Goal: Task Accomplishment & Management: Use online tool/utility

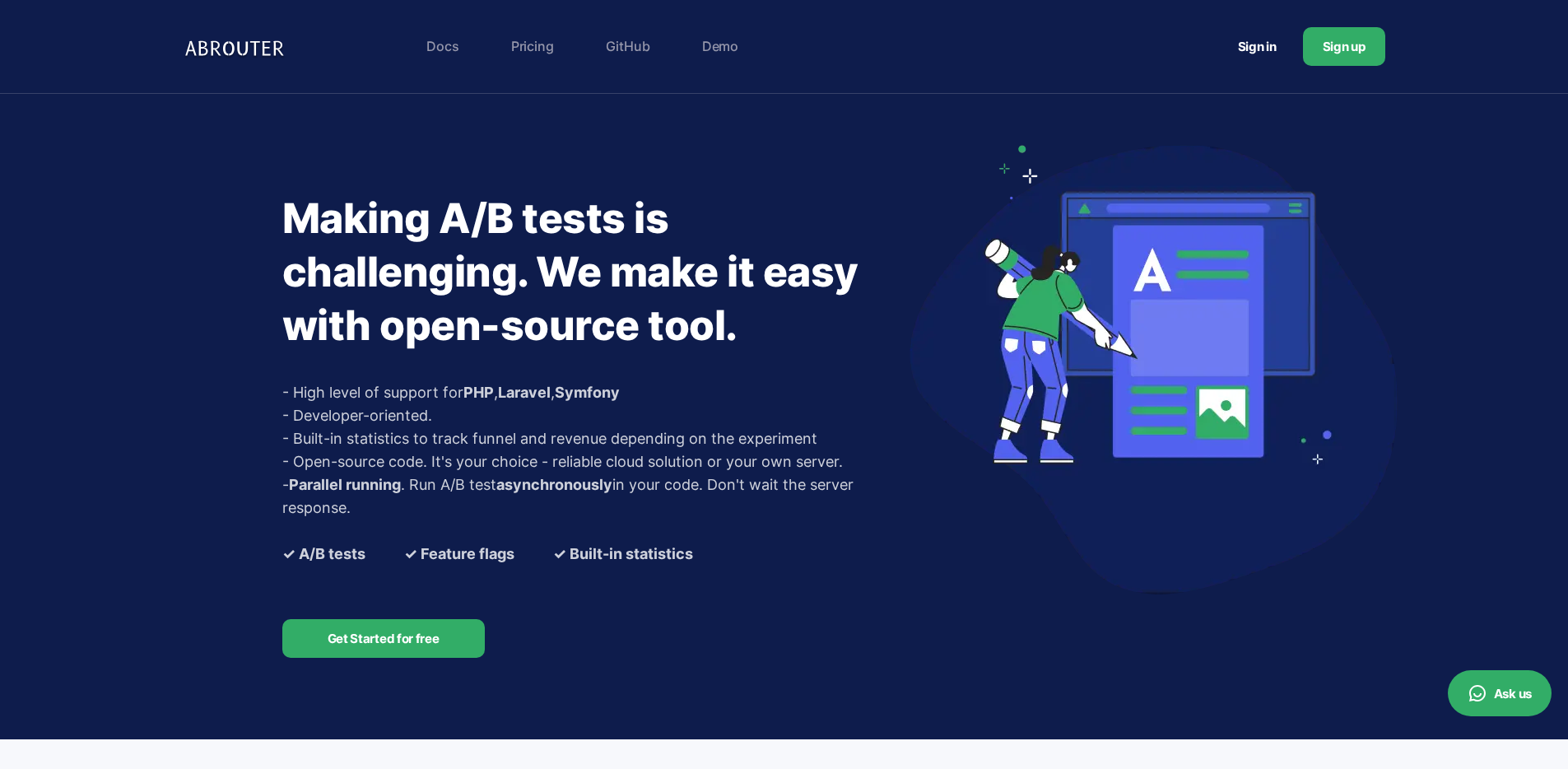
click at [1377, 44] on link "Sign up" at bounding box center [1344, 46] width 83 height 39
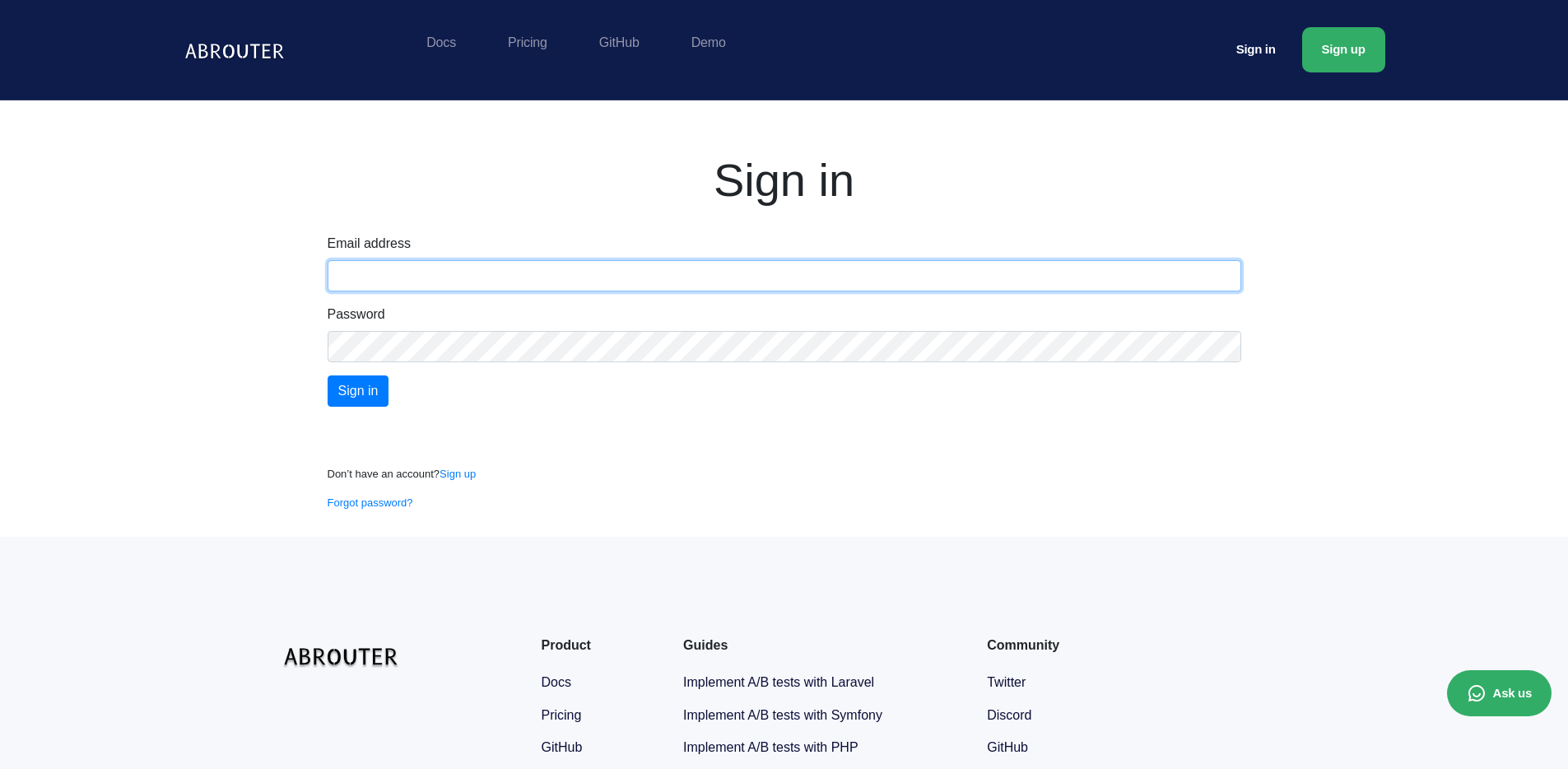
click at [526, 273] on input "text" at bounding box center [784, 275] width 914 height 31
paste input "[EMAIL_ADDRESS][DOMAIN_NAME]"
type input "[EMAIL_ADDRESS][DOMAIN_NAME]"
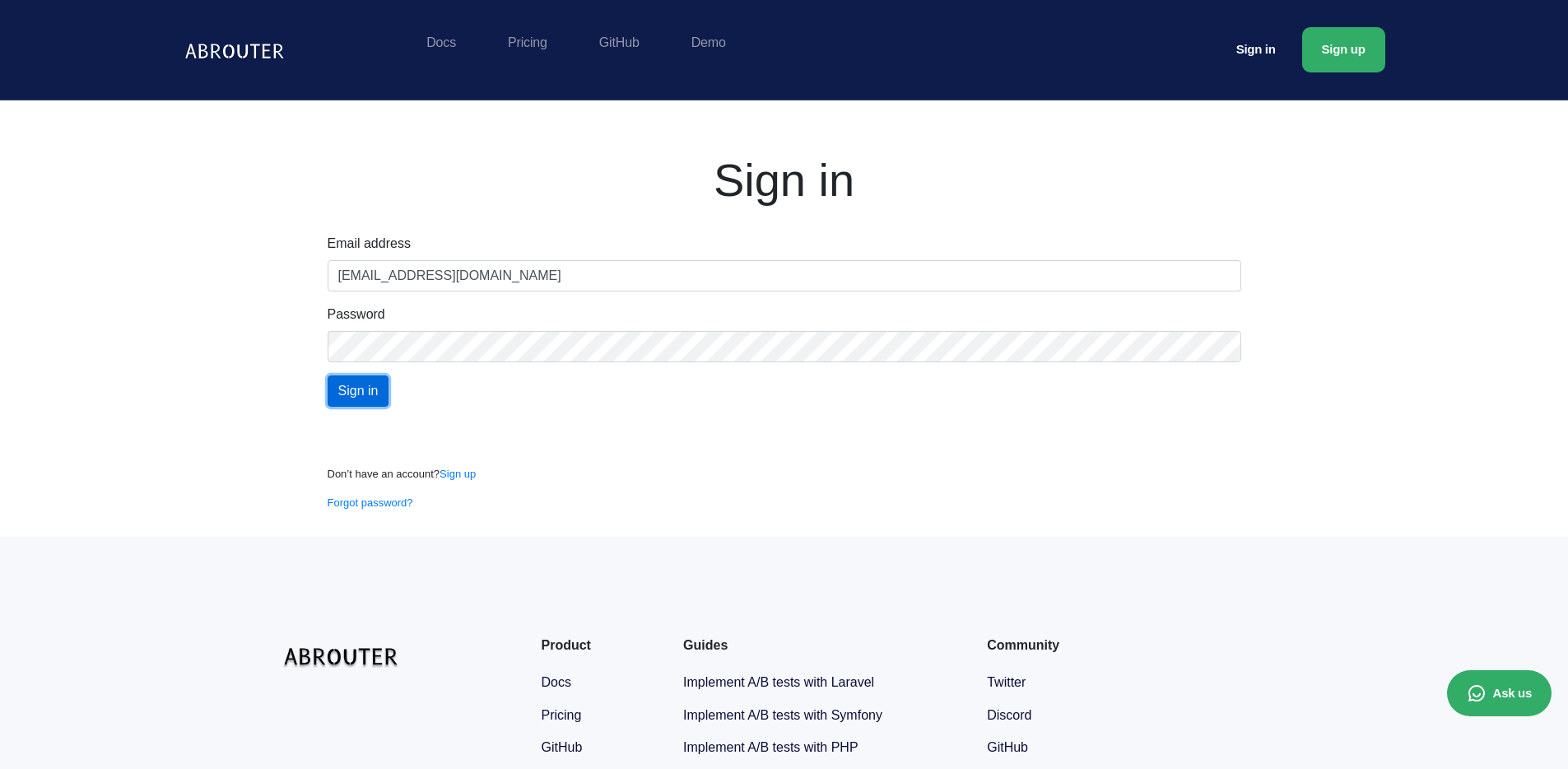
click at [365, 393] on input "Sign in" at bounding box center [358, 390] width 62 height 31
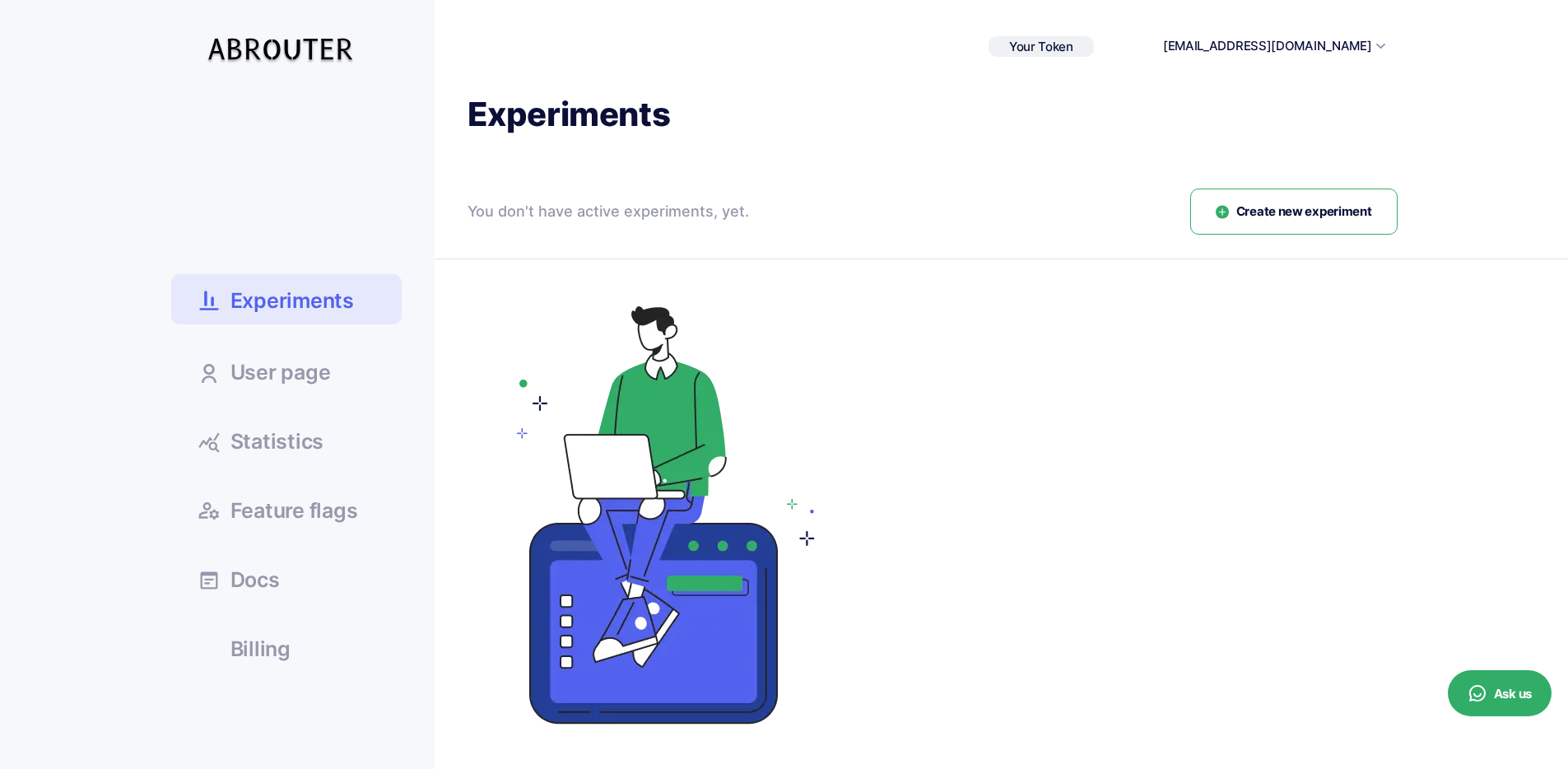
click at [321, 365] on span "User page" at bounding box center [281, 373] width 101 height 21
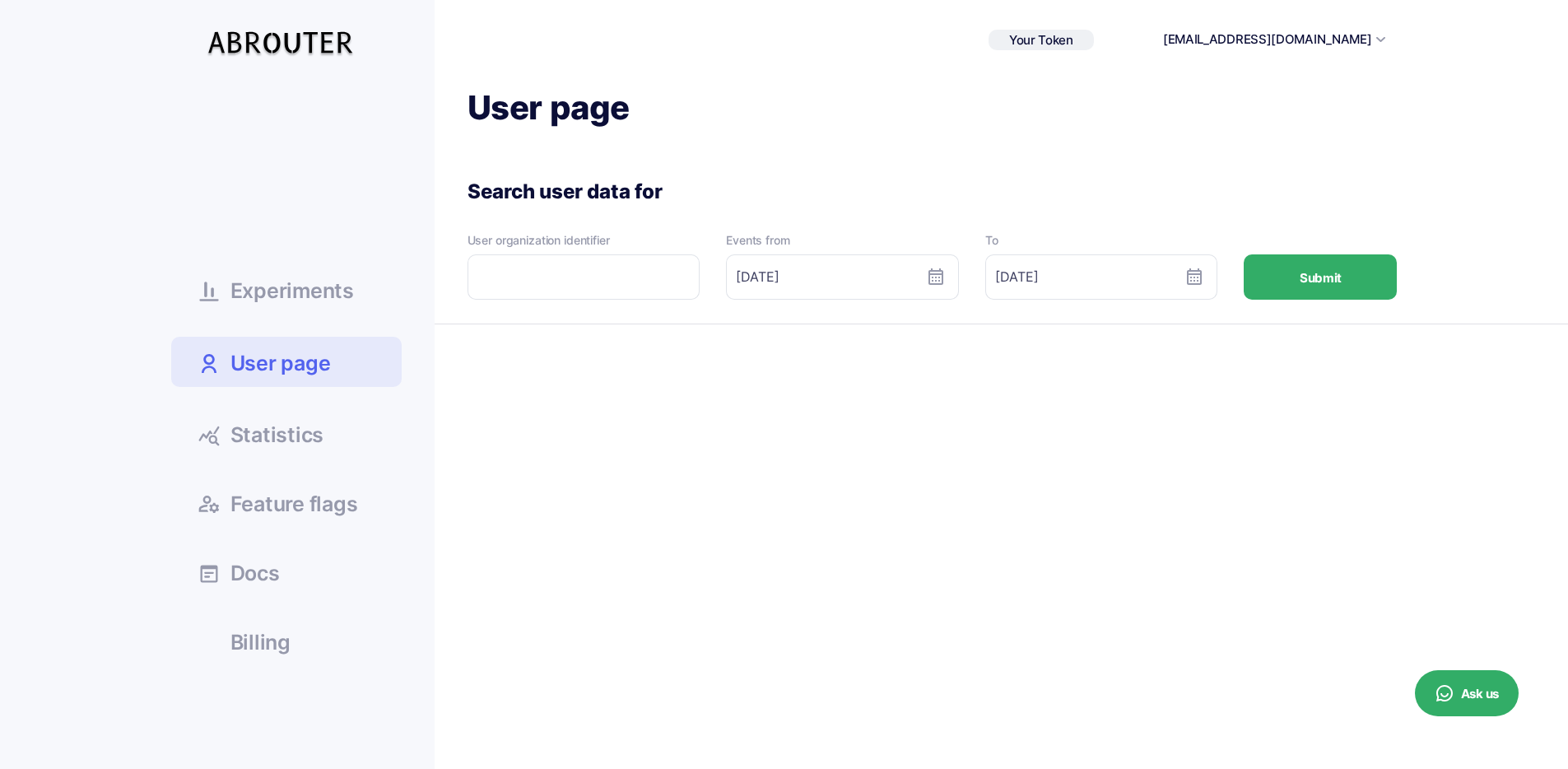
scroll to position [21, 0]
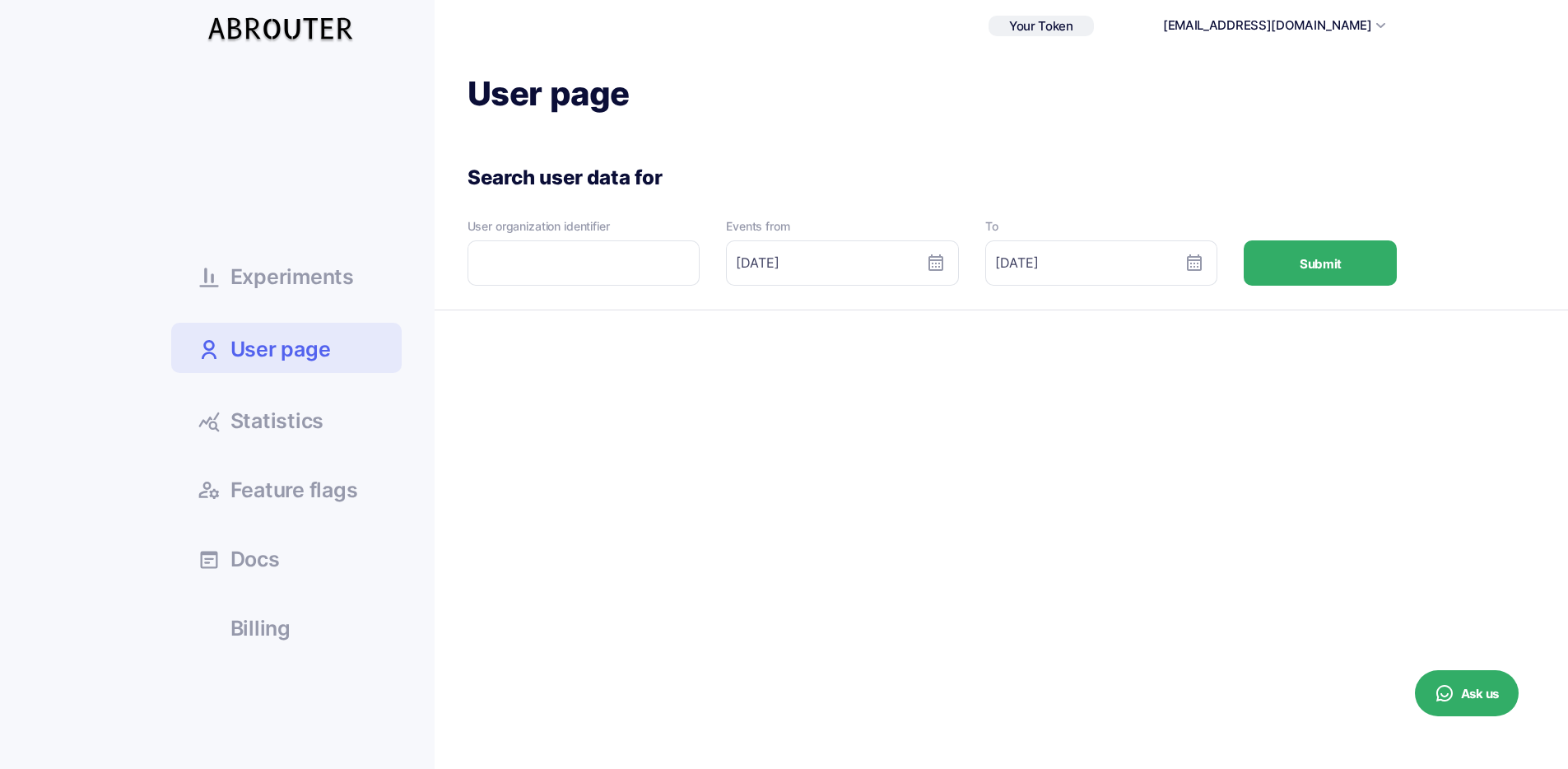
click at [322, 439] on link "Statistics" at bounding box center [287, 419] width 231 height 45
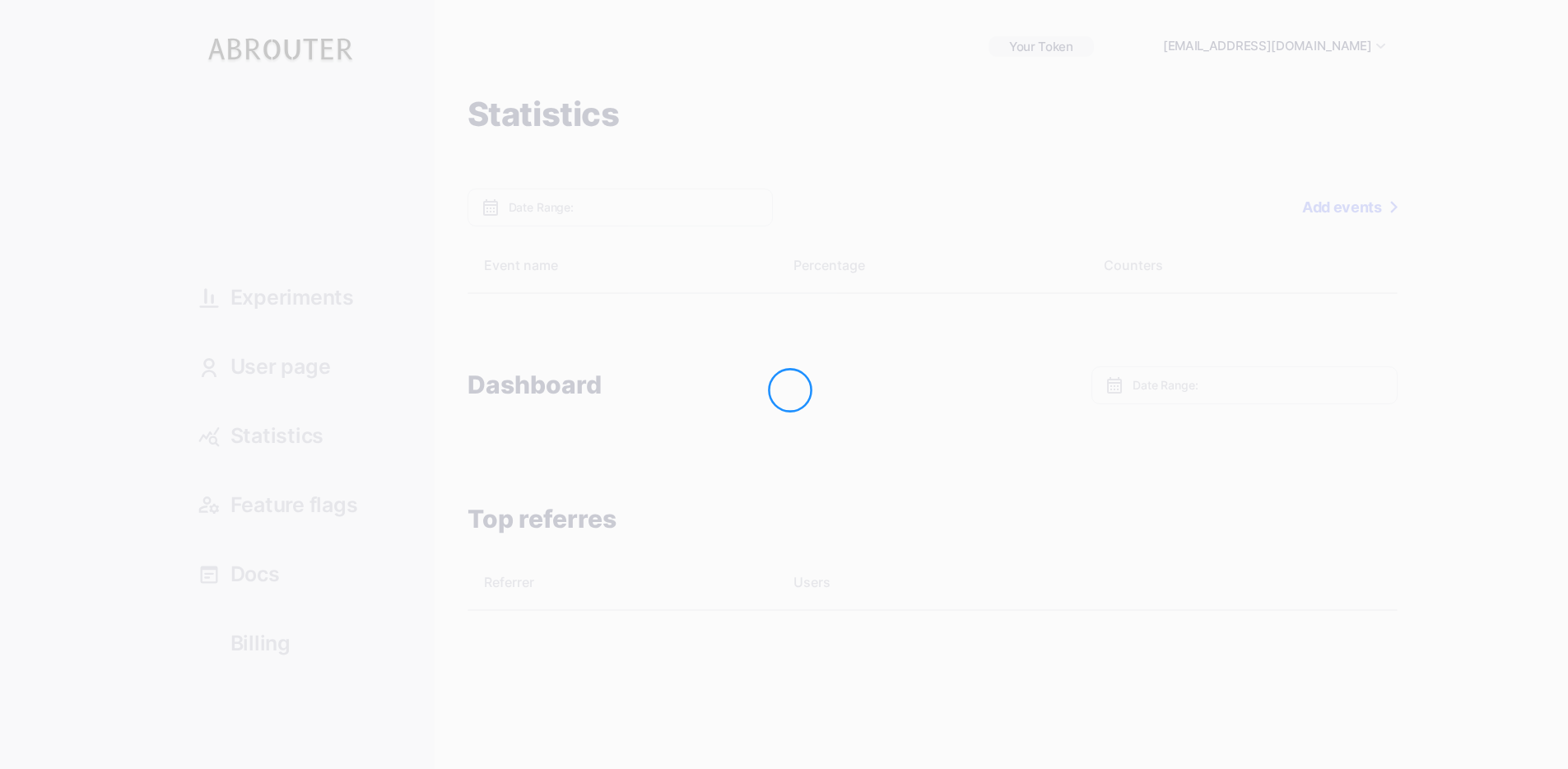
type input "[DATE] - [DATE]"
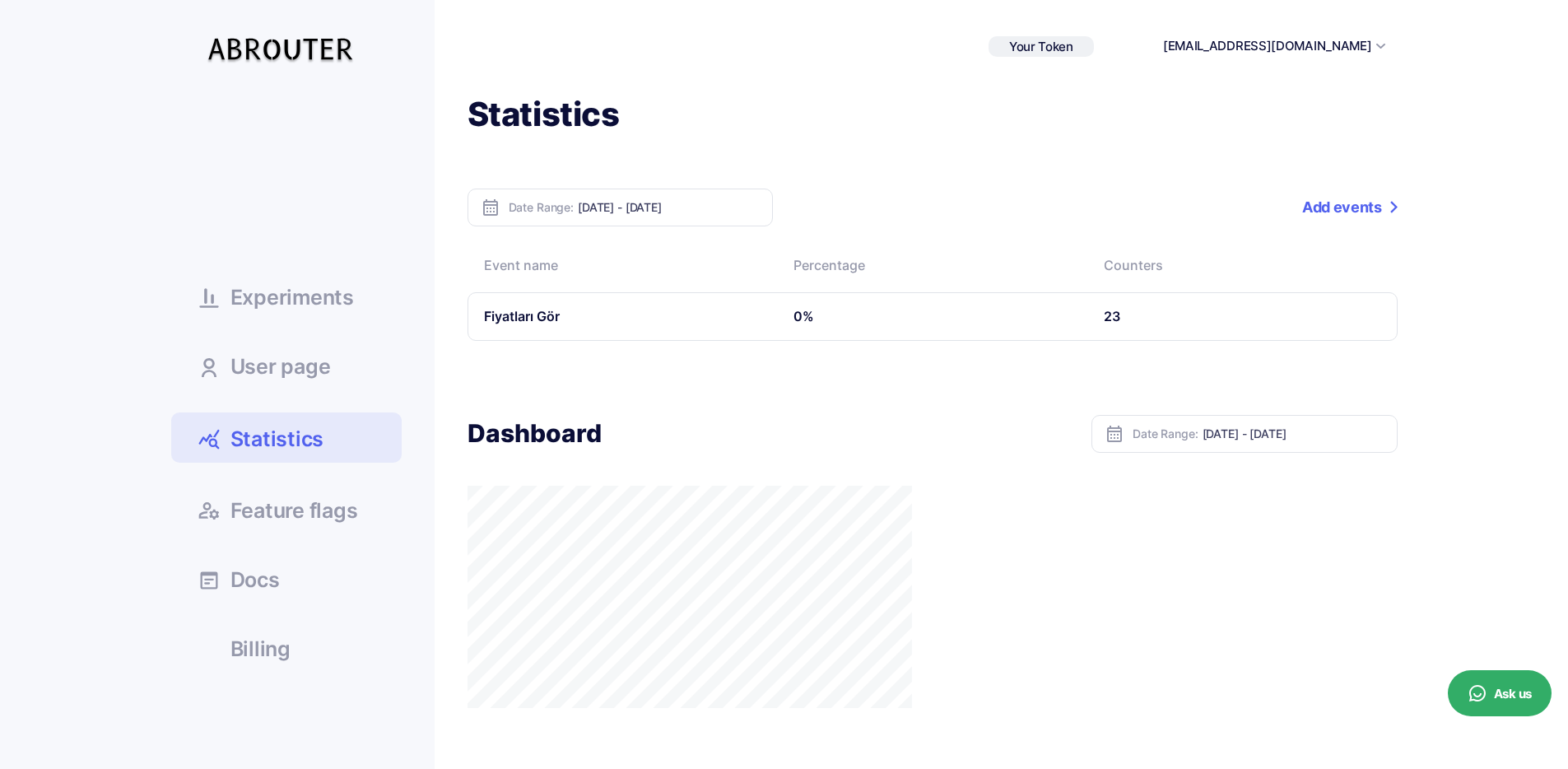
click at [1396, 205] on icon at bounding box center [1394, 207] width 7 height 12
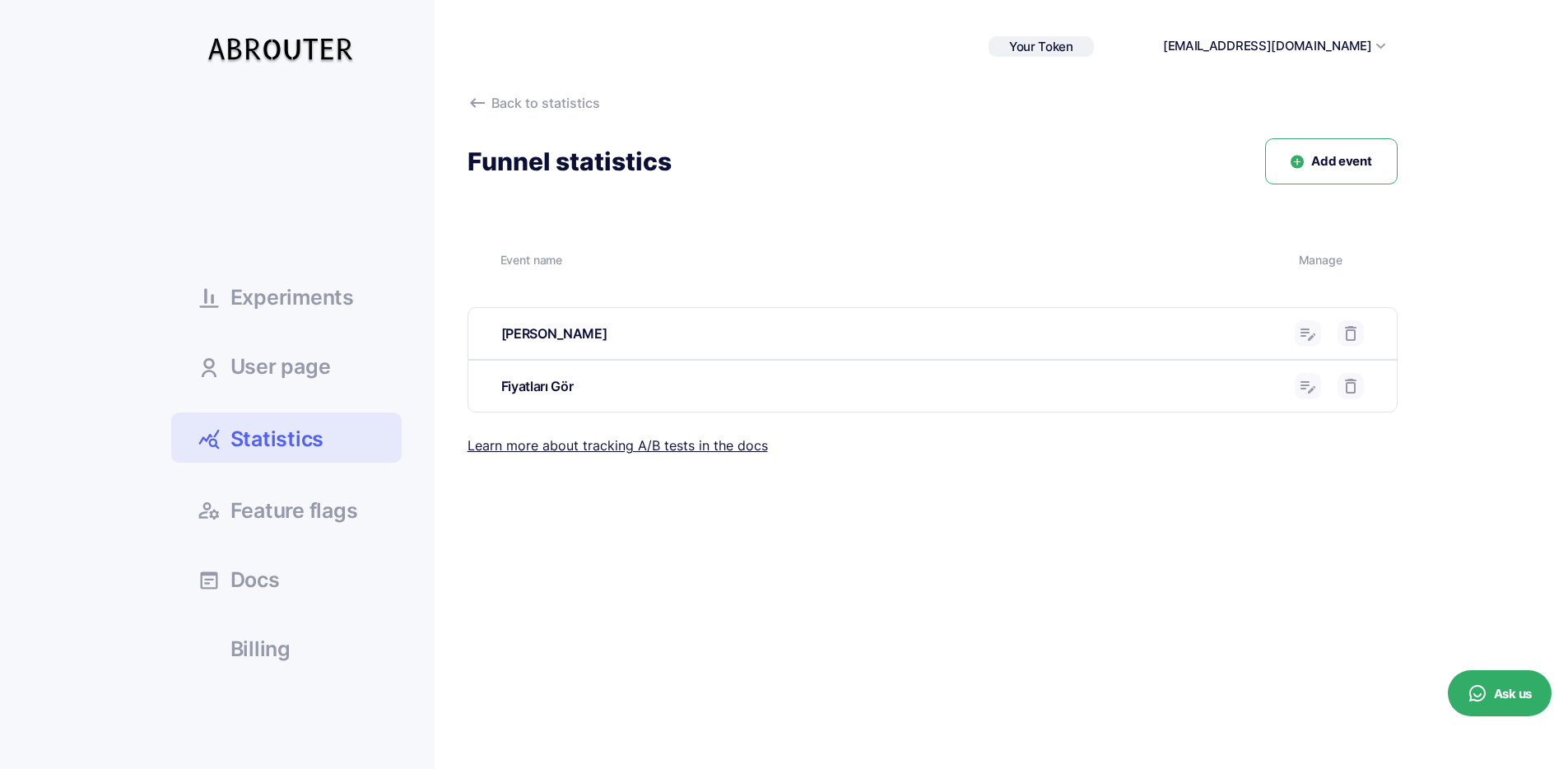
click at [314, 448] on span "Statistics" at bounding box center [278, 439] width 94 height 29
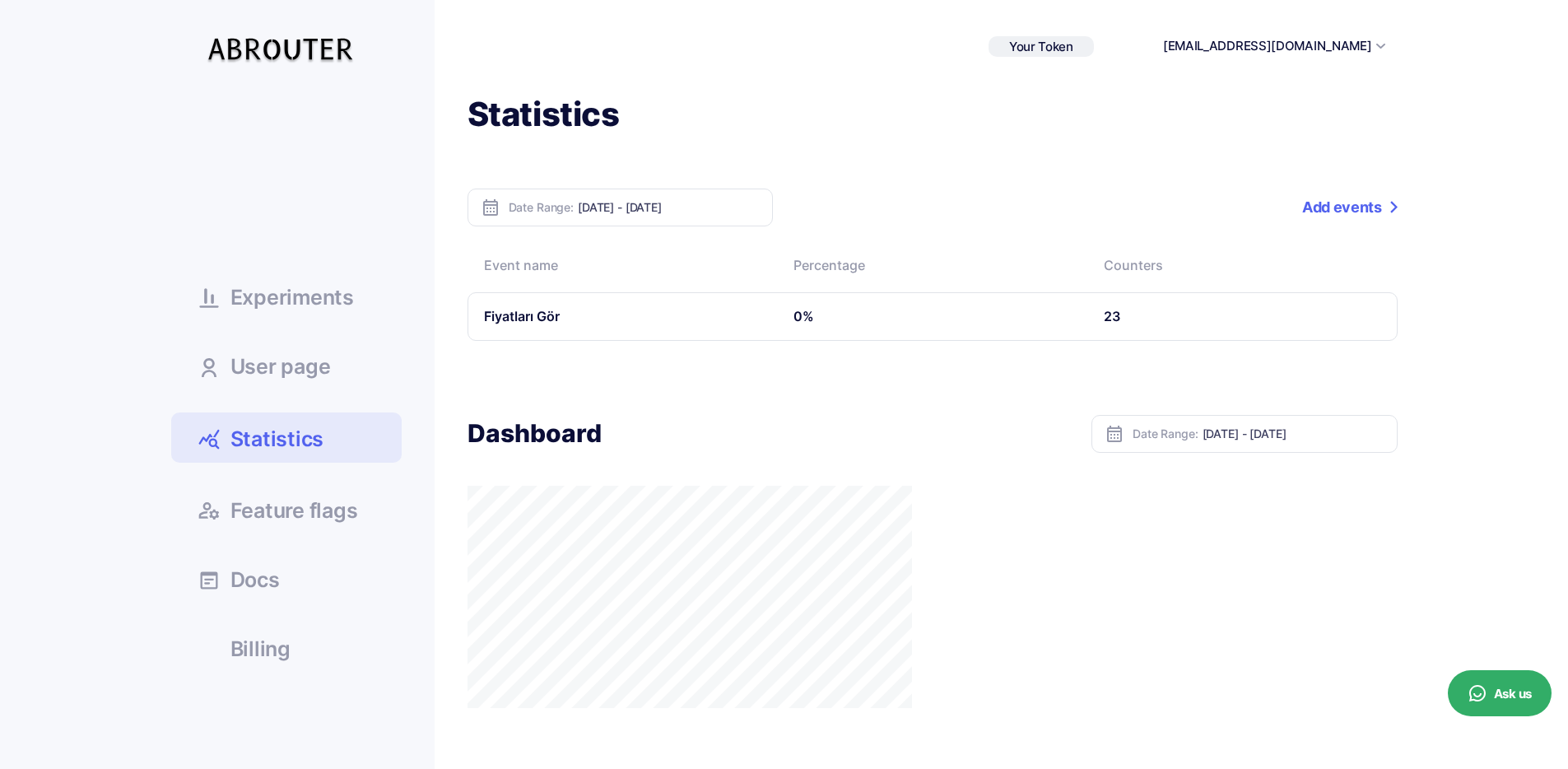
click at [1073, 50] on span "Your Token" at bounding box center [1041, 47] width 64 height 16
click at [1276, 45] on button "[EMAIL_ADDRESS][DOMAIN_NAME]" at bounding box center [1267, 46] width 209 height 19
click at [1276, 45] on button "teknofixas@gmail.com" at bounding box center [1267, 46] width 209 height 19
click at [278, 636] on link "Billing" at bounding box center [287, 647] width 231 height 45
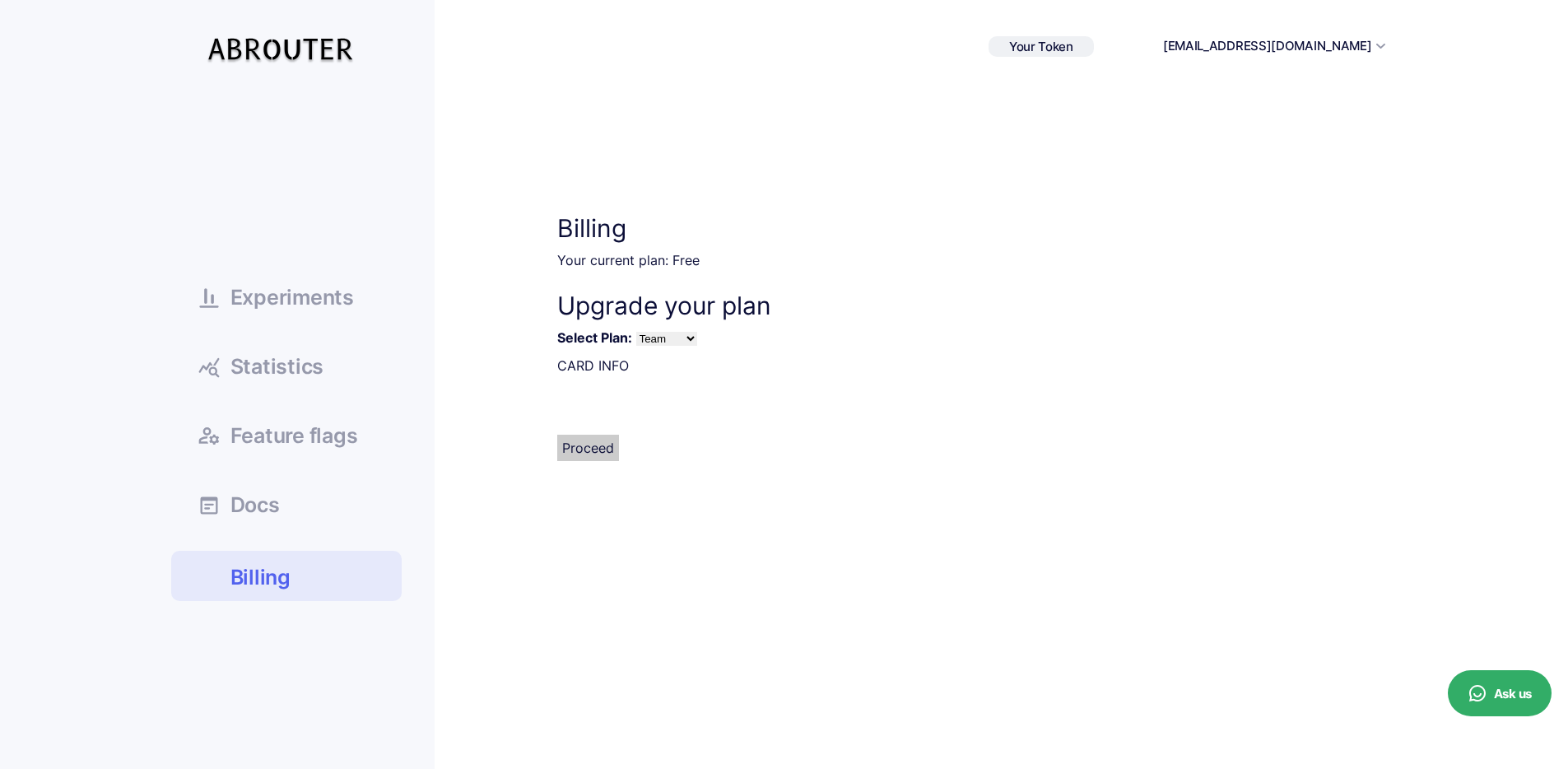
click at [312, 522] on link "Docs" at bounding box center [287, 504] width 231 height 45
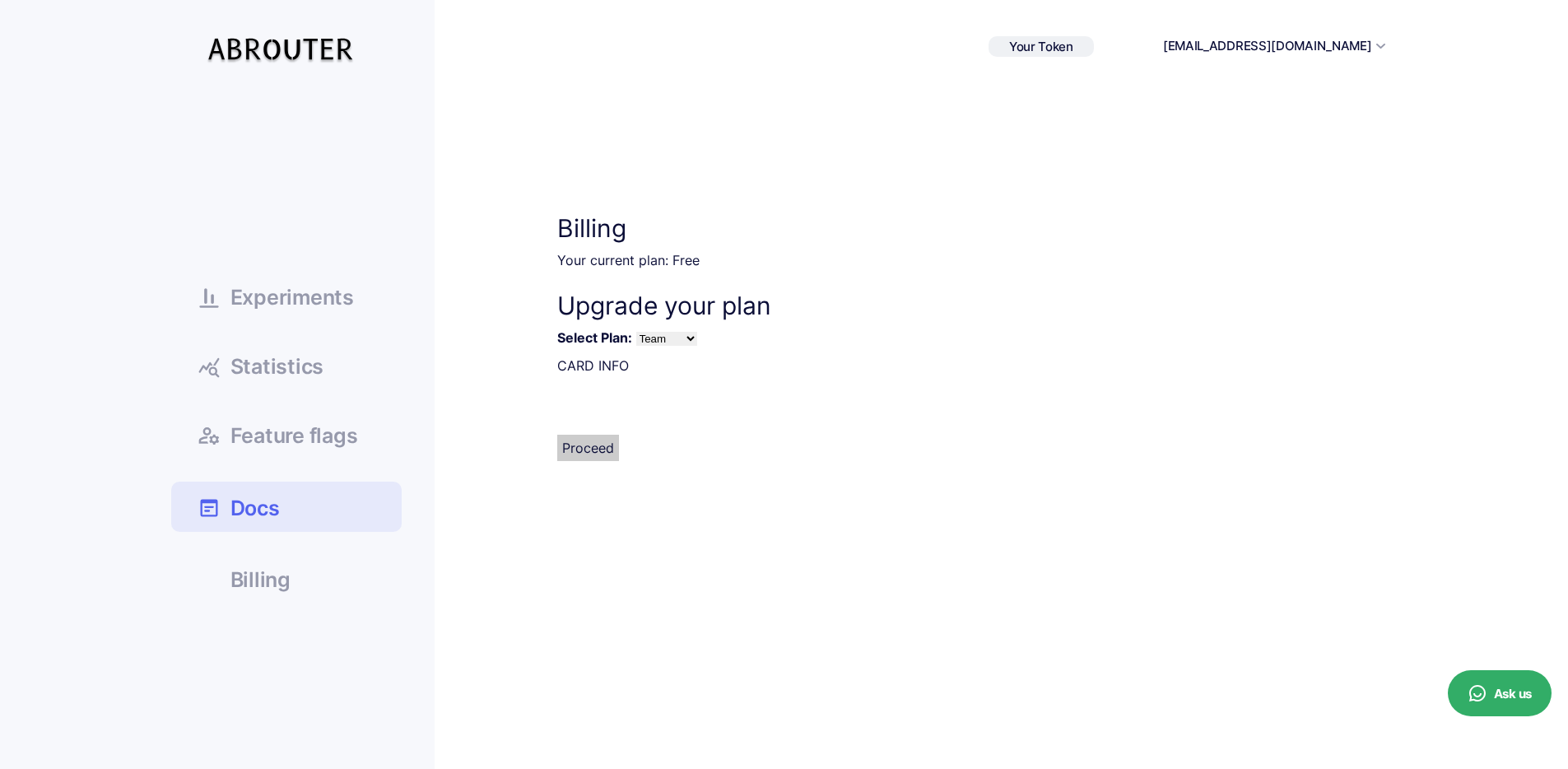
click at [309, 297] on span "Experiments" at bounding box center [293, 298] width 123 height 21
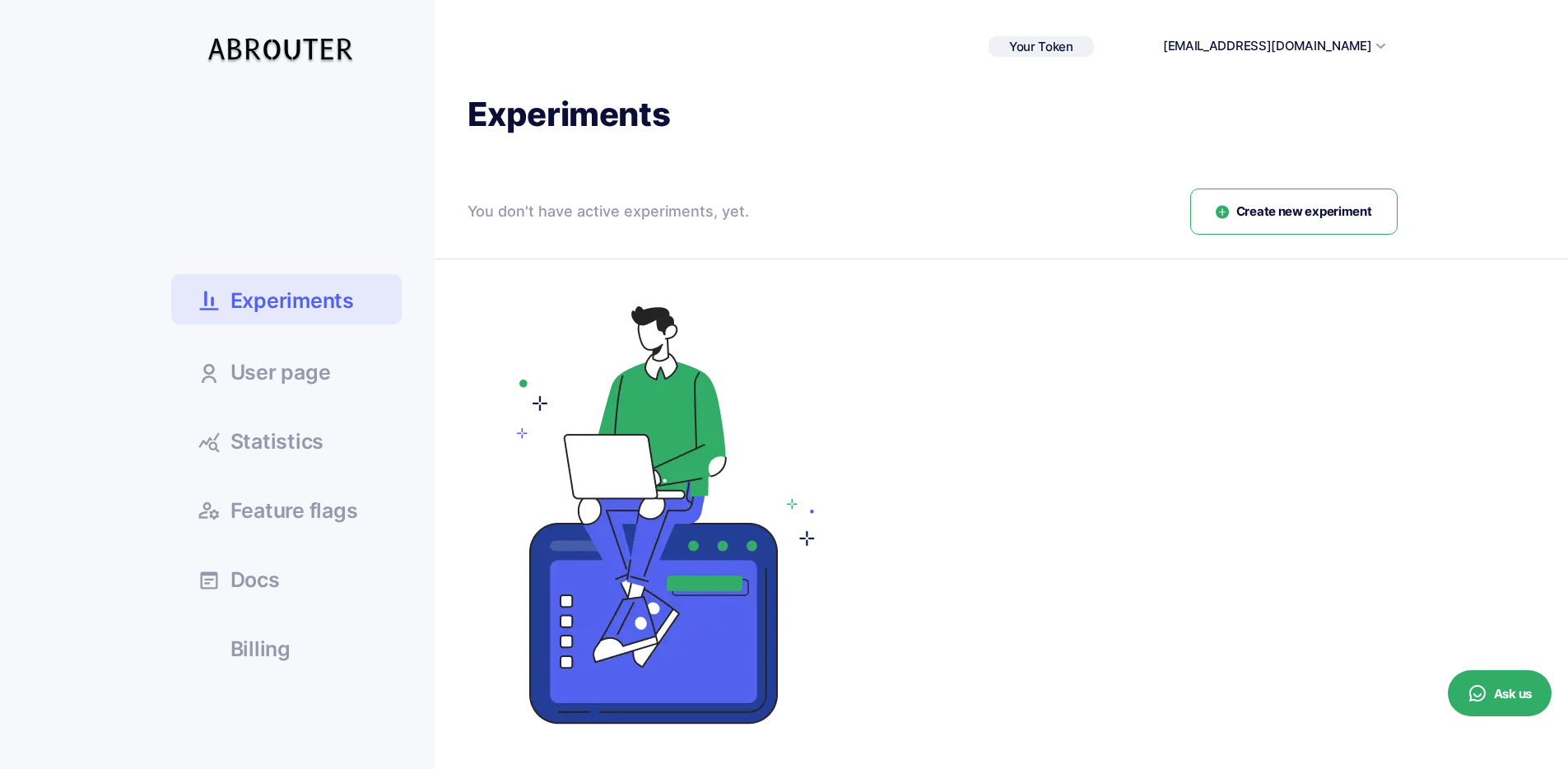
click at [1295, 41] on button "[EMAIL_ADDRESS][DOMAIN_NAME]" at bounding box center [1267, 46] width 209 height 19
click at [1281, 93] on link "Sign out" at bounding box center [1251, 91] width 226 height 23
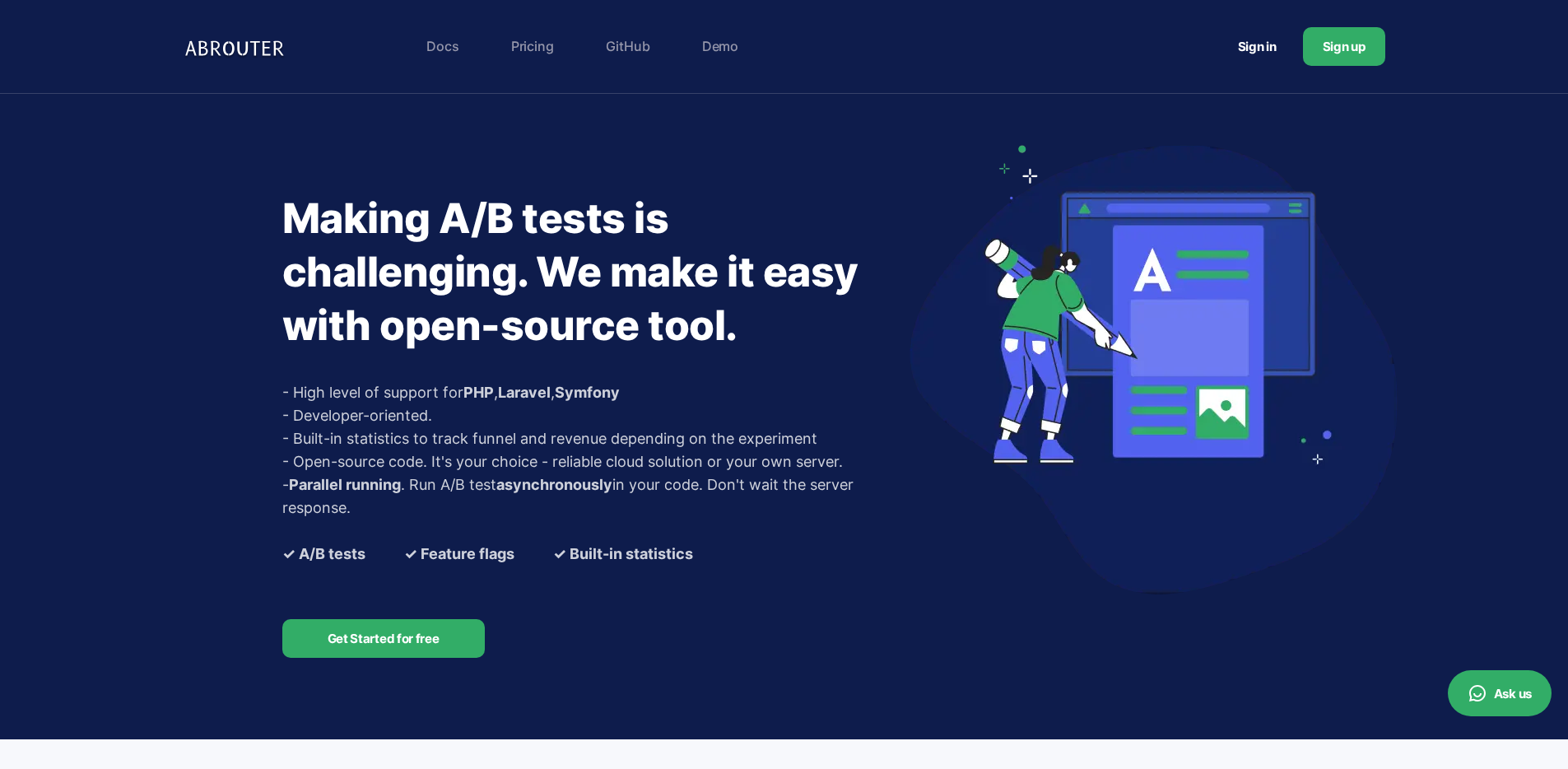
click at [1316, 48] on link "Sign up" at bounding box center [1344, 46] width 83 height 39
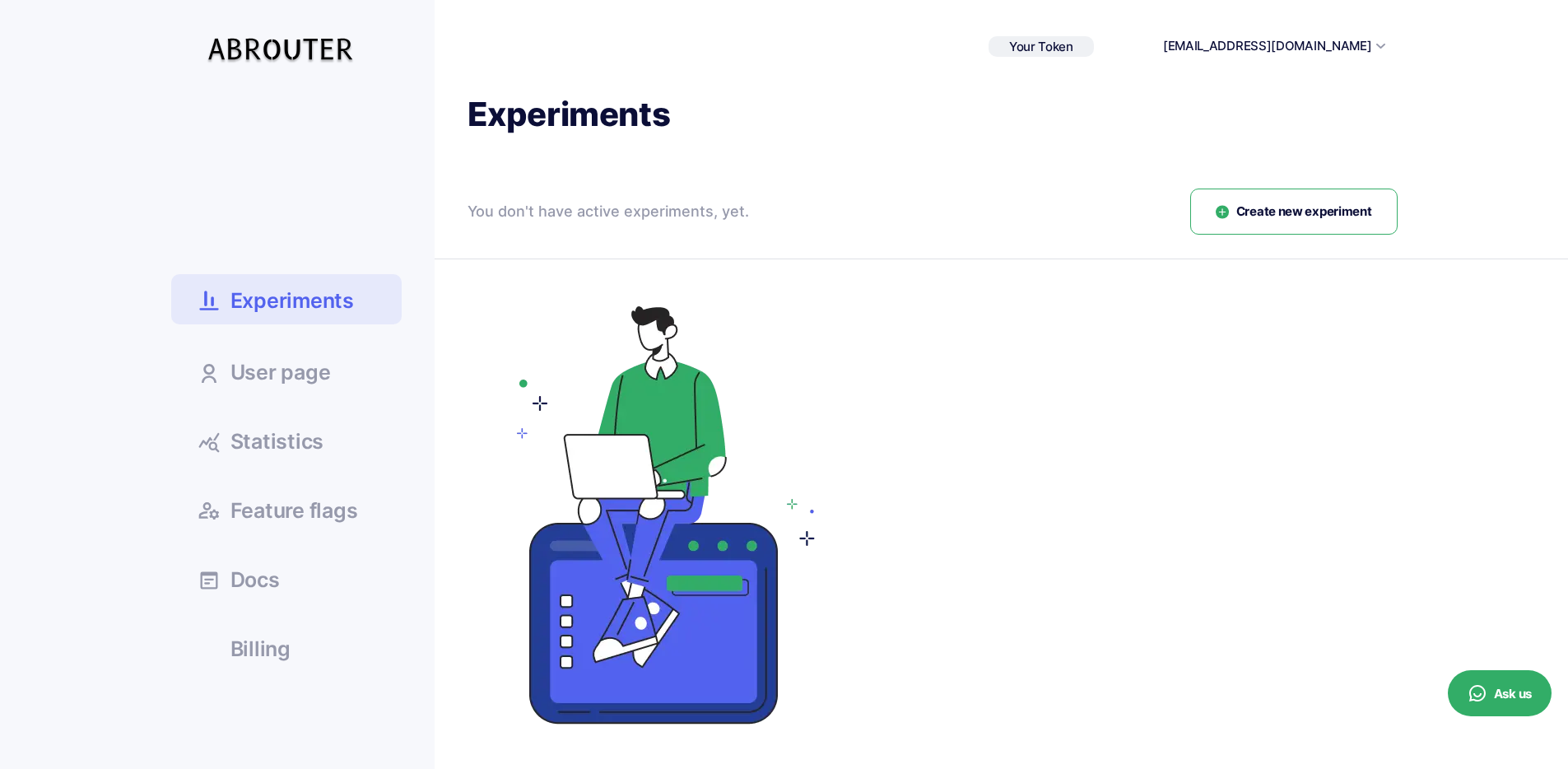
click at [1284, 221] on button "Create new experiment" at bounding box center [1294, 211] width 207 height 47
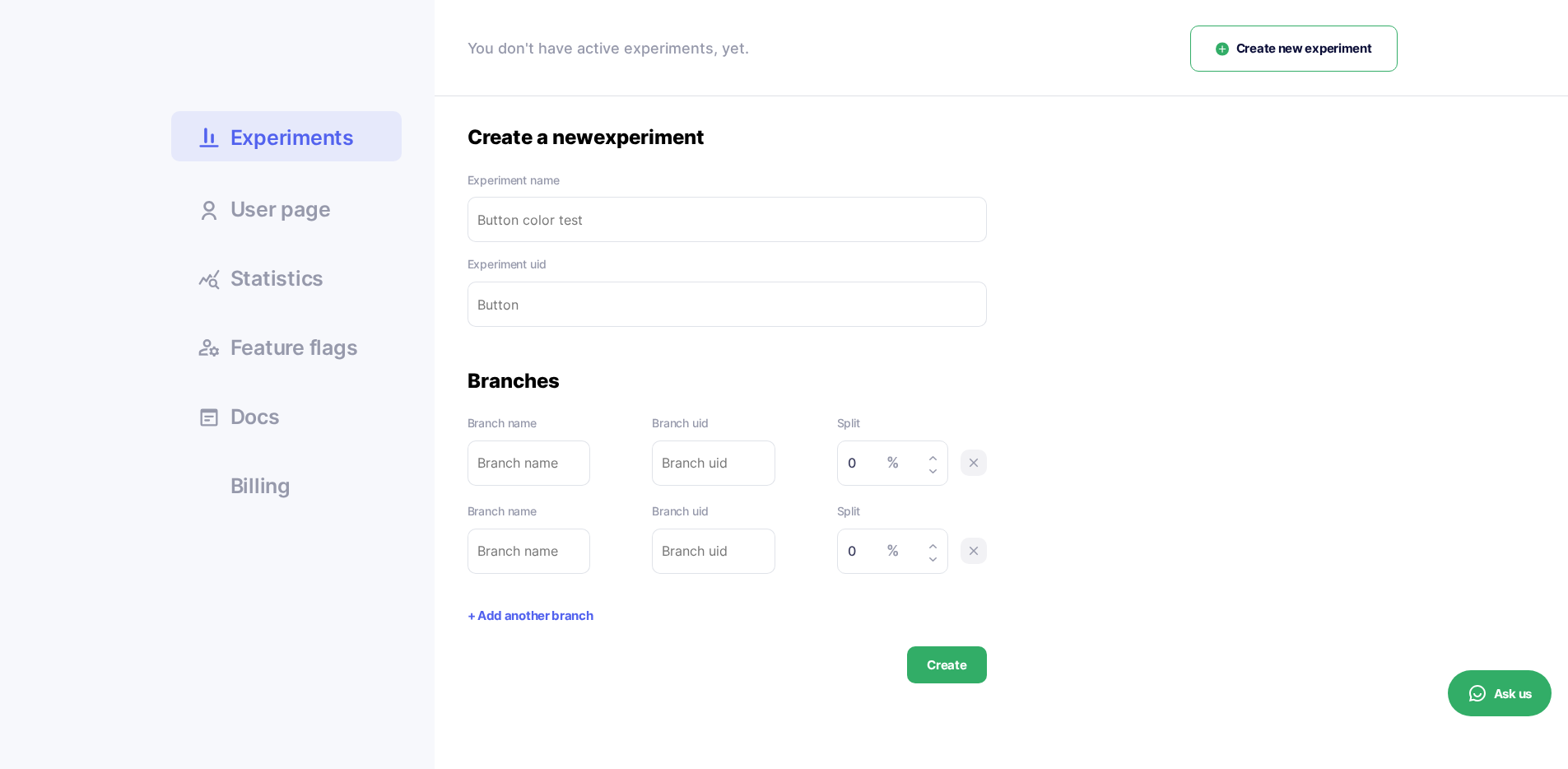
scroll to position [160, 0]
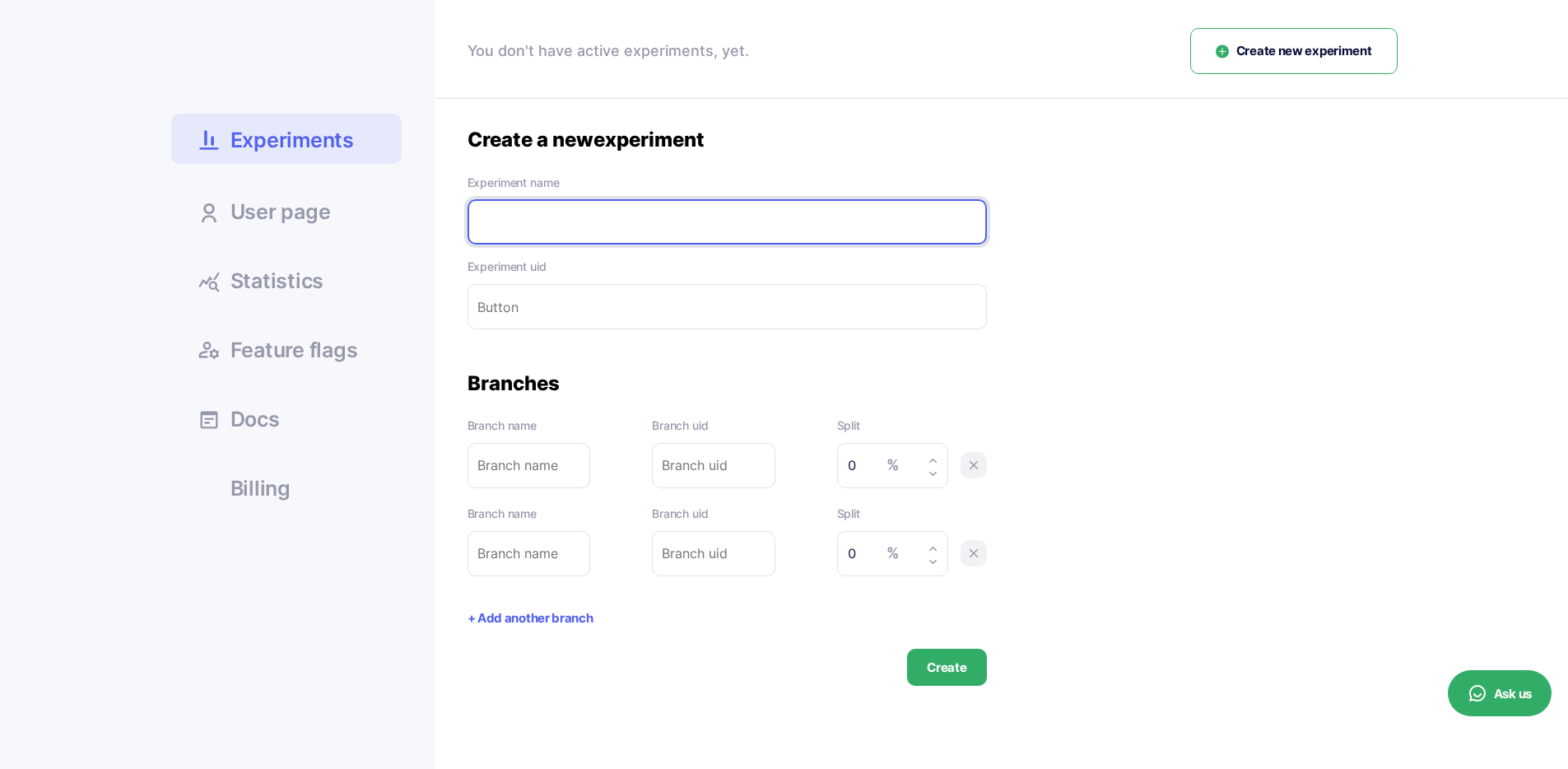
click at [644, 231] on input "text" at bounding box center [728, 221] width 520 height 45
type input "m"
type input "mo"
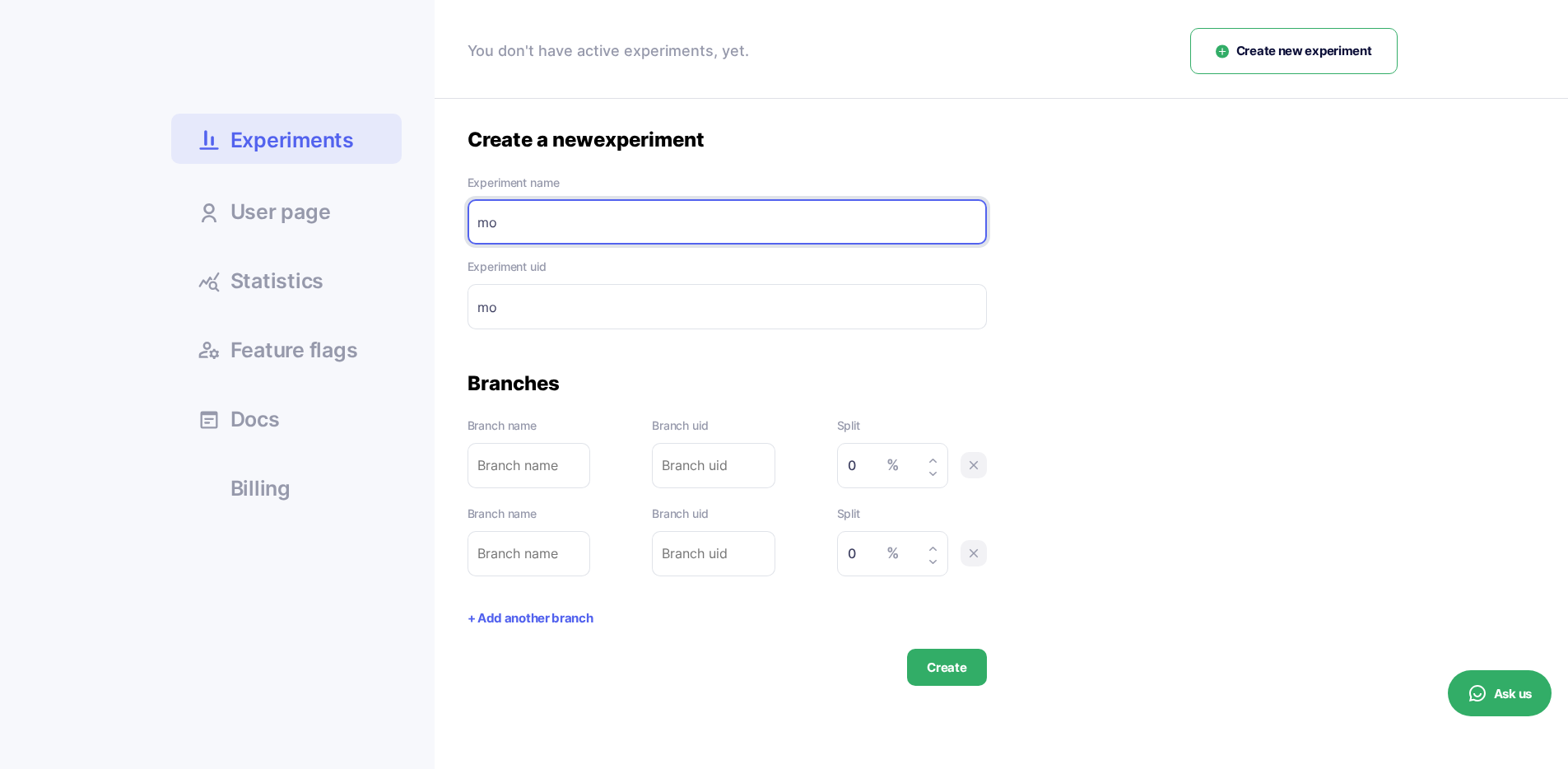
type input "mod"
type input "moda"
type input "modal"
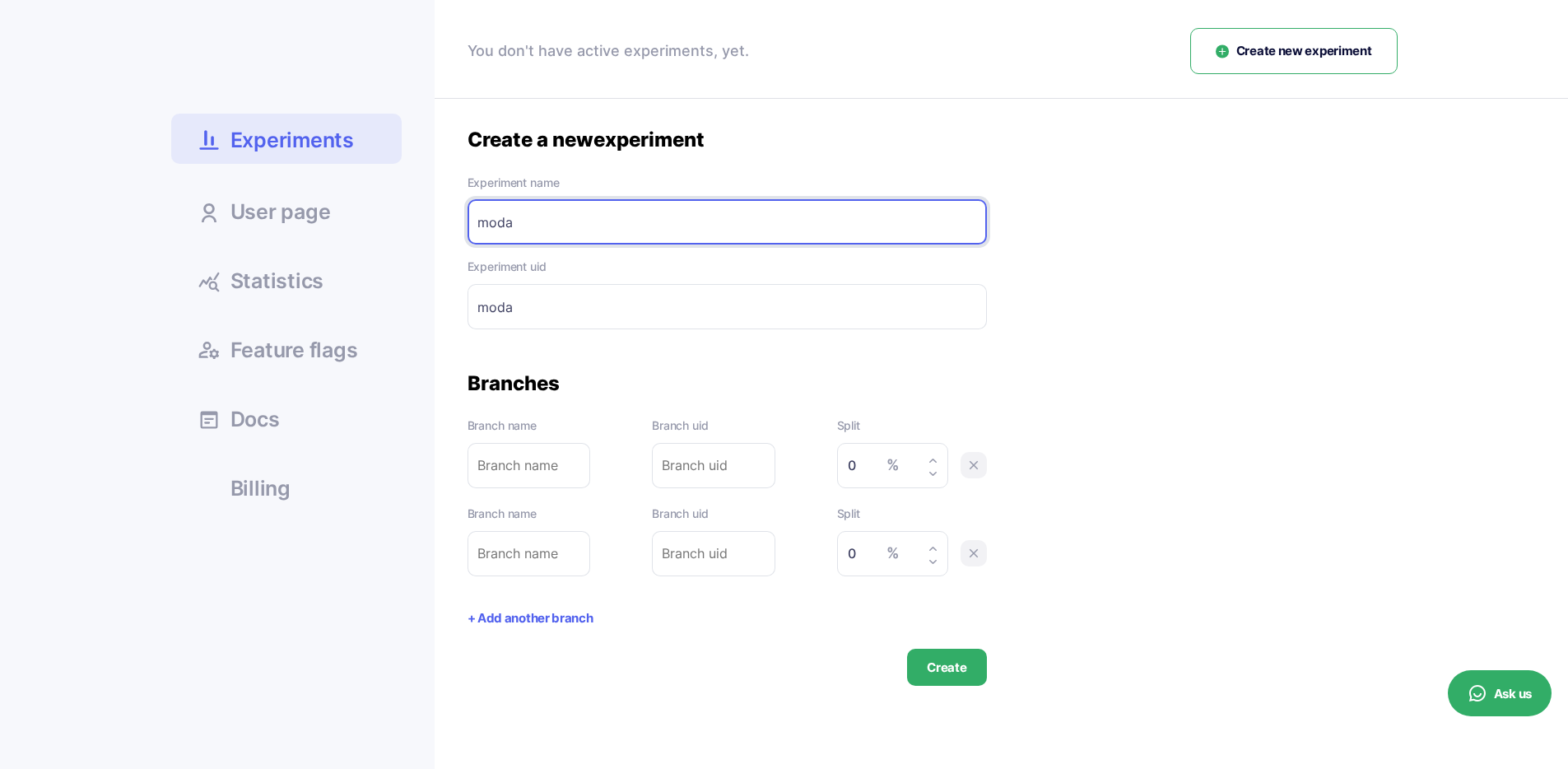
type input "modal"
type input "modal-"
type input "modal t"
type input "modal-t"
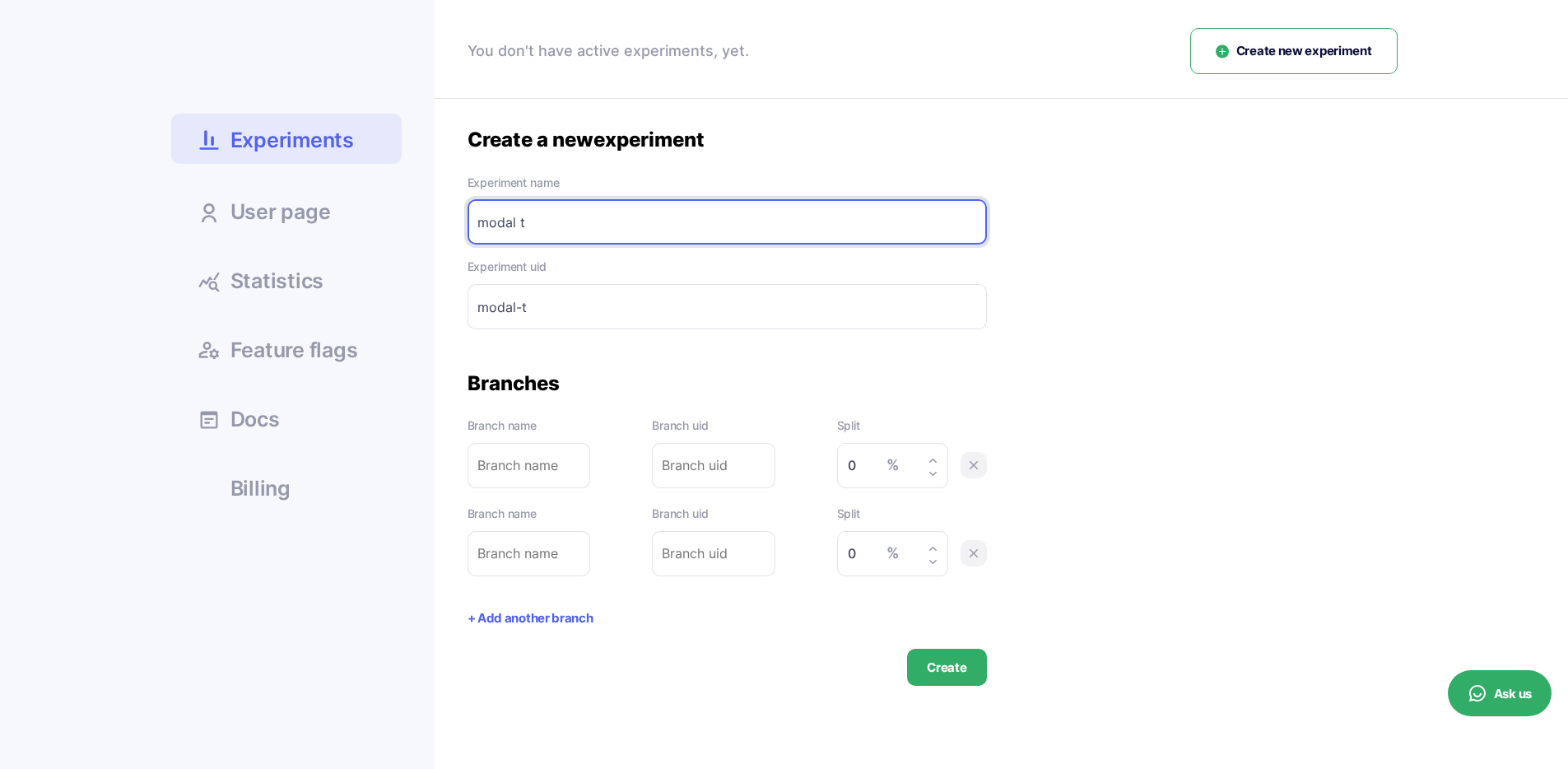
type input "modal te"
type input "modal-te"
type input "modal tes"
type input "modal-tes"
type input "modal test"
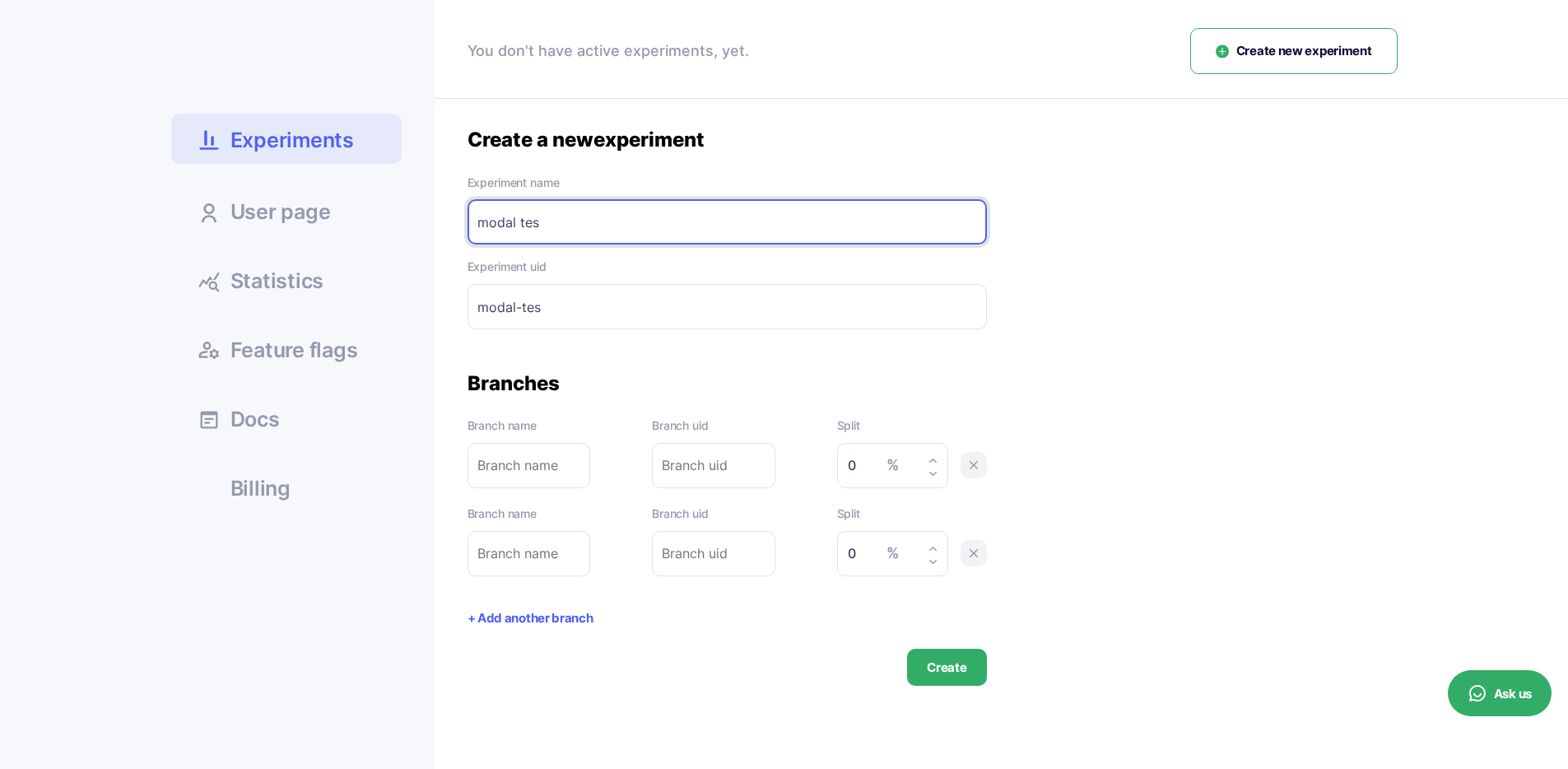
type input "modal-test"
type input "modal test"
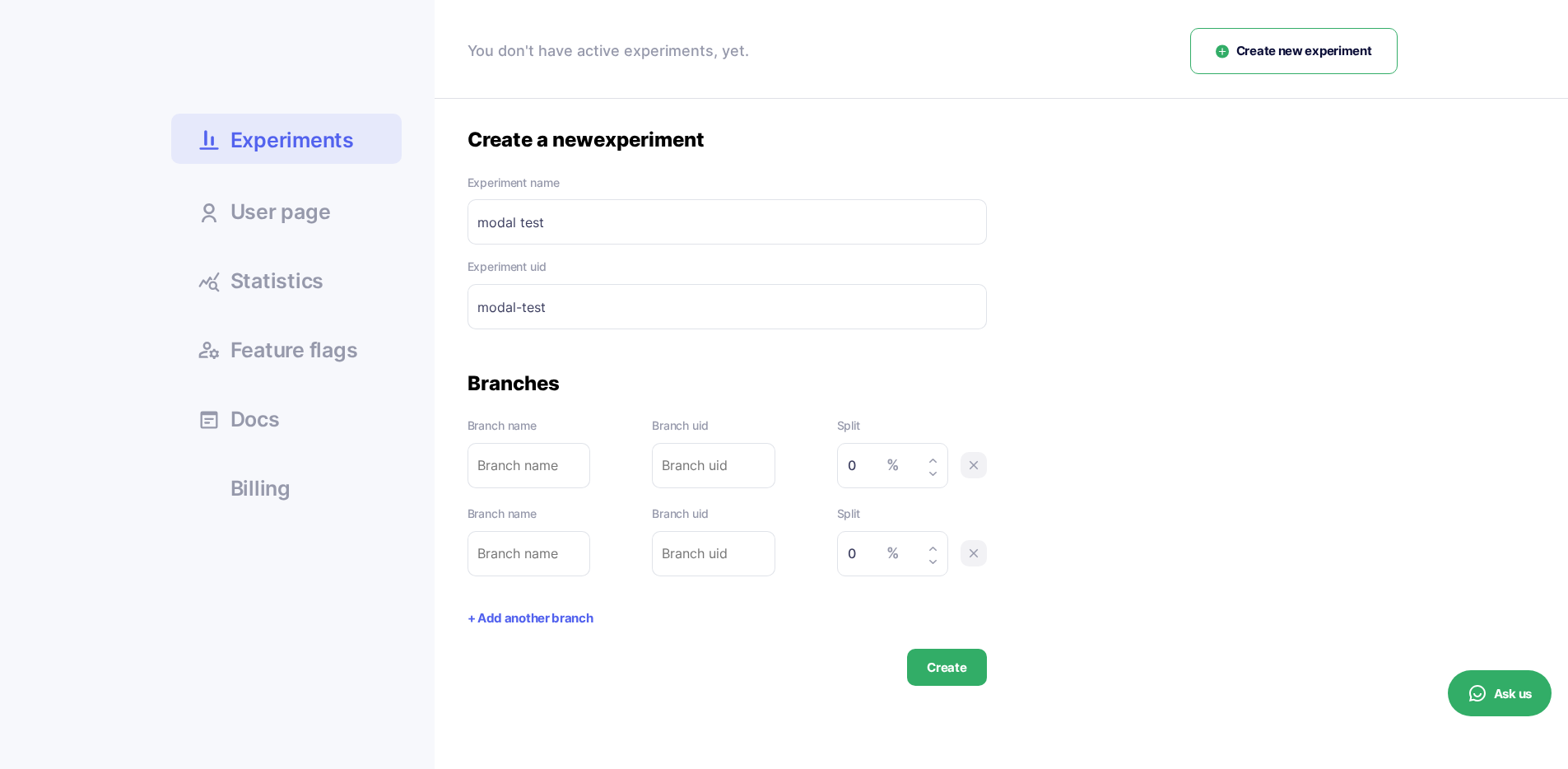
click at [931, 460] on use at bounding box center [933, 461] width 7 height 4
click at [930, 474] on icon at bounding box center [933, 473] width 9 height 9
type input "0"
click at [845, 462] on div "% 0" at bounding box center [893, 465] width 112 height 45
click at [851, 463] on input "0" at bounding box center [888, 466] width 81 height 24
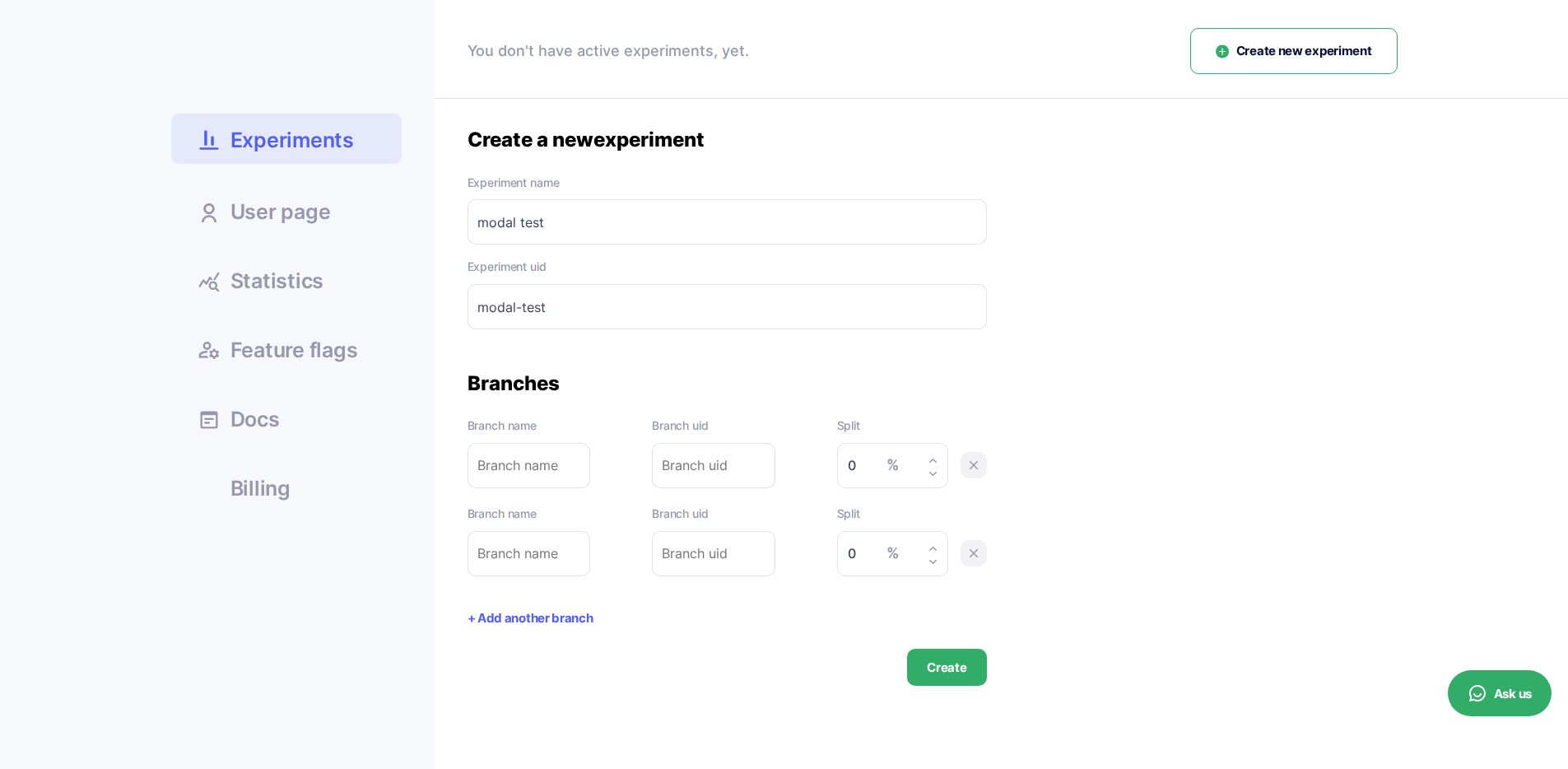
click at [851, 463] on input "0" at bounding box center [888, 466] width 81 height 24
click at [974, 558] on icon at bounding box center [974, 553] width 15 height 15
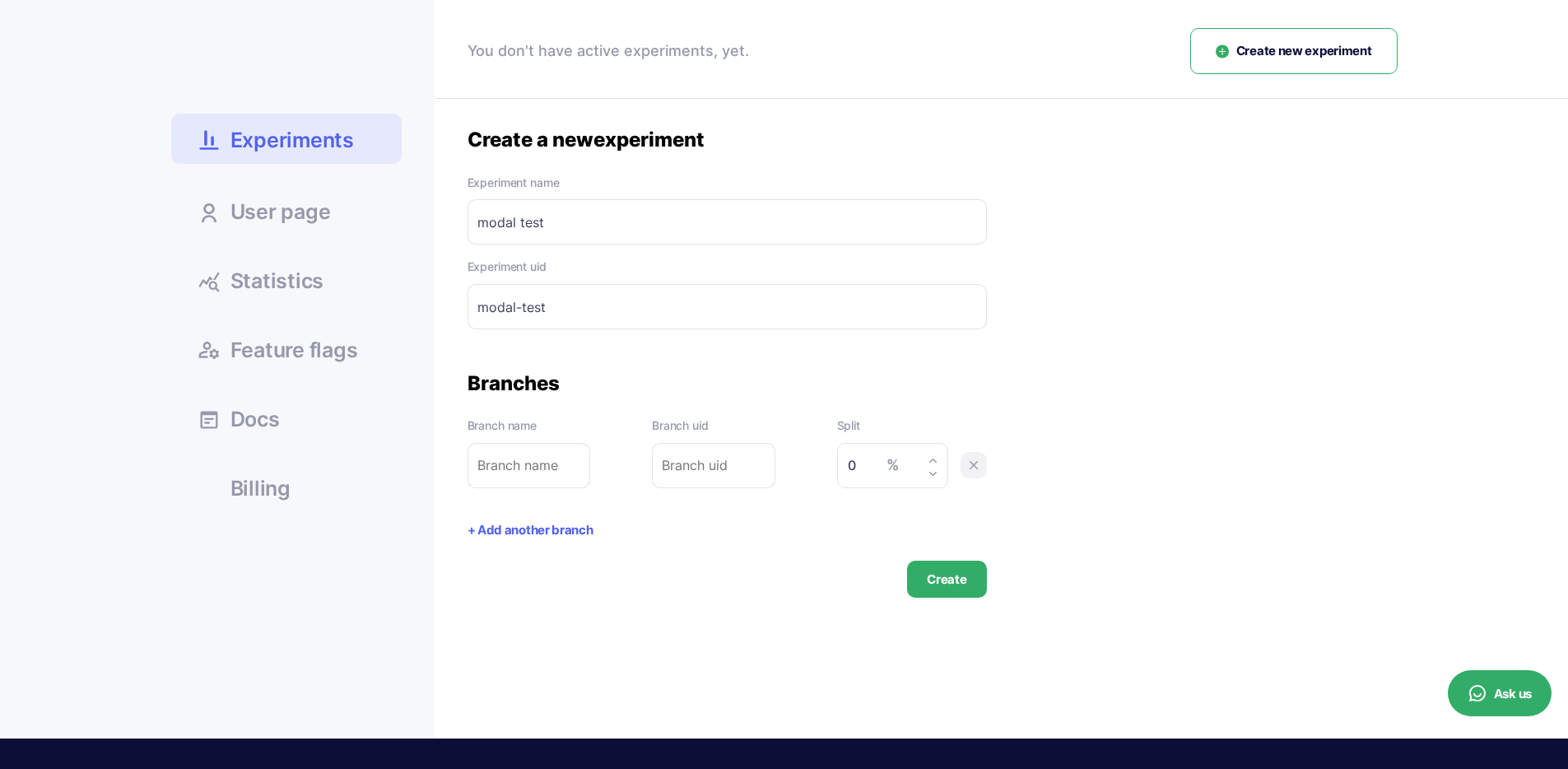
click at [975, 483] on div "Split % 0" at bounding box center [912, 452] width 149 height 72
click at [972, 470] on icon at bounding box center [974, 465] width 15 height 15
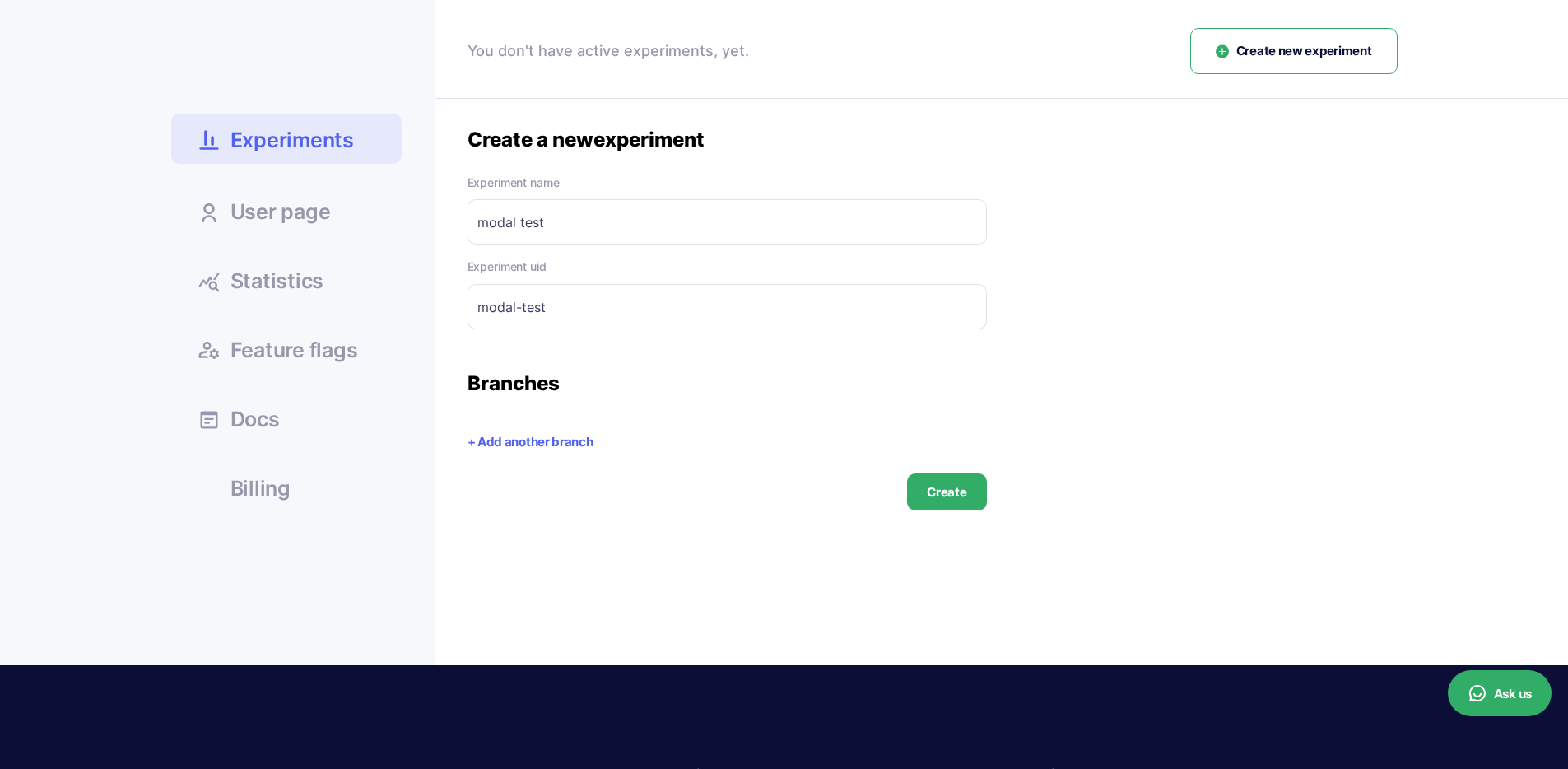
click at [539, 436] on button "+ Add another branch" at bounding box center [531, 442] width 126 height 19
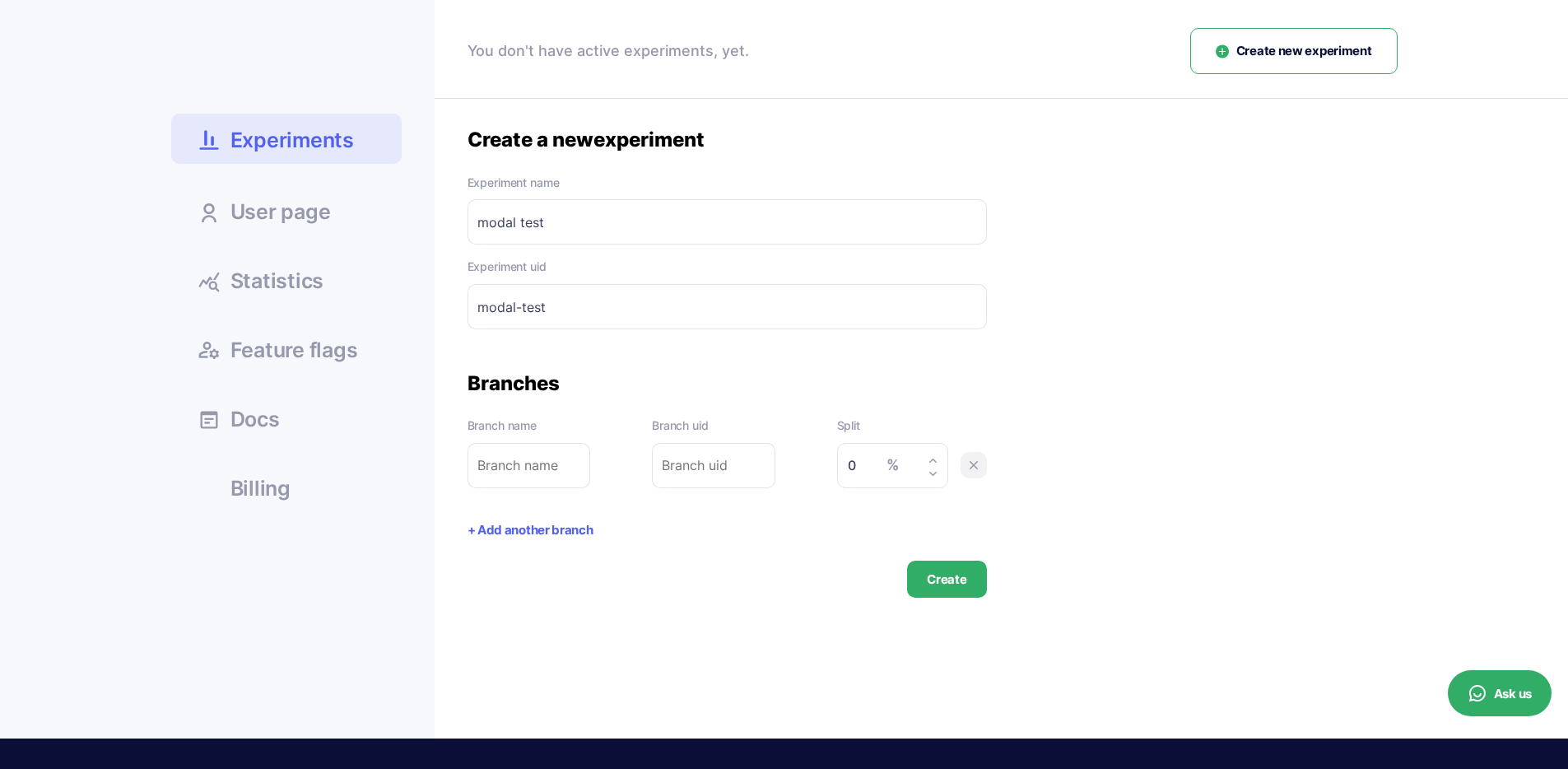
click at [544, 533] on button "+ Add another branch" at bounding box center [531, 530] width 126 height 19
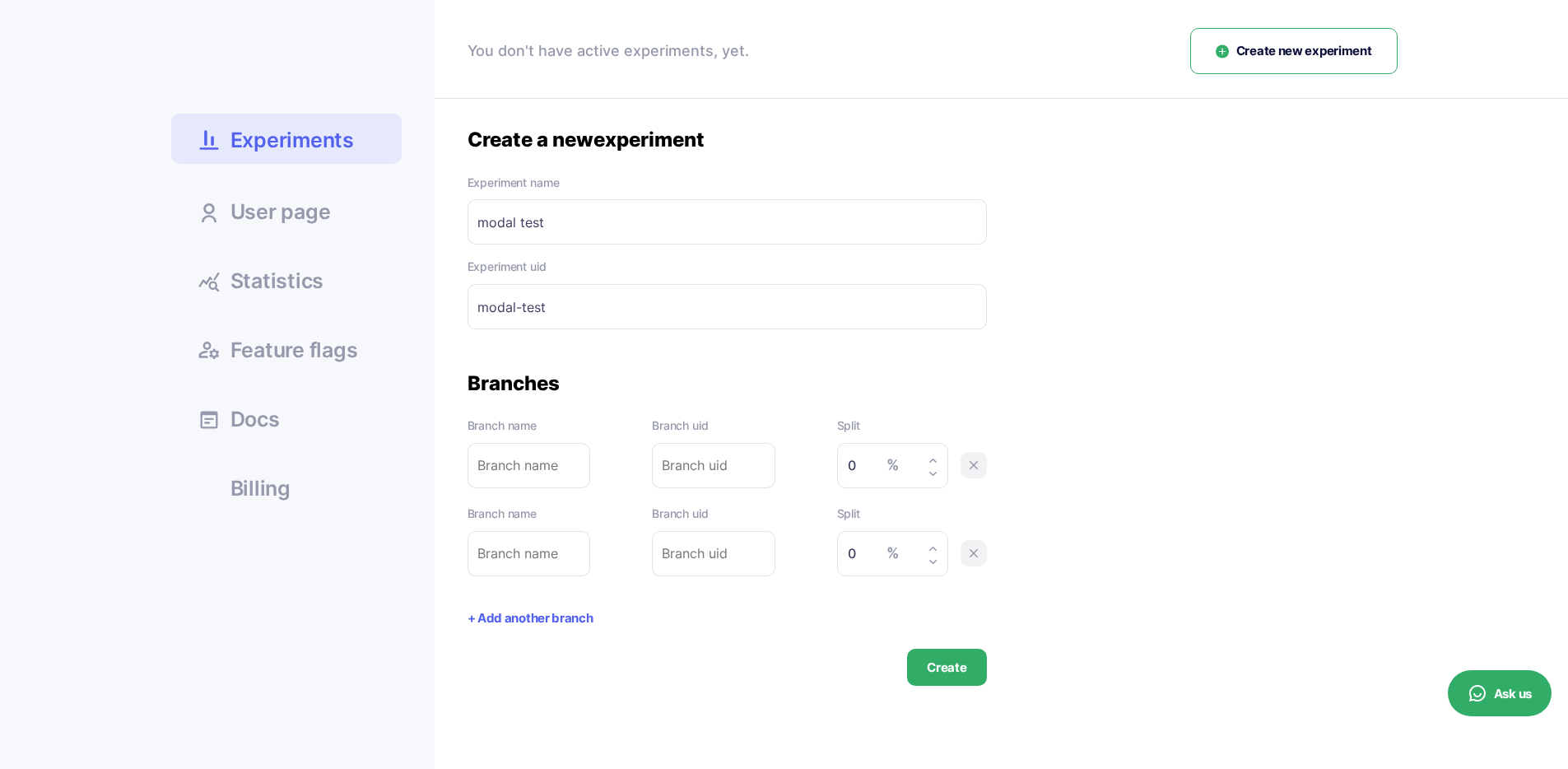
click at [328, 264] on link "Statistics" at bounding box center [287, 280] width 231 height 45
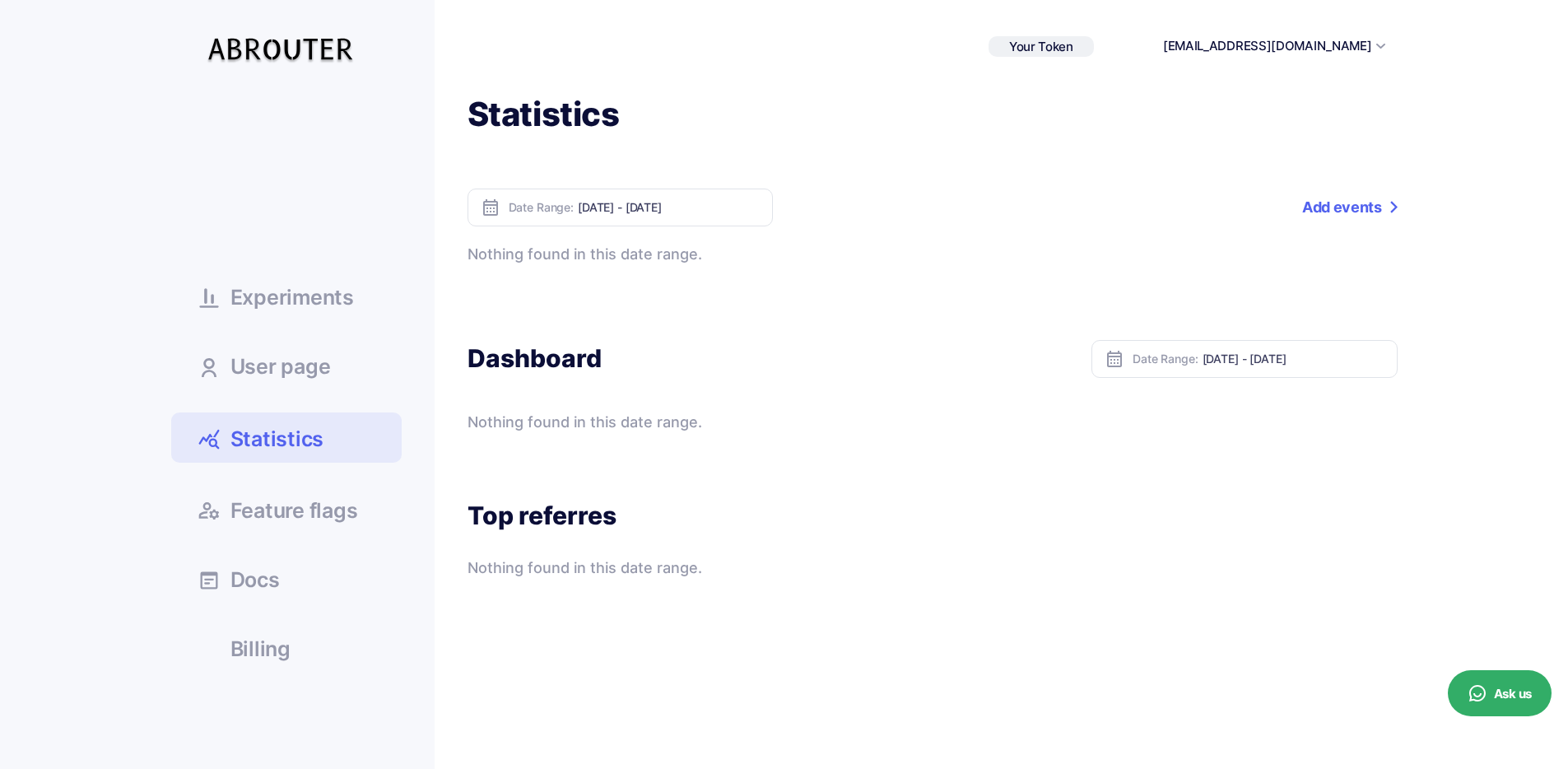
click at [1351, 207] on link "Add events" at bounding box center [1349, 207] width 95 height 38
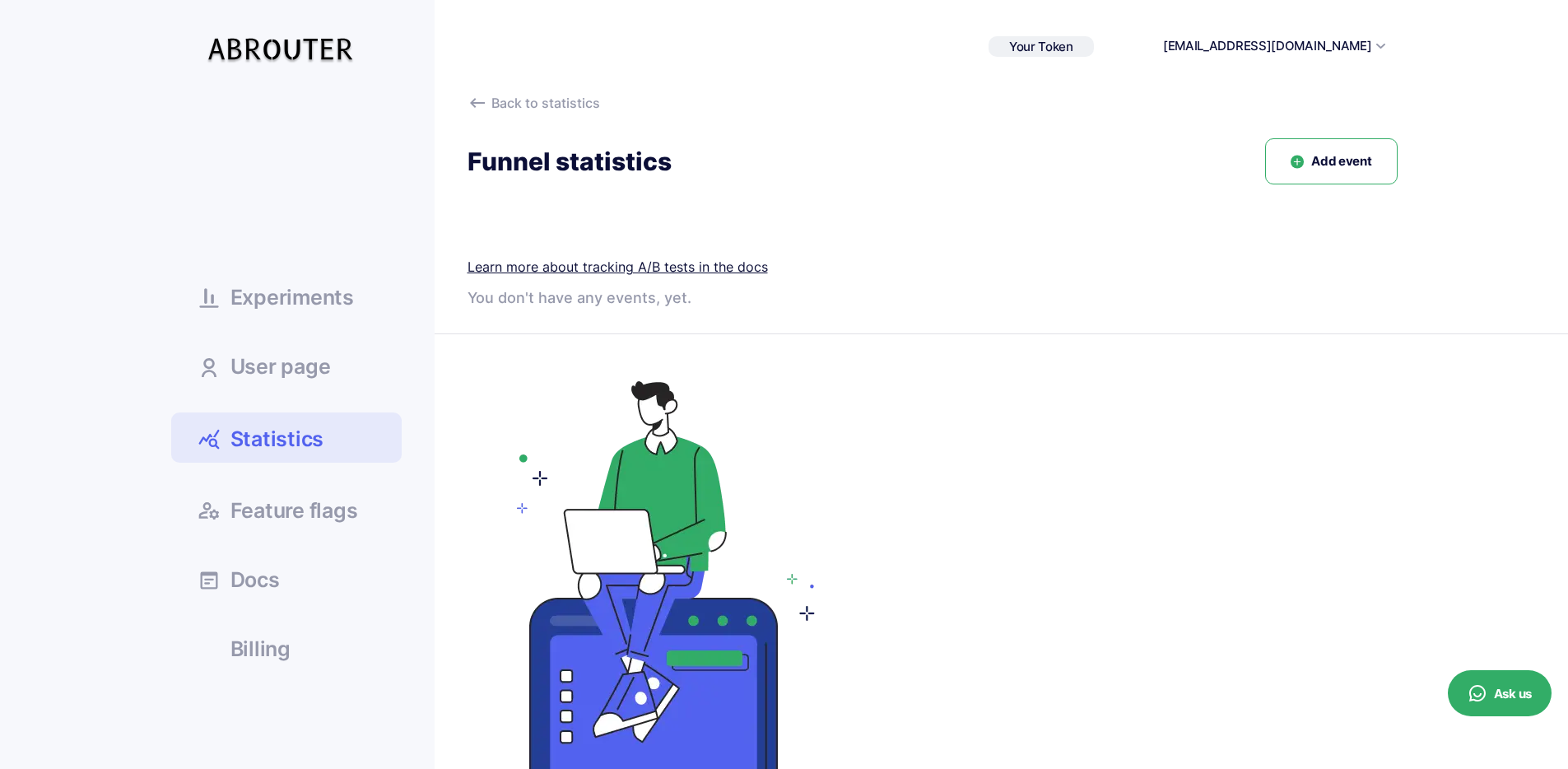
click at [1377, 157] on button "Add event" at bounding box center [1331, 161] width 131 height 47
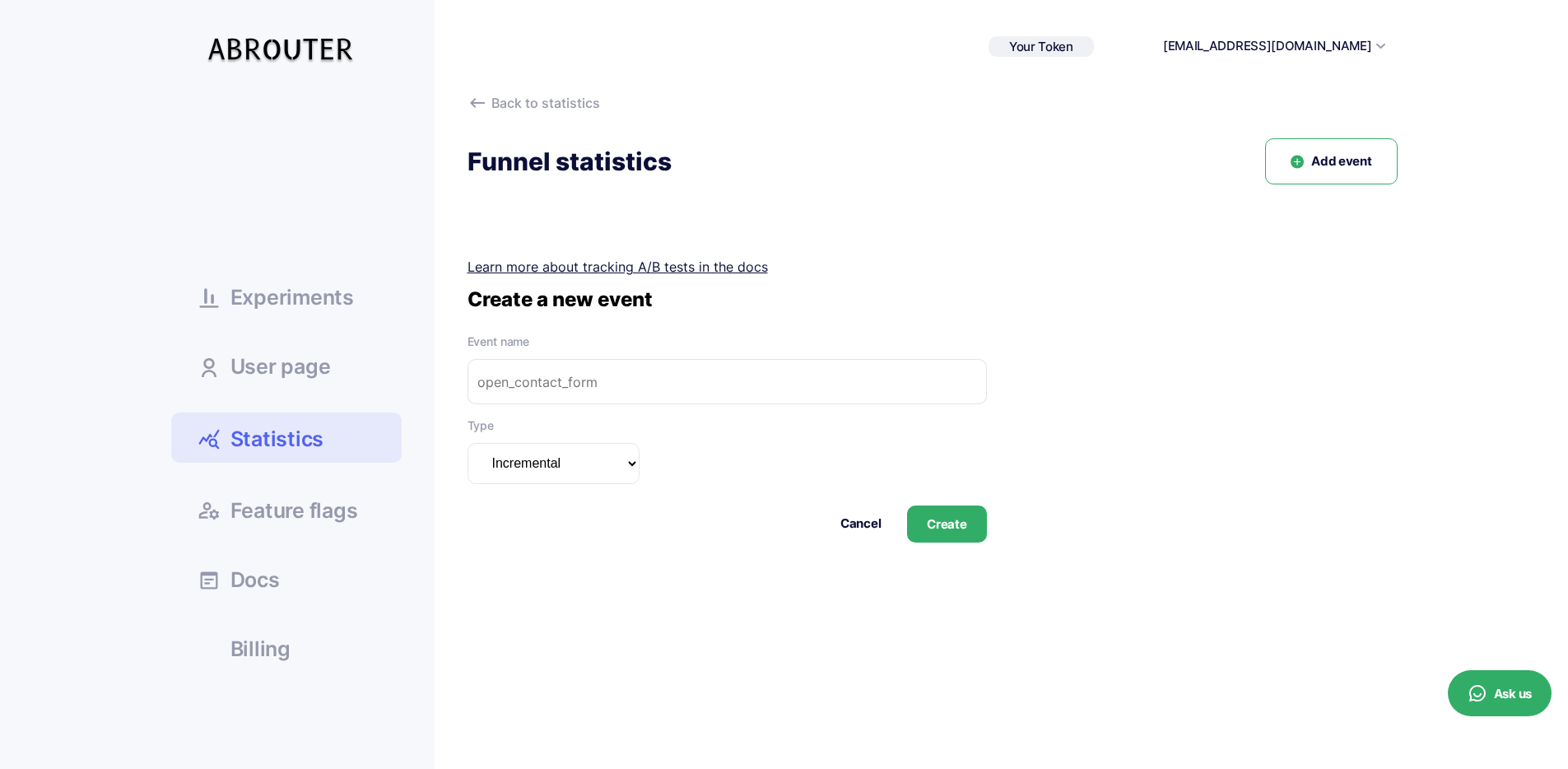
click at [582, 449] on select "Incremental Summarizable Incremental unique" at bounding box center [554, 463] width 172 height 41
click at [216, 305] on icon at bounding box center [208, 298] width 23 height 23
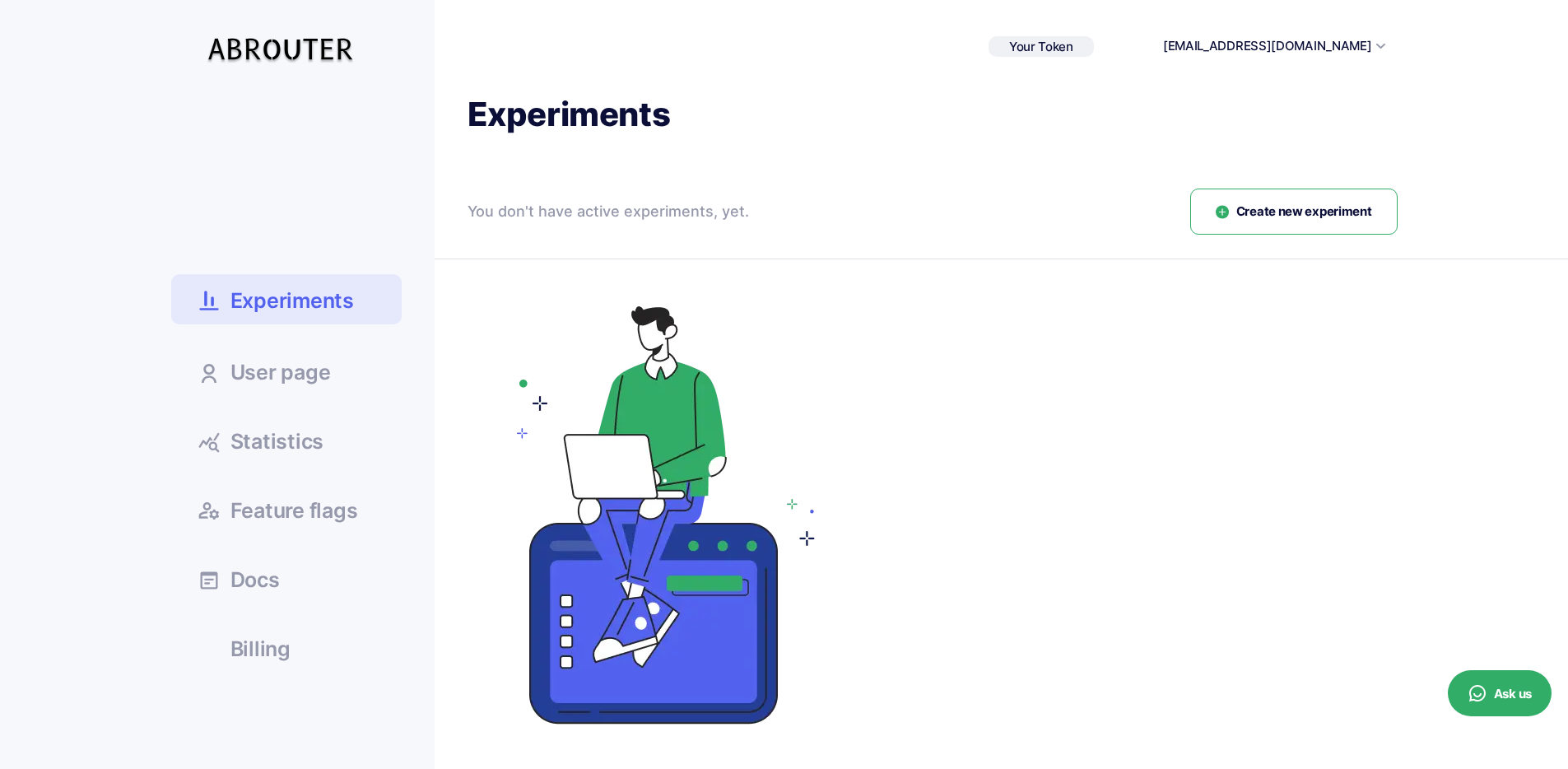
click at [1286, 215] on span "Create new experiment" at bounding box center [1304, 211] width 135 height 19
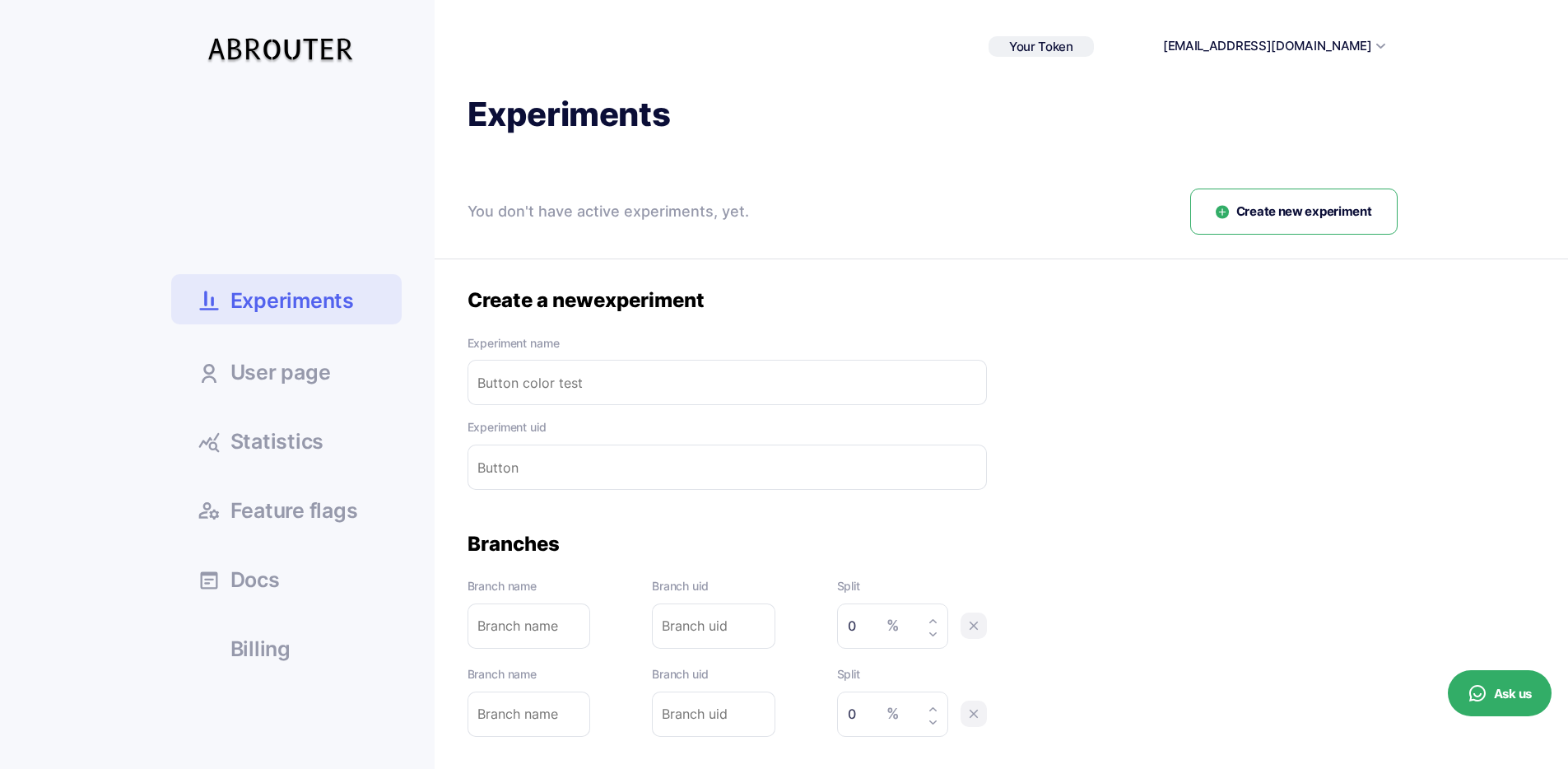
click at [606, 398] on input "text" at bounding box center [728, 382] width 520 height 45
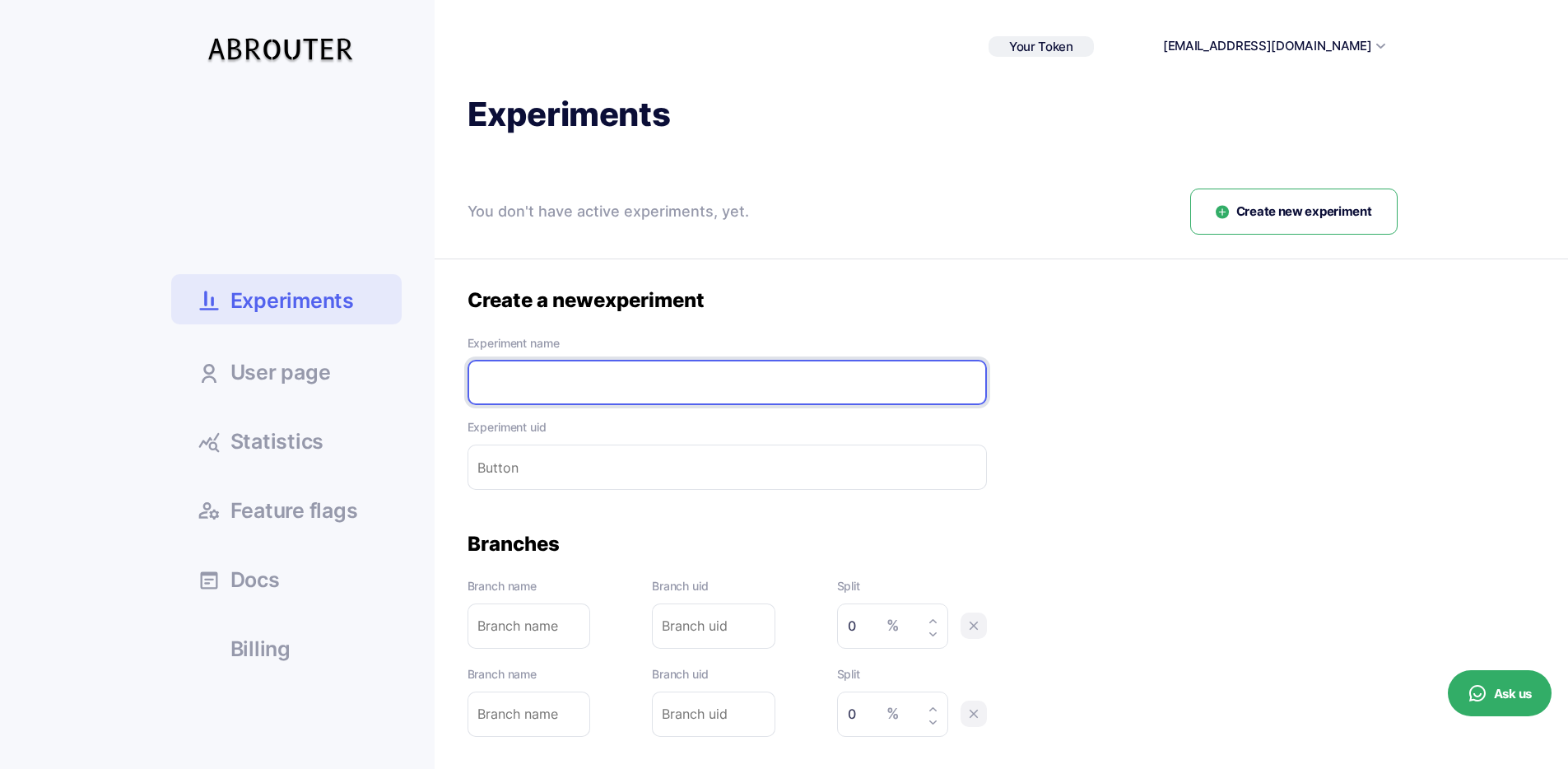
type input "t"
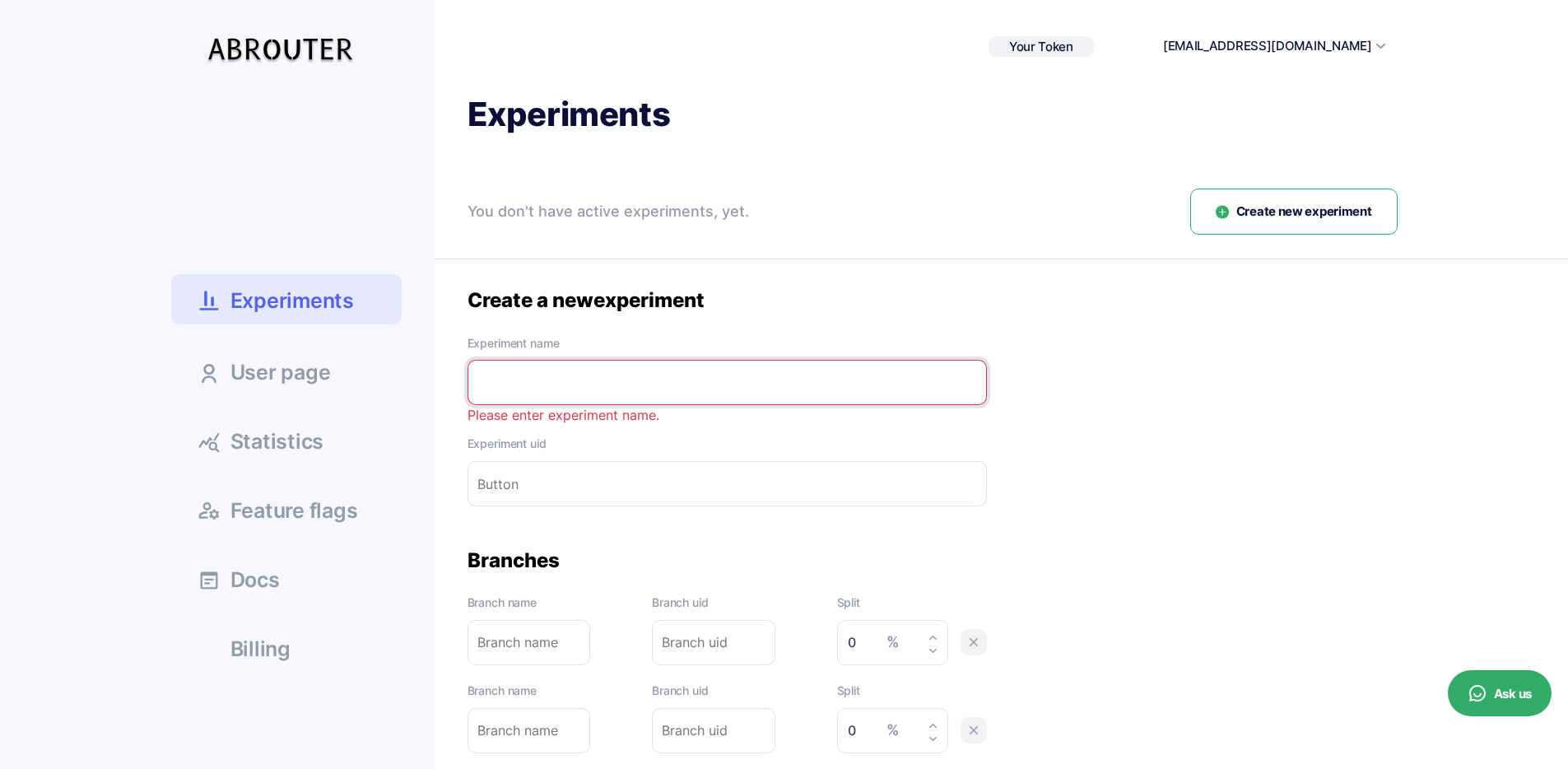
type input "m"
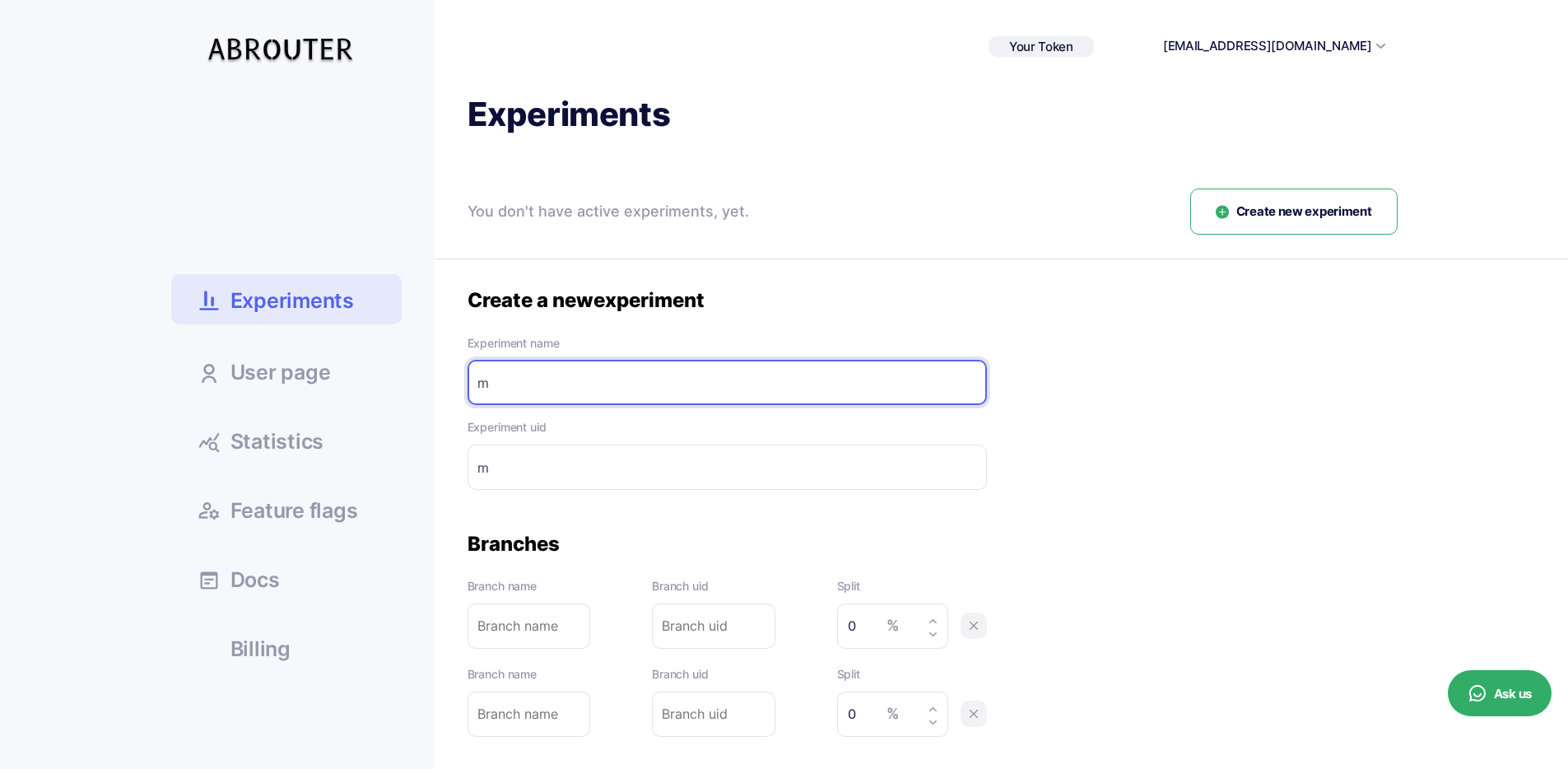
type input "mo"
type input "mod"
type input "modal"
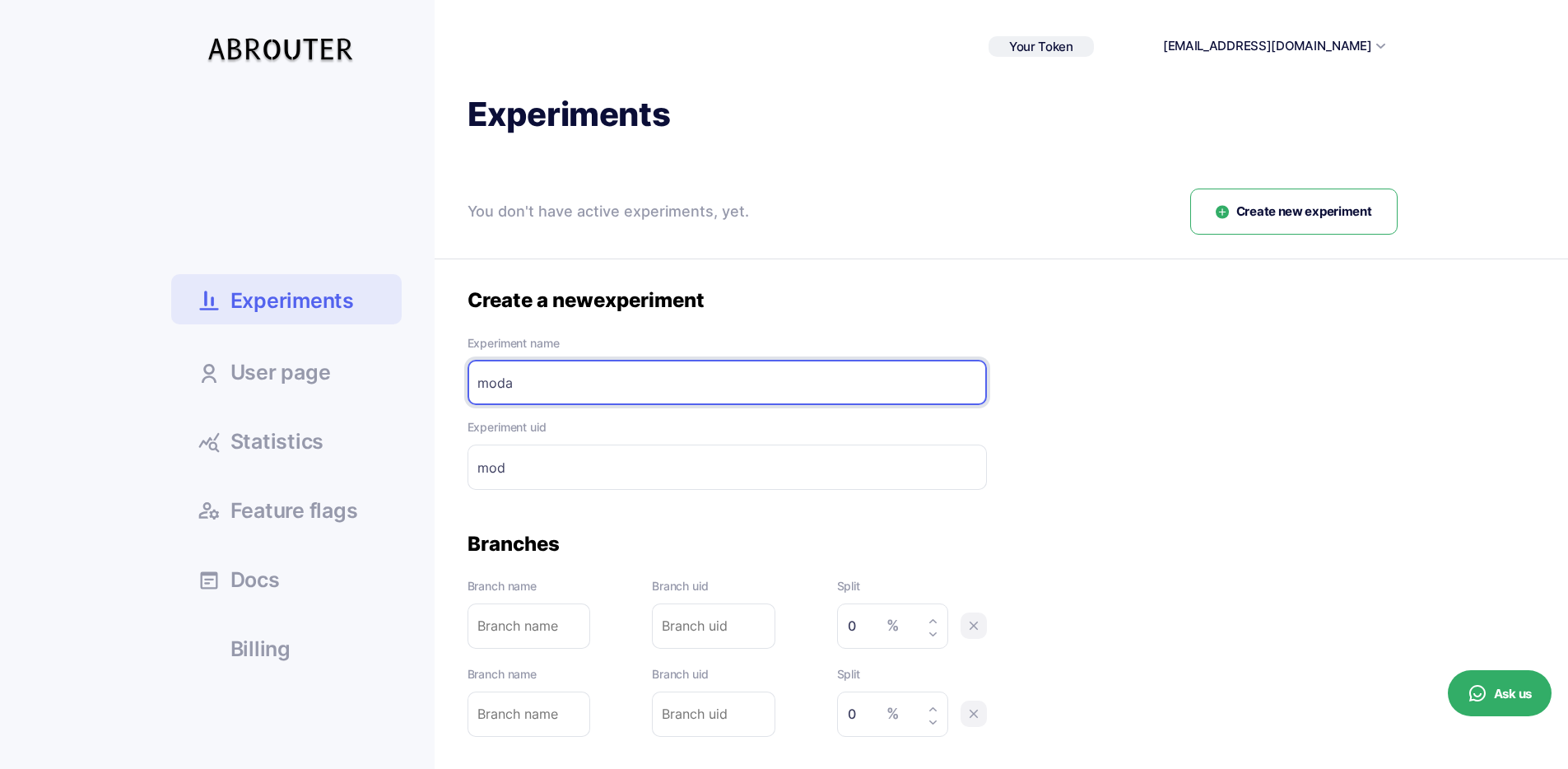
type input "modal"
type input "modal-"
type input "modal t"
type input "modal-t"
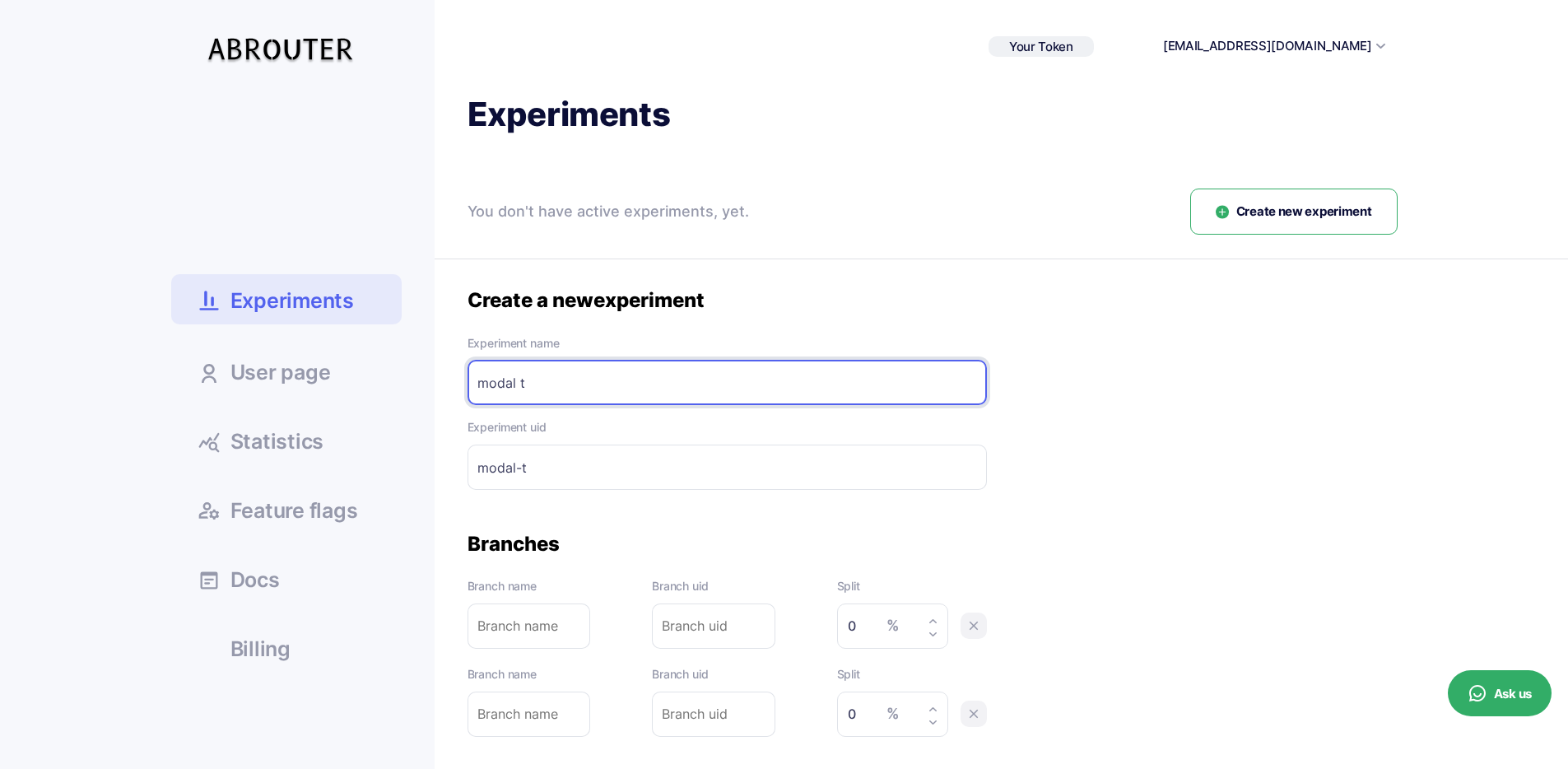
type input "modal te"
type input "modal-te"
type input "modal tes"
type input "modal-tes"
type input "modal test"
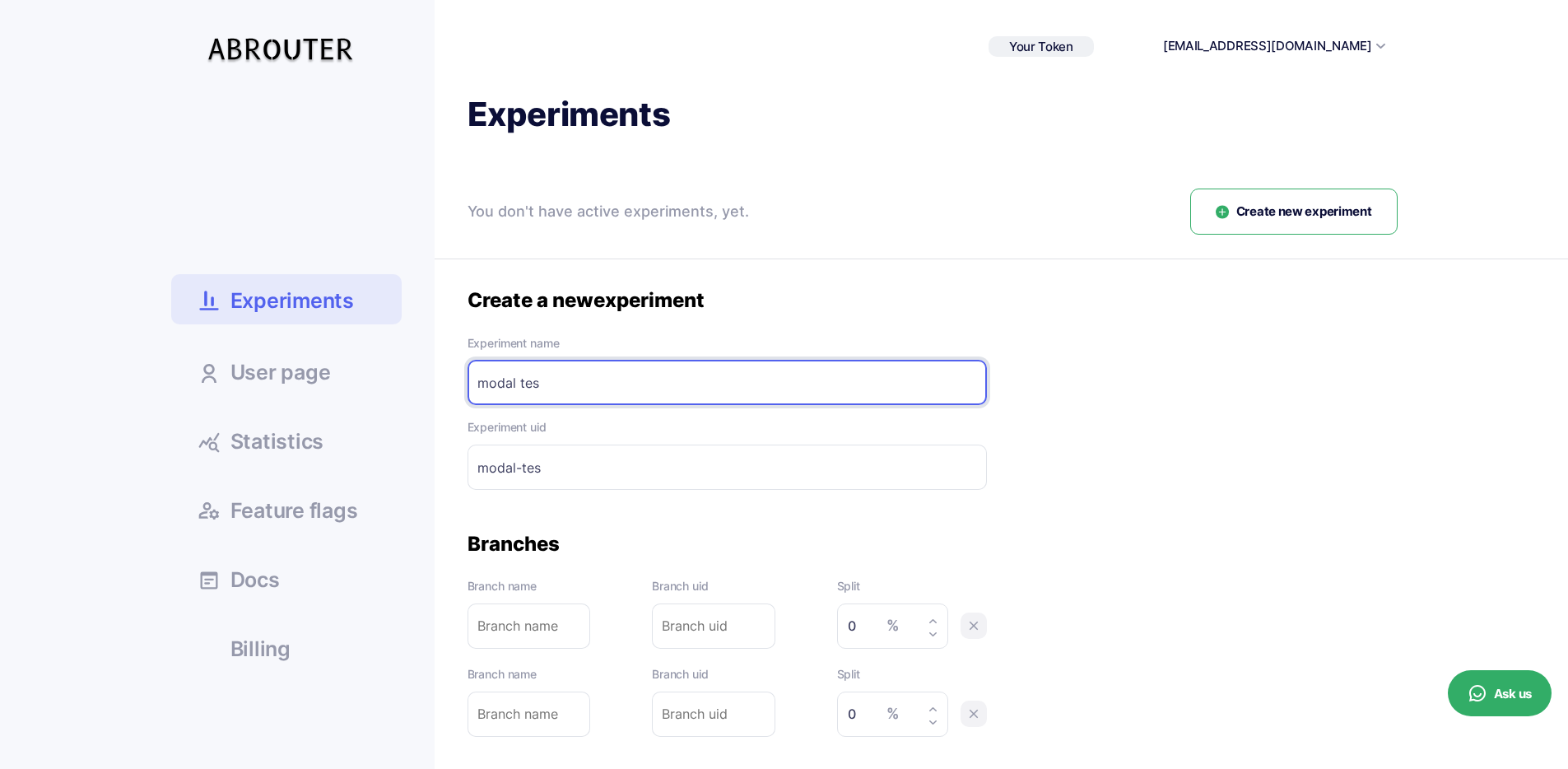
type input "modal-test"
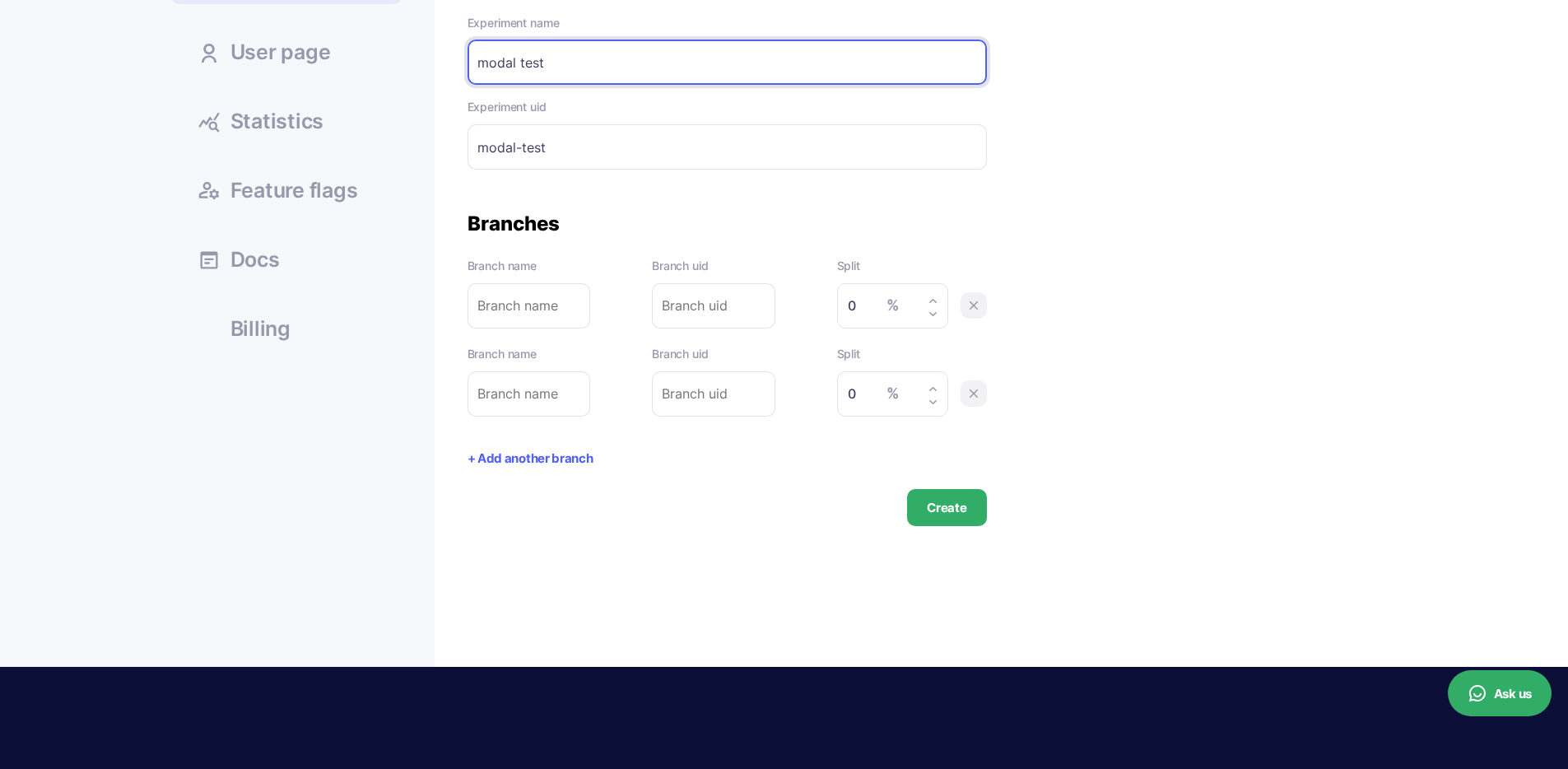
scroll to position [341, 0]
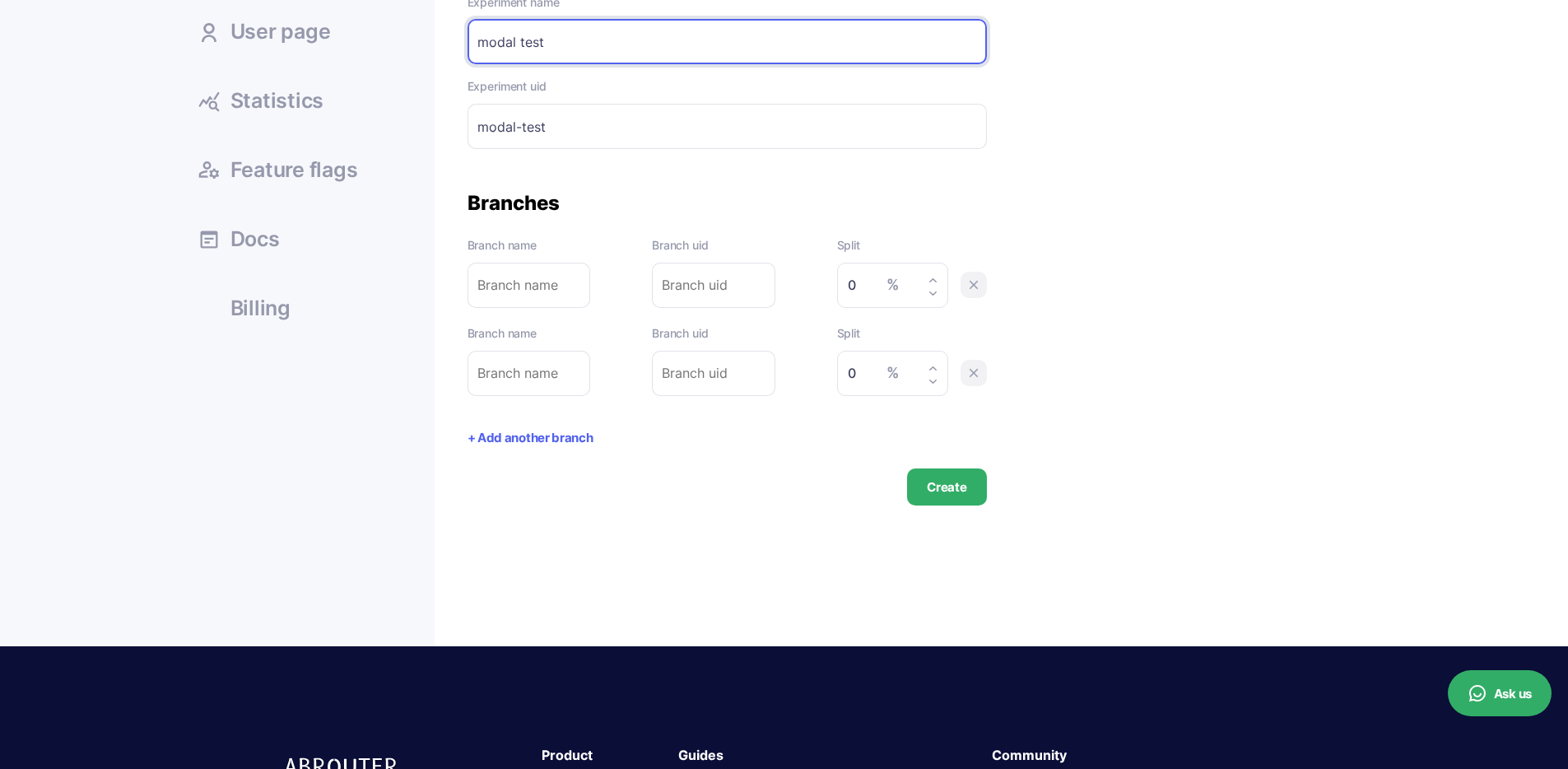
type input "modal test"
click at [527, 436] on button "+ Add another branch" at bounding box center [531, 438] width 126 height 19
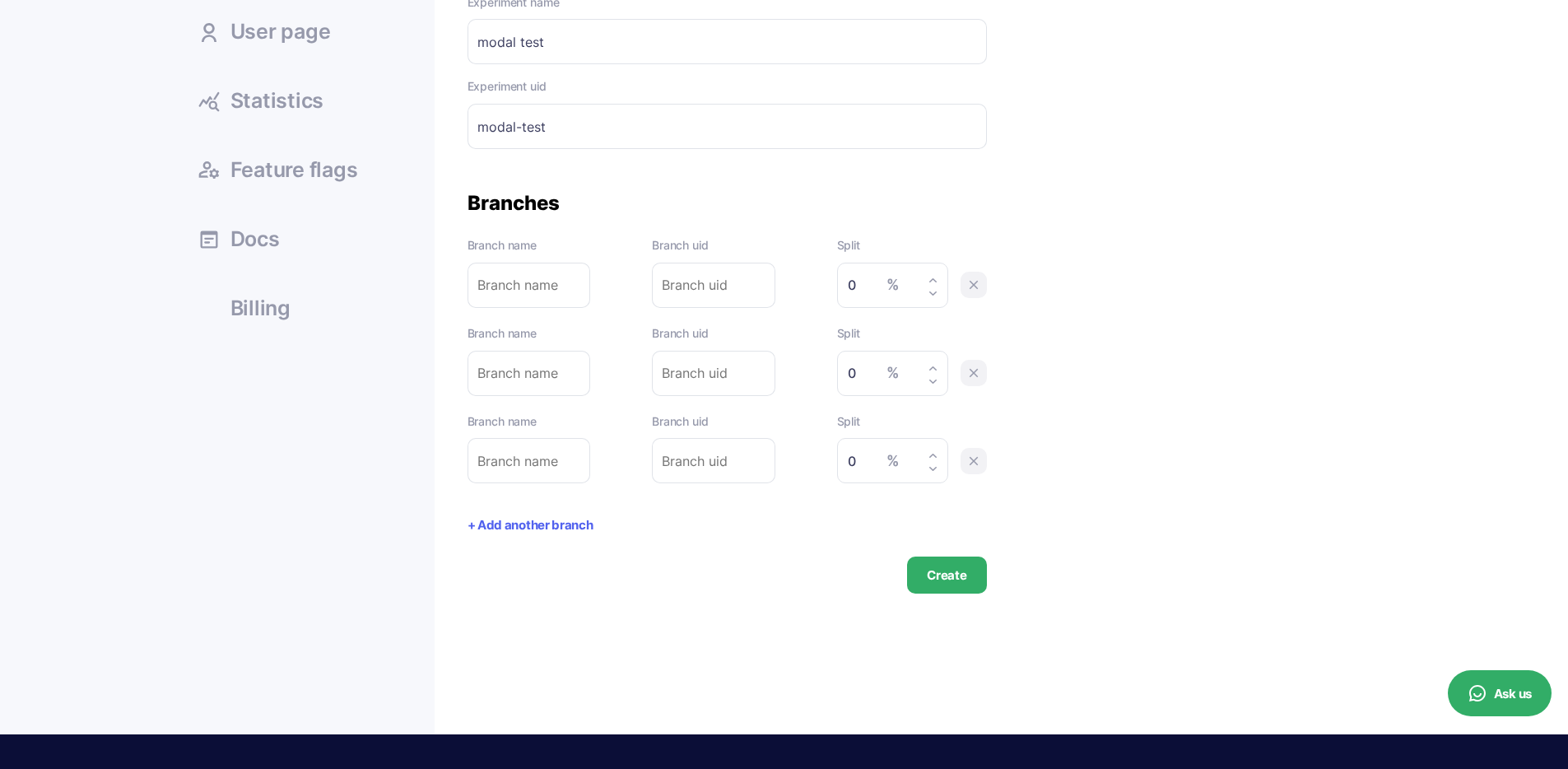
click at [981, 459] on icon at bounding box center [974, 461] width 15 height 15
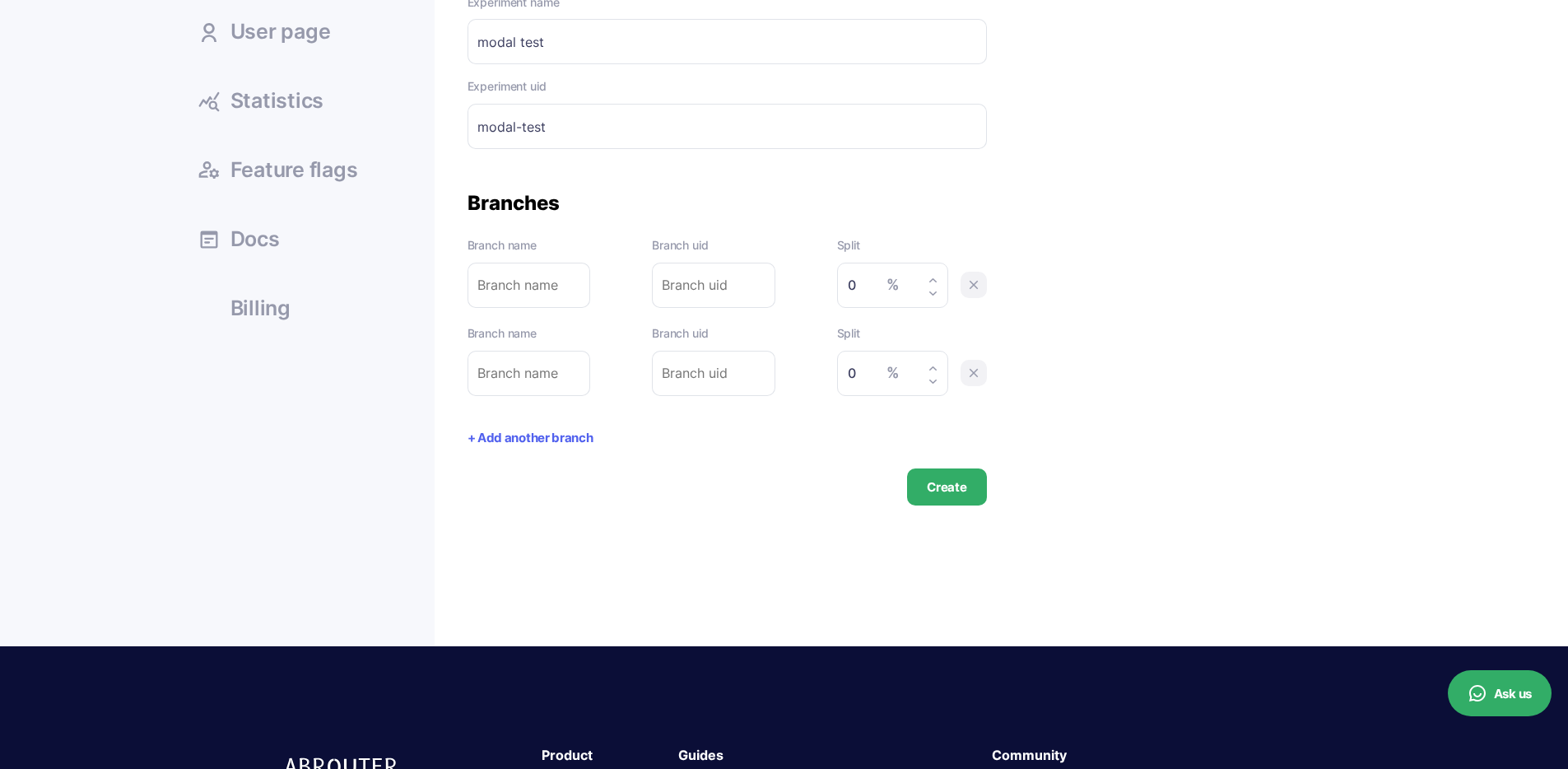
click at [526, 293] on input "text" at bounding box center [530, 285] width 123 height 45
type input "m"
type input "mo"
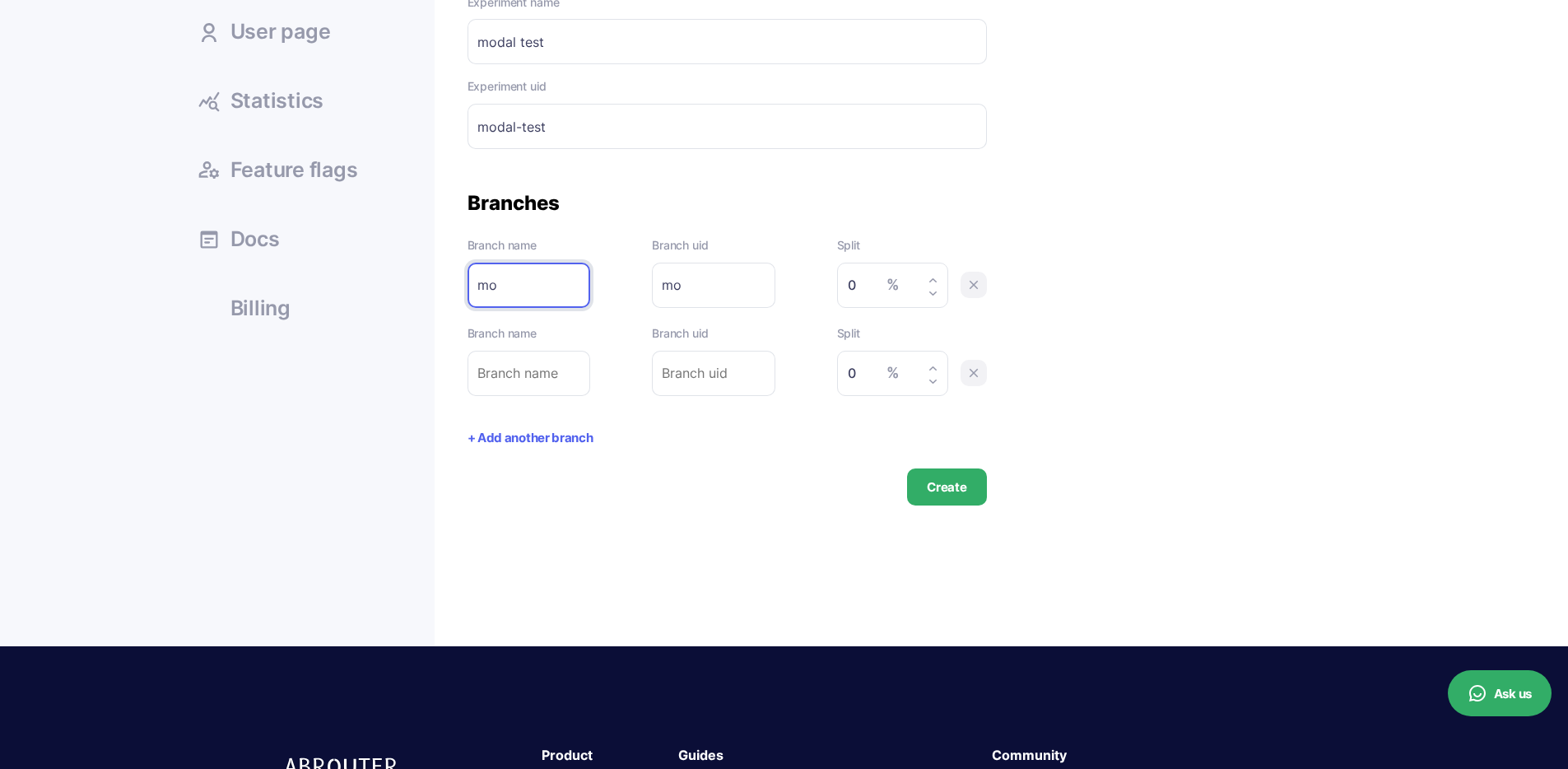
type input "mod"
type input "moda"
type input "modal"
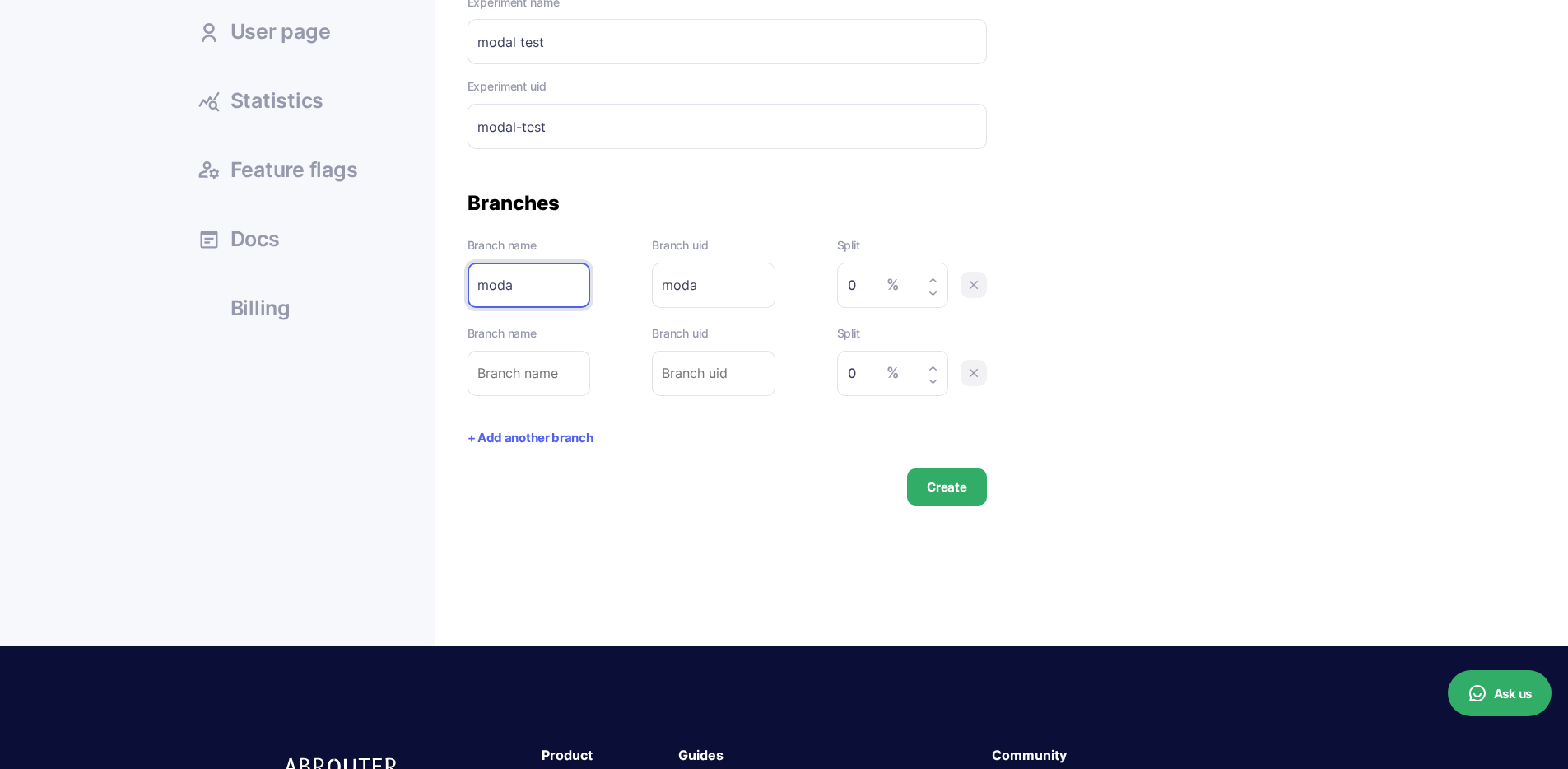
type input "modal"
click at [521, 387] on input "text" at bounding box center [530, 373] width 123 height 45
type input "b"
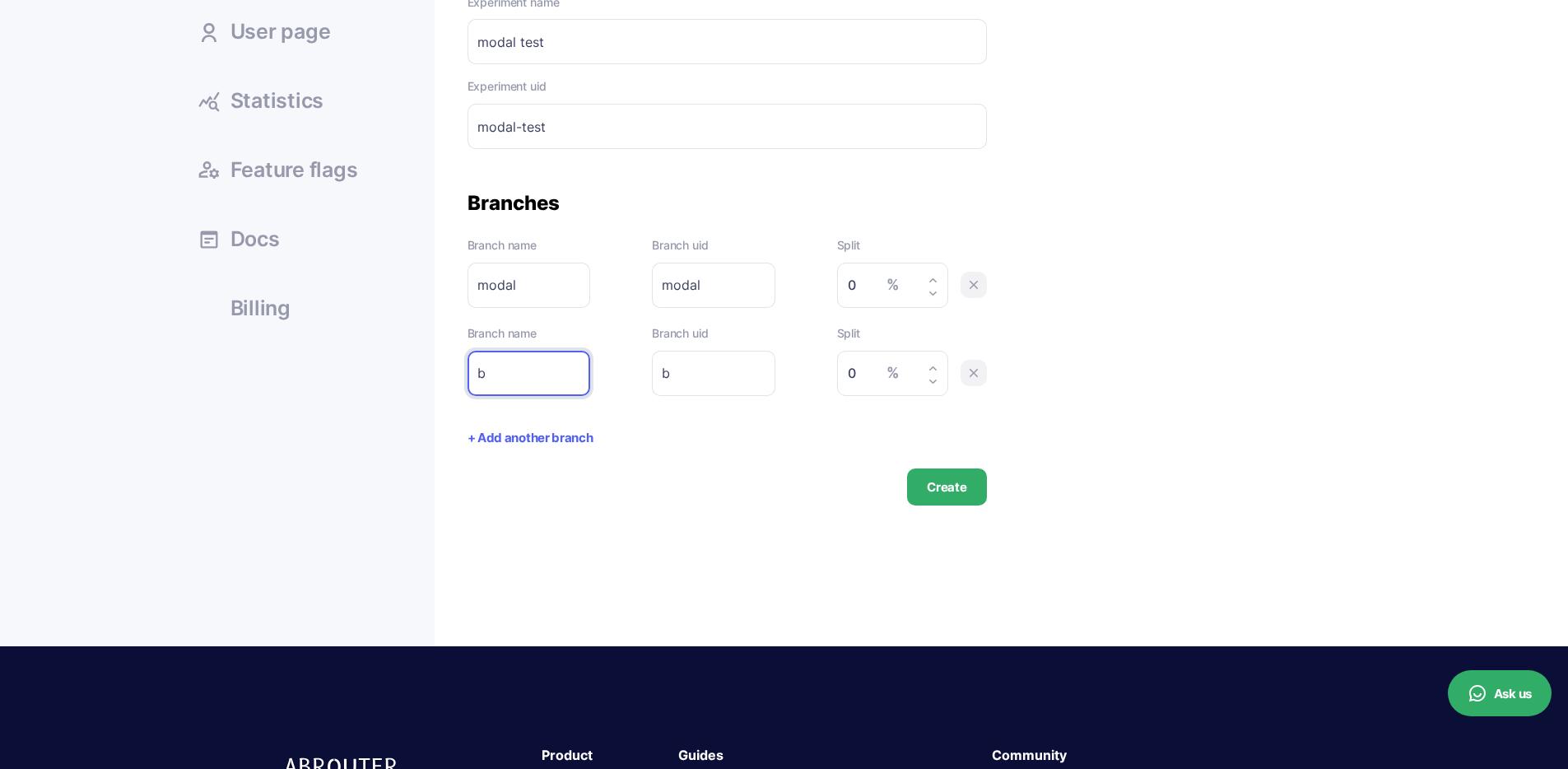
type input "bu"
type input "but"
type input "buto"
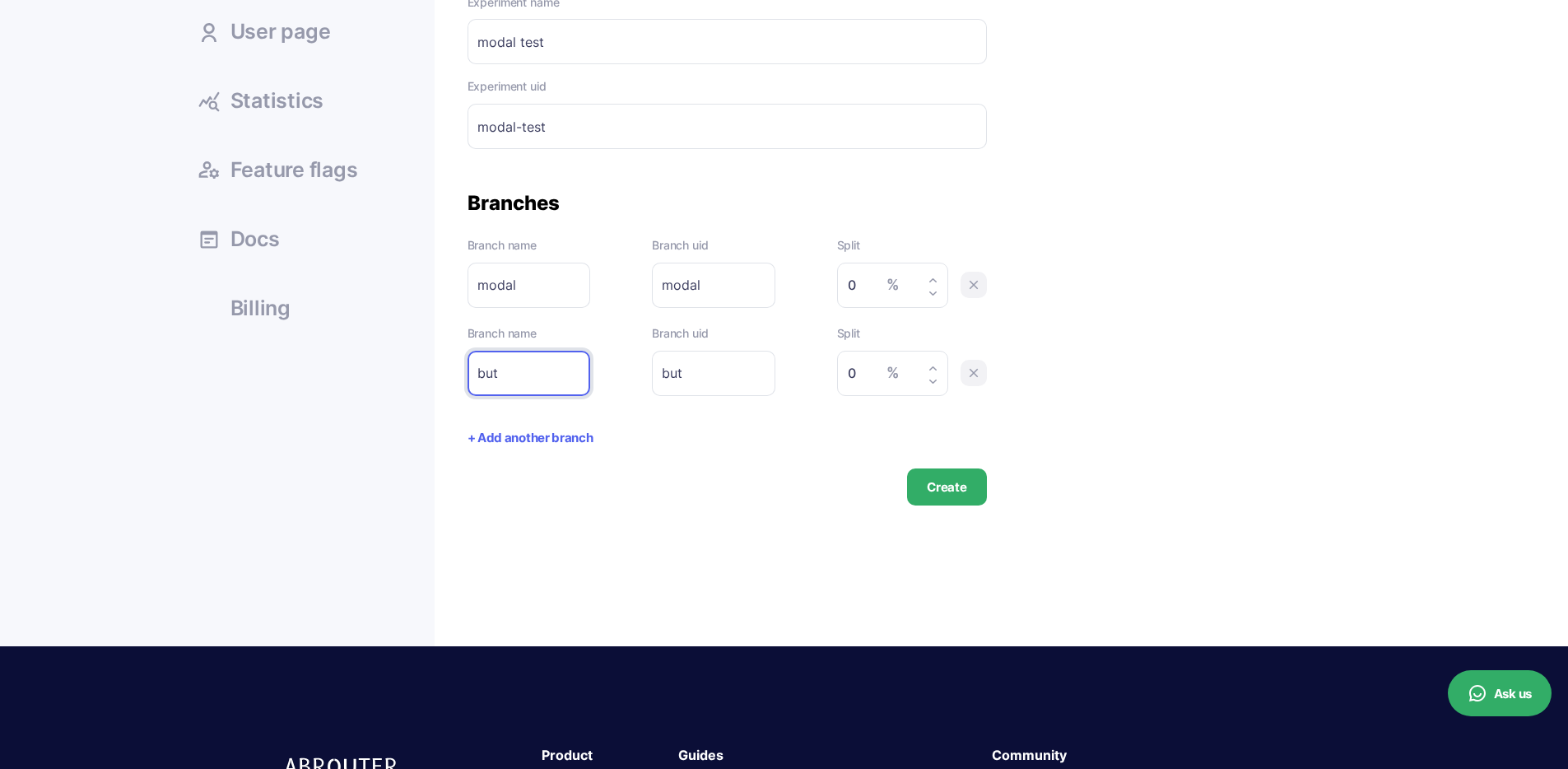
type input "buto"
type input "buton"
drag, startPoint x: 867, startPoint y: 285, endPoint x: 806, endPoint y: 283, distance: 61.0
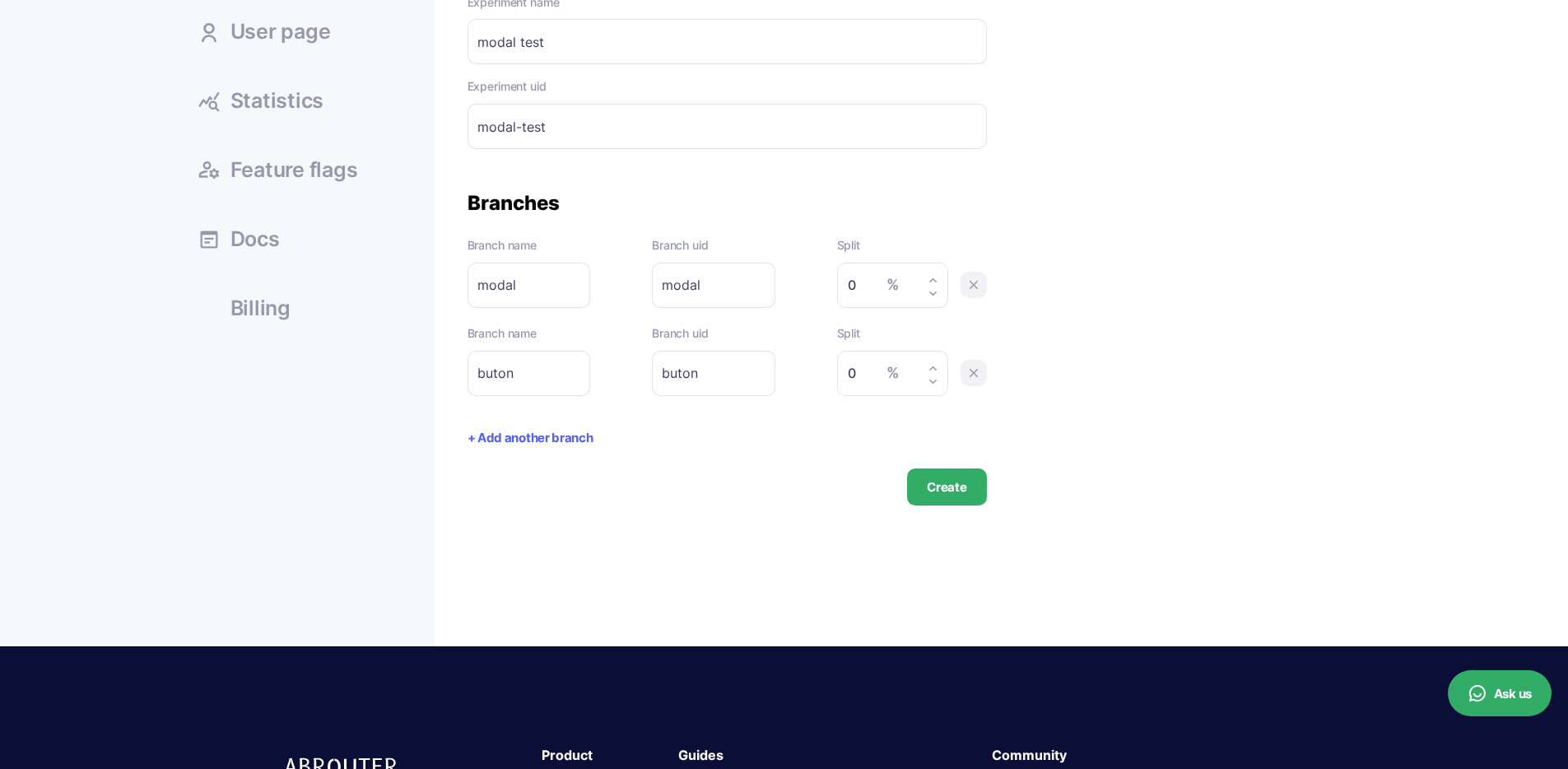
click at [809, 283] on div "Branch name modal Please enter branch name. Branch uid modal Please enter branc…" at bounding box center [728, 272] width 520 height 72
type input "50"
click at [851, 379] on input "0" at bounding box center [888, 374] width 81 height 24
paste input "5"
type input "50"
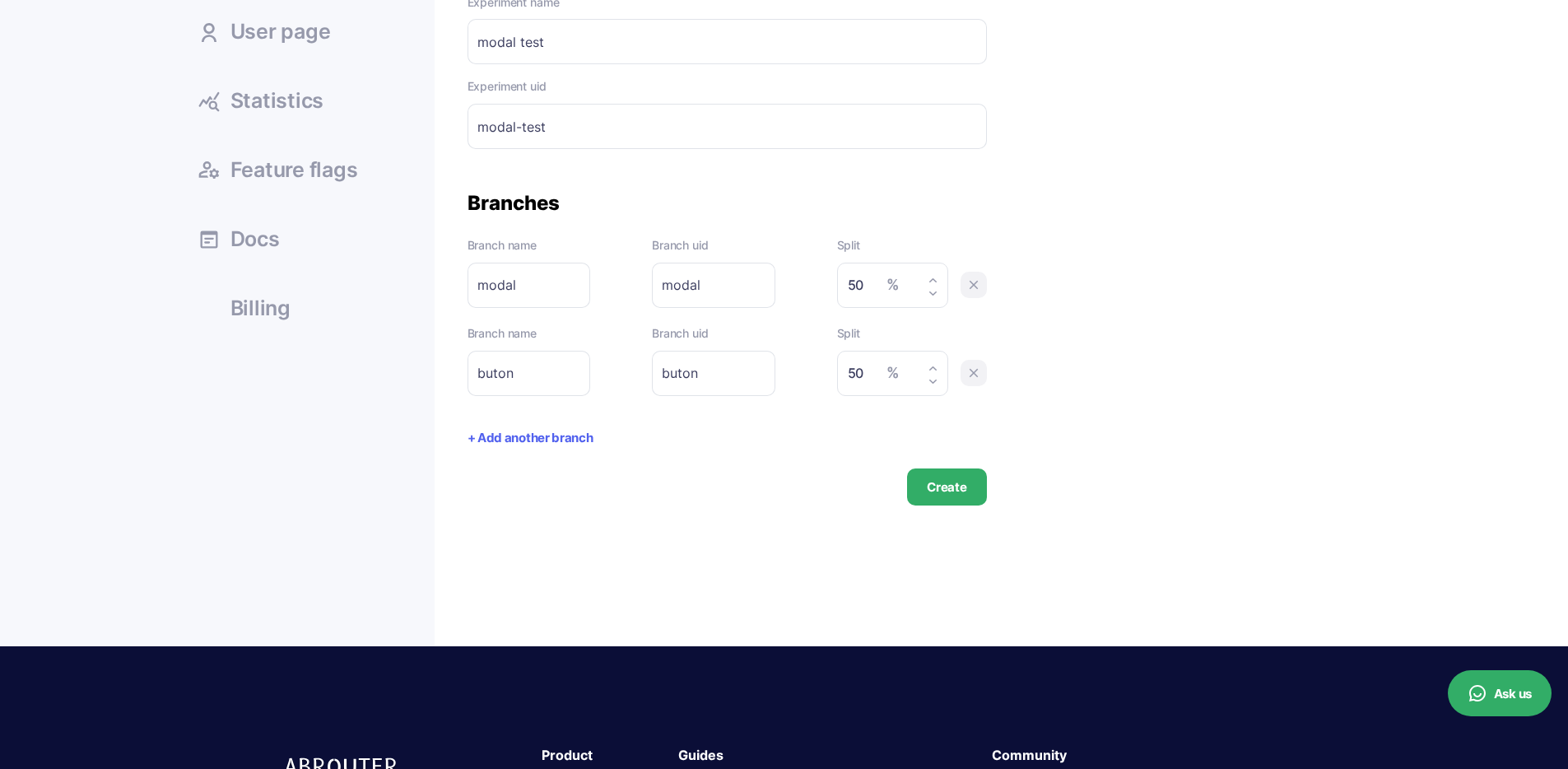
click at [948, 494] on button "Create" at bounding box center [946, 486] width 79 height 37
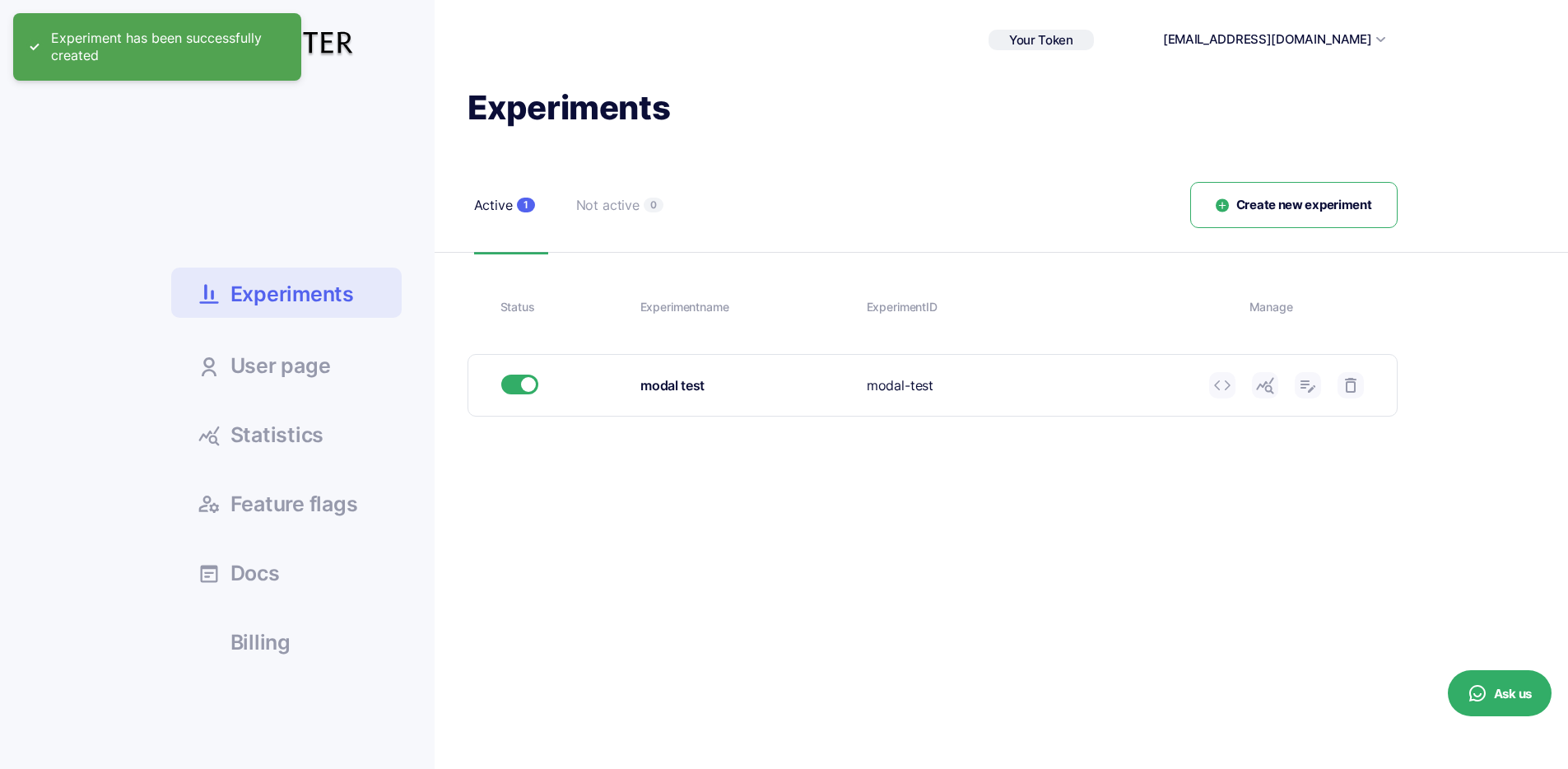
scroll to position [2, 0]
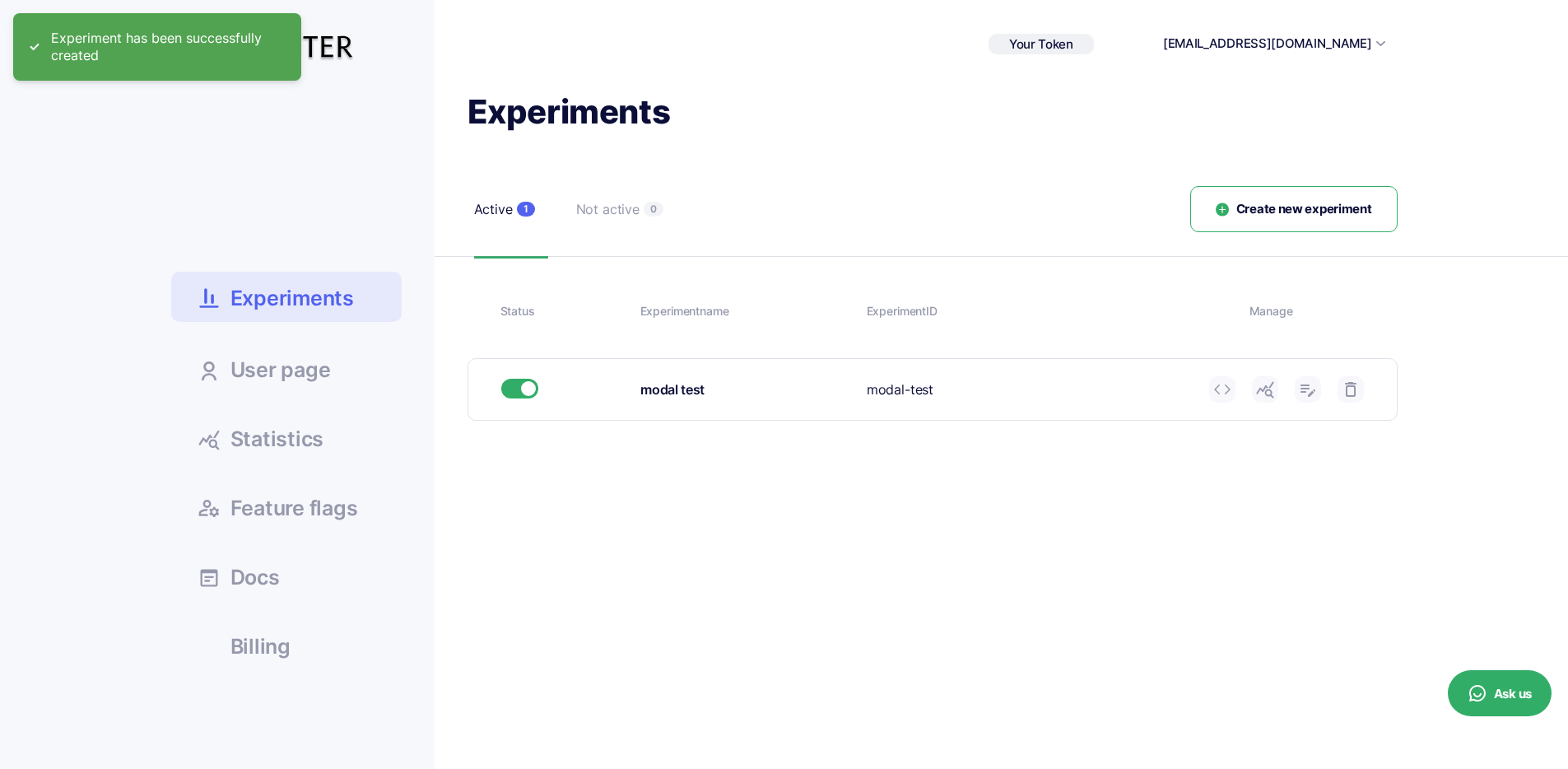
click at [674, 390] on div "modal test" at bounding box center [747, 389] width 214 height 21
drag, startPoint x: 810, startPoint y: 392, endPoint x: 847, endPoint y: 392, distance: 37.0
click at [810, 392] on div "modal test" at bounding box center [747, 389] width 214 height 21
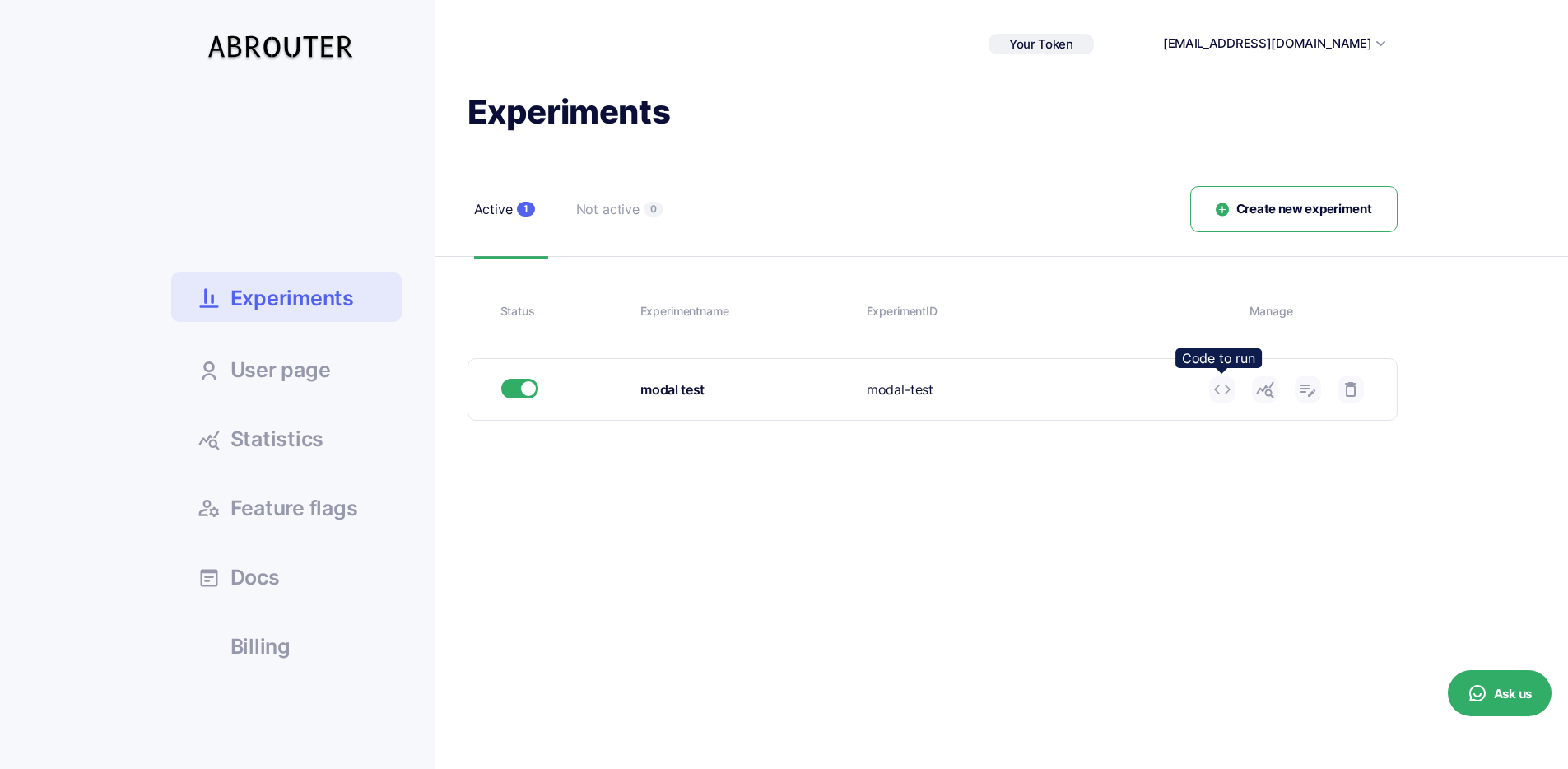
click at [1216, 388] on icon at bounding box center [1223, 389] width 20 height 20
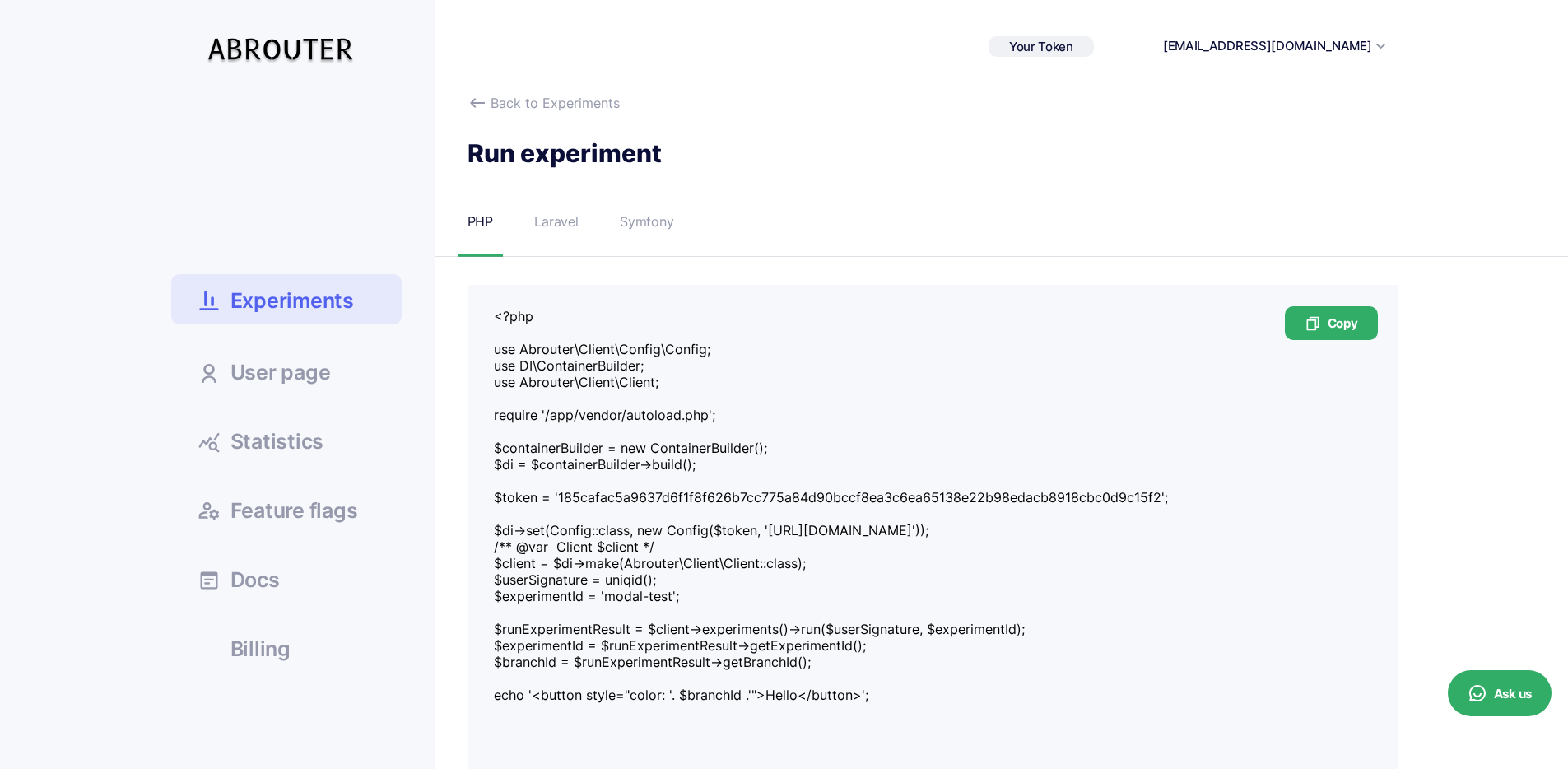
click at [1073, 45] on span "Your Token" at bounding box center [1041, 47] width 64 height 16
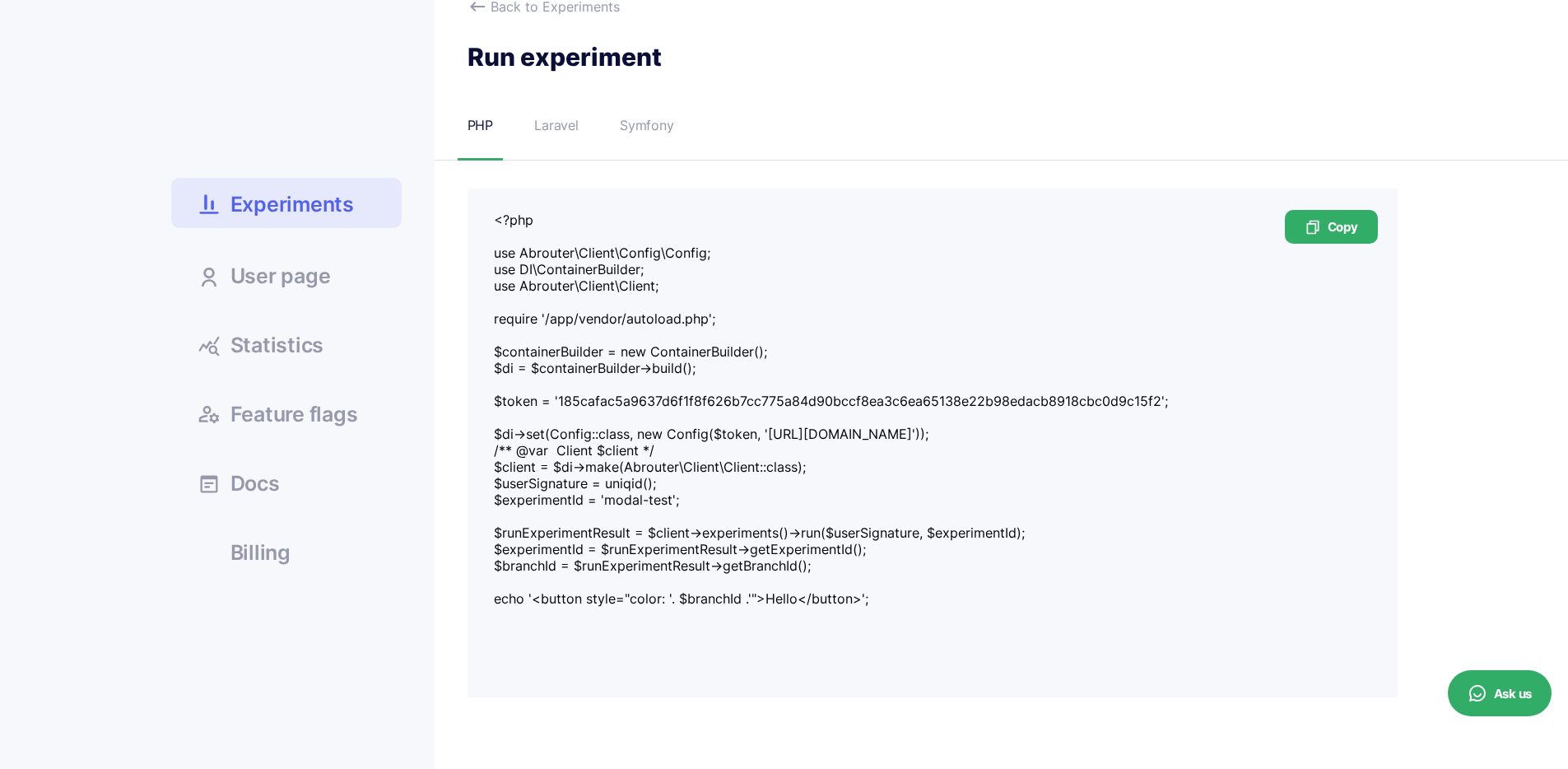
scroll to position [98, 0]
click at [1334, 231] on div "Copy" at bounding box center [1331, 225] width 93 height 34
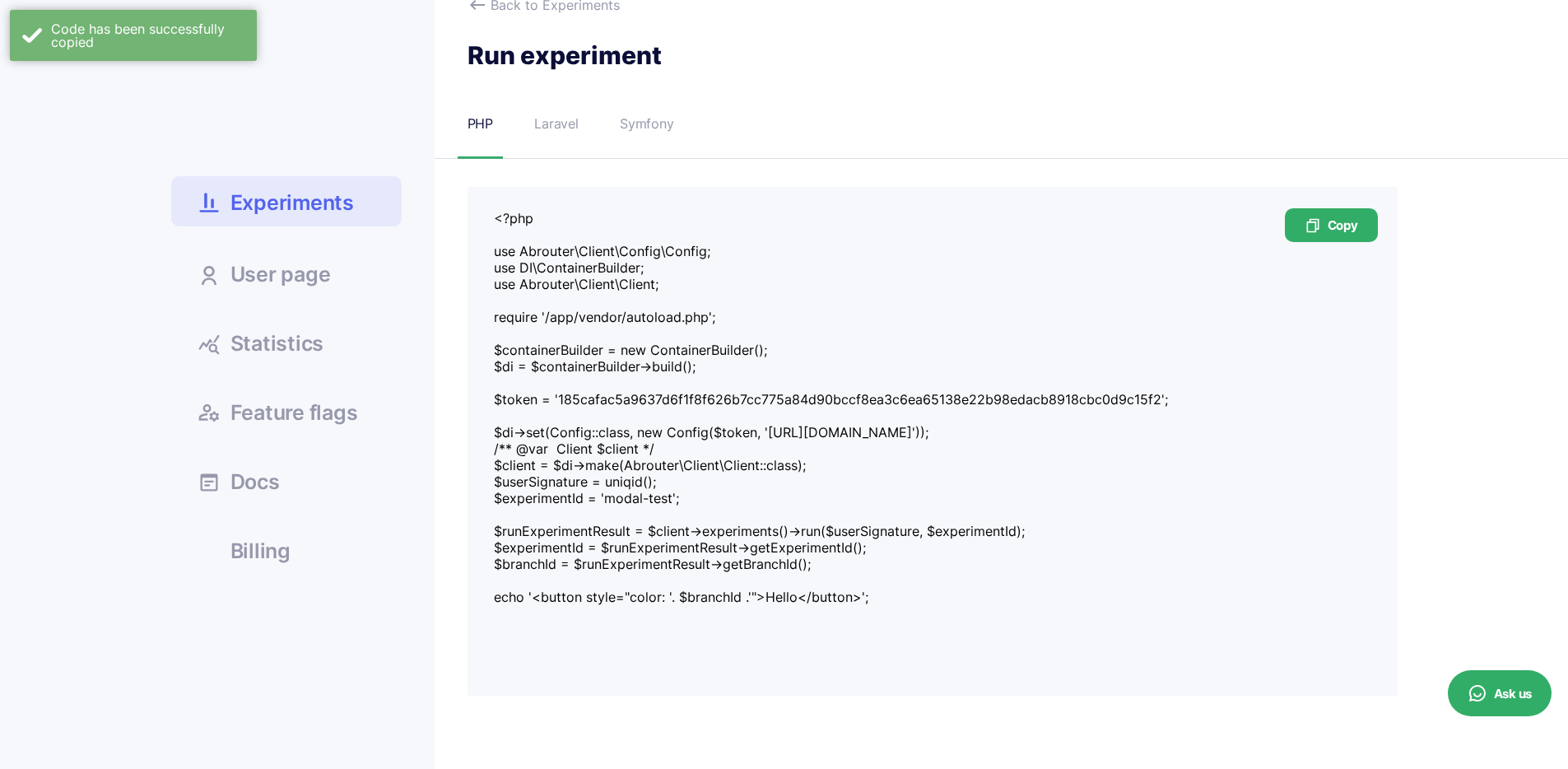
drag, startPoint x: 525, startPoint y: 317, endPoint x: 685, endPoint y: 316, distance: 160.0
click at [685, 316] on textarea "<?php use Abrouter\Client\Config\Config; use DI\ContainerBuilder; use Abrouter\…" at bounding box center [932, 415] width 877 height 411
click at [708, 317] on textarea "<?php use Abrouter\Client\Config\Config; use DI\ContainerBuilder; use Abrouter\…" at bounding box center [932, 415] width 877 height 411
drag, startPoint x: 725, startPoint y: 364, endPoint x: 488, endPoint y: 355, distance: 237.2
click at [488, 355] on div "Copy" at bounding box center [933, 441] width 930 height 509
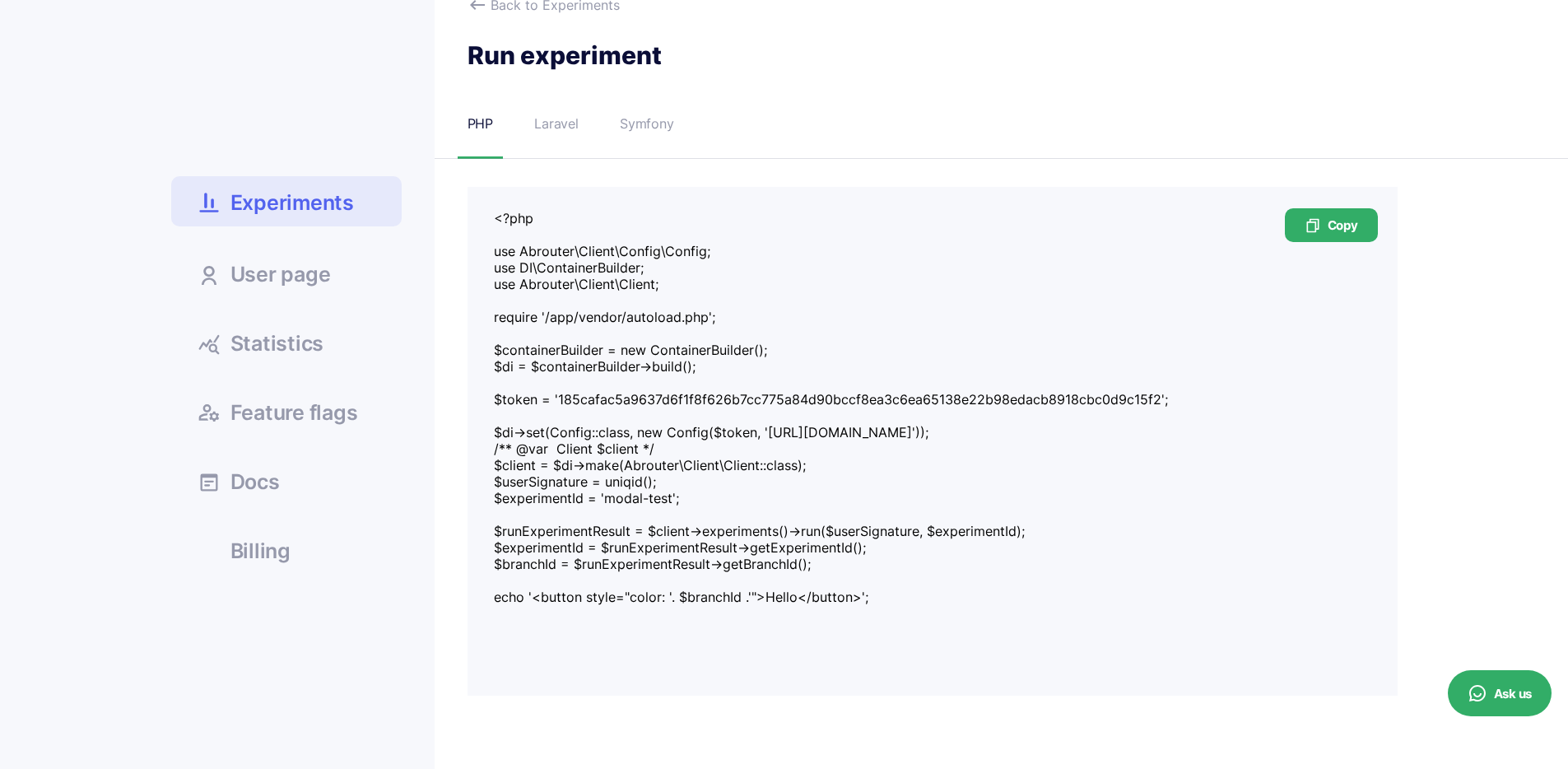
click at [528, 264] on textarea "<?php use Abrouter\Client\Config\Config; use DI\ContainerBuilder; use Abrouter\…" at bounding box center [932, 415] width 877 height 411
drag, startPoint x: 572, startPoint y: 393, endPoint x: 1209, endPoint y: 415, distance: 637.4
click at [1209, 415] on textarea "<?php use Abrouter\Client\Config\Config; use DI\ContainerBuilder; use Abrouter\…" at bounding box center [932, 415] width 877 height 411
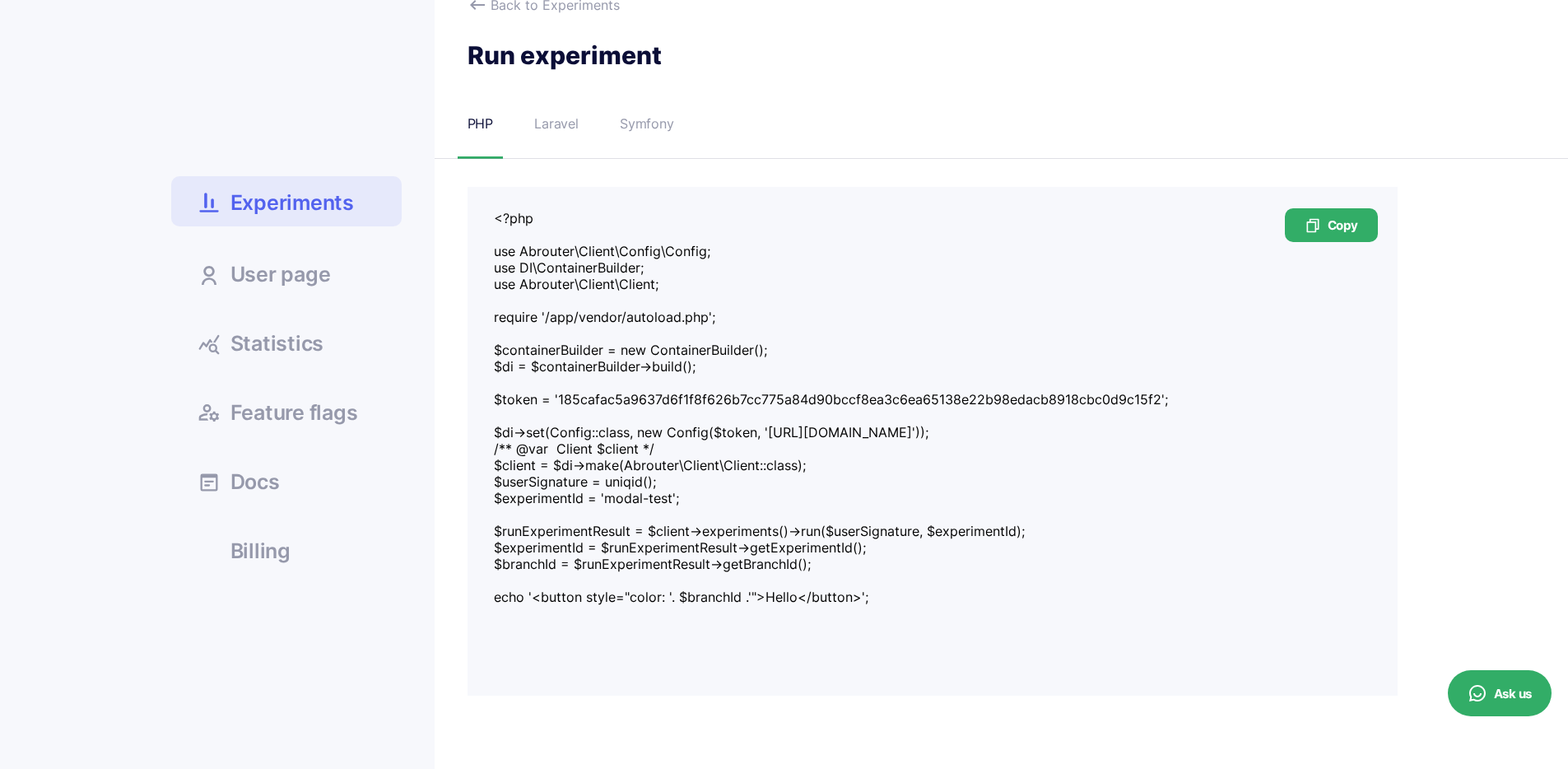
click at [496, 430] on textarea "<?php use Abrouter\Client\Config\Config; use DI\ContainerBuilder; use Abrouter\…" at bounding box center [932, 415] width 877 height 411
drag, startPoint x: 495, startPoint y: 430, endPoint x: 890, endPoint y: 597, distance: 428.9
click at [890, 597] on textarea "<?php use Abrouter\Client\Config\Config; use DI\ContainerBuilder; use Abrouter\…" at bounding box center [932, 415] width 877 height 411
click at [682, 248] on textarea "<?php use Abrouter\Client\Config\Config; use DI\ContainerBuilder; use Abrouter\…" at bounding box center [932, 415] width 877 height 411
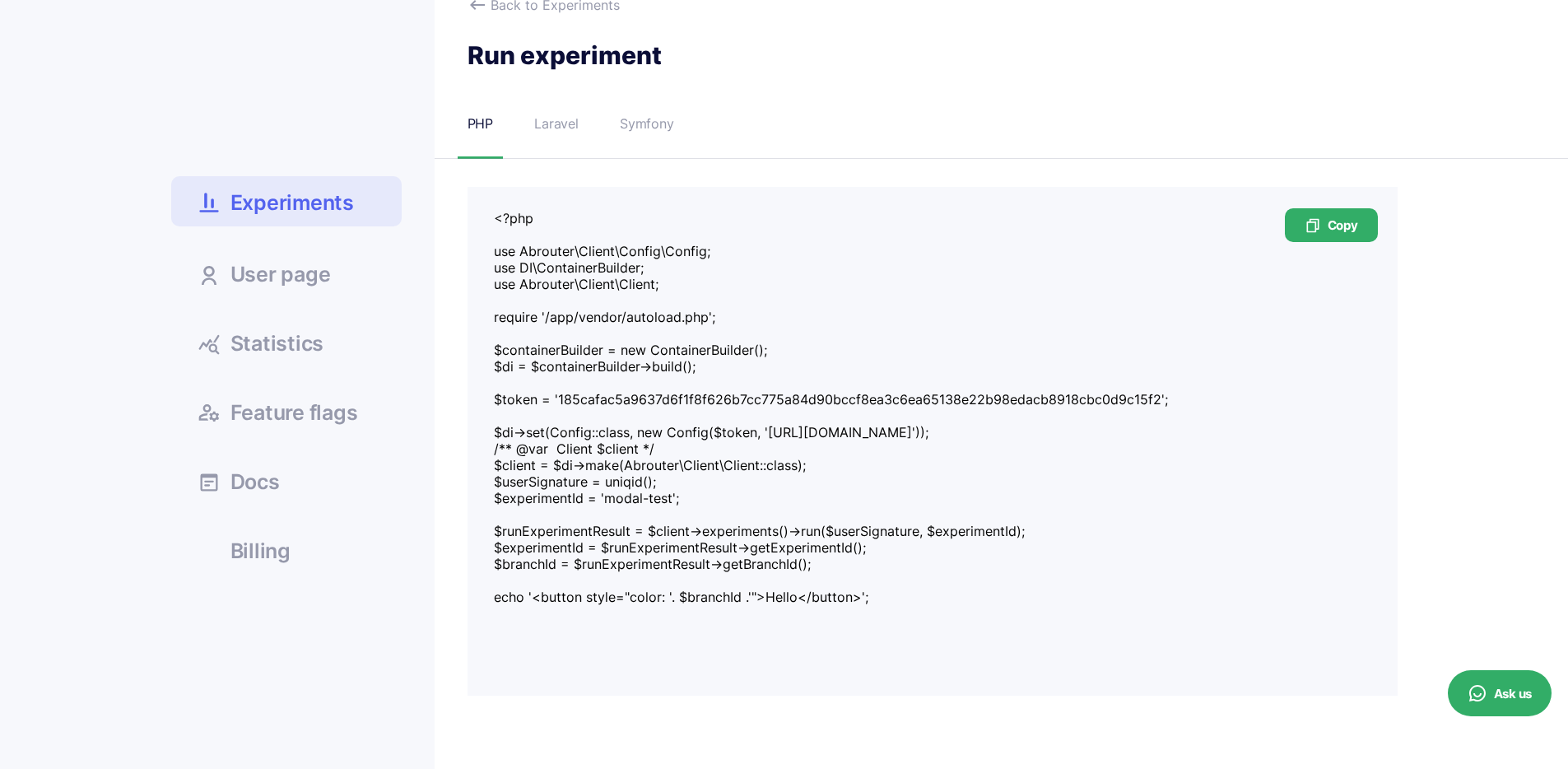
click at [682, 248] on textarea "<?php use Abrouter\Client\Config\Config; use DI\ContainerBuilder; use Abrouter\…" at bounding box center [932, 415] width 877 height 411
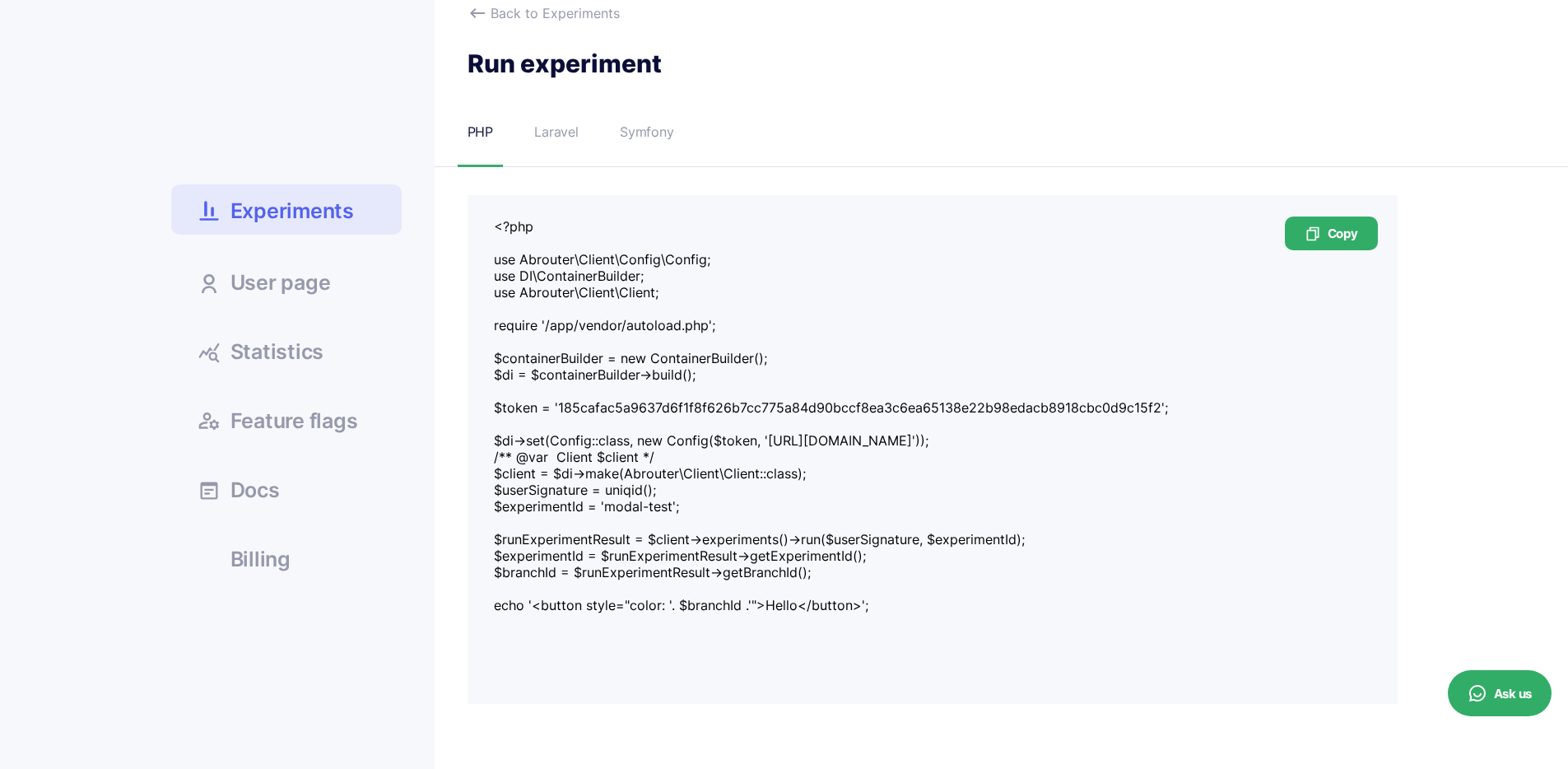
scroll to position [74, 0]
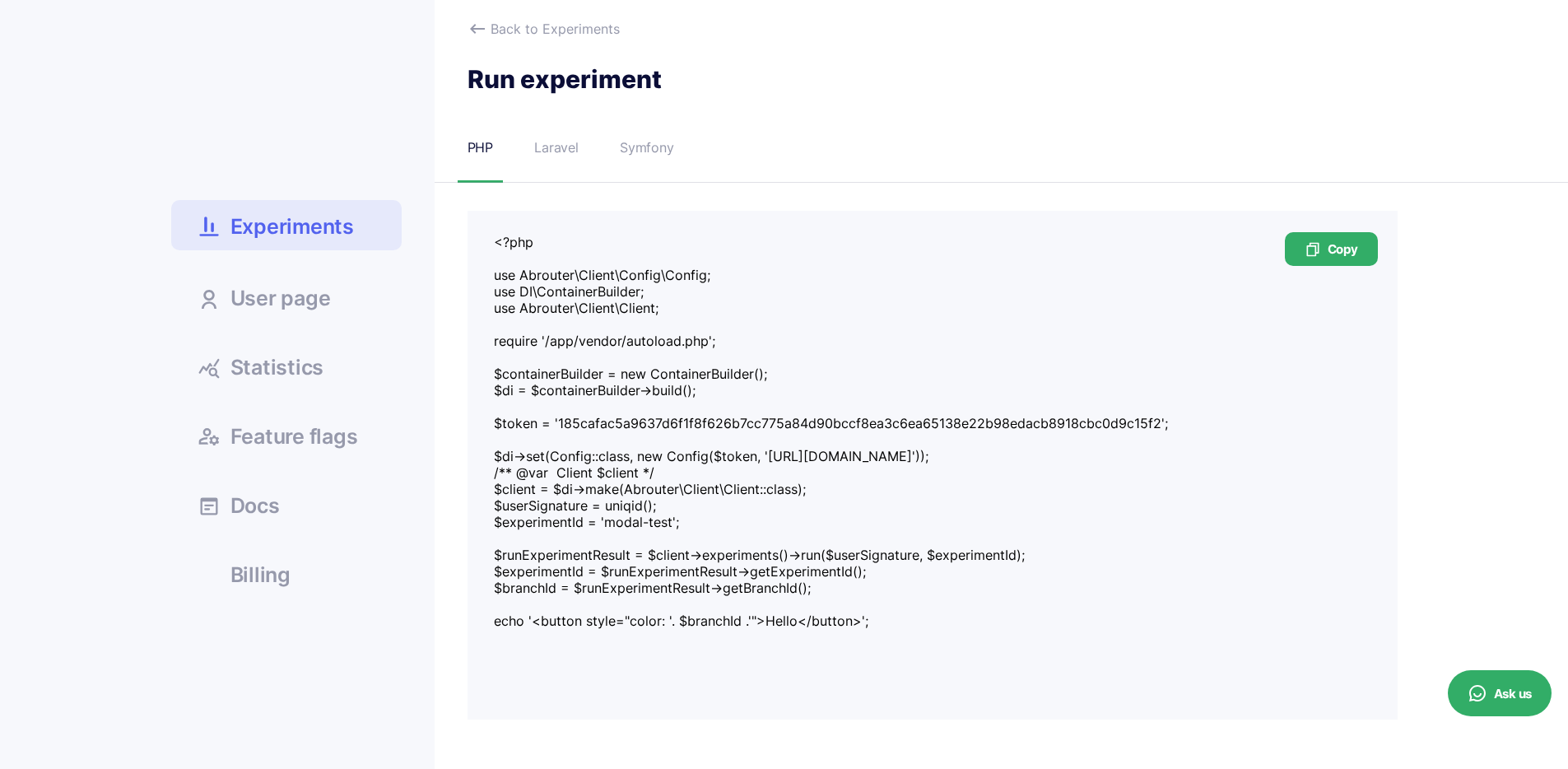
click at [559, 158] on div "PHP Laravel Symfony" at bounding box center [933, 159] width 930 height 45
click at [557, 141] on div "Laravel" at bounding box center [557, 147] width 45 height 21
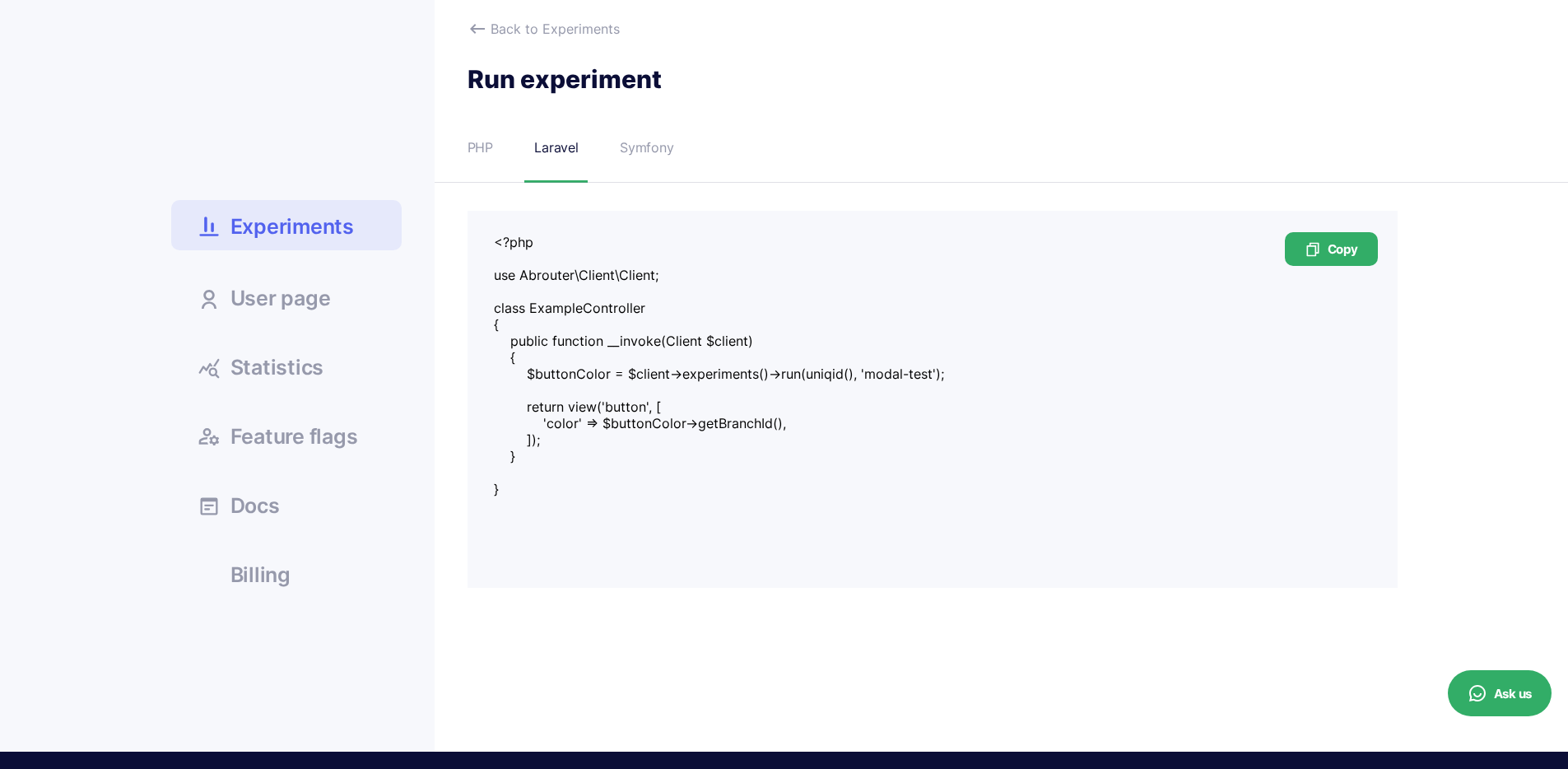
drag, startPoint x: 537, startPoint y: 395, endPoint x: 551, endPoint y: 444, distance: 51.0
click at [551, 444] on textarea "<?php use Abrouter\Client\Client; class ExampleController { public function __i…" at bounding box center [932, 374] width 877 height 280
drag, startPoint x: 596, startPoint y: 341, endPoint x: 518, endPoint y: 200, distance: 161.1
click at [596, 341] on textarea "<?php use Abrouter\Client\Client; class ExampleController { public function __i…" at bounding box center [932, 374] width 877 height 280
click at [488, 148] on div "PHP" at bounding box center [481, 147] width 26 height 21
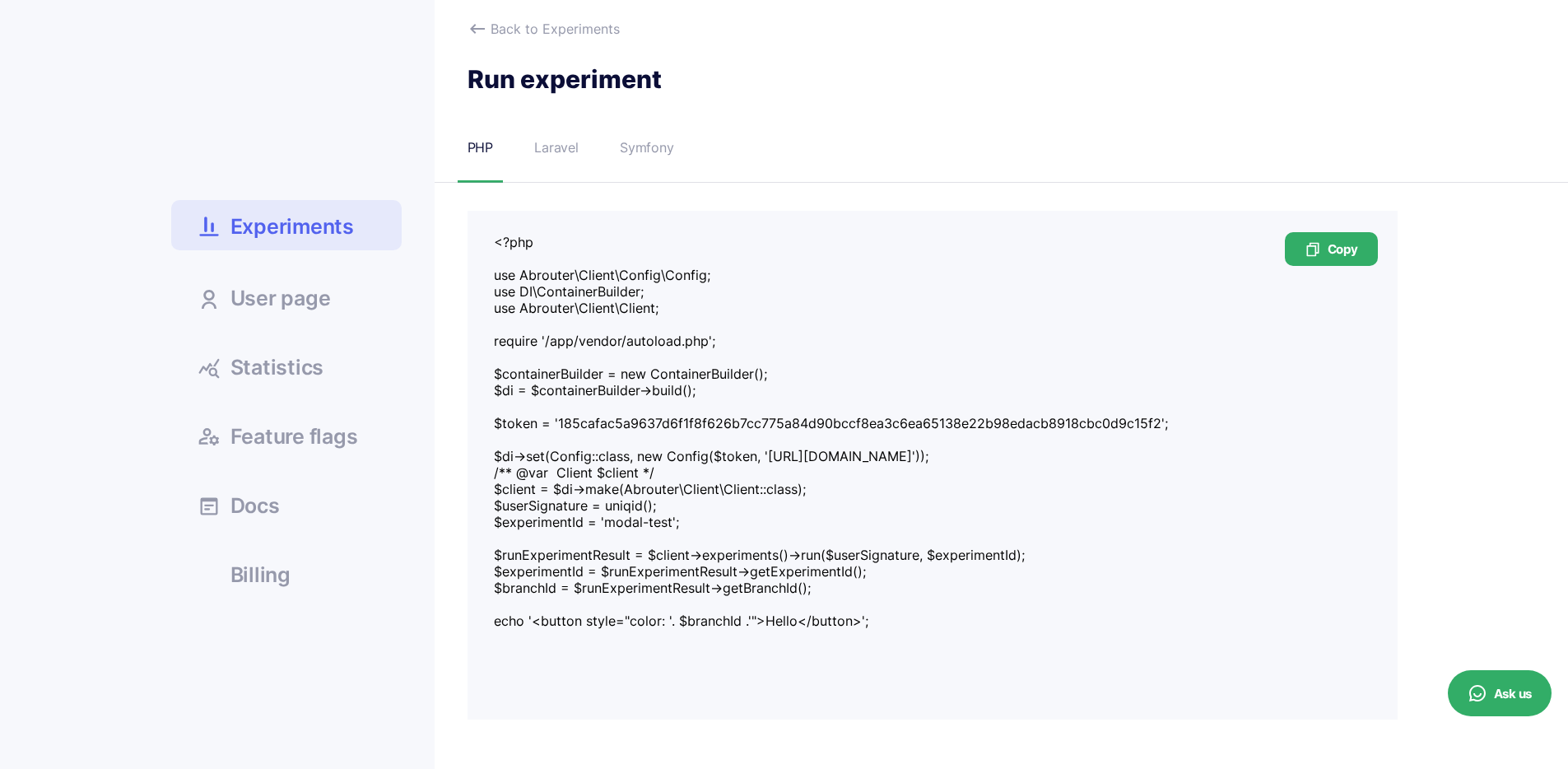
click at [617, 400] on textarea "<?php use Abrouter\Client\Config\Config; use DI\ContainerBuilder; use Abrouter\…" at bounding box center [932, 439] width 877 height 411
click at [611, 312] on textarea "<?php use Abrouter\Client\Config\Config; use DI\ContainerBuilder; use Abrouter\…" at bounding box center [932, 439] width 877 height 411
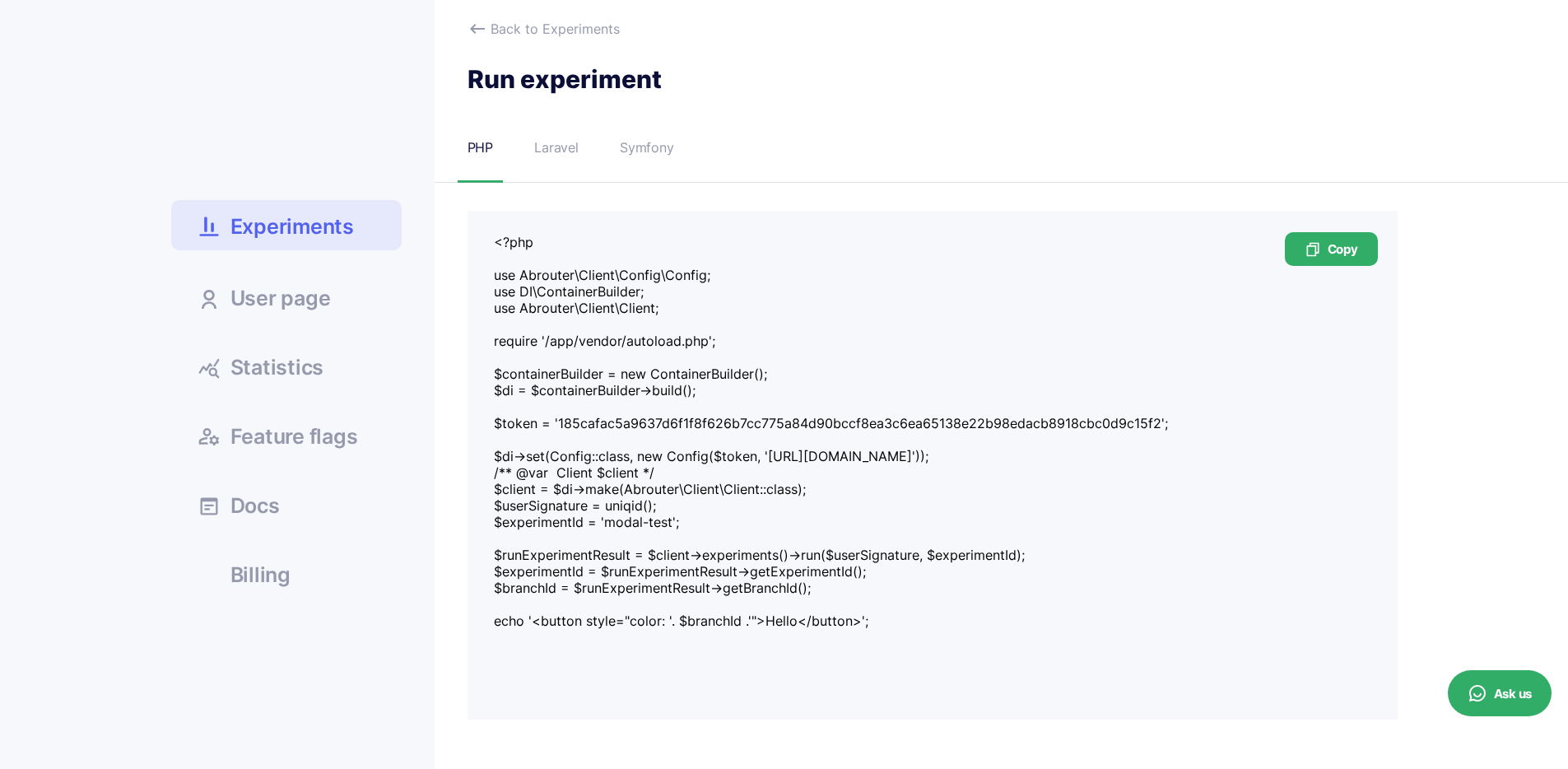
click at [594, 492] on textarea "<?php use Abrouter\Client\Config\Config; use DI\ContainerBuilder; use Abrouter\…" at bounding box center [932, 439] width 877 height 411
drag, startPoint x: 824, startPoint y: 492, endPoint x: 488, endPoint y: 494, distance: 336.0
click at [488, 494] on div "Copy" at bounding box center [933, 465] width 930 height 509
click at [556, 151] on div "Laravel" at bounding box center [557, 147] width 45 height 21
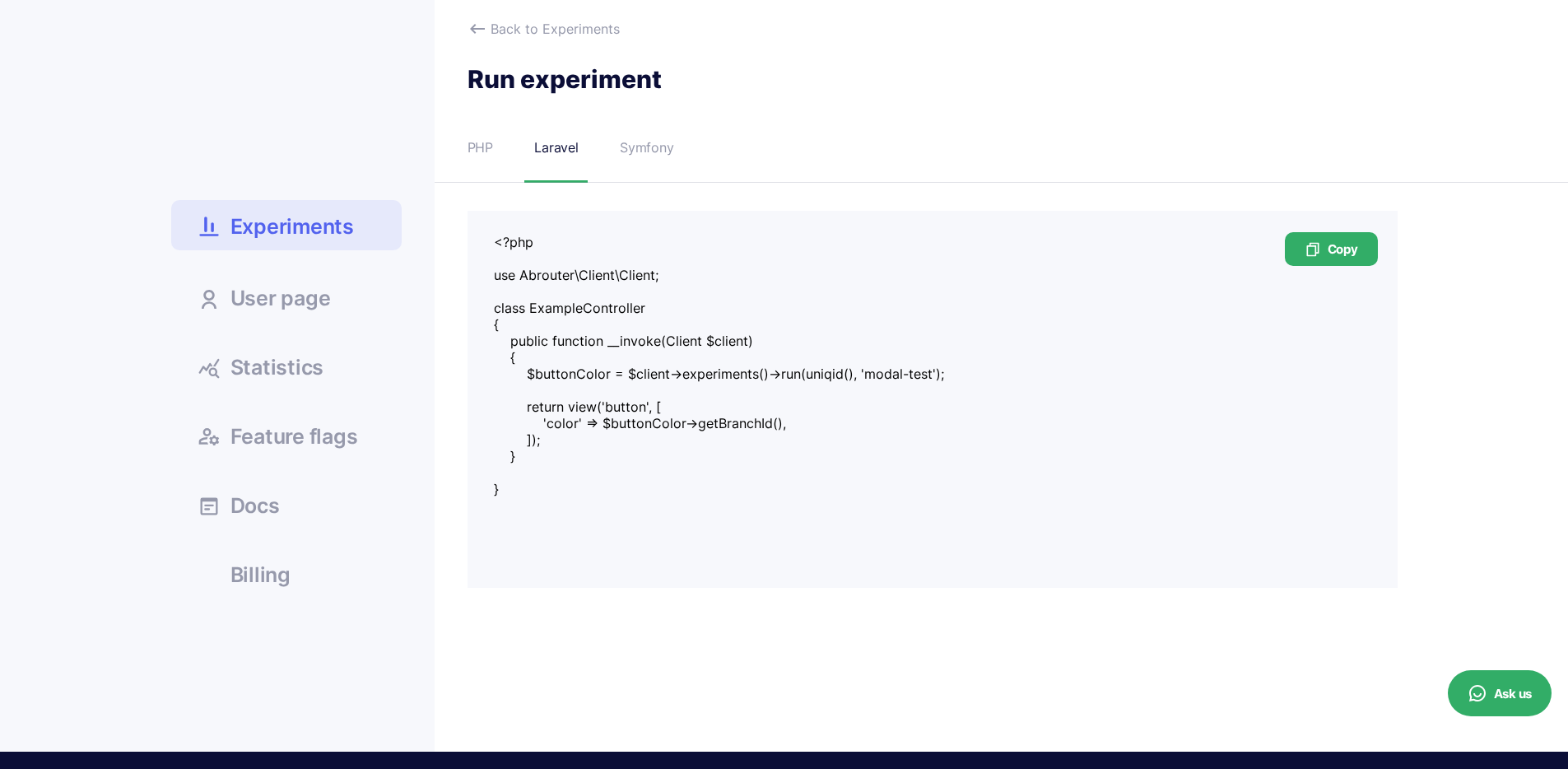
click at [673, 340] on textarea "<?php use Abrouter\Client\Client; class ExampleController { public function __i…" at bounding box center [932, 374] width 877 height 280
drag, startPoint x: 679, startPoint y: 280, endPoint x: 478, endPoint y: 275, distance: 201.1
click at [478, 275] on div "Copy <?php use Abrouter\Client\Client; class ExampleController { public functio…" at bounding box center [933, 399] width 930 height 378
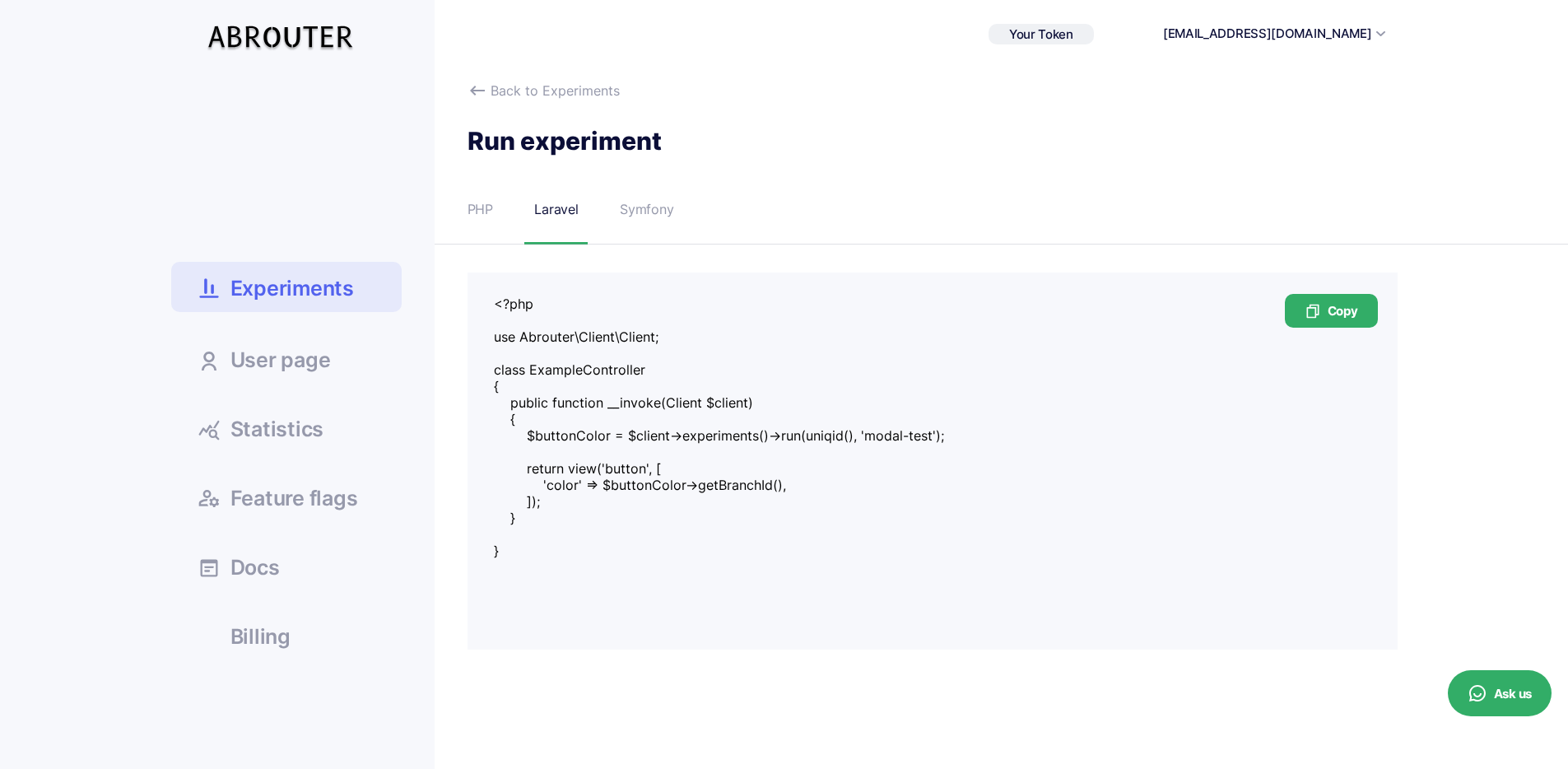
scroll to position [0, 0]
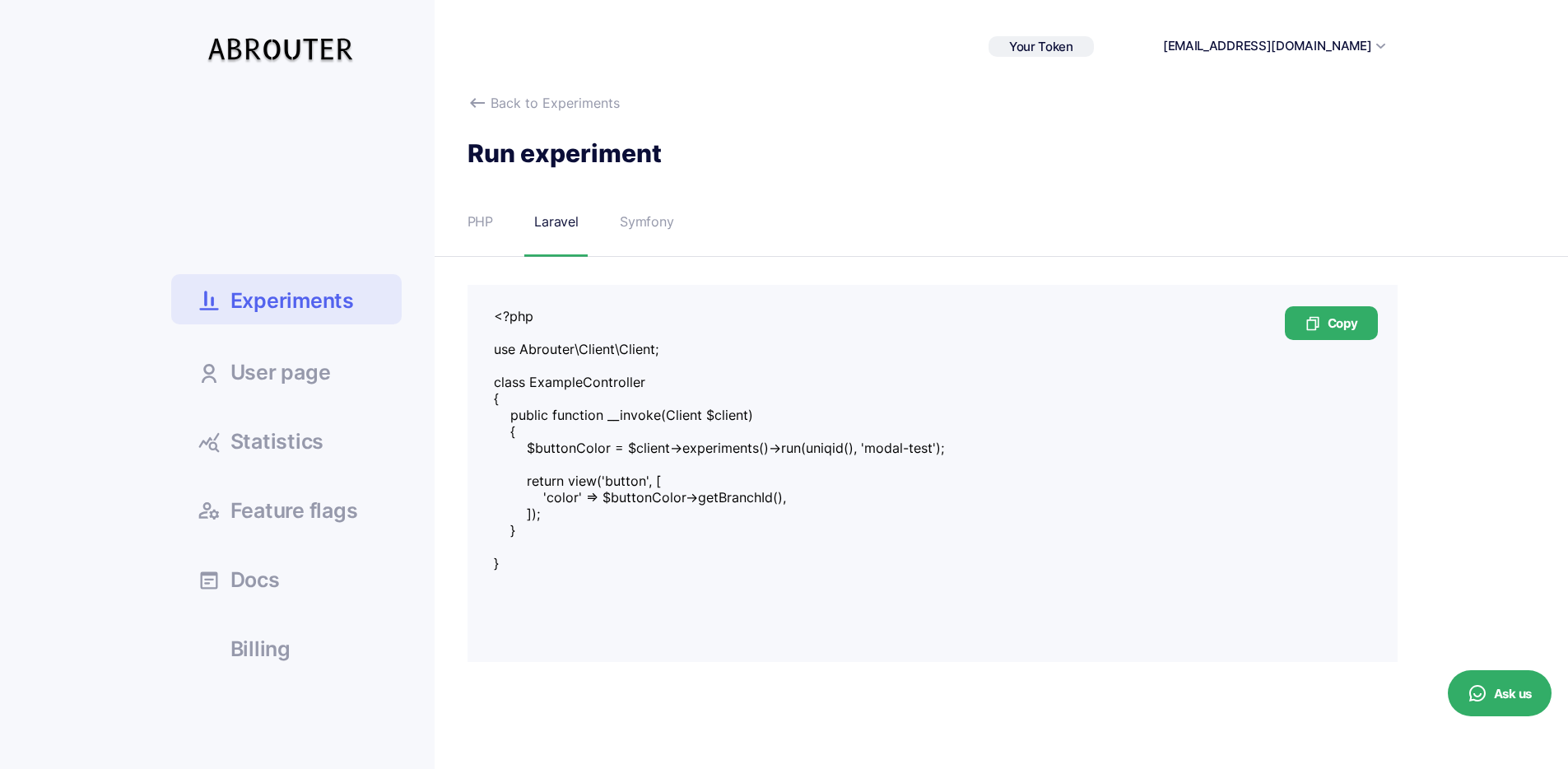
click at [84, 579] on div "Experiments User page Statistics Docs" at bounding box center [784, 459] width 1568 height 733
click at [629, 226] on div "Symfony" at bounding box center [647, 222] width 55 height 21
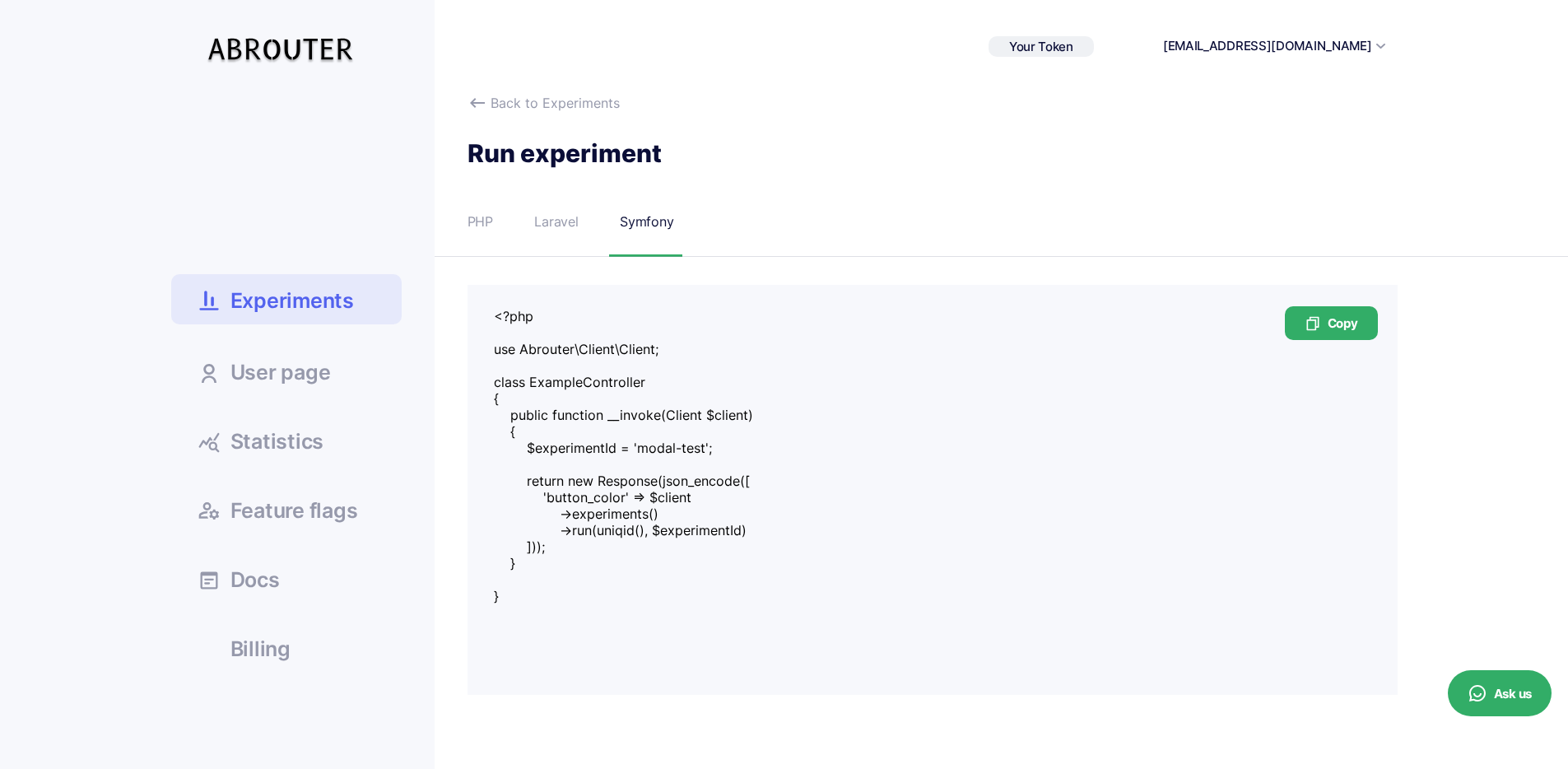
click at [554, 221] on div "Laravel" at bounding box center [557, 222] width 45 height 21
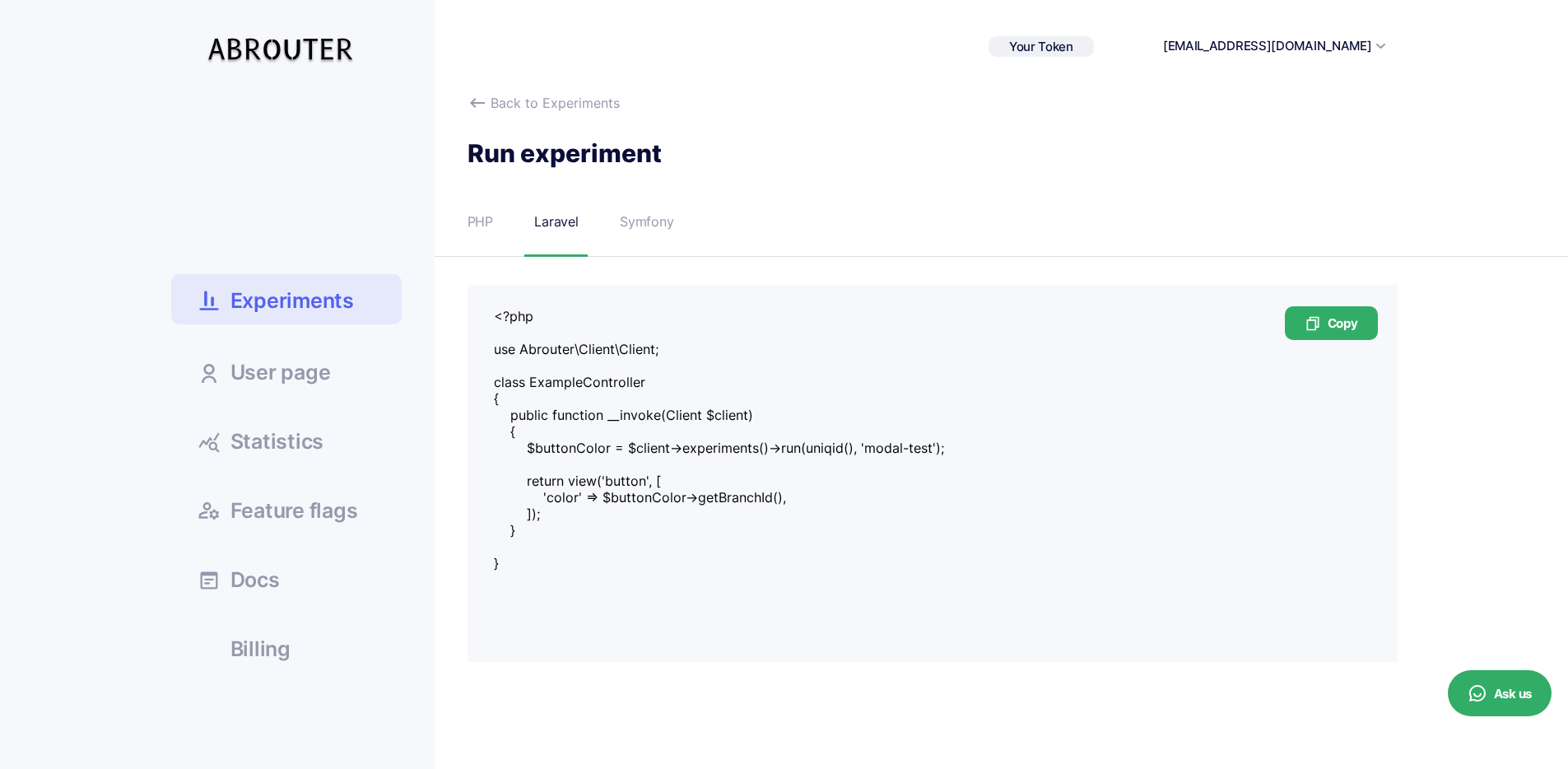
click at [1073, 50] on span "Your Token" at bounding box center [1041, 47] width 64 height 16
click at [721, 440] on textarea "<?php use Abrouter\Client\Client; class ExampleController { public function __i…" at bounding box center [932, 447] width 877 height 280
click at [1471, 692] on icon at bounding box center [1477, 693] width 20 height 20
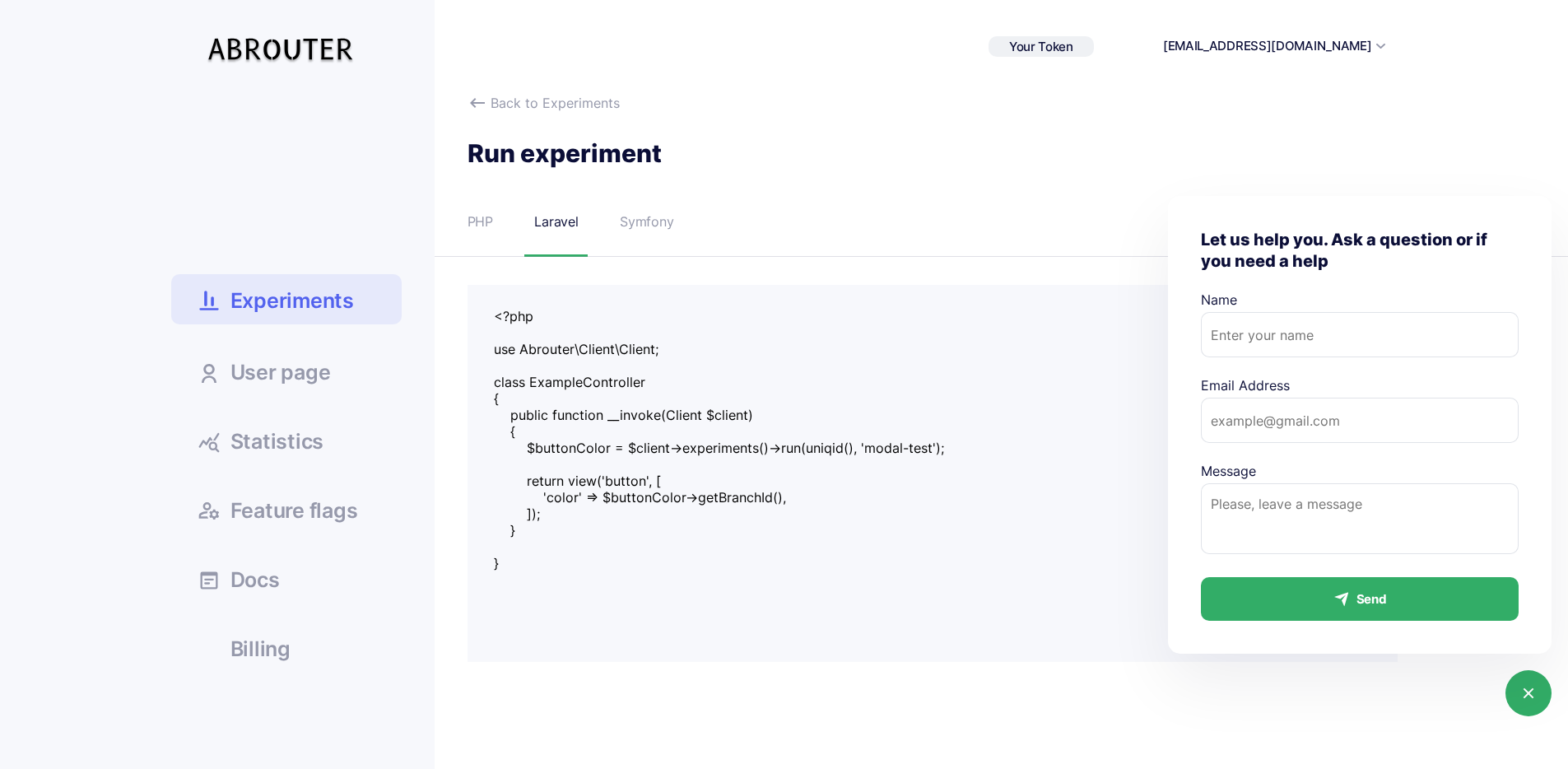
click at [1524, 684] on icon at bounding box center [1529, 693] width 20 height 20
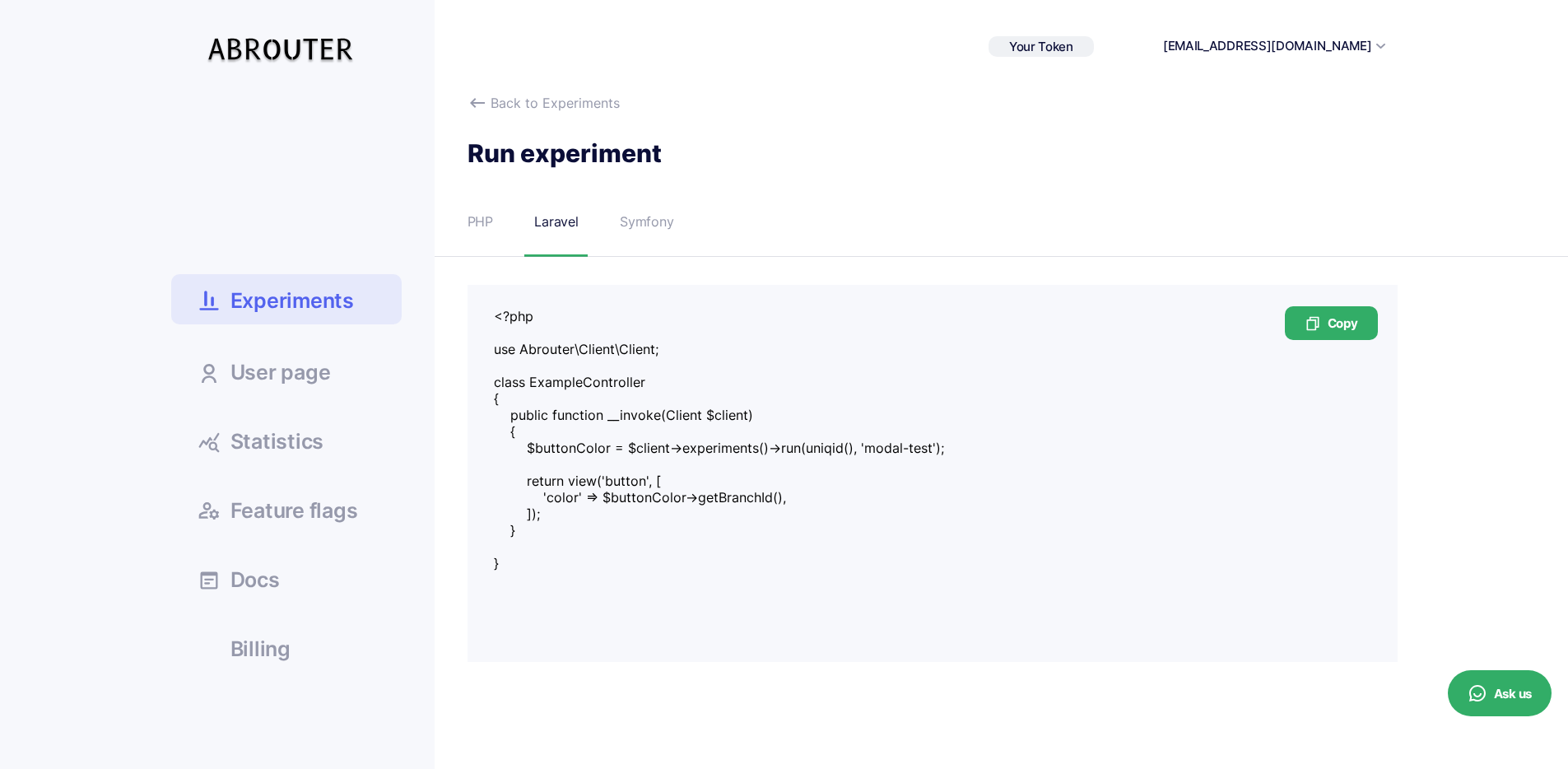
click at [1073, 46] on span "Your Token" at bounding box center [1041, 47] width 64 height 16
click at [1072, 74] on div "185cafac5a9637d..." at bounding box center [1027, 73] width 89 height 12
click at [1099, 69] on icon at bounding box center [1090, 73] width 17 height 10
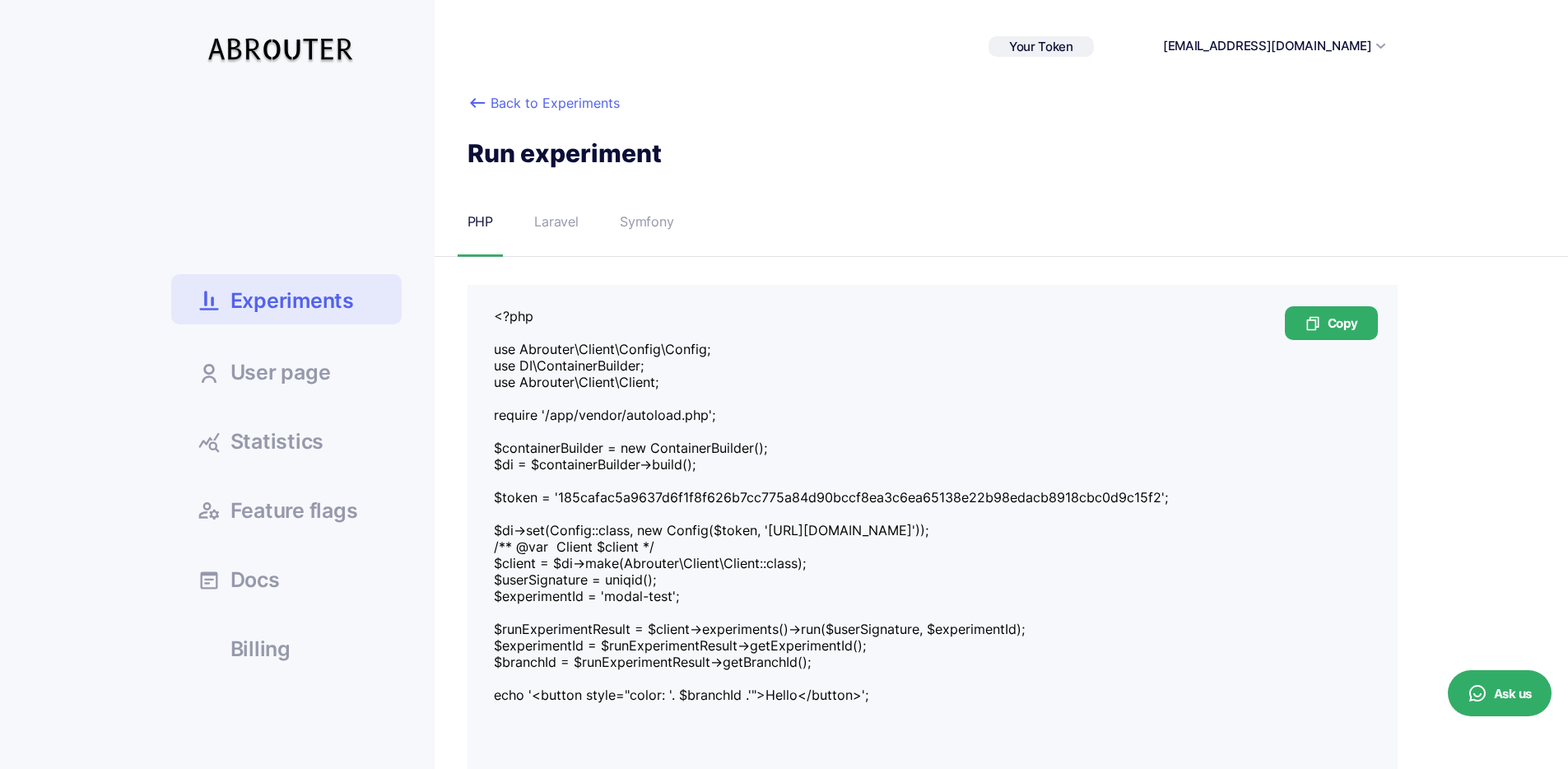
click at [485, 105] on icon at bounding box center [478, 103] width 20 height 20
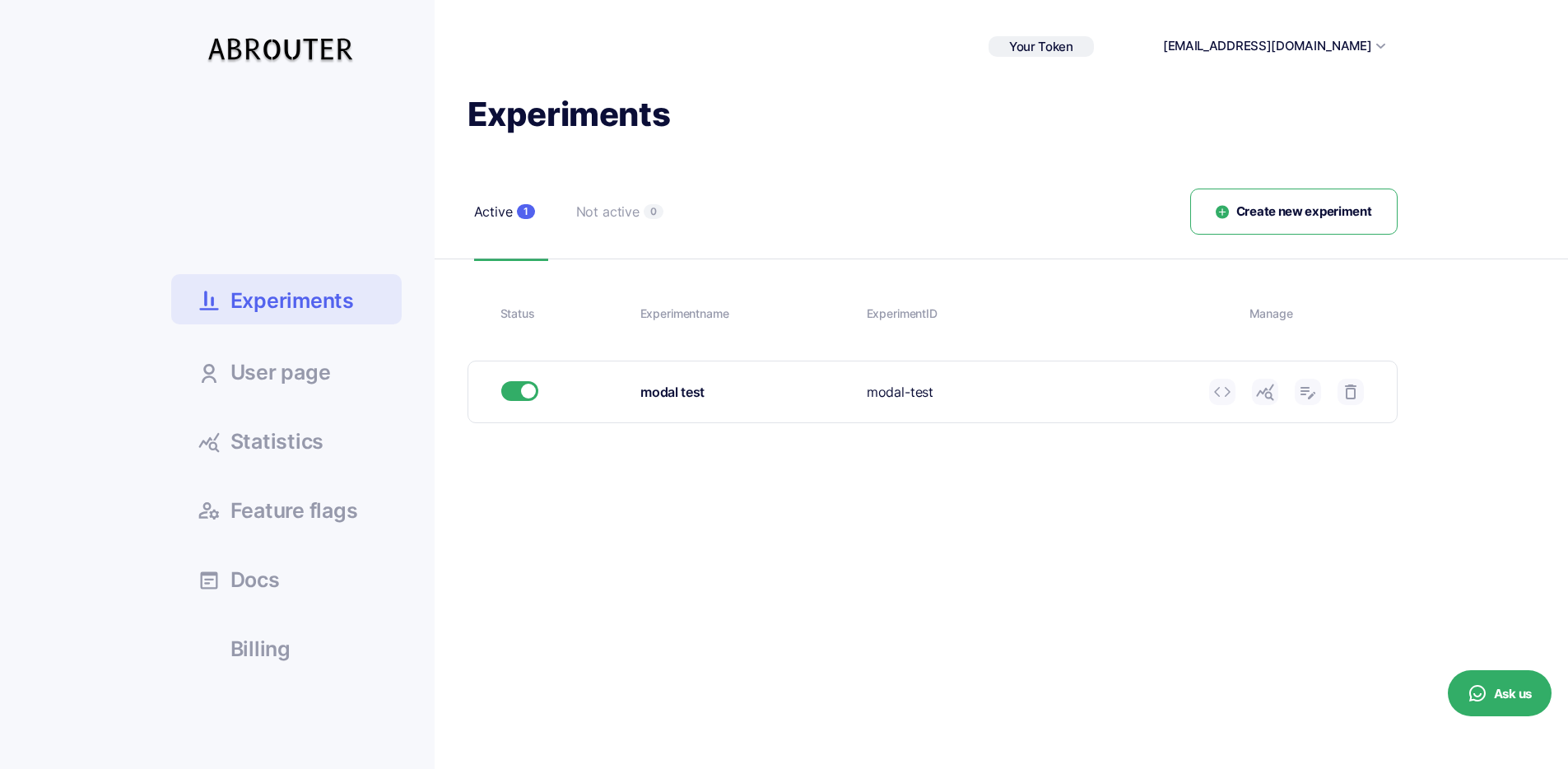
drag, startPoint x: 674, startPoint y: 395, endPoint x: 878, endPoint y: 397, distance: 204.0
click at [679, 394] on div "modal test" at bounding box center [747, 392] width 214 height 21
click at [1262, 396] on icon at bounding box center [1265, 392] width 20 height 20
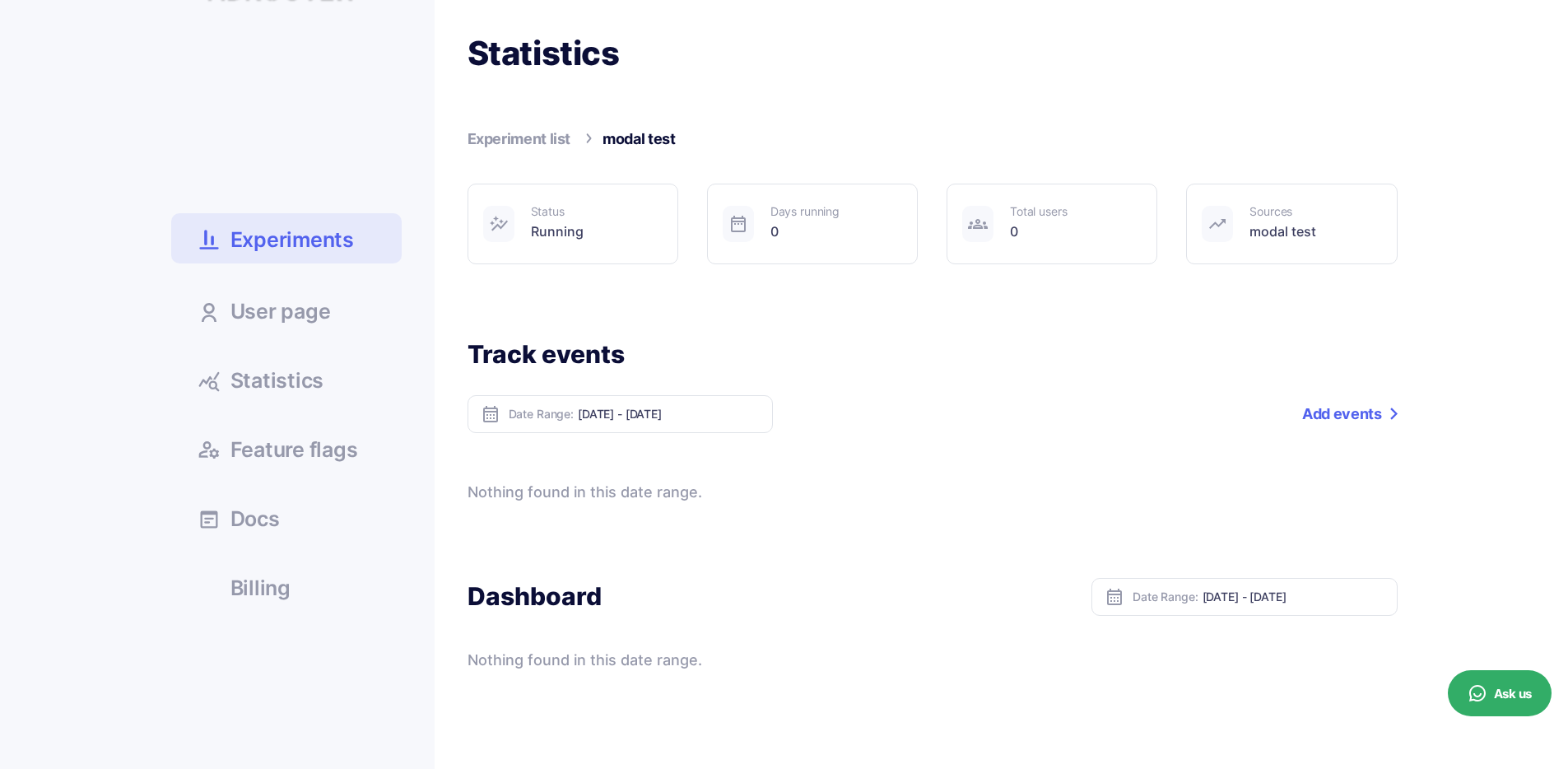
scroll to position [87, 0]
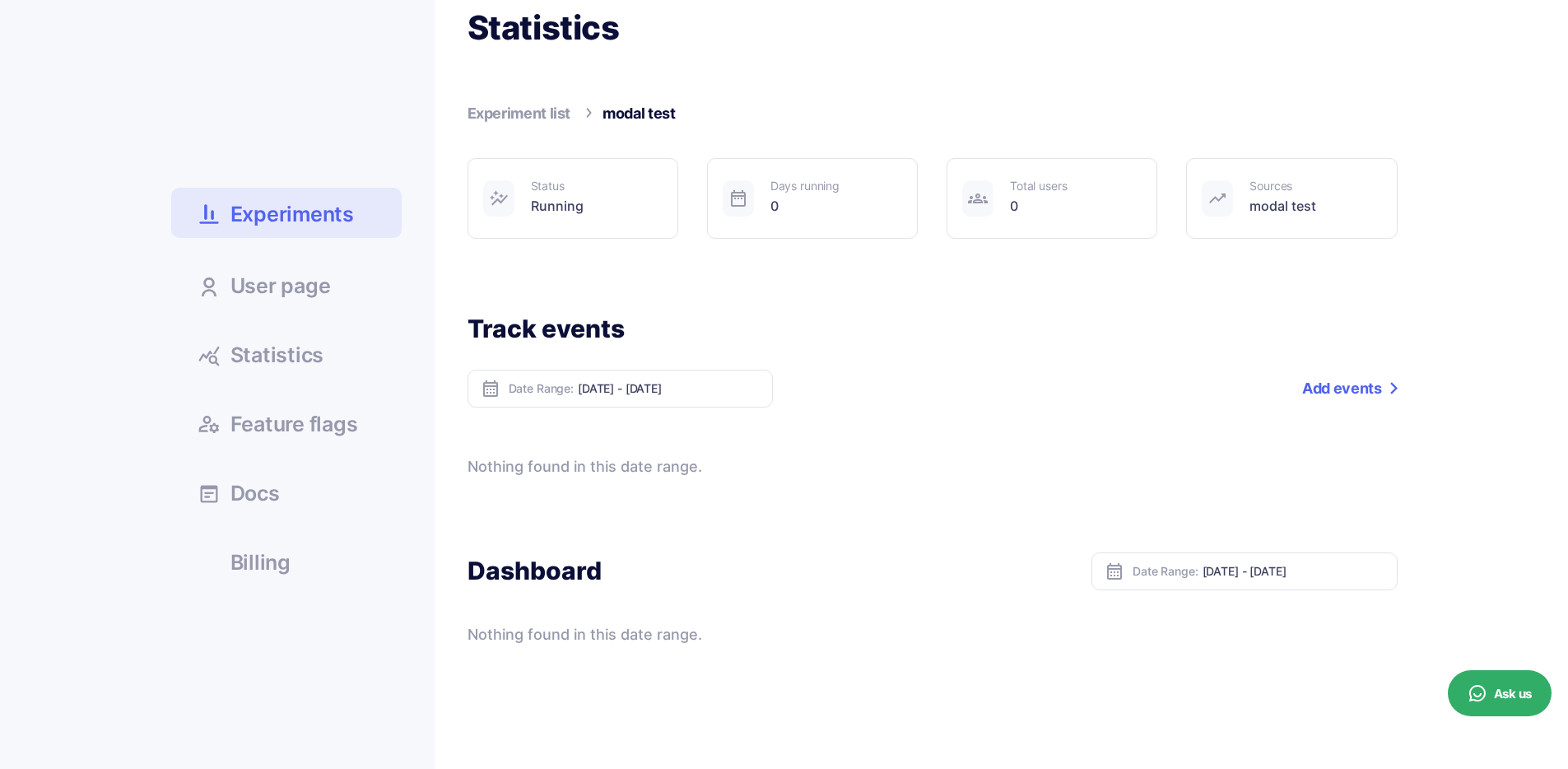
click at [535, 113] on link "Experiment list" at bounding box center [520, 113] width 104 height 17
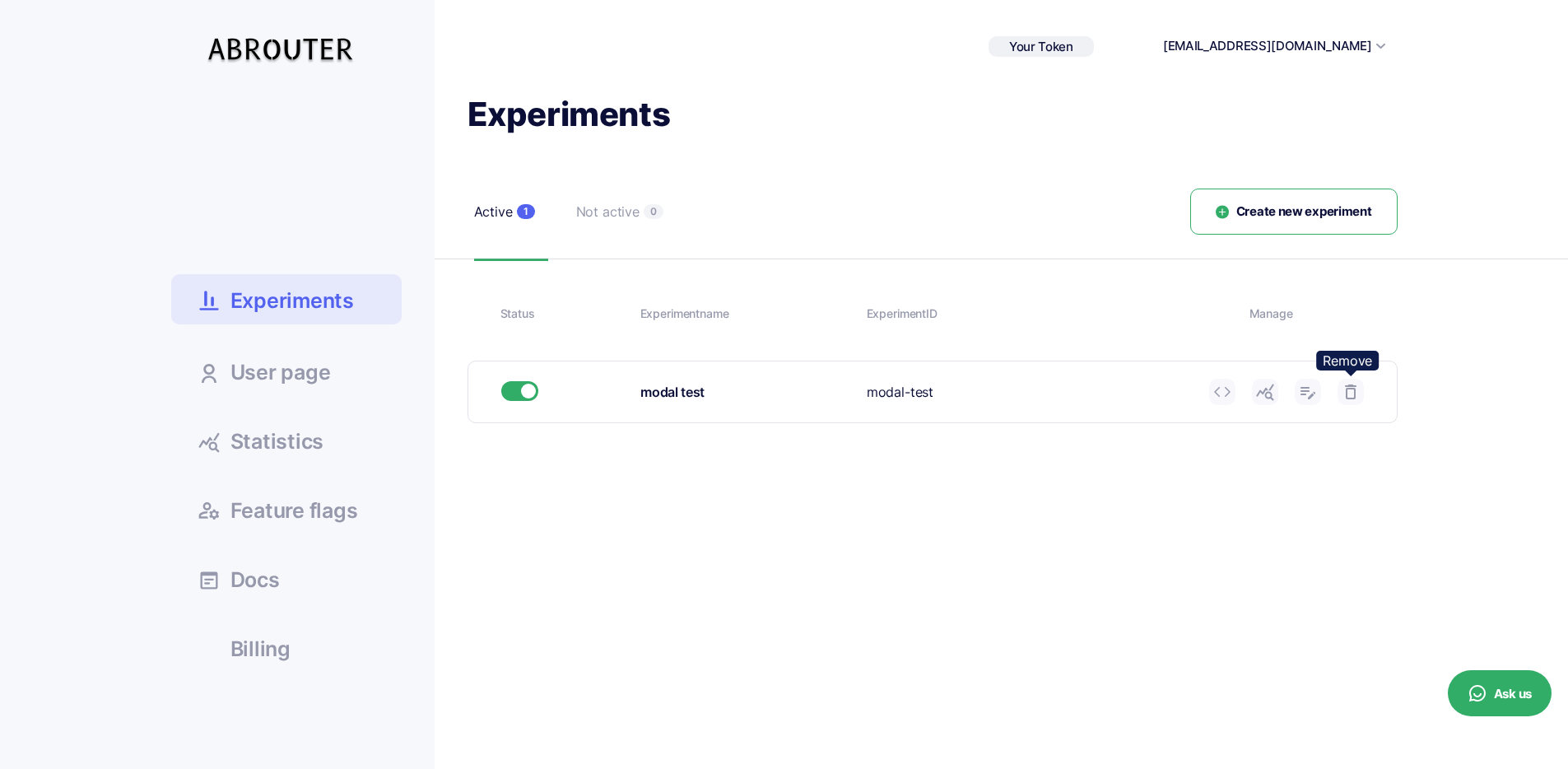
click at [1343, 392] on icon at bounding box center [1351, 392] width 20 height 20
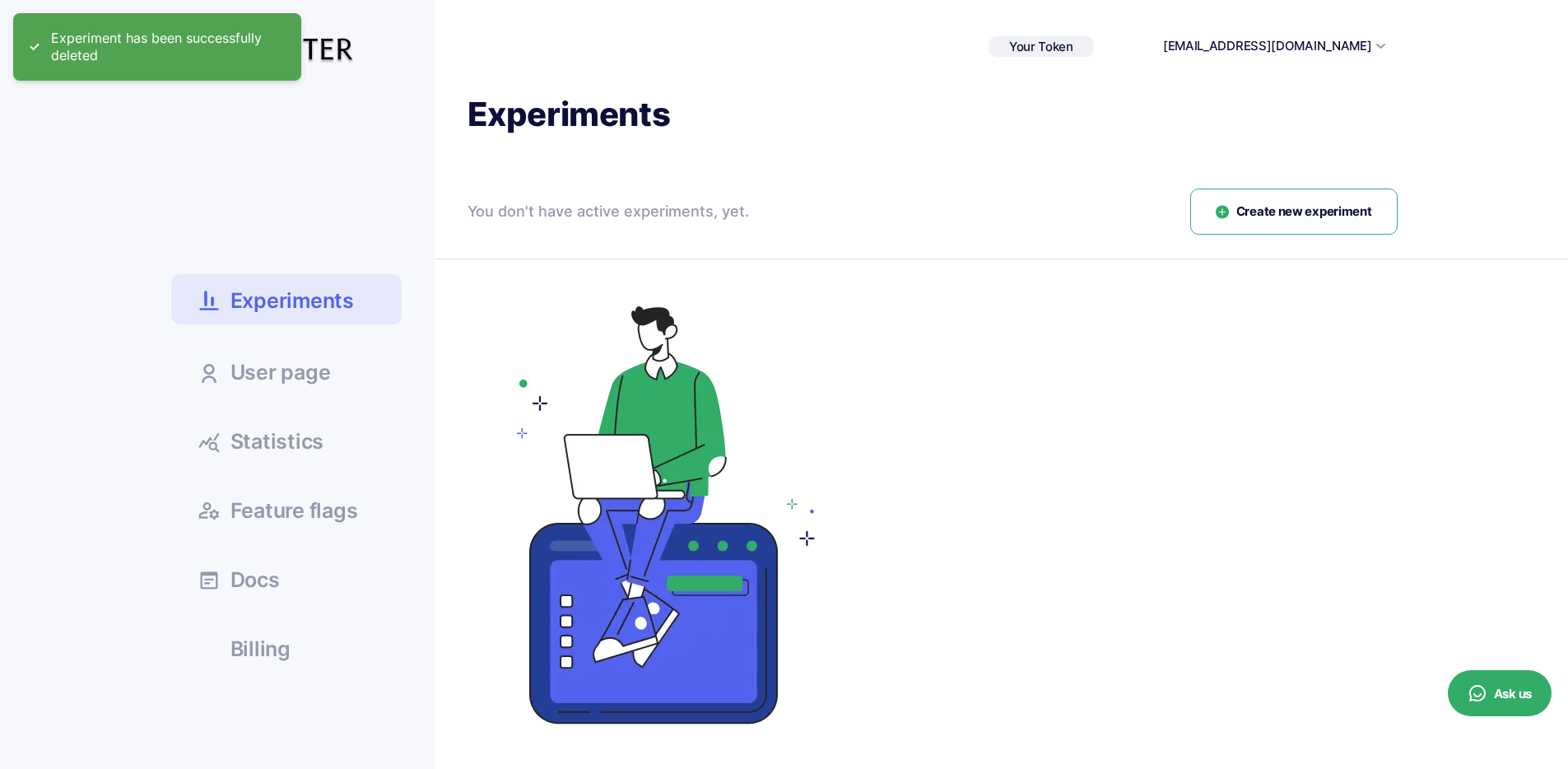
click at [1287, 212] on span "Create new experiment" at bounding box center [1304, 211] width 135 height 19
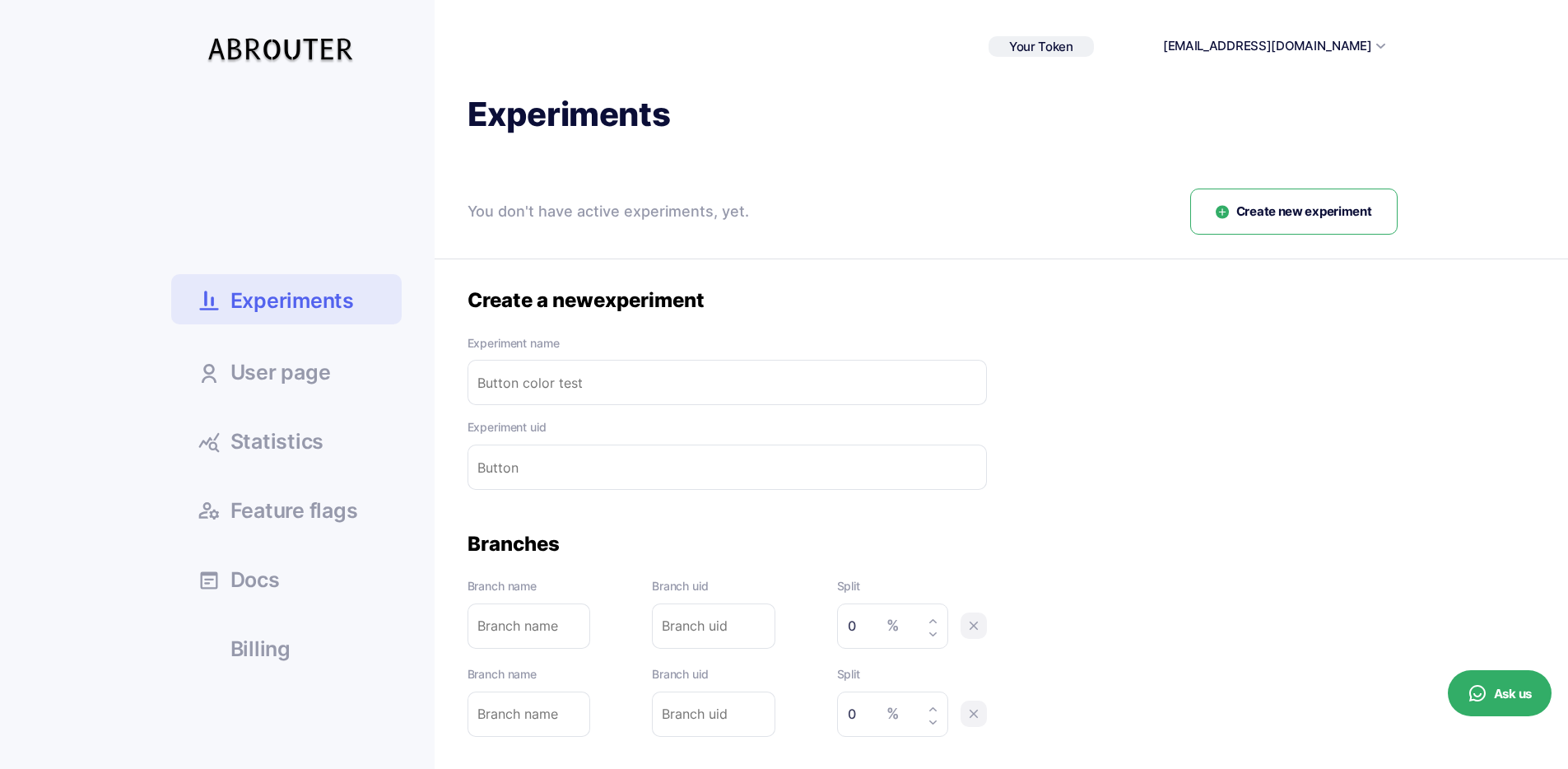
click at [668, 387] on input "text" at bounding box center [728, 382] width 520 height 45
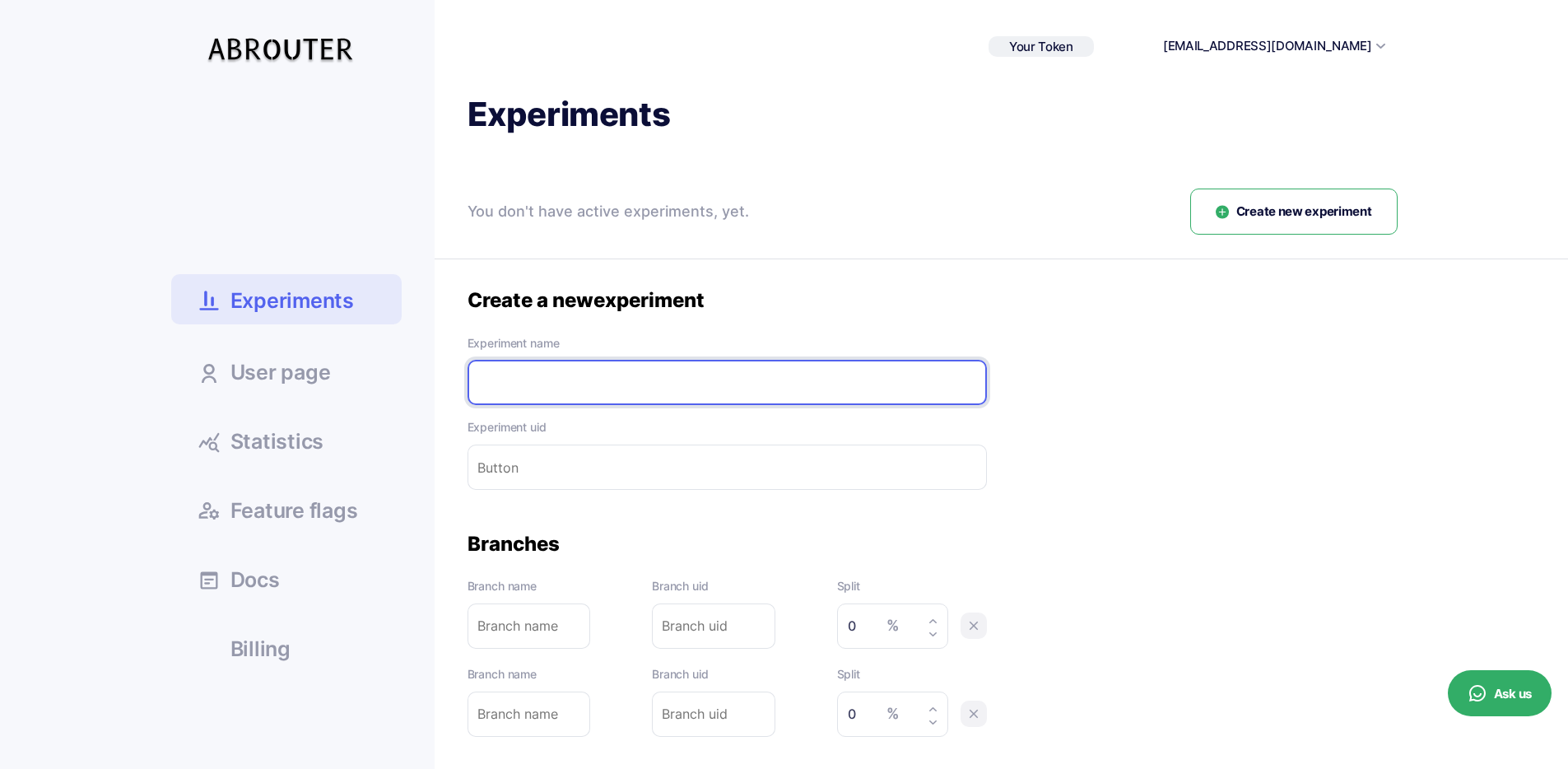
click at [710, 308] on div "Create a new experiment" at bounding box center [728, 301] width 520 height 26
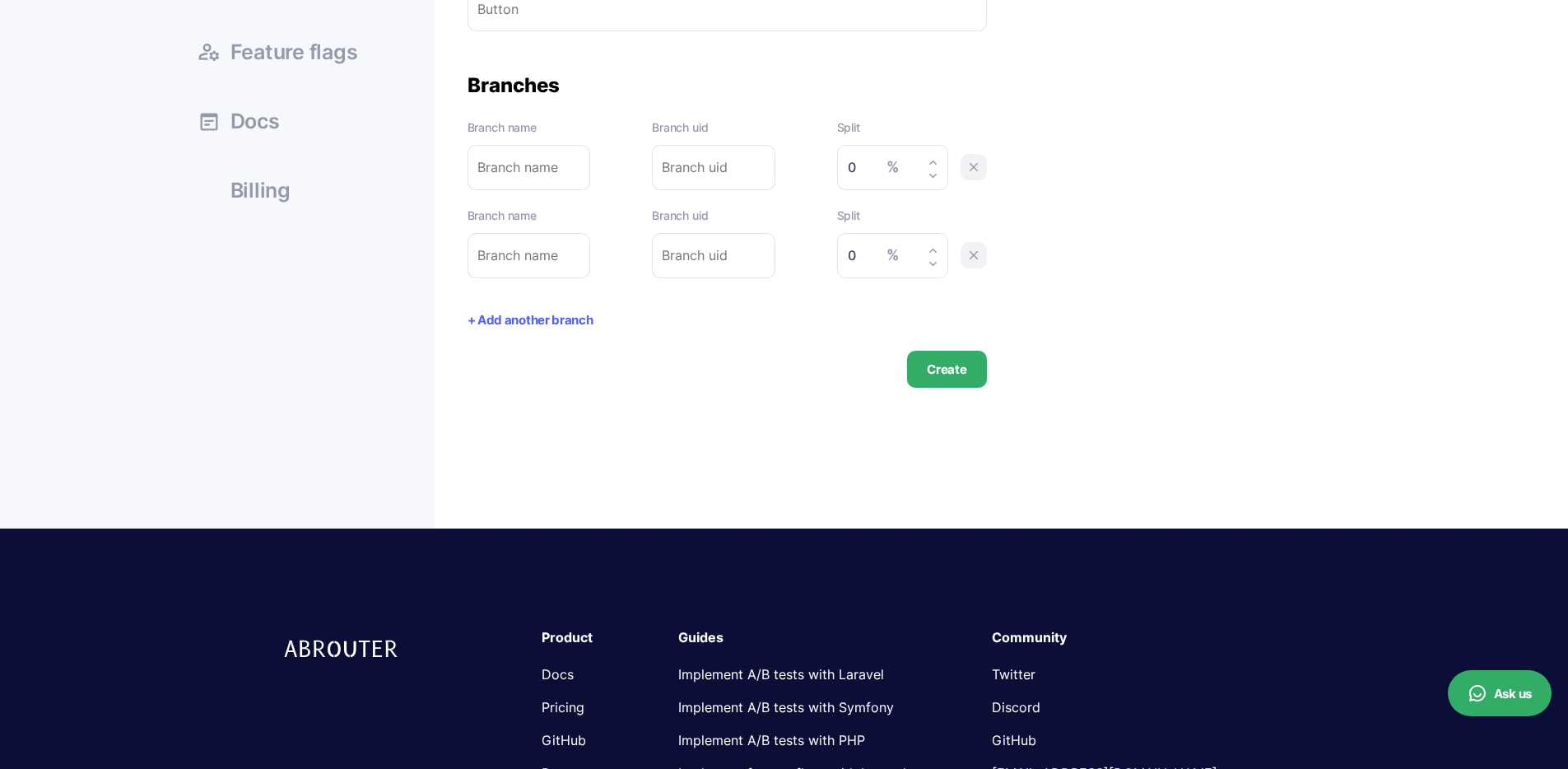
scroll to position [180, 0]
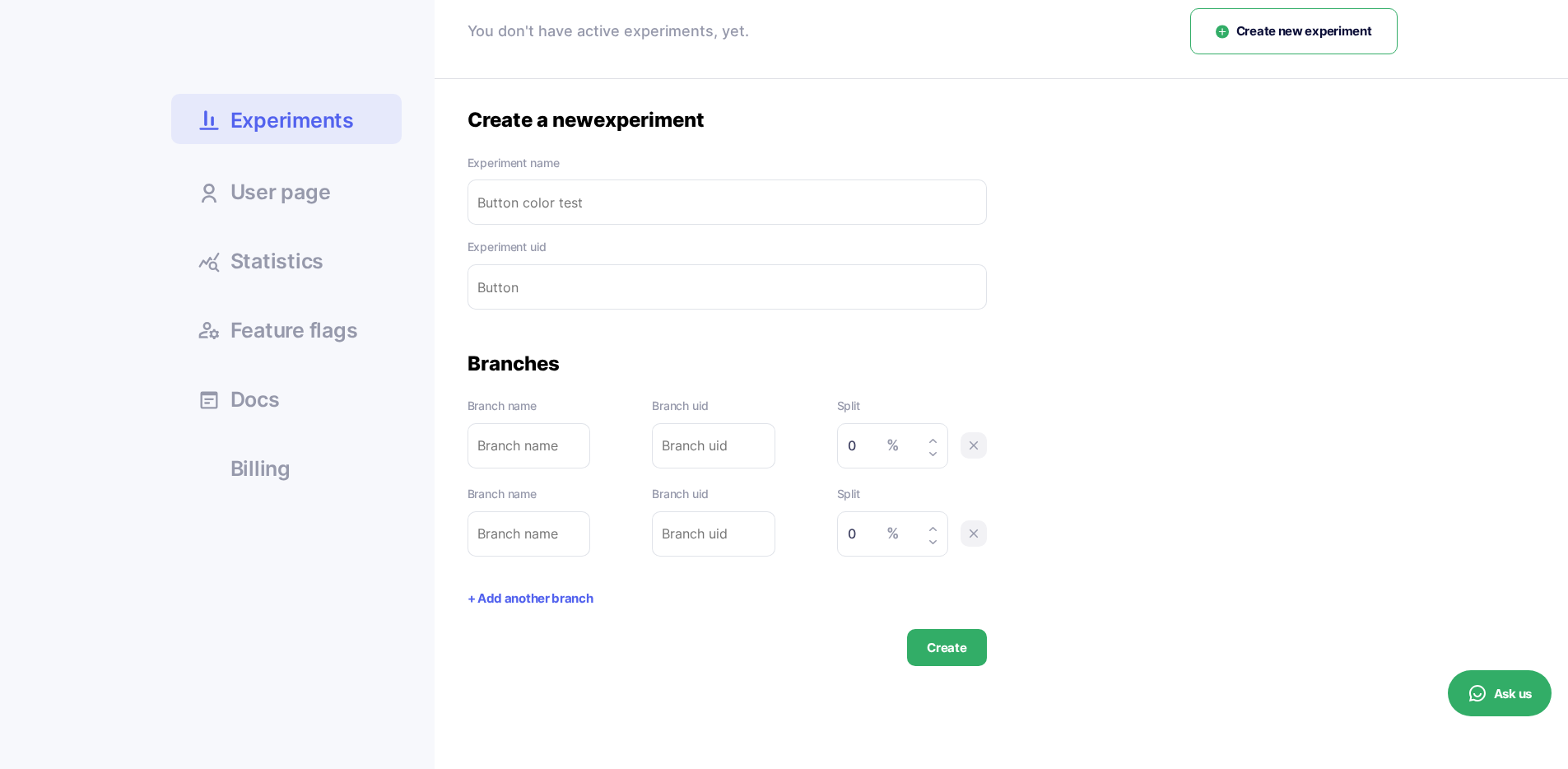
click at [620, 201] on input "text" at bounding box center [728, 201] width 520 height 45
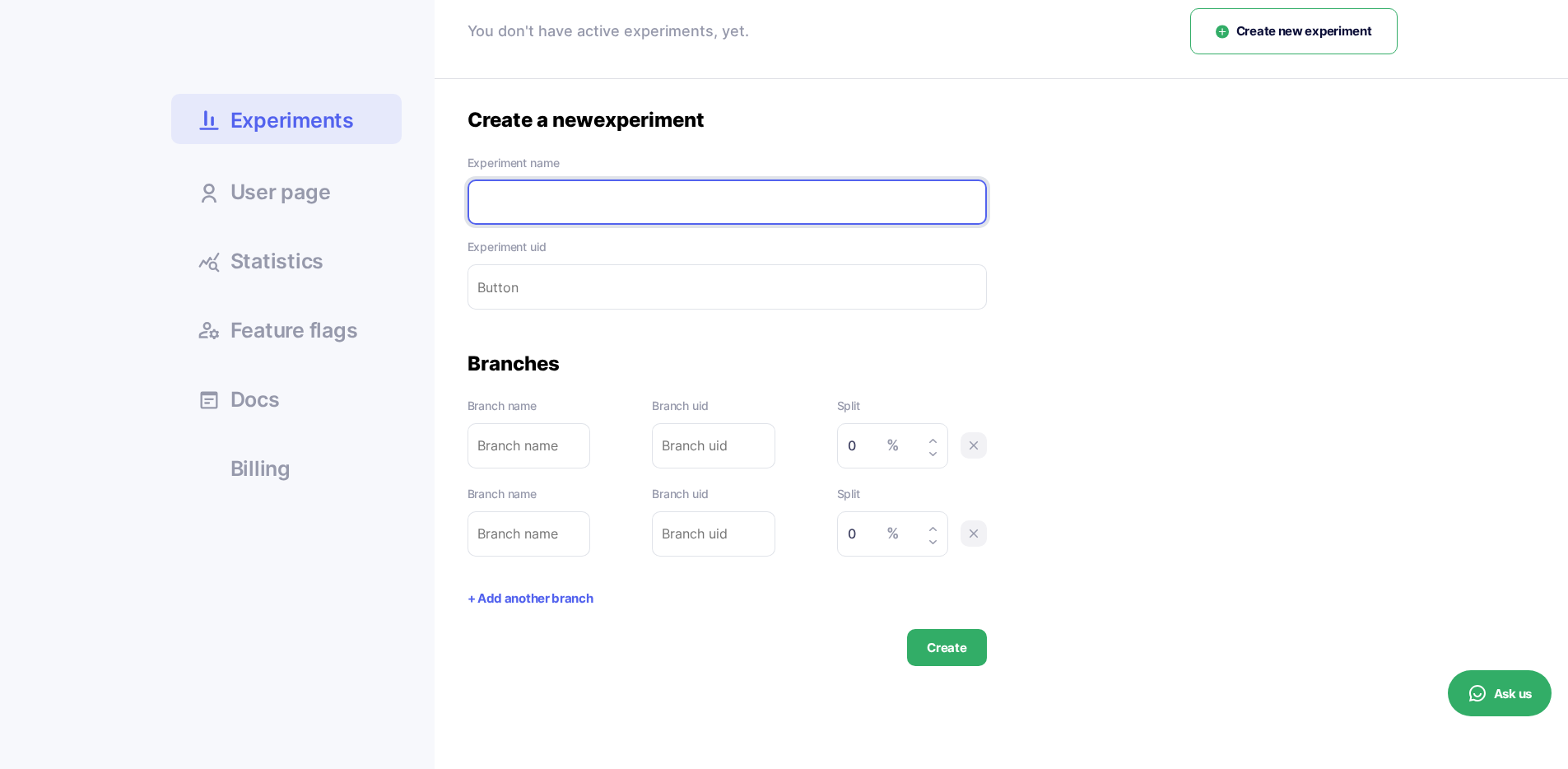
type input "b"
type input "bu"
type input "but"
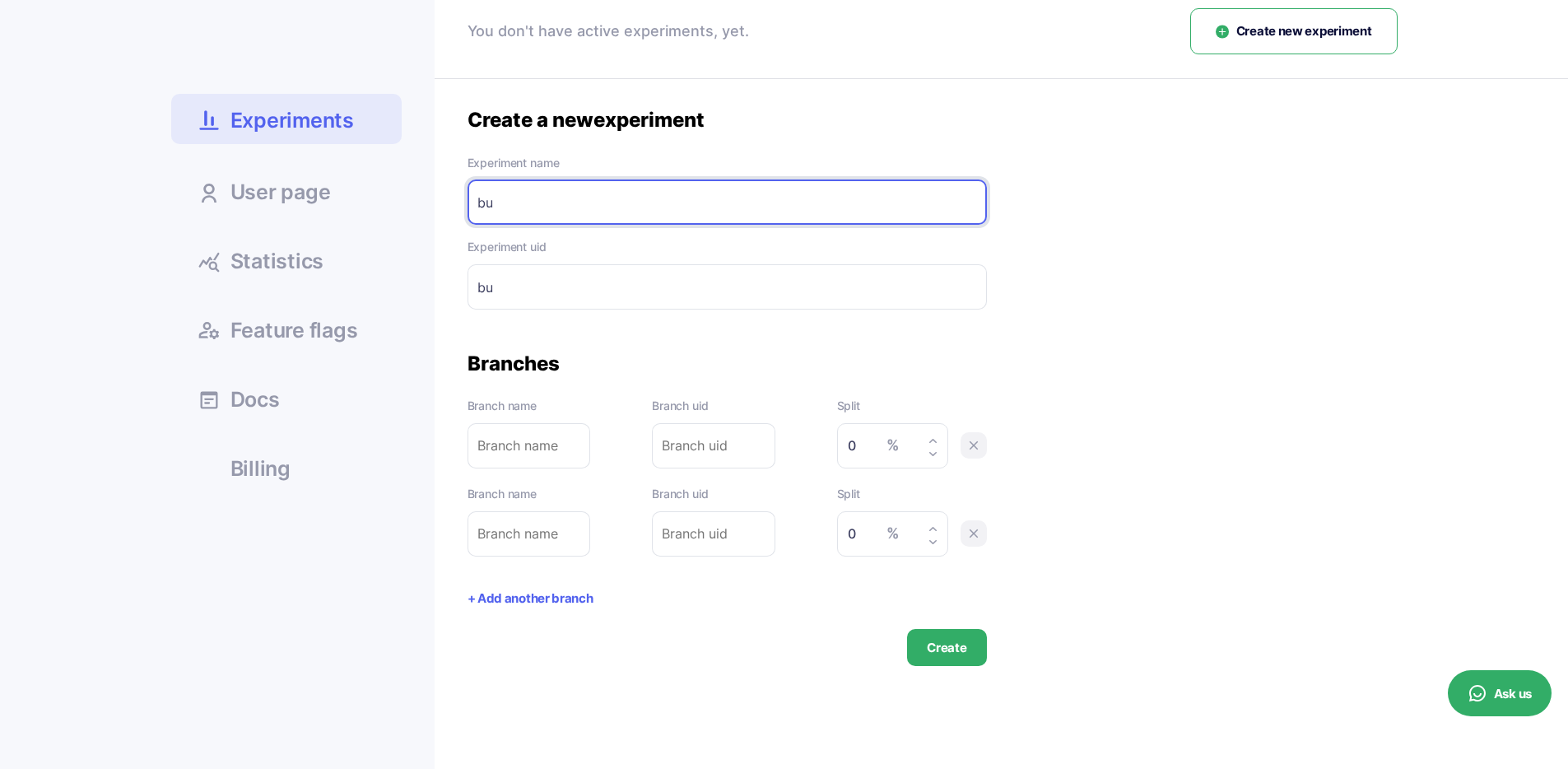
type input "but"
type input "butt"
type input "butto"
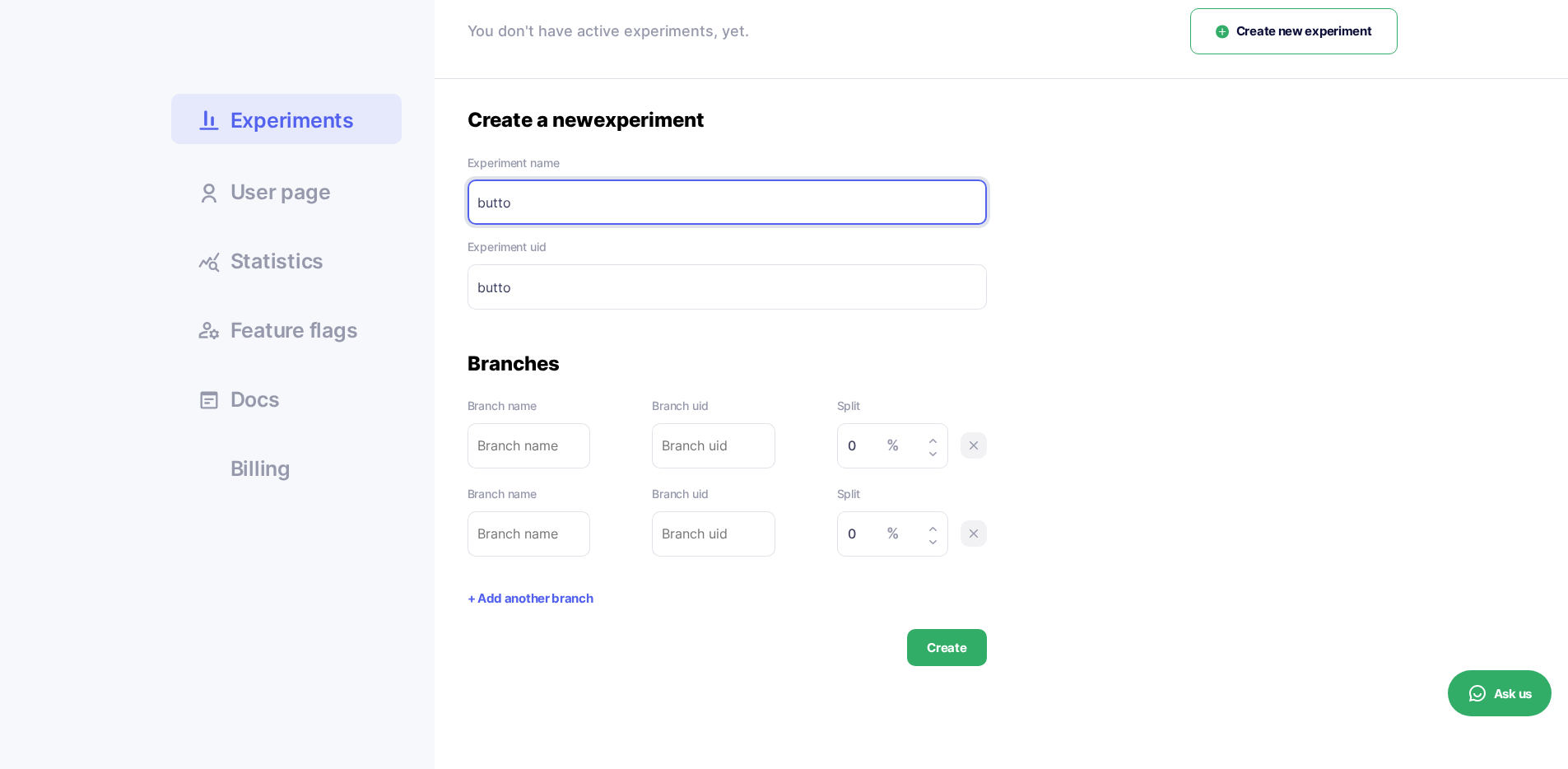
type input "button"
type input "button-"
type input "button c"
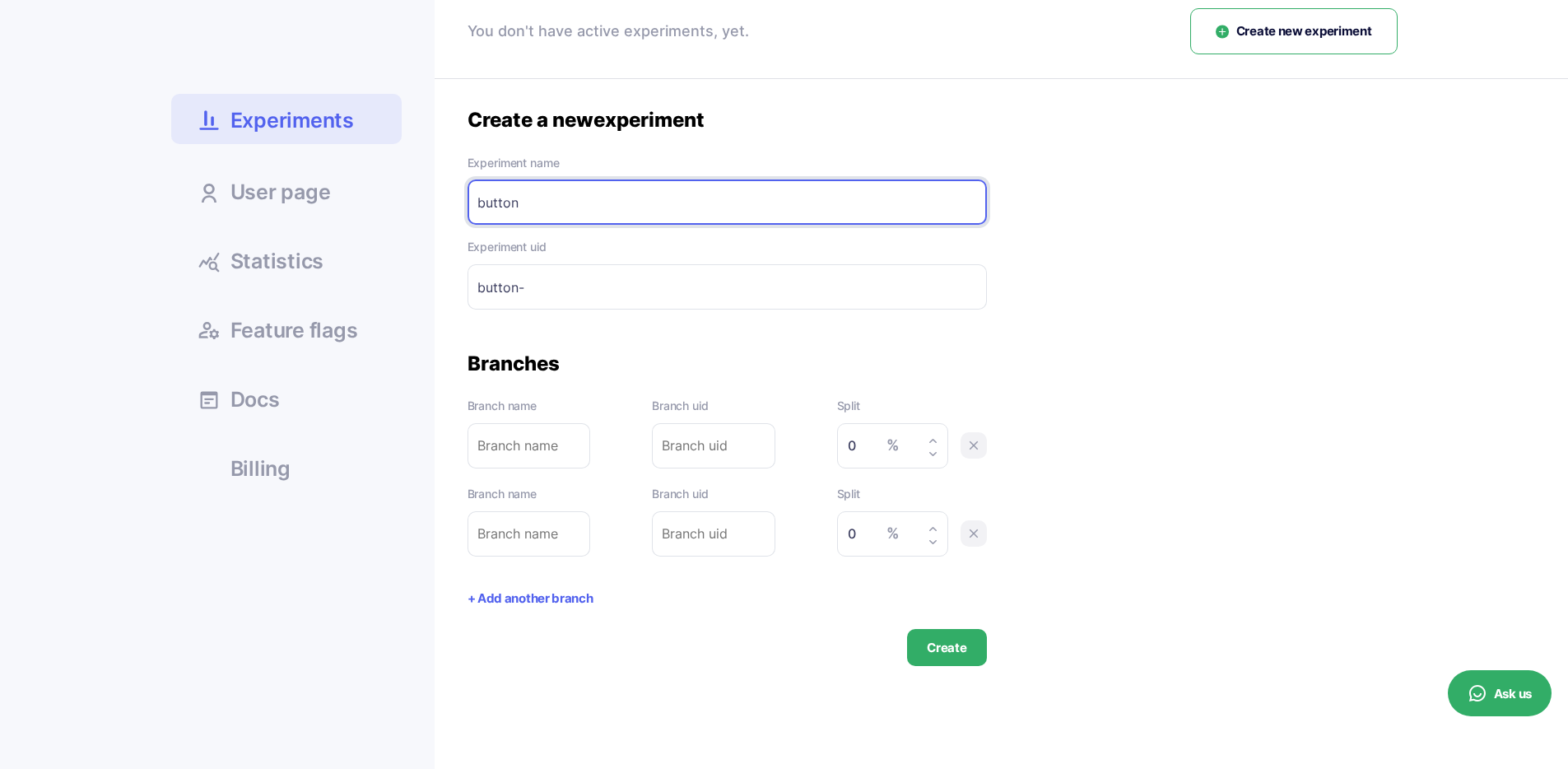
type input "button-c"
type input "button co"
type input "button-co"
type input "button col"
type input "button-col"
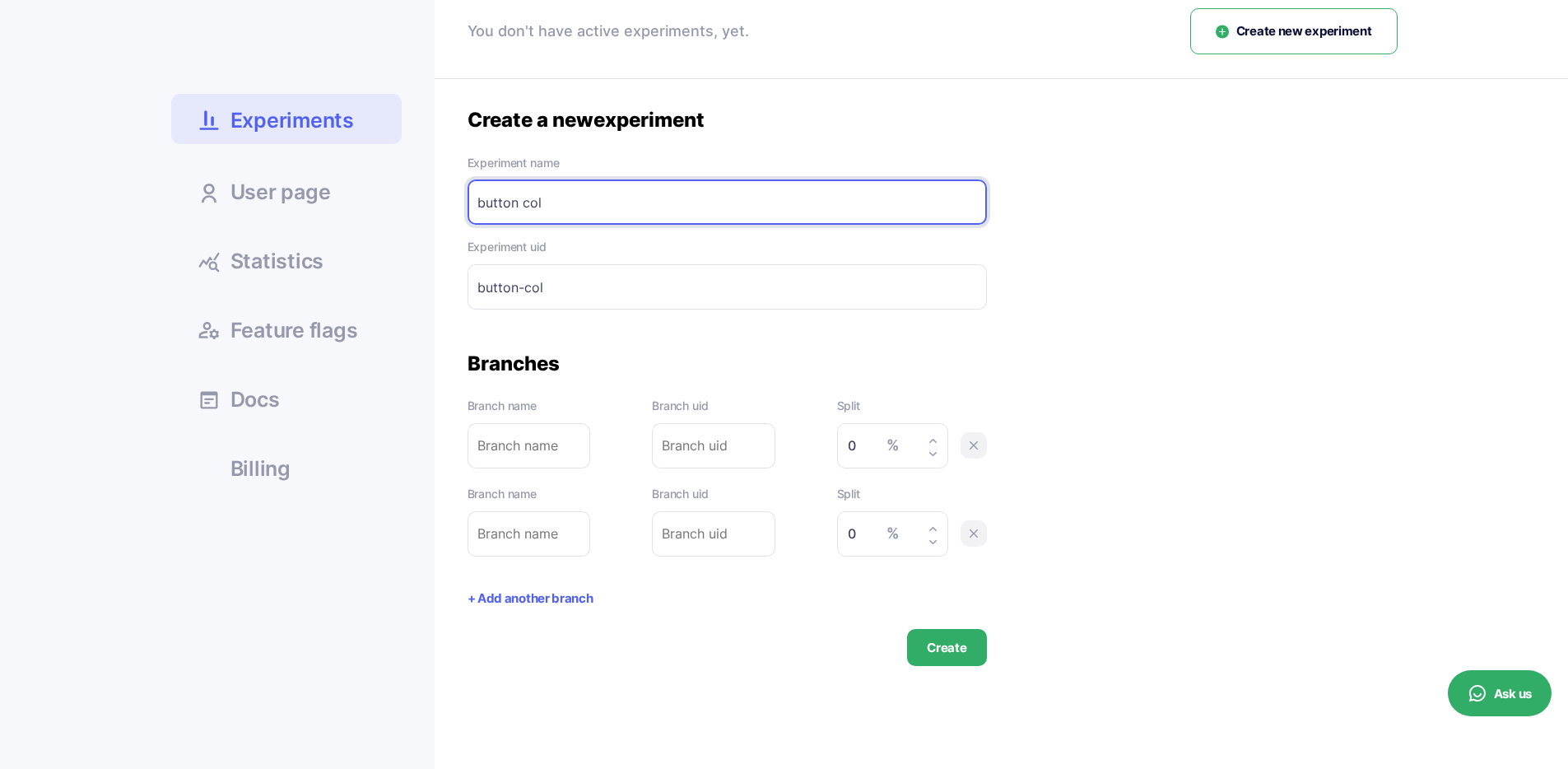
type input "button colo"
type input "button-colo"
type input "button color"
type input "button-color"
type input "button color"
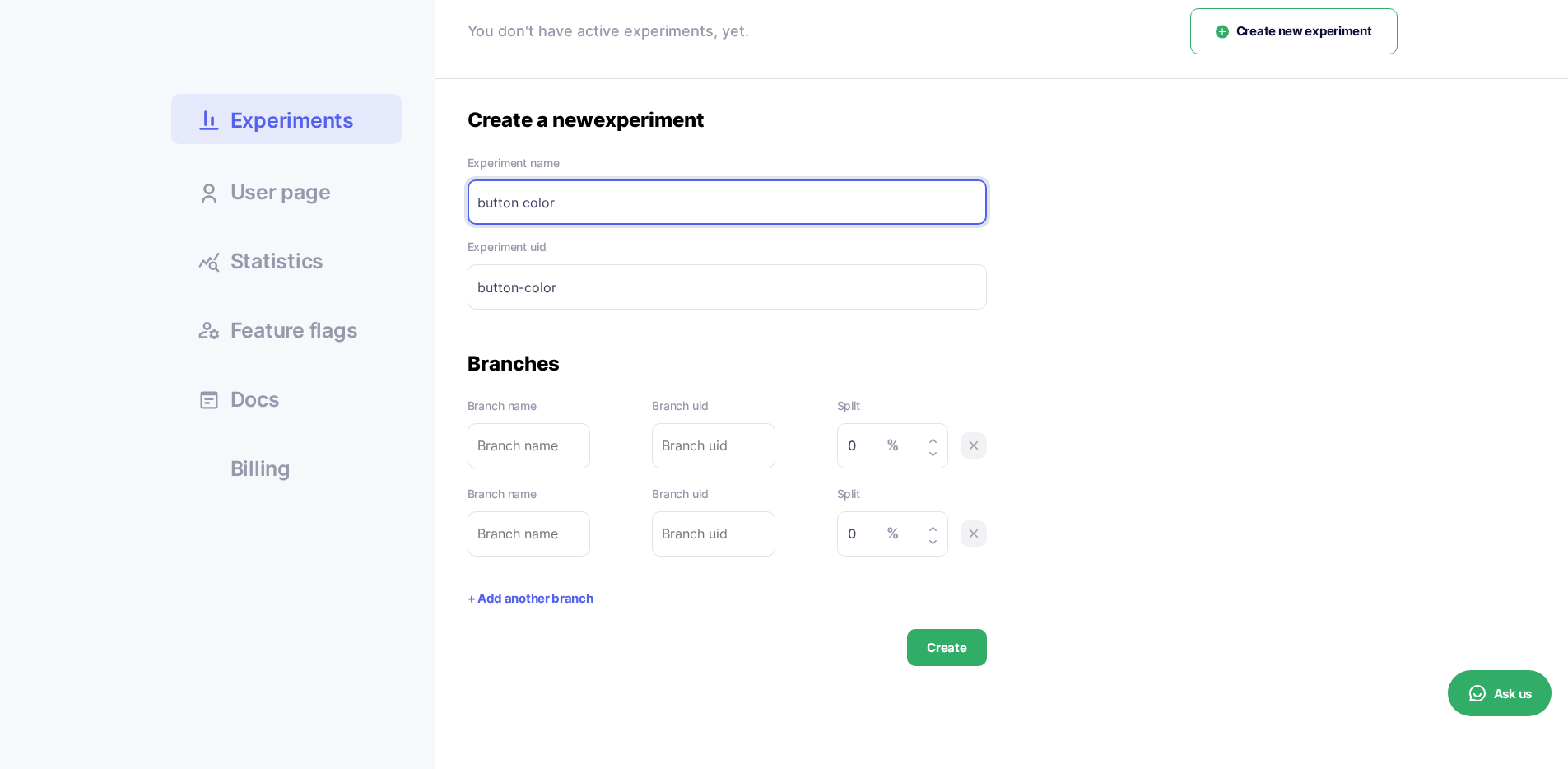
type input "button-color-"
type input "button color t"
type input "button-color-t"
type input "button color te"
type input "button-color-te"
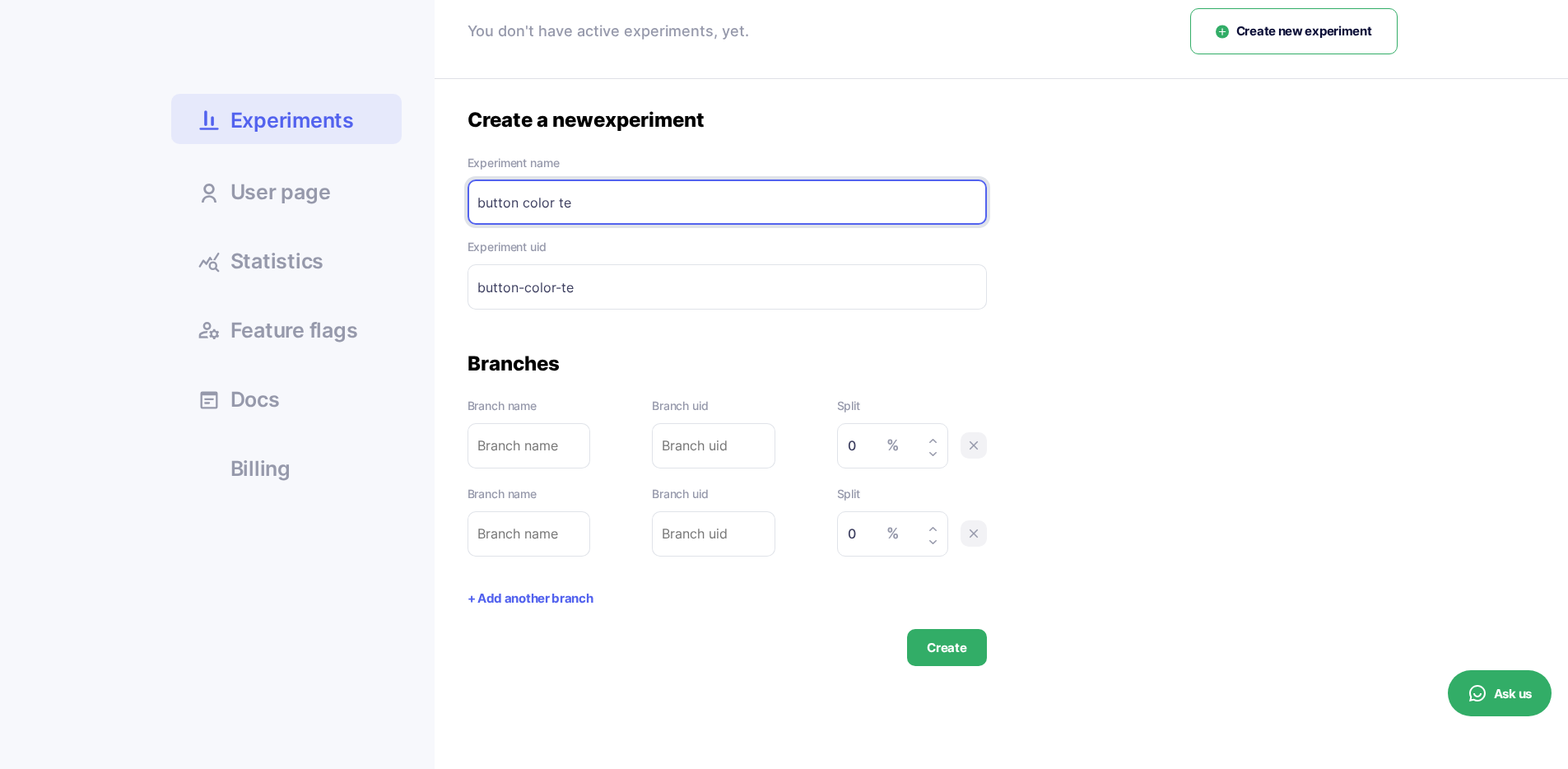
type input "button color tes"
type input "button-color-tes"
type input "button color test"
type input "button-color-test"
type input "button color test"
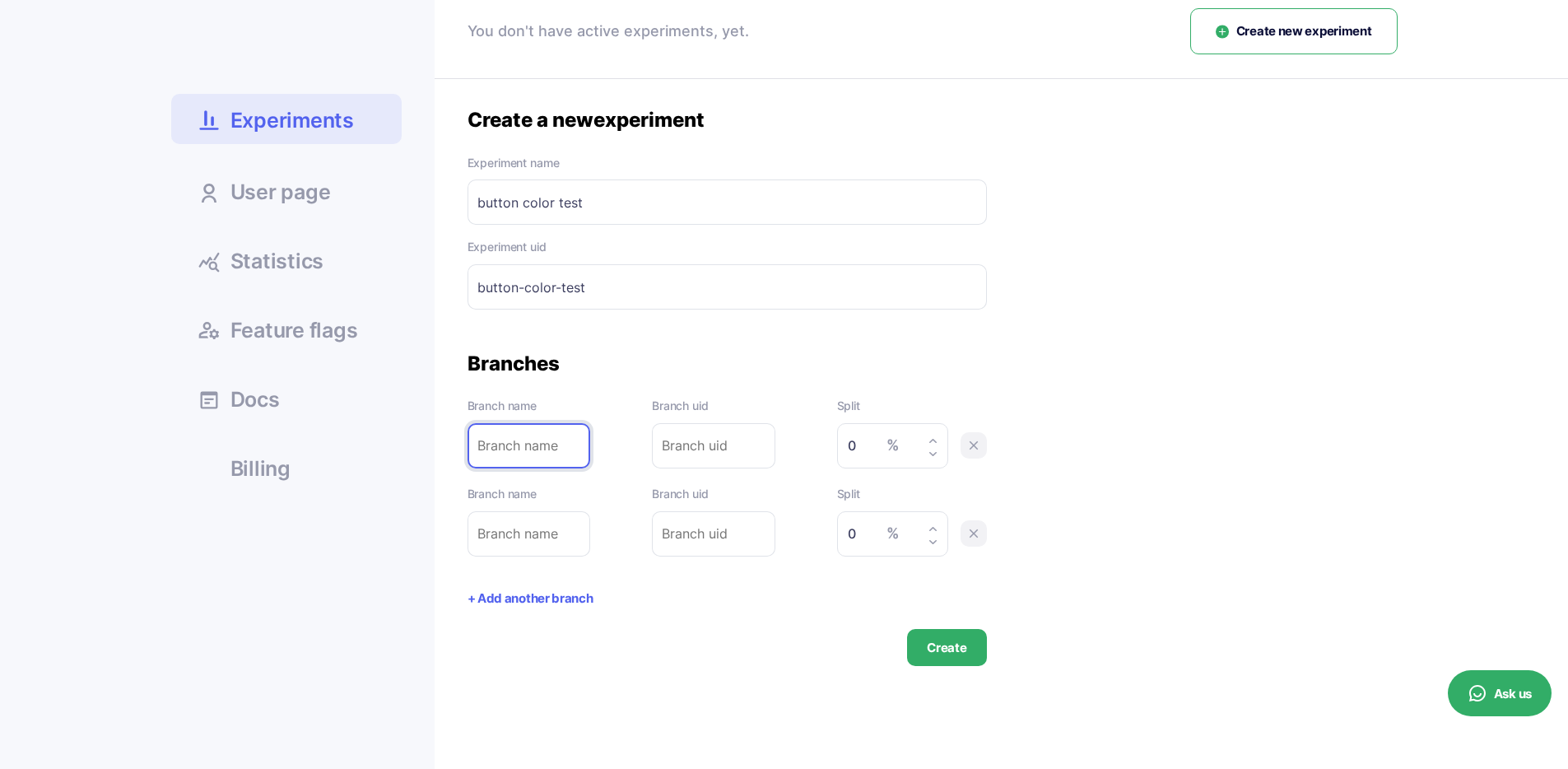
click at [519, 433] on input "text" at bounding box center [530, 445] width 123 height 45
type input "r"
type input "re"
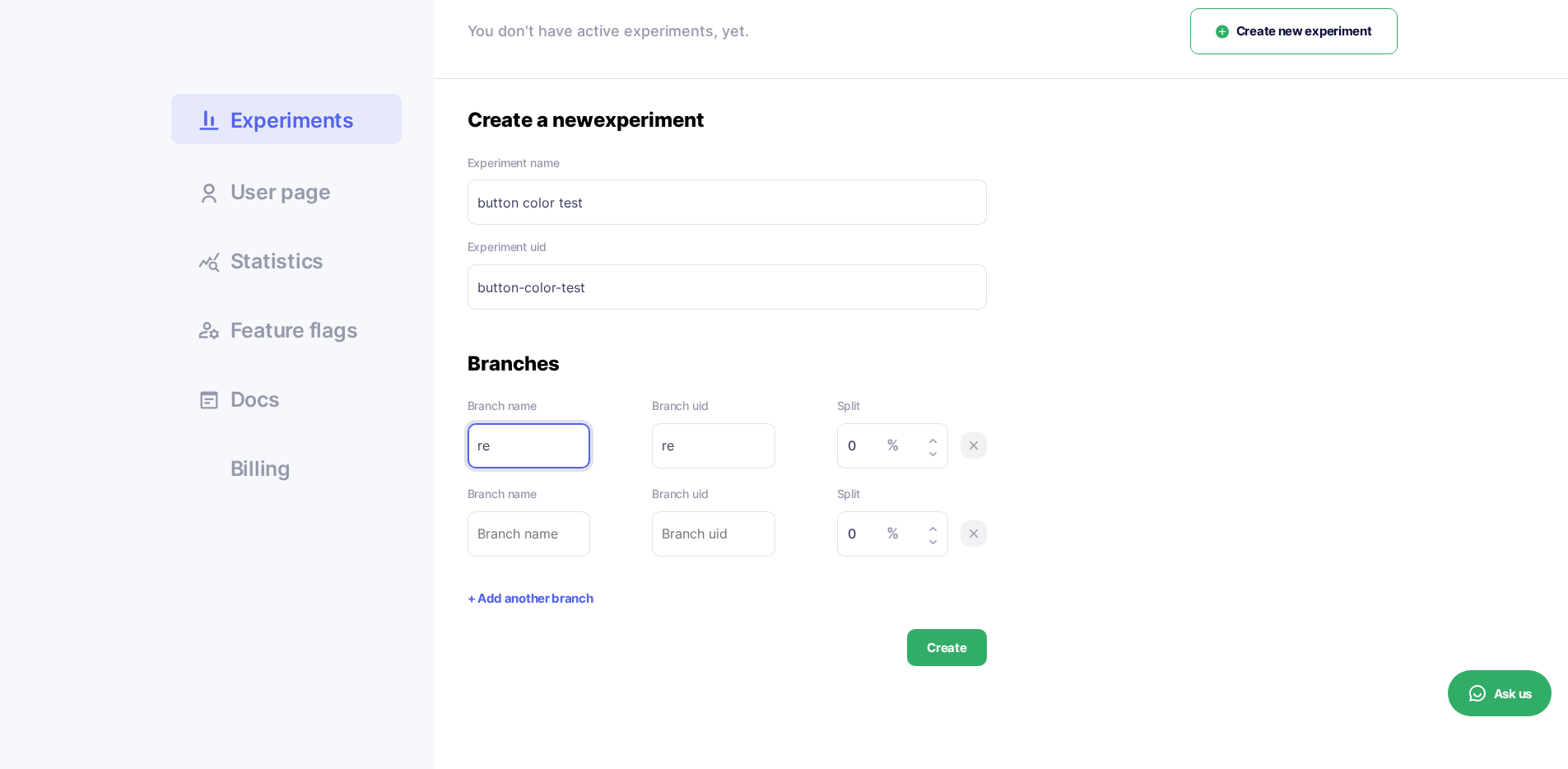
type input "red"
click at [509, 535] on input "text" at bounding box center [530, 533] width 123 height 45
type input "b"
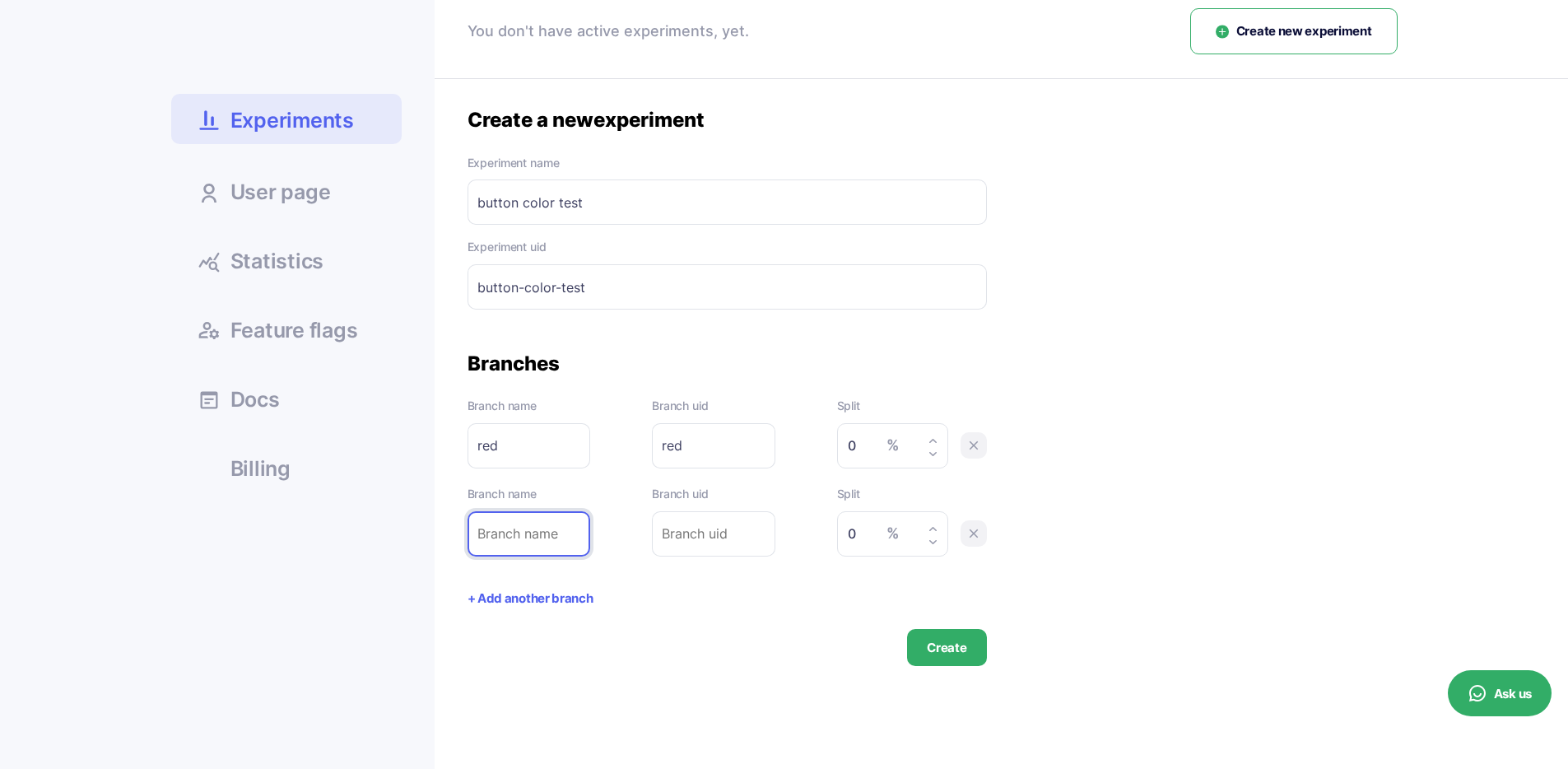
type input "b"
type input "bl"
type input "blu"
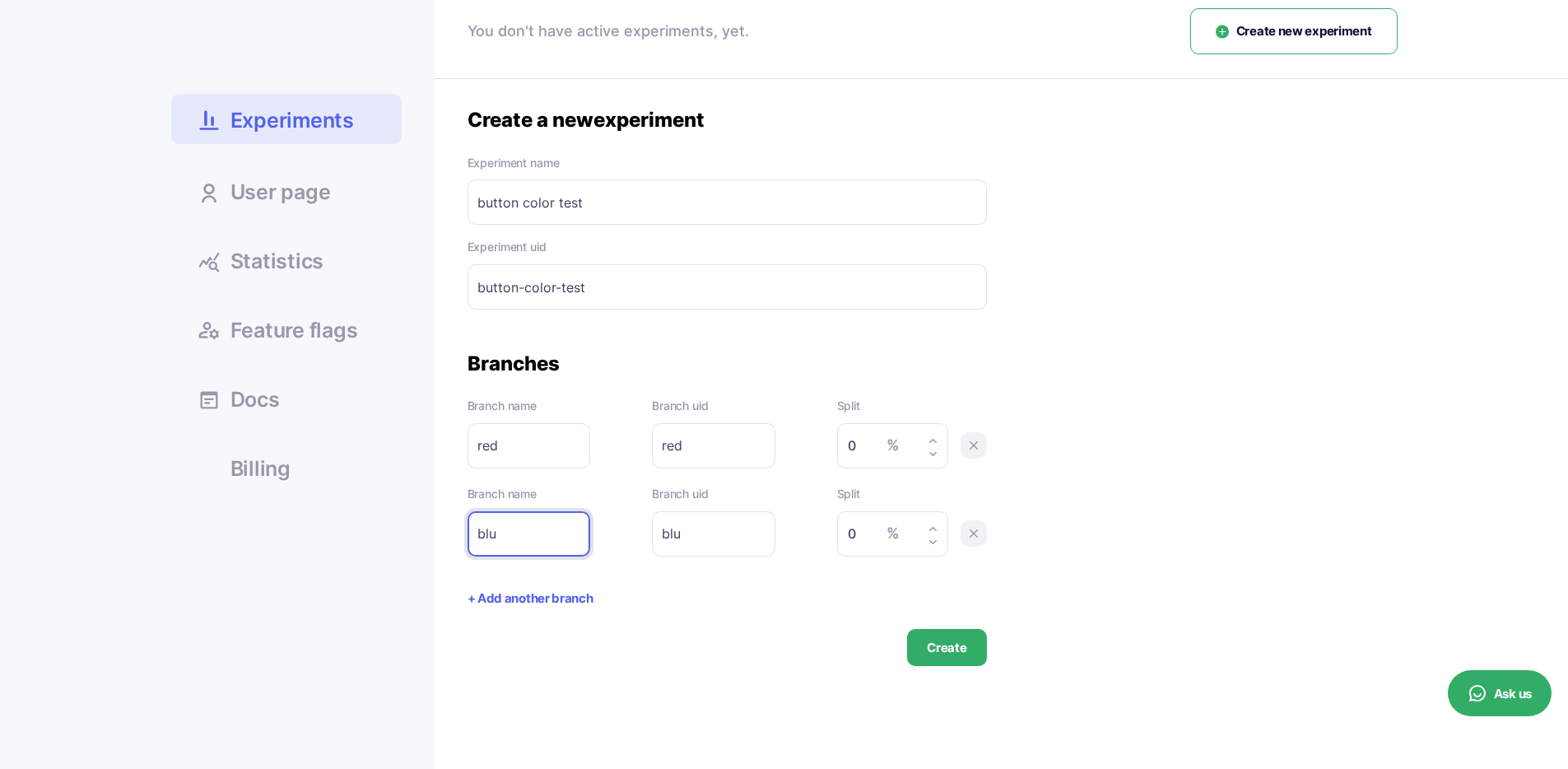
type input "blue"
drag, startPoint x: 858, startPoint y: 444, endPoint x: 785, endPoint y: 443, distance: 73.0
click at [785, 443] on div "Branch name red Please enter branch name. Branch uid red Please enter branch ui…" at bounding box center [728, 433] width 520 height 72
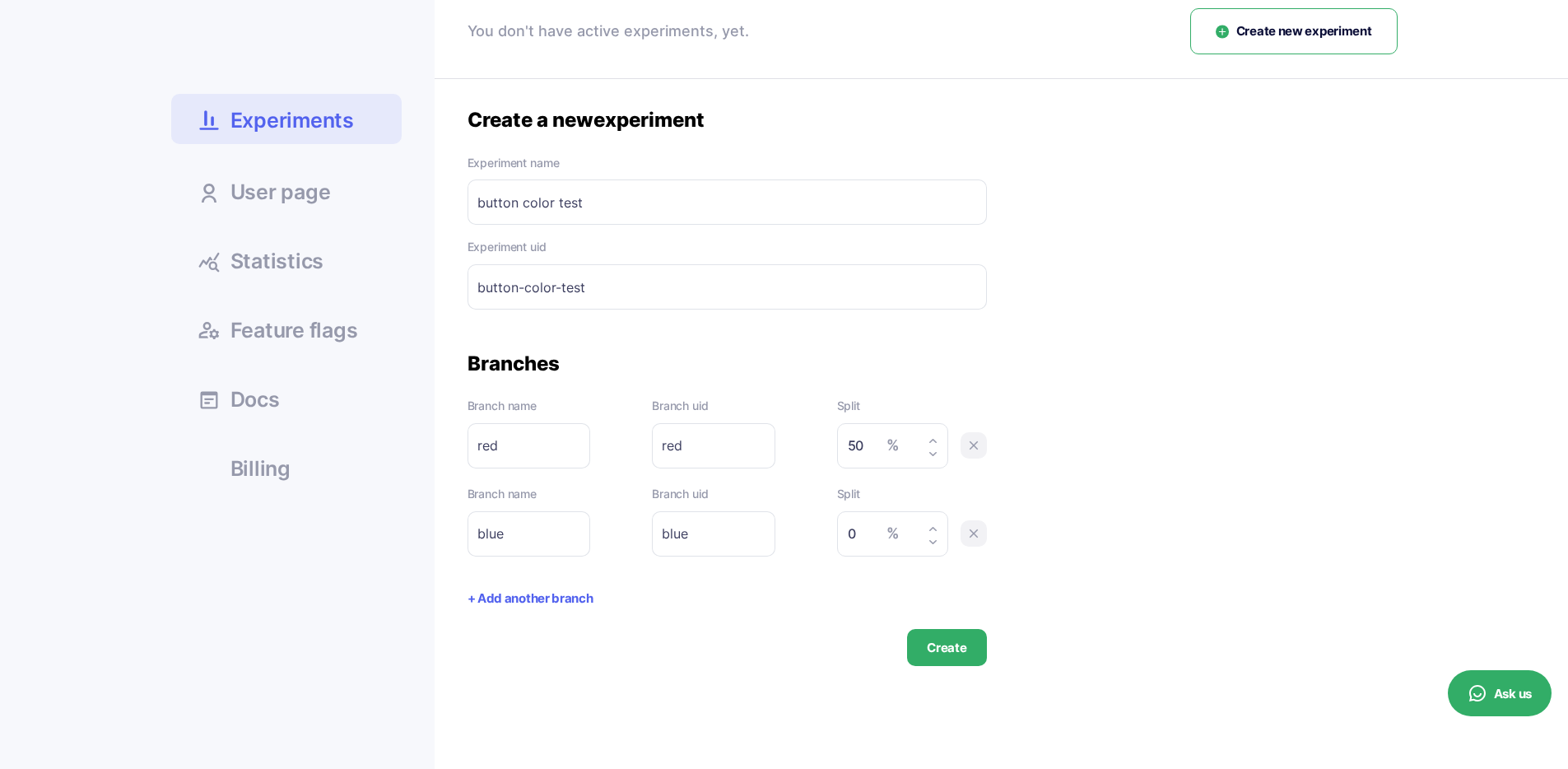
type input "50"
click at [845, 408] on label "Split" at bounding box center [893, 406] width 112 height 18
click at [834, 413] on div at bounding box center [834, 413] width 0 height 0
drag, startPoint x: 851, startPoint y: 407, endPoint x: 851, endPoint y: 442, distance: 35.0
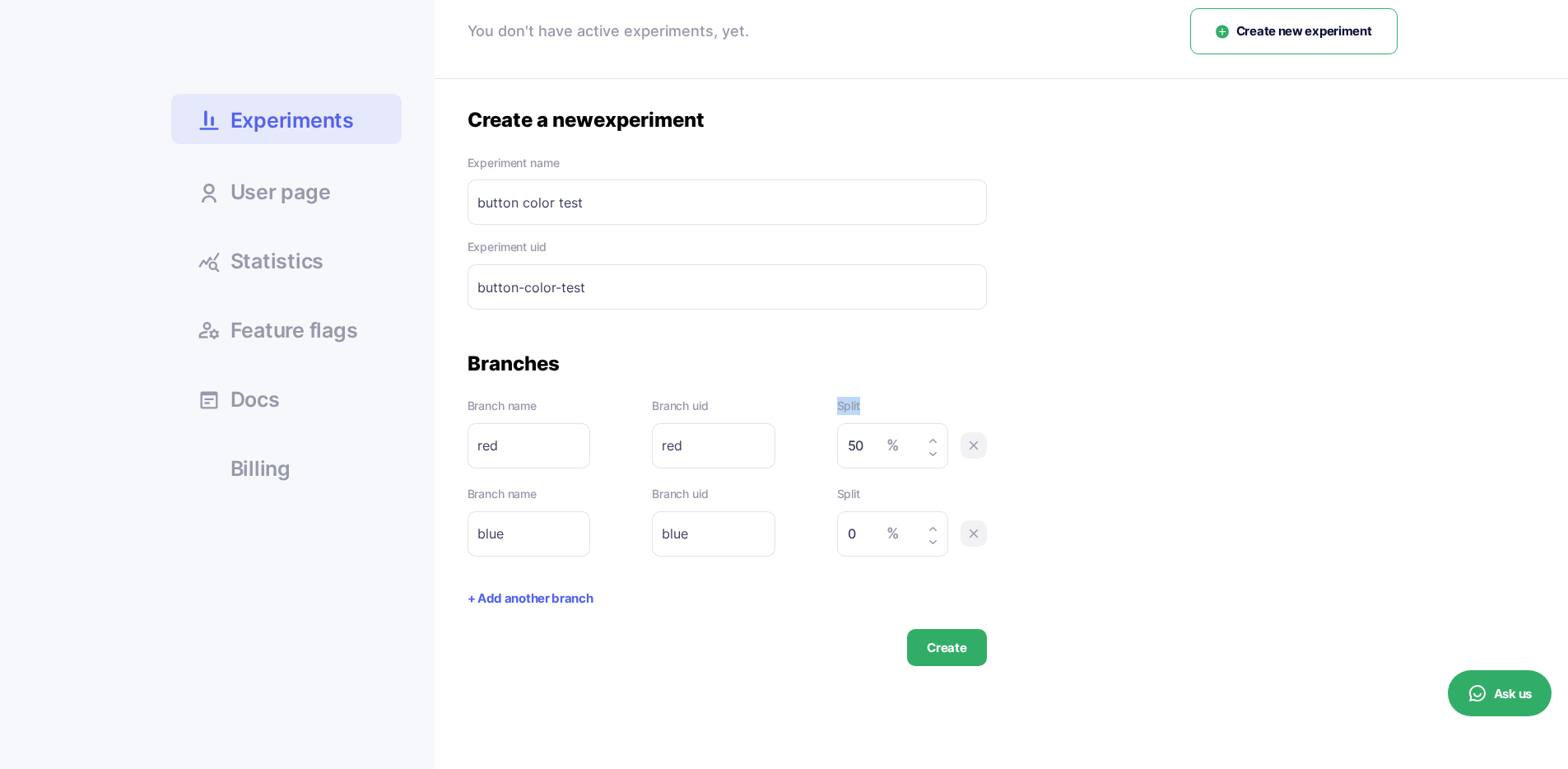
click at [851, 407] on label "Split" at bounding box center [893, 406] width 112 height 18
drag, startPoint x: 866, startPoint y: 536, endPoint x: 835, endPoint y: 535, distance: 31.0
click at [839, 536] on div "% 0" at bounding box center [893, 533] width 112 height 45
type input "50"
click at [936, 664] on button "Create" at bounding box center [946, 647] width 79 height 37
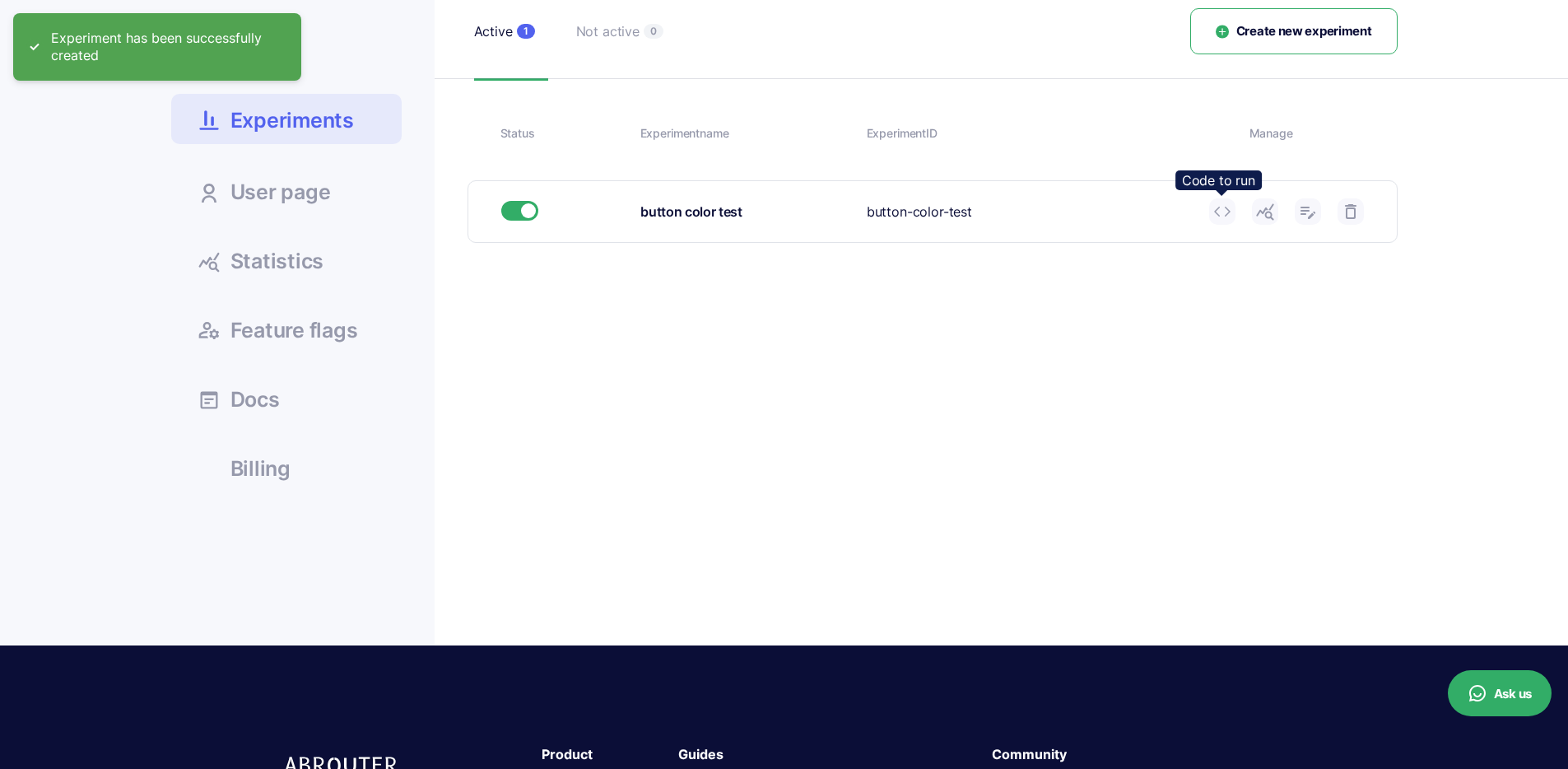
click at [1234, 212] on link at bounding box center [1223, 211] width 26 height 26
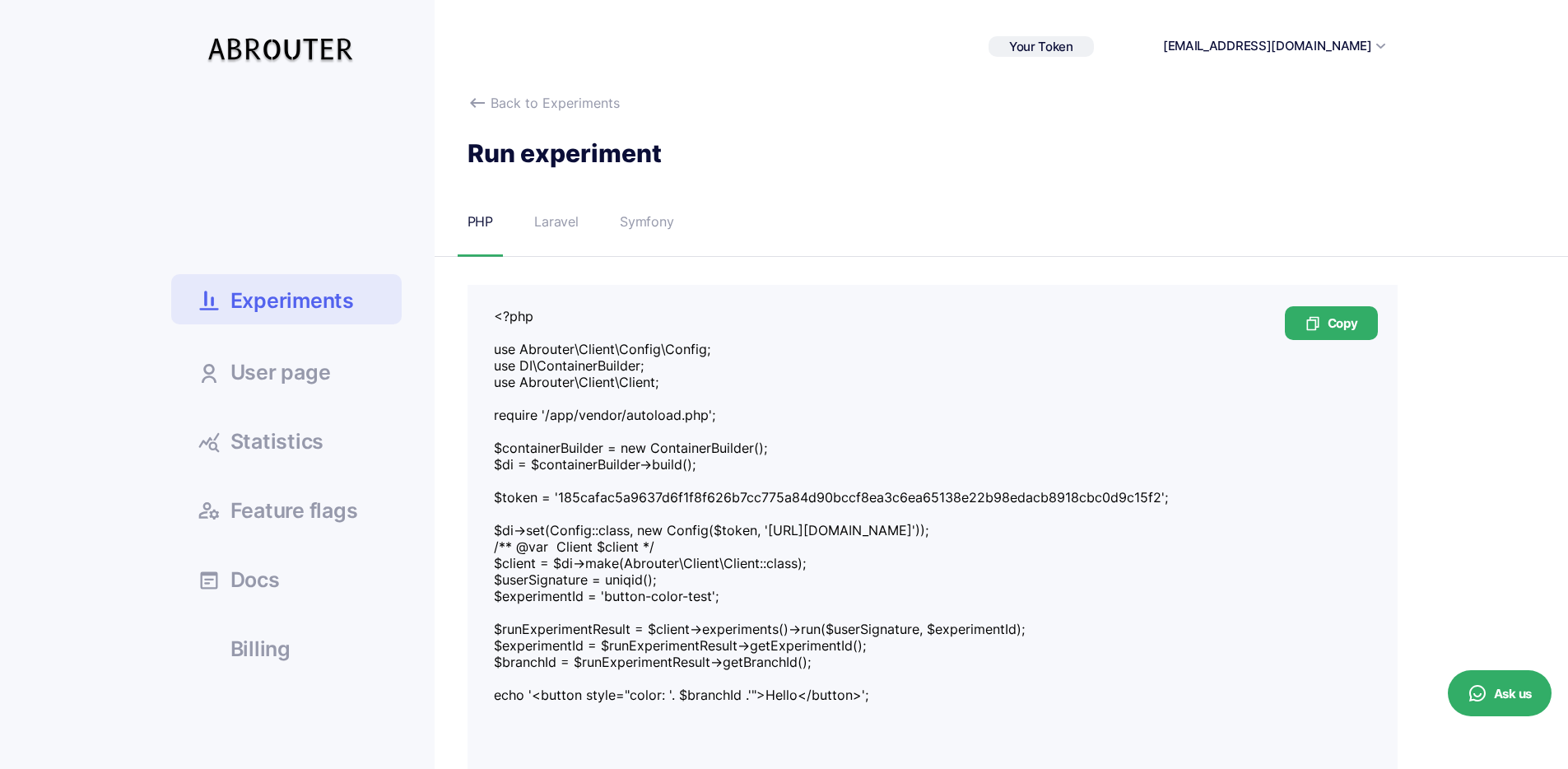
click at [567, 233] on div "PHP Laravel Symfony" at bounding box center [933, 234] width 930 height 45
click at [556, 223] on div "Laravel" at bounding box center [557, 222] width 45 height 21
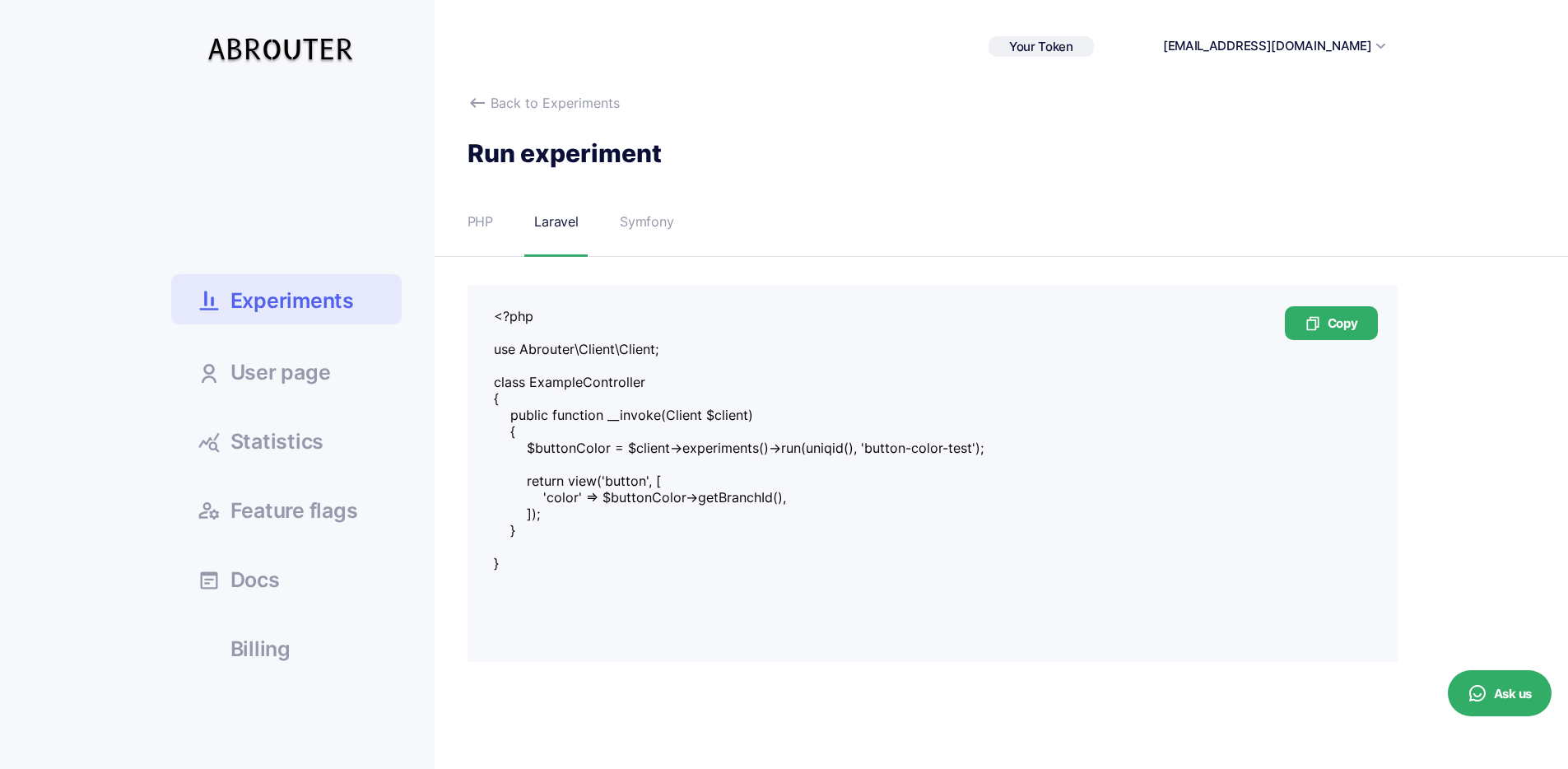
drag, startPoint x: 853, startPoint y: 445, endPoint x: 973, endPoint y: 447, distance: 120.0
click at [969, 446] on textarea "<?php use Abrouter\Client\Client; class ExampleController { public function __i…" at bounding box center [932, 447] width 877 height 280
drag, startPoint x: 968, startPoint y: 445, endPoint x: 853, endPoint y: 454, distance: 115.4
click at [853, 454] on textarea "<?php use Abrouter\Client\Client; class ExampleController { public function __i…" at bounding box center [932, 447] width 877 height 280
click at [497, 101] on link "Back to Experiments" at bounding box center [544, 103] width 152 height 20
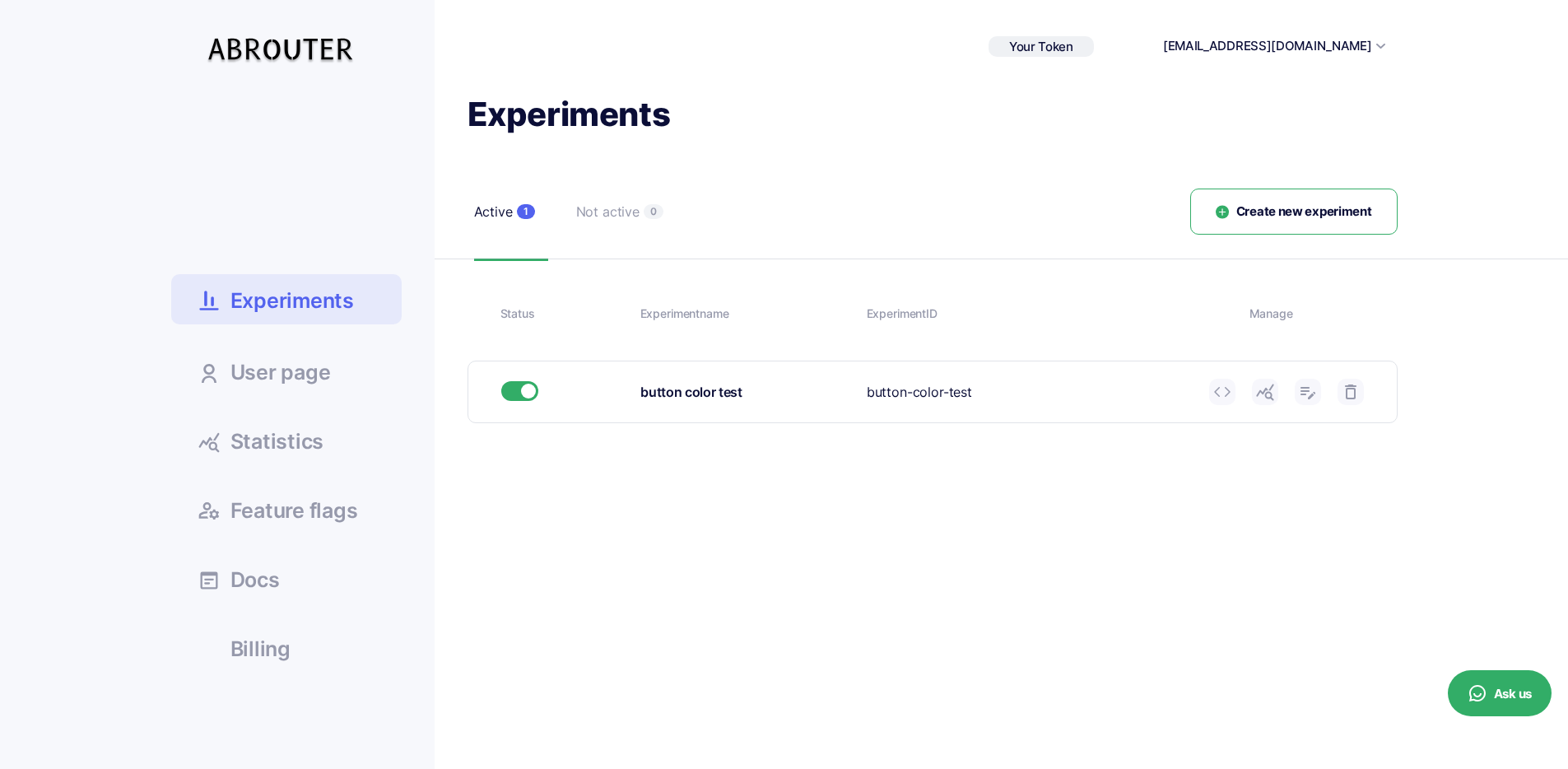
click at [1266, 392] on use at bounding box center [1264, 392] width 17 height 17
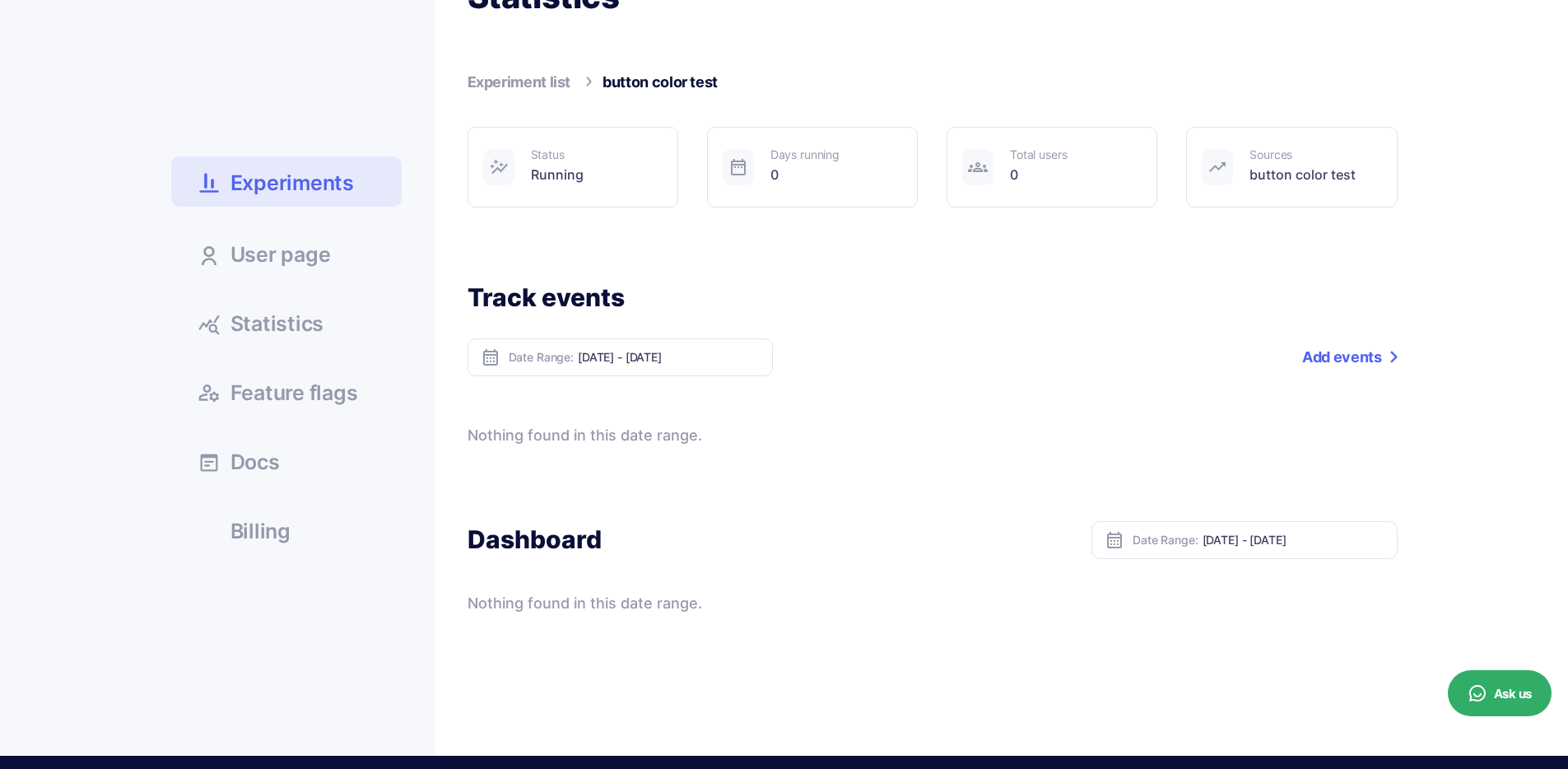
scroll to position [95, 0]
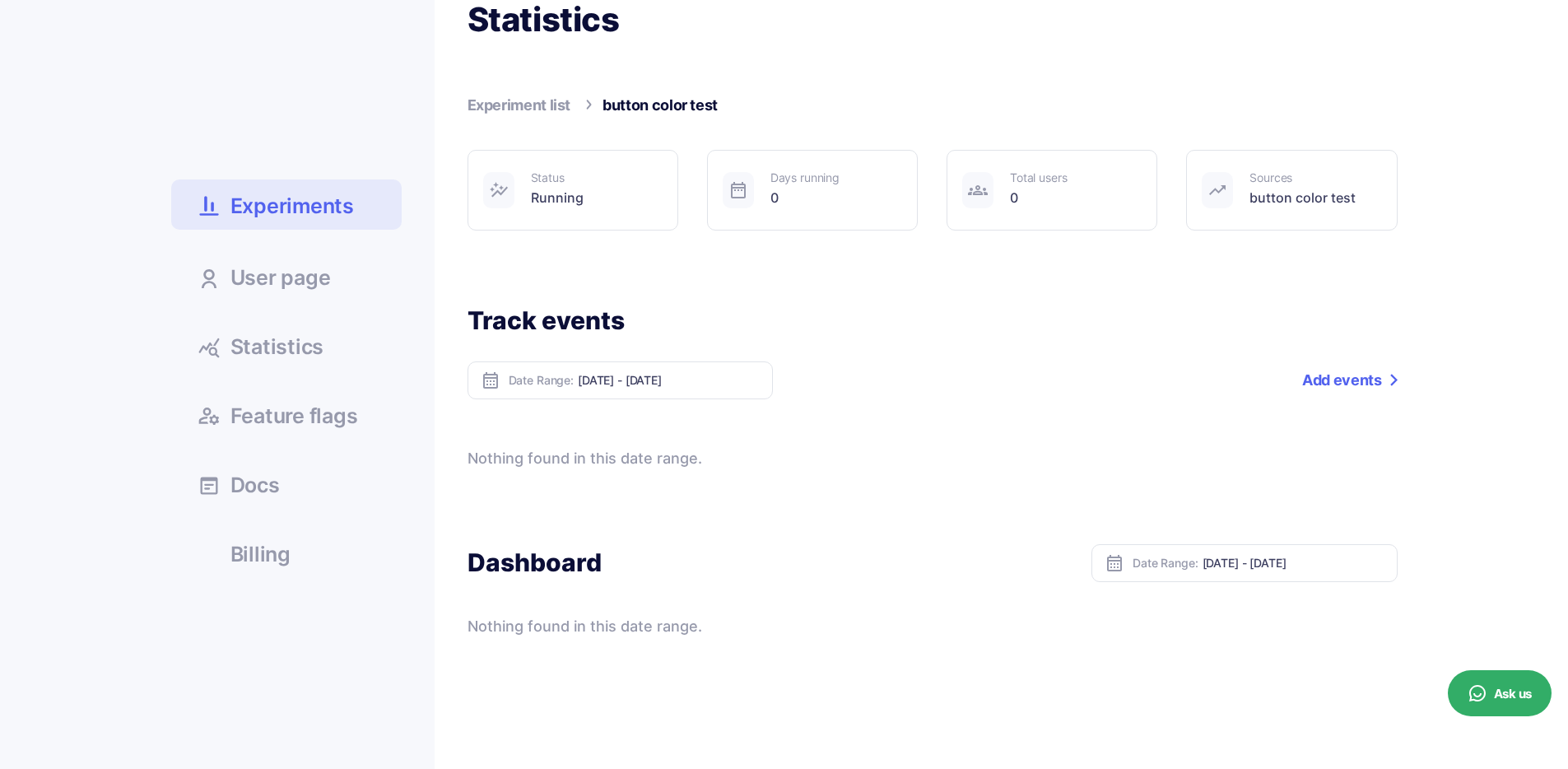
drag, startPoint x: 778, startPoint y: 473, endPoint x: 714, endPoint y: 468, distance: 64.2
click at [755, 469] on div "Statistics Experiment list button color test Status Running Days running 0 0 bu…" at bounding box center [916, 318] width 963 height 640
drag, startPoint x: 606, startPoint y: 458, endPoint x: 713, endPoint y: 452, distance: 107.2
click at [650, 457] on div "Nothing found in this date range." at bounding box center [933, 458] width 930 height 23
click at [1377, 394] on link "Add events" at bounding box center [1349, 381] width 95 height 38
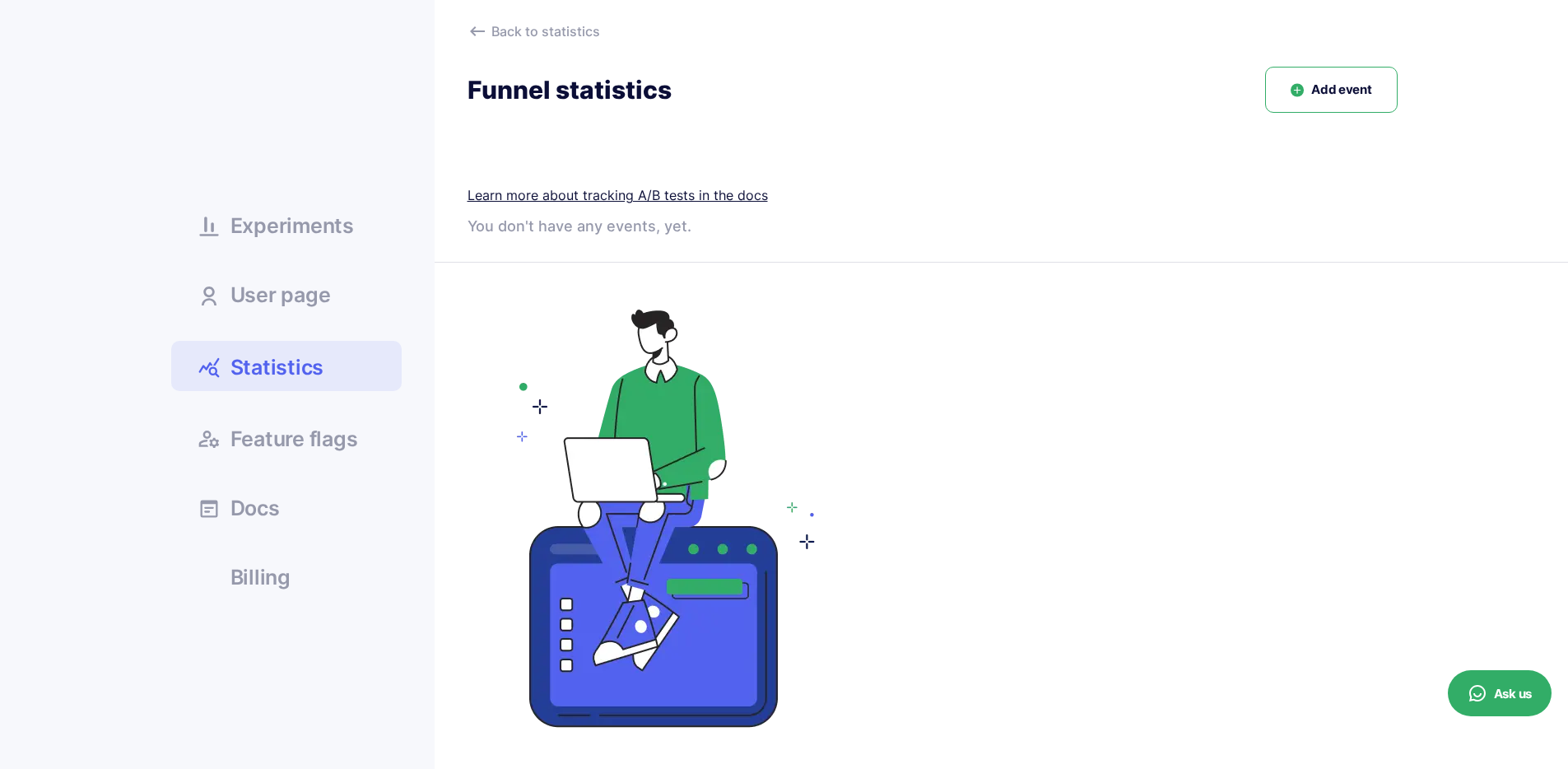
scroll to position [33, 0]
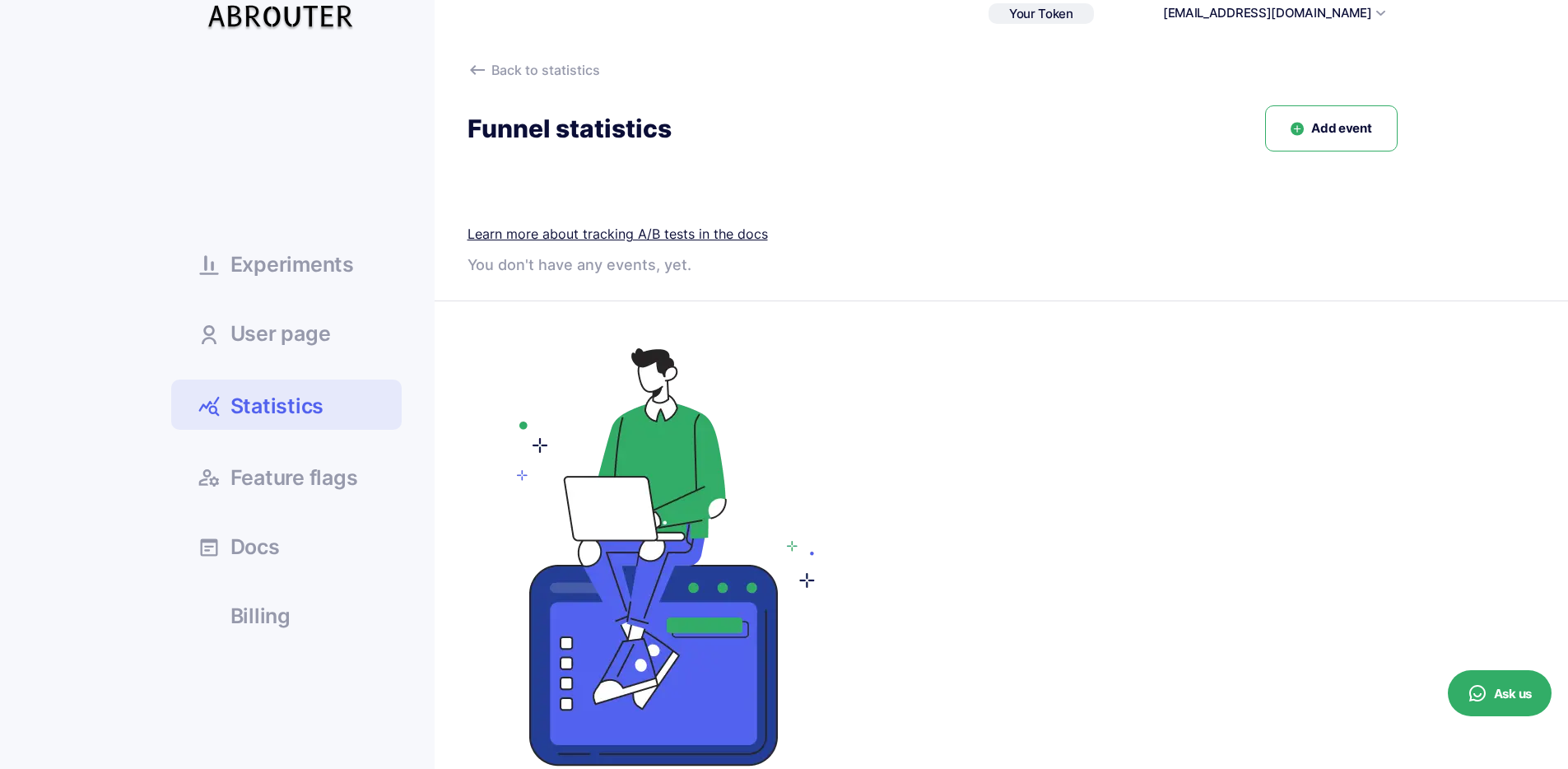
click at [1340, 130] on span "Add event" at bounding box center [1341, 128] width 60 height 19
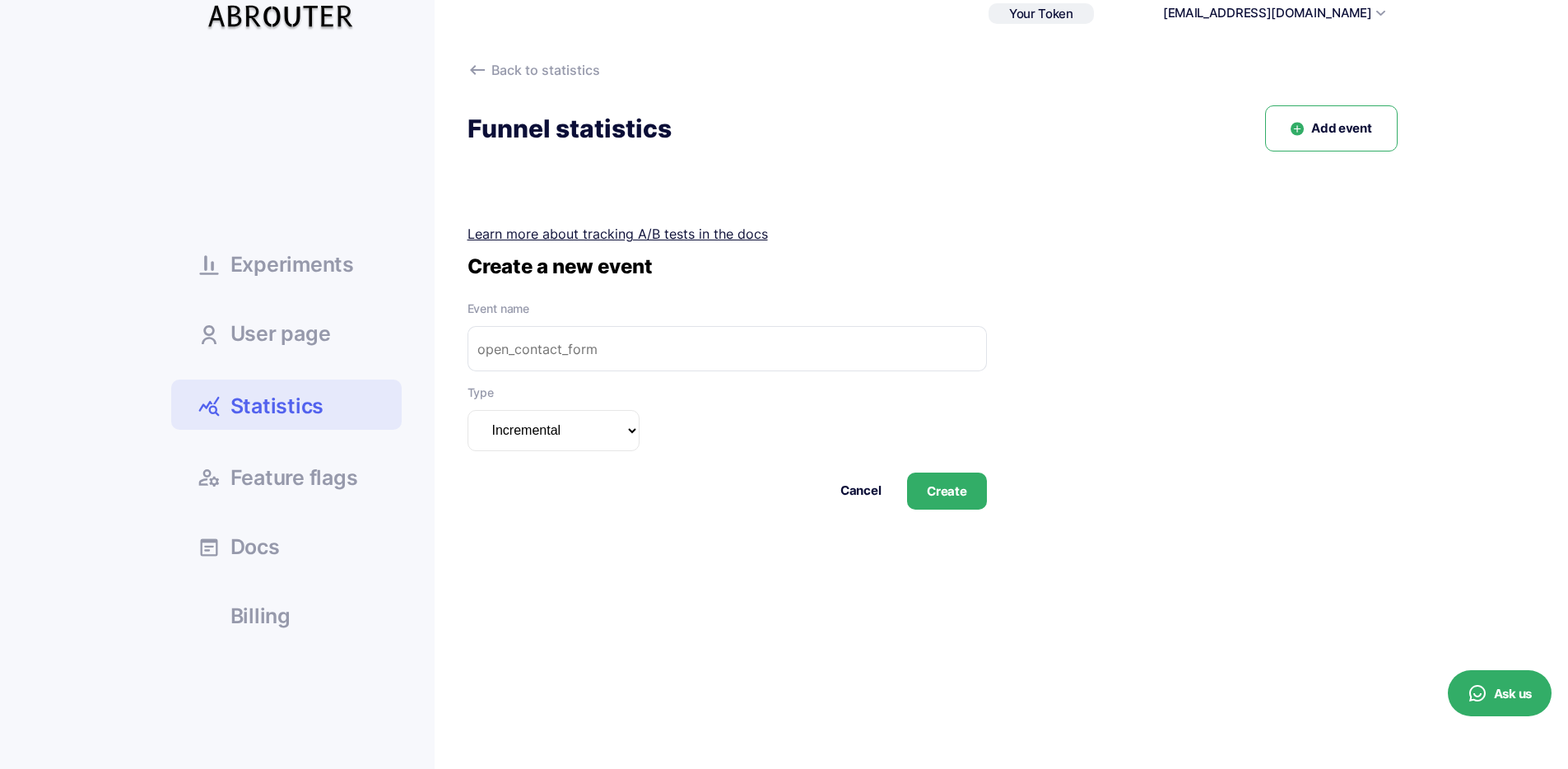
click at [589, 336] on input "text" at bounding box center [728, 348] width 520 height 45
click at [575, 422] on select "Incremental Summarizable Incremental unique" at bounding box center [554, 430] width 172 height 41
click at [596, 430] on select "Incremental Summarizable Incremental unique" at bounding box center [554, 430] width 172 height 41
click at [468, 410] on select "Incremental Summarizable Incremental unique" at bounding box center [554, 430] width 172 height 41
click at [591, 442] on select "Incremental Summarizable Incremental unique" at bounding box center [554, 430] width 172 height 41
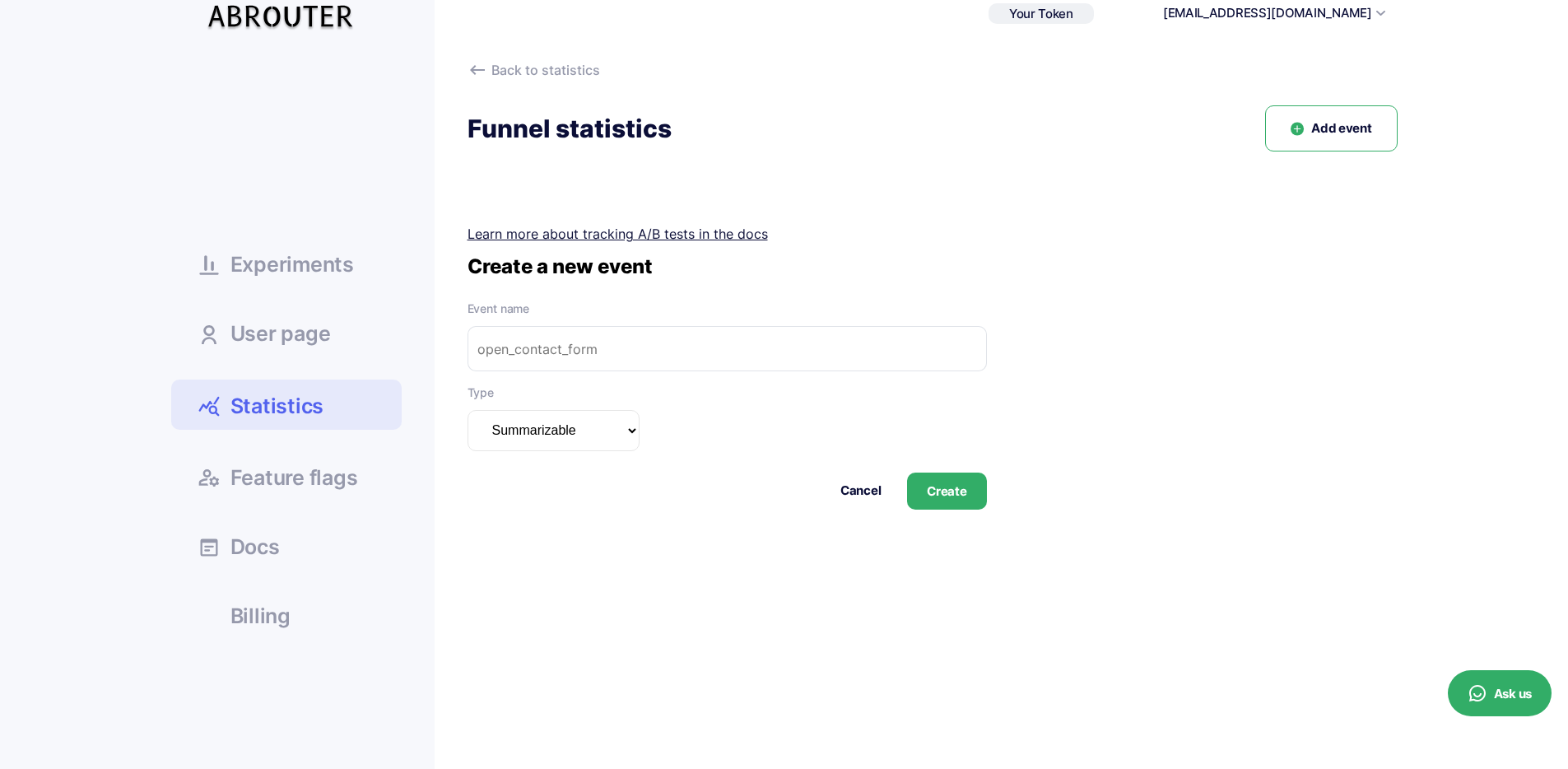
select select "incremental"
click at [468, 410] on select "Incremental Summarizable Incremental unique" at bounding box center [554, 430] width 172 height 41
click at [339, 255] on span "Experiments" at bounding box center [293, 265] width 123 height 21
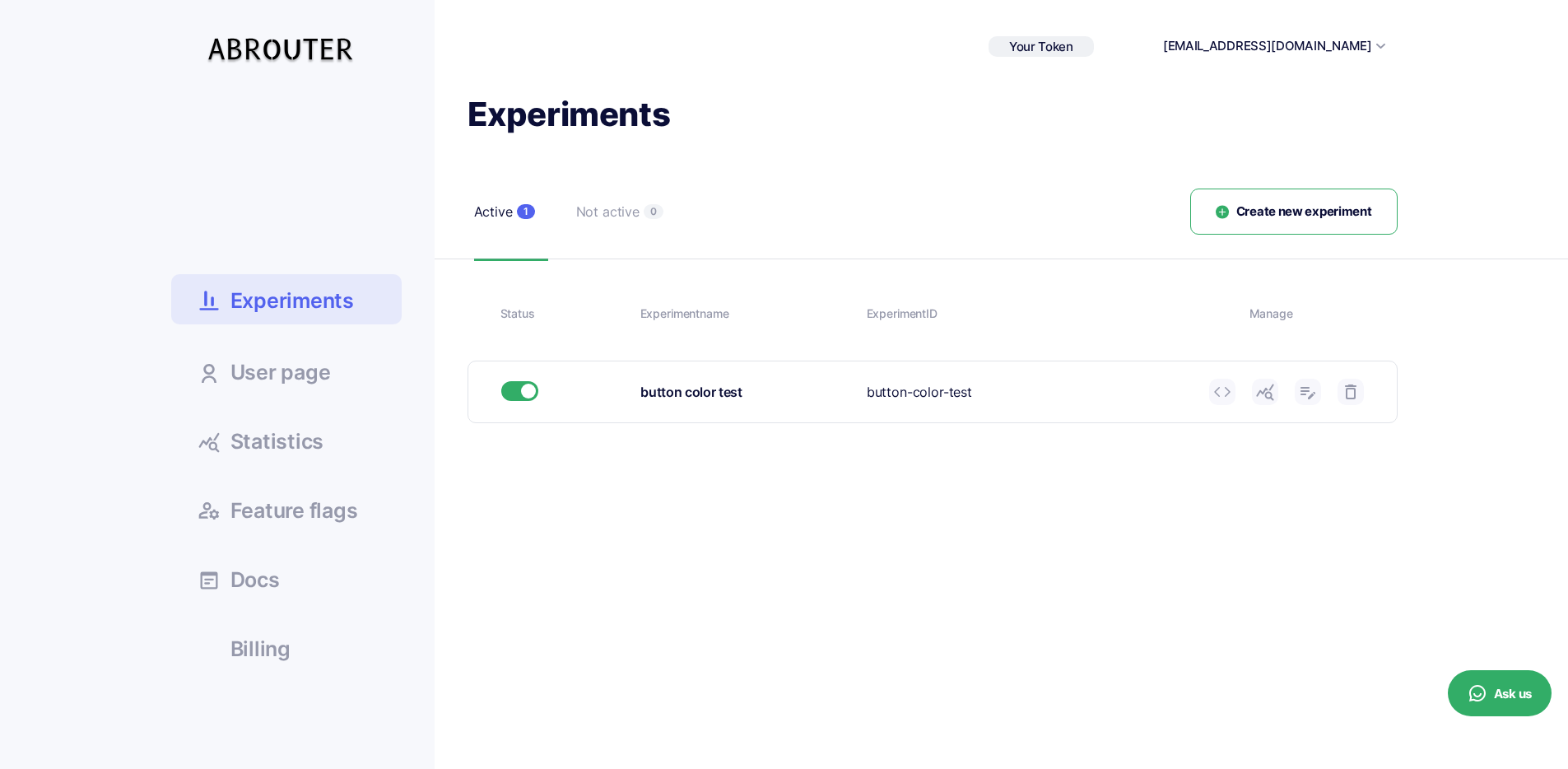
click at [1265, 395] on use at bounding box center [1264, 392] width 17 height 17
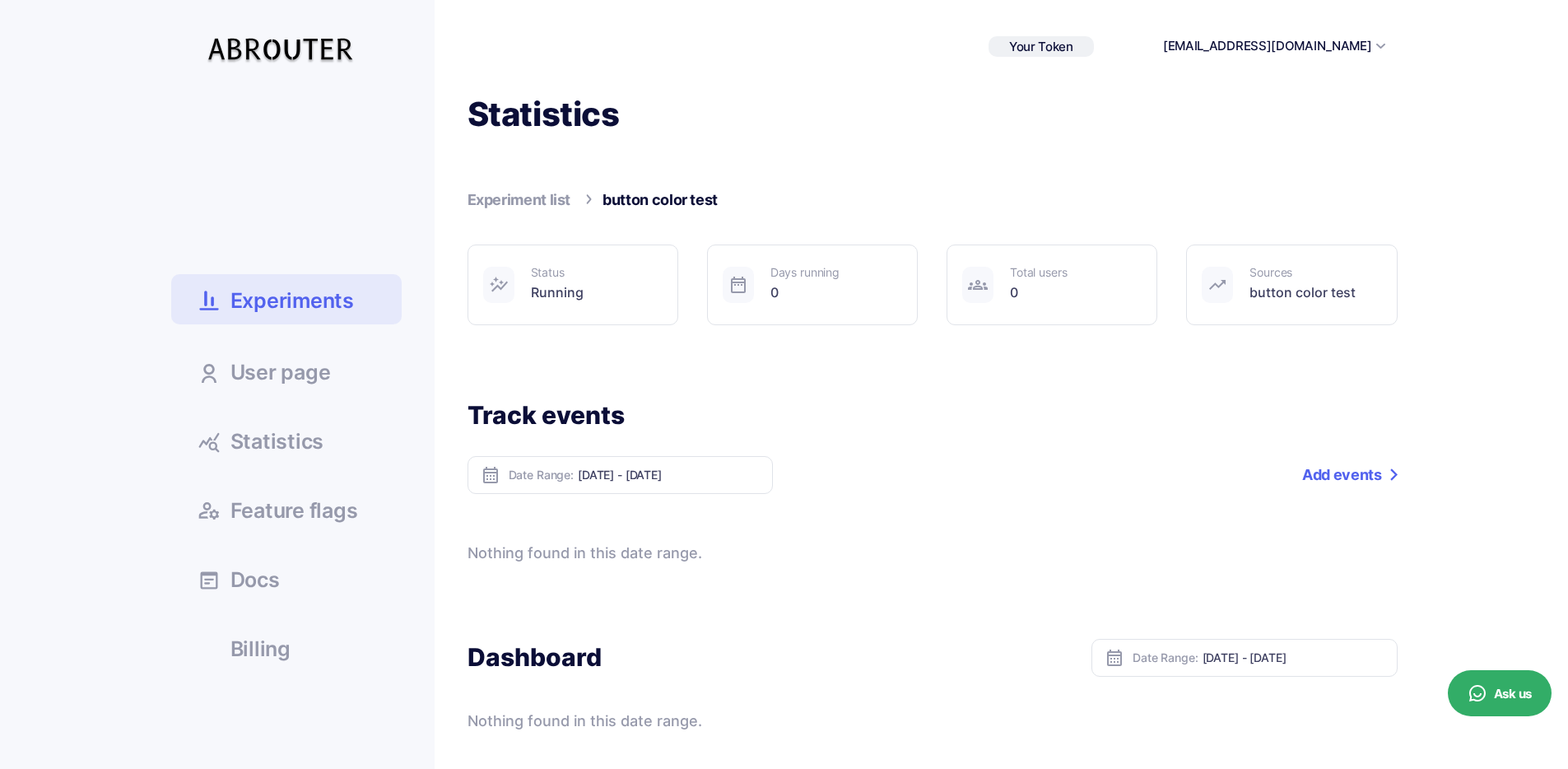
click at [781, 268] on div "Days running" at bounding box center [804, 273] width 69 height 12
click at [1352, 473] on link "Add events" at bounding box center [1349, 475] width 95 height 38
click at [603, 560] on div "Nothing found in this date range." at bounding box center [933, 553] width 930 height 23
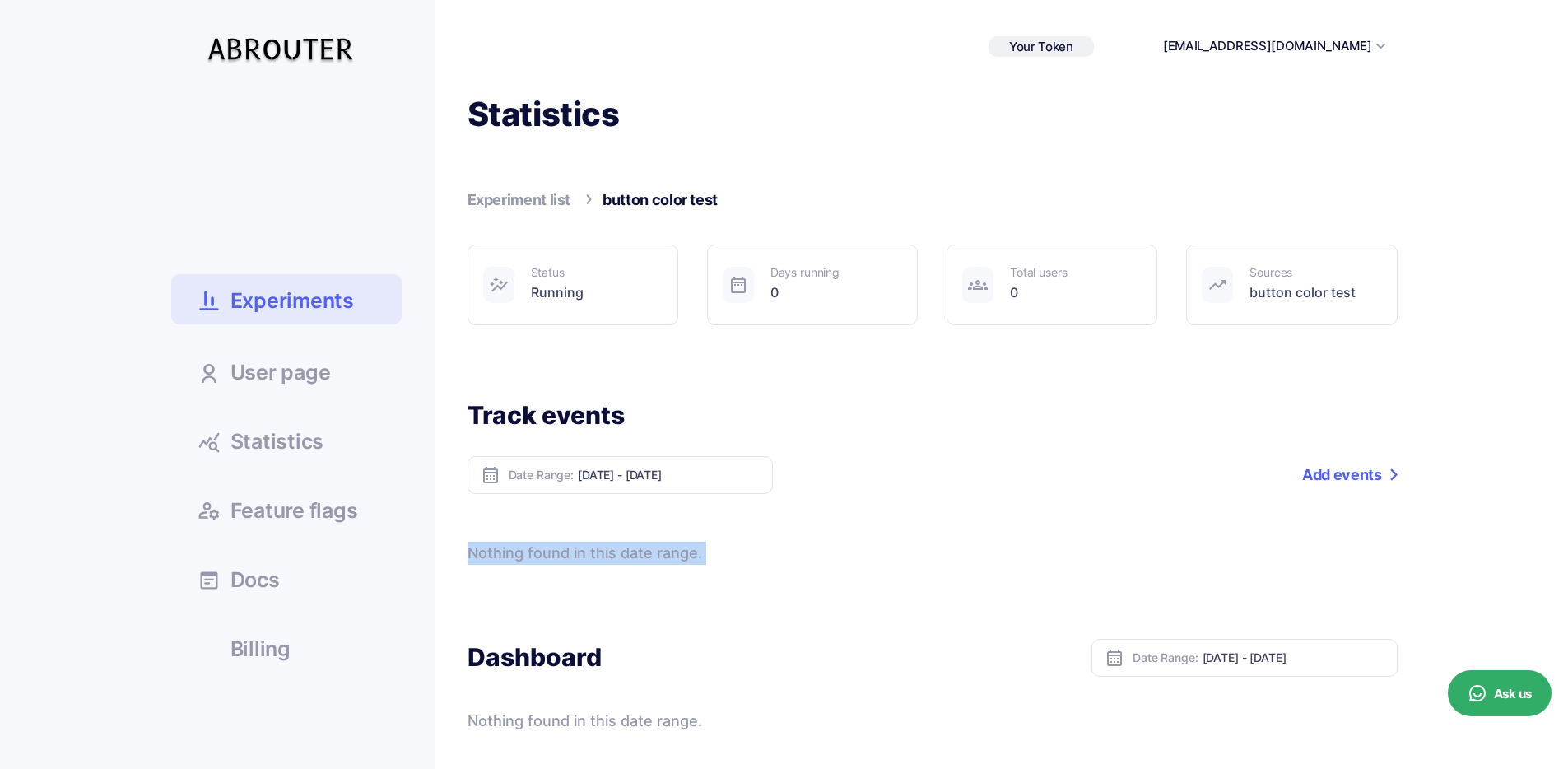
click at [592, 563] on div at bounding box center [592, 563] width 0 height 0
click at [646, 558] on div "Nothing found in this date range." at bounding box center [933, 553] width 930 height 23
click at [1335, 480] on link "Add events" at bounding box center [1349, 475] width 95 height 38
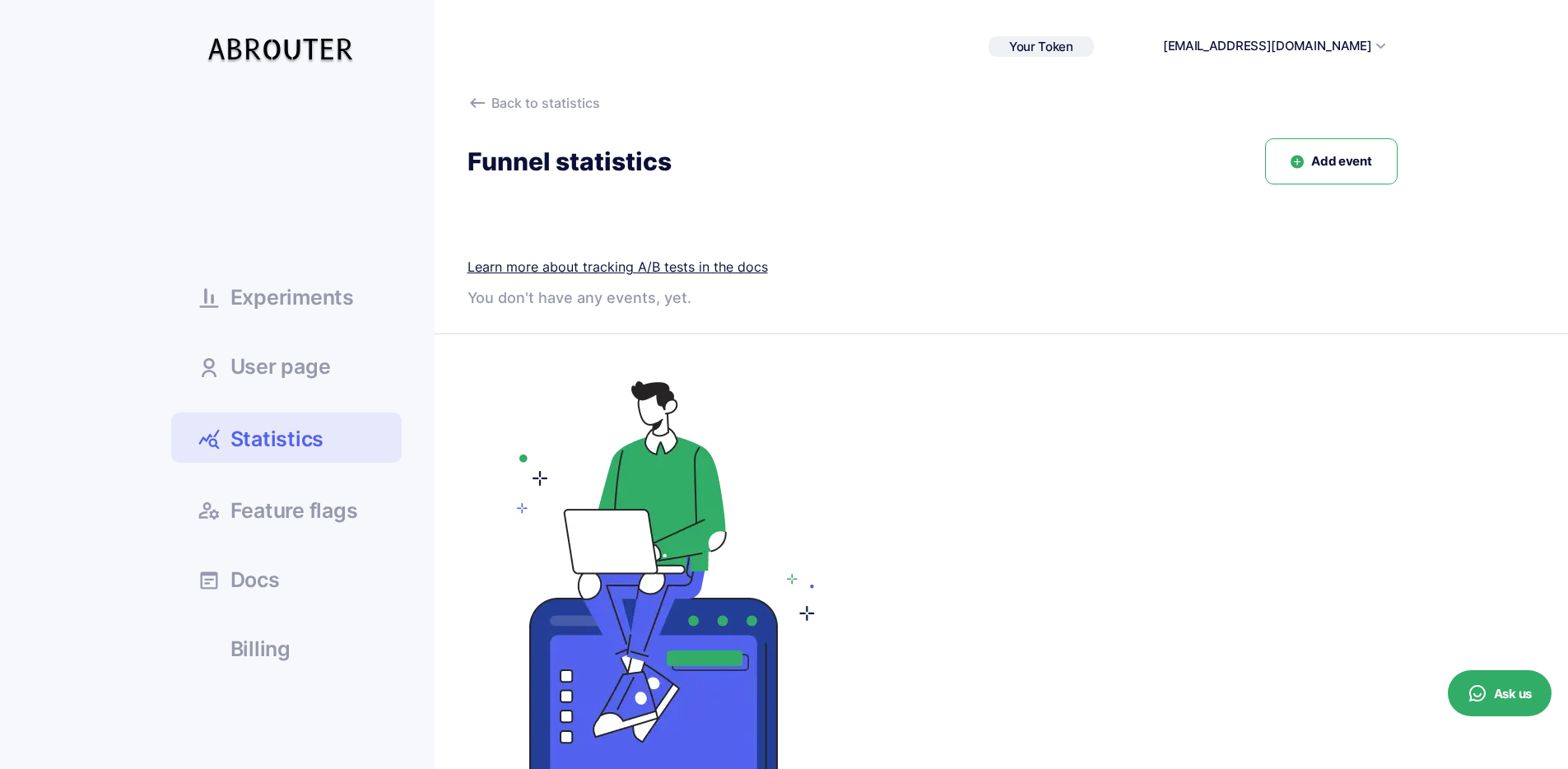
click at [1346, 144] on button "Add event" at bounding box center [1331, 161] width 131 height 47
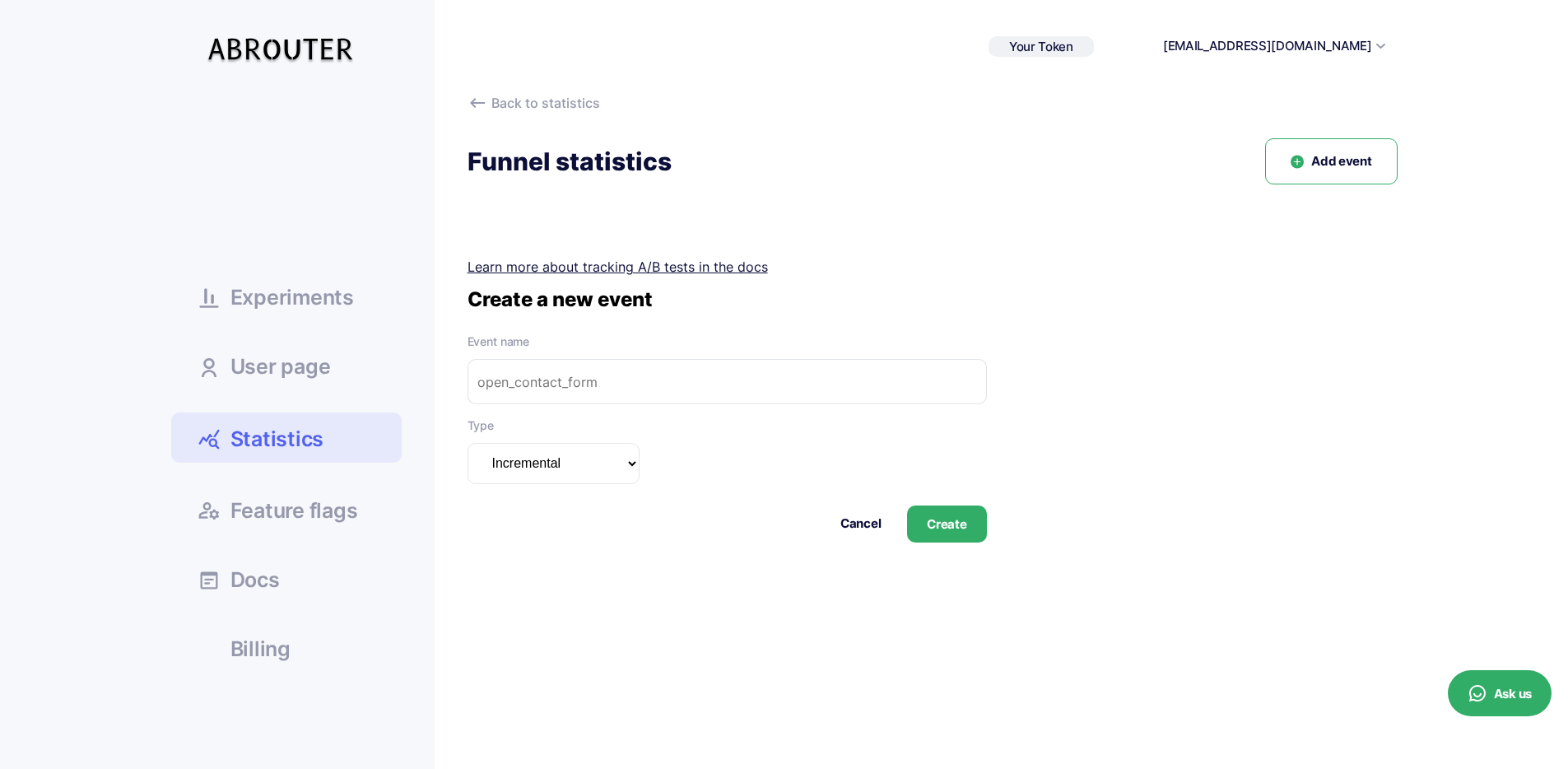
click at [554, 379] on input "text" at bounding box center [728, 382] width 520 height 45
type input "kırmızıya tıklandı"
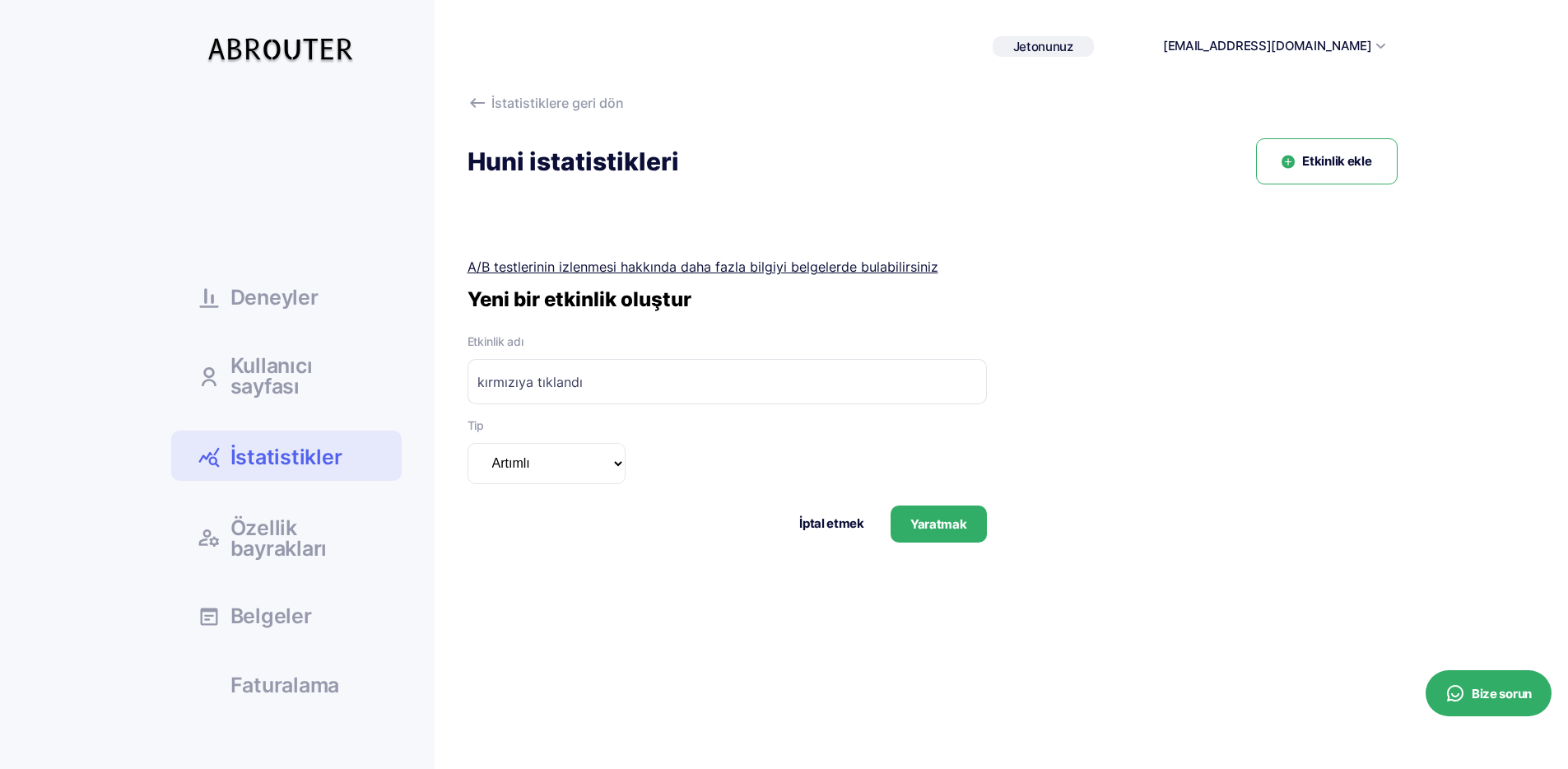
click at [598, 460] on select "Artımlı Özetlenebilir Artımlı benzersiz" at bounding box center [547, 463] width 158 height 41
select select "summarizable"
click at [468, 443] on select "Artımlı Özetlenebilir Artımlı benzersiz" at bounding box center [547, 463] width 158 height 41
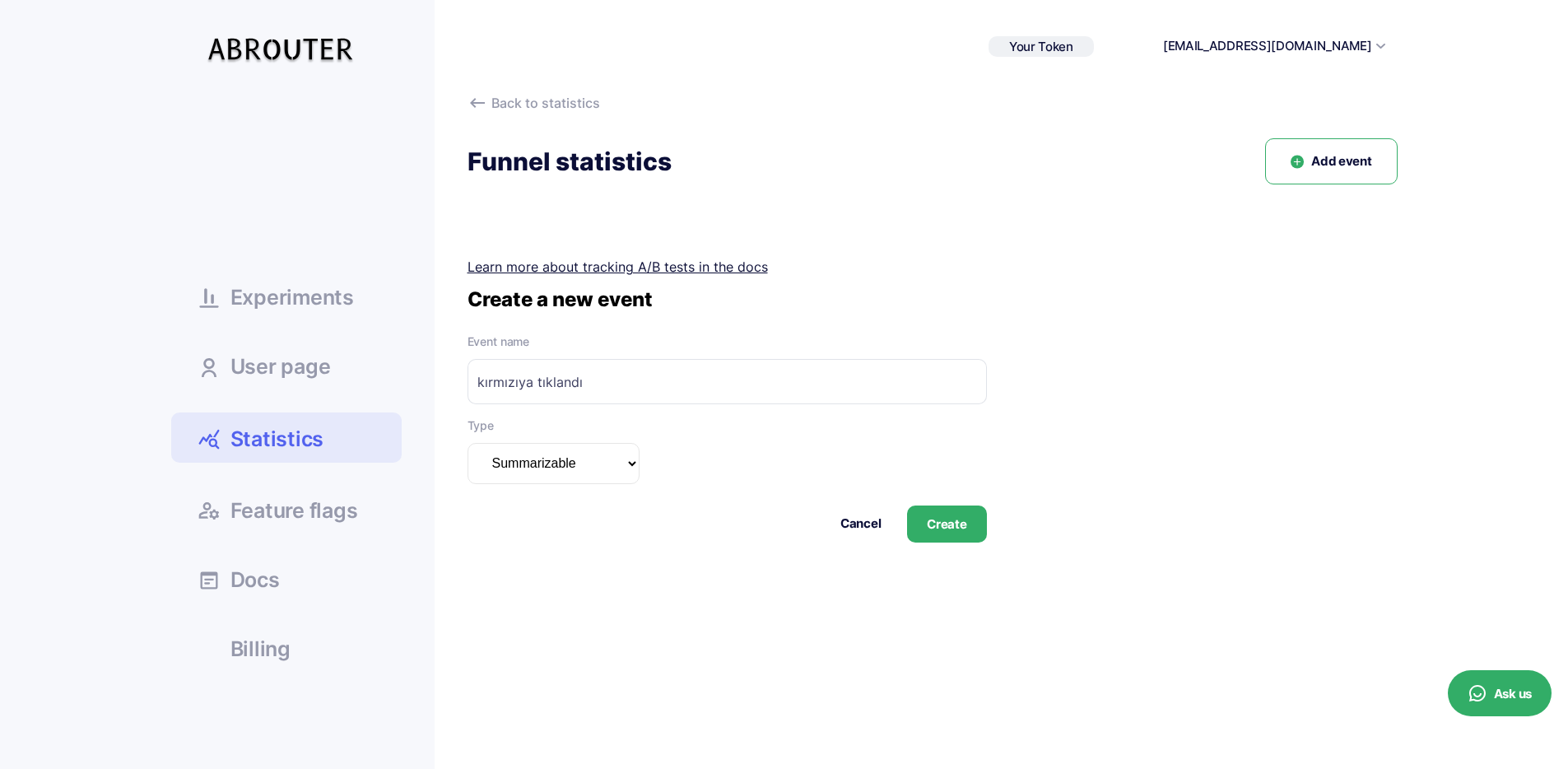
click at [954, 527] on button "Create" at bounding box center [946, 524] width 79 height 37
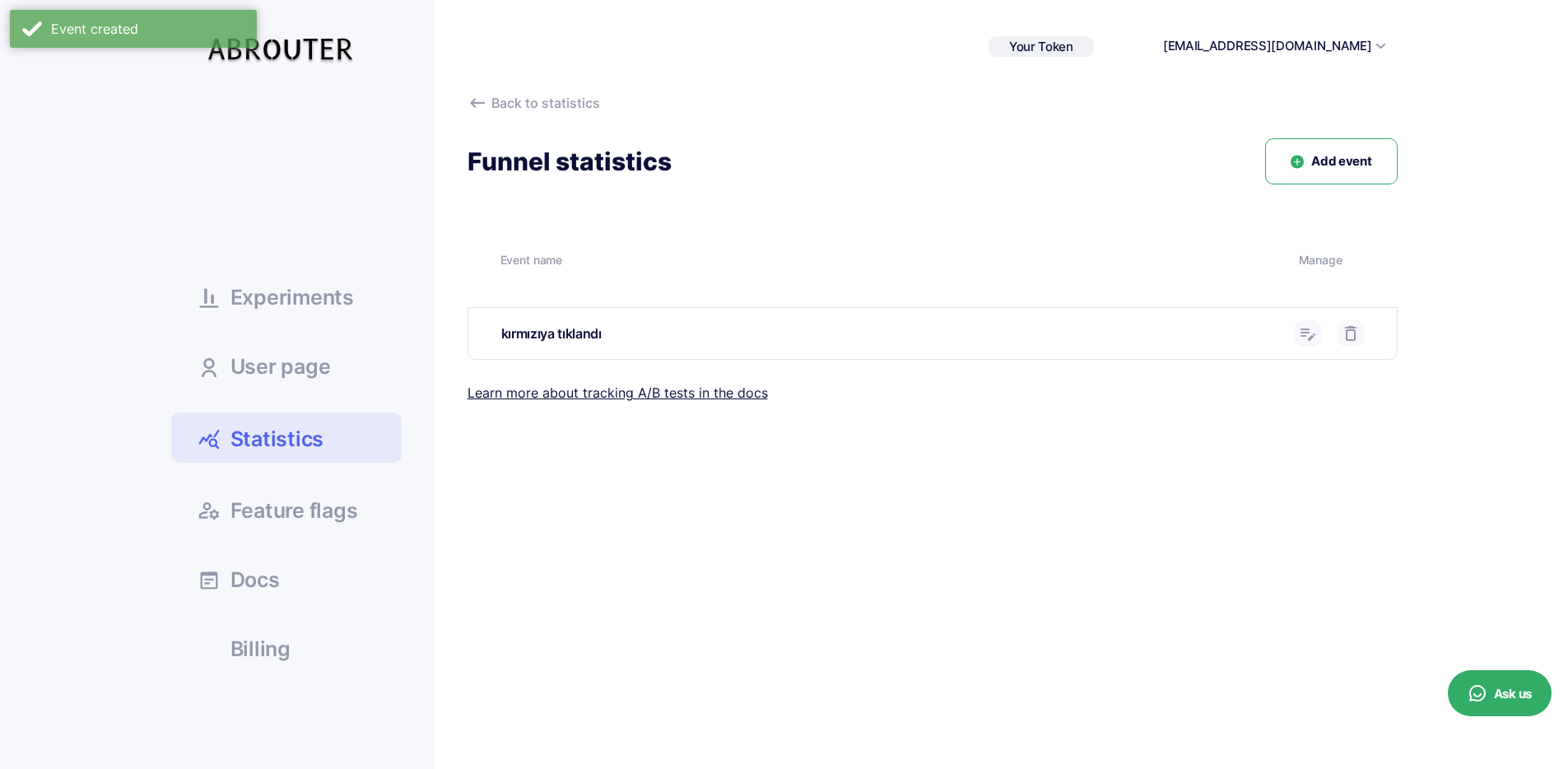
click at [1305, 340] on icon at bounding box center [1308, 334] width 20 height 20
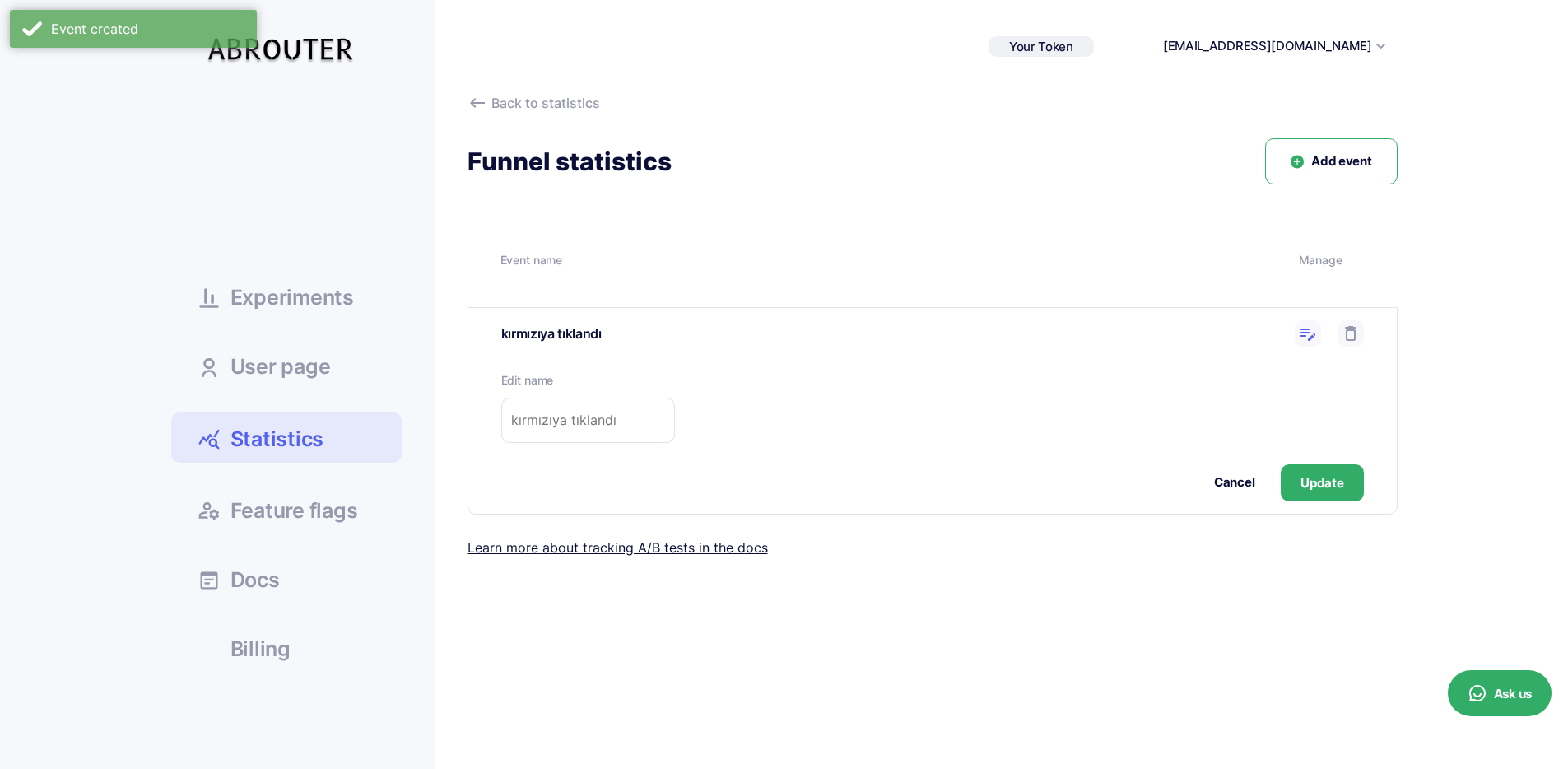
drag, startPoint x: 563, startPoint y: 430, endPoint x: 612, endPoint y: 430, distance: 49.0
click at [563, 430] on input "text" at bounding box center [588, 419] width 173 height 45
click at [1234, 483] on button "Cancel" at bounding box center [1234, 482] width 41 height 19
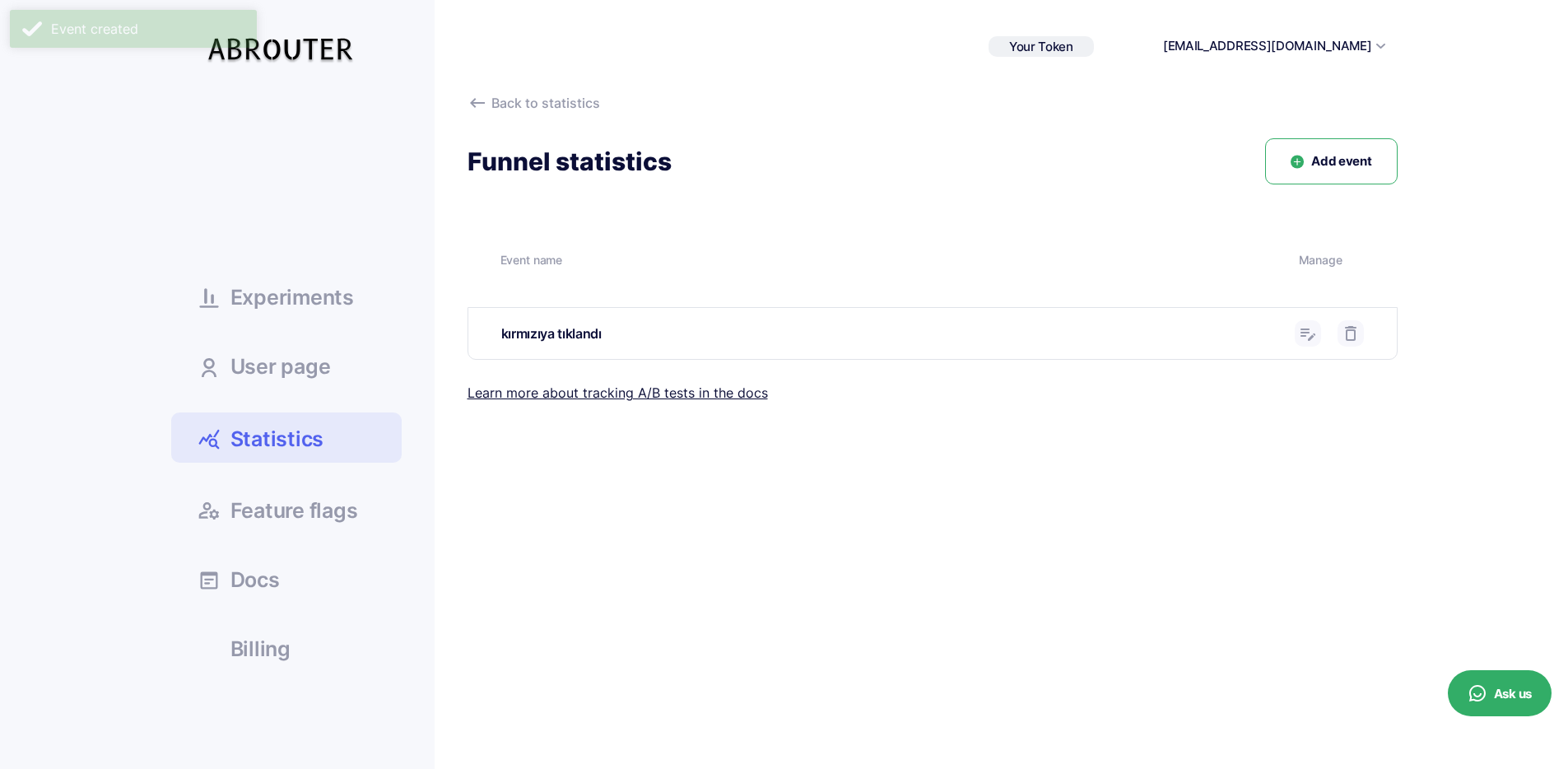
click at [1329, 150] on button "Add event" at bounding box center [1331, 161] width 131 height 47
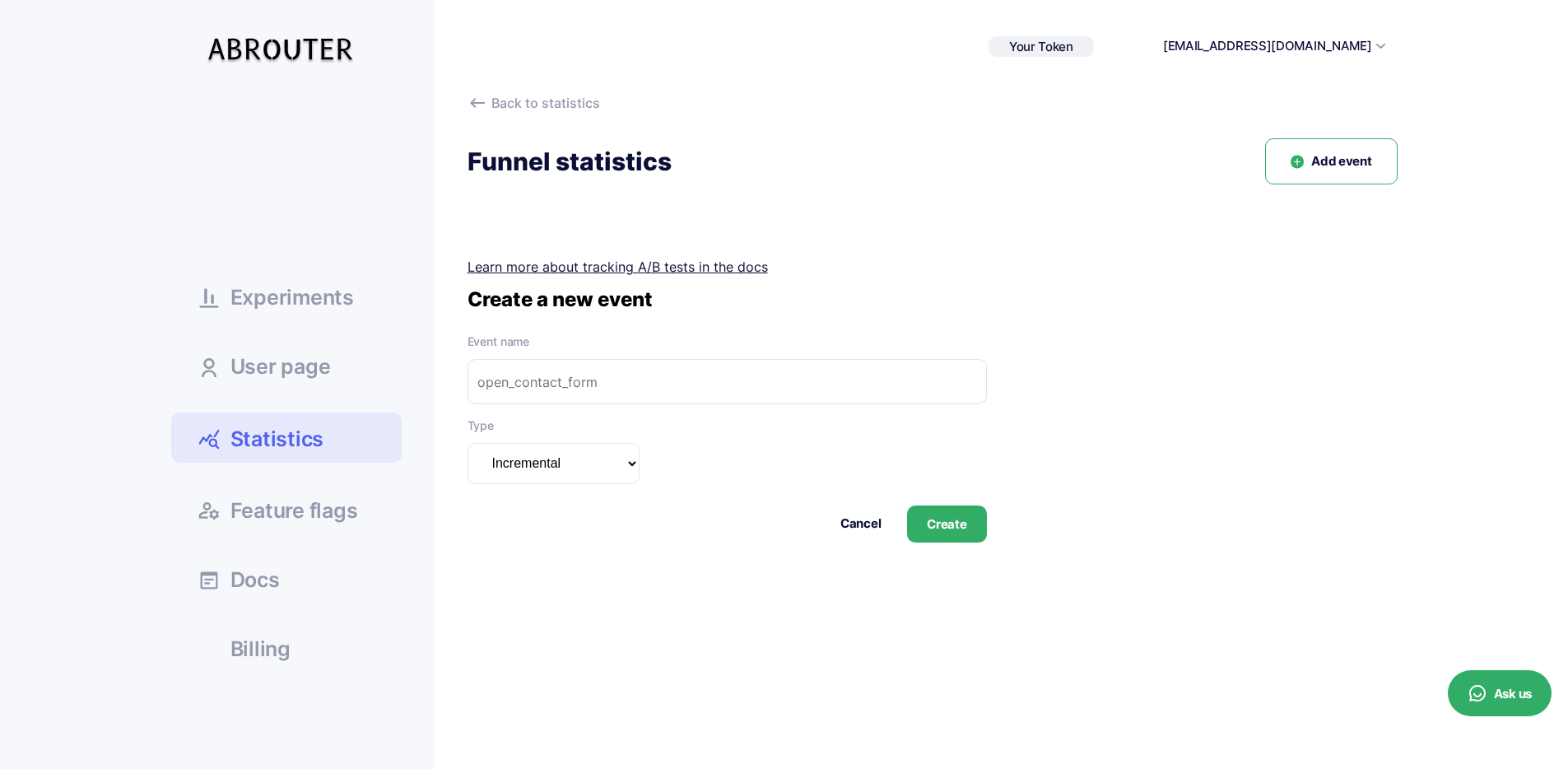
click at [628, 381] on input "text" at bounding box center [728, 382] width 520 height 45
type input "mavi"
click at [473, 455] on select "Incremental Summarizable Incremental unique" at bounding box center [554, 463] width 172 height 41
select select "summarizable"
click at [468, 443] on select "Incremental Summarizable Incremental unique" at bounding box center [554, 463] width 172 height 41
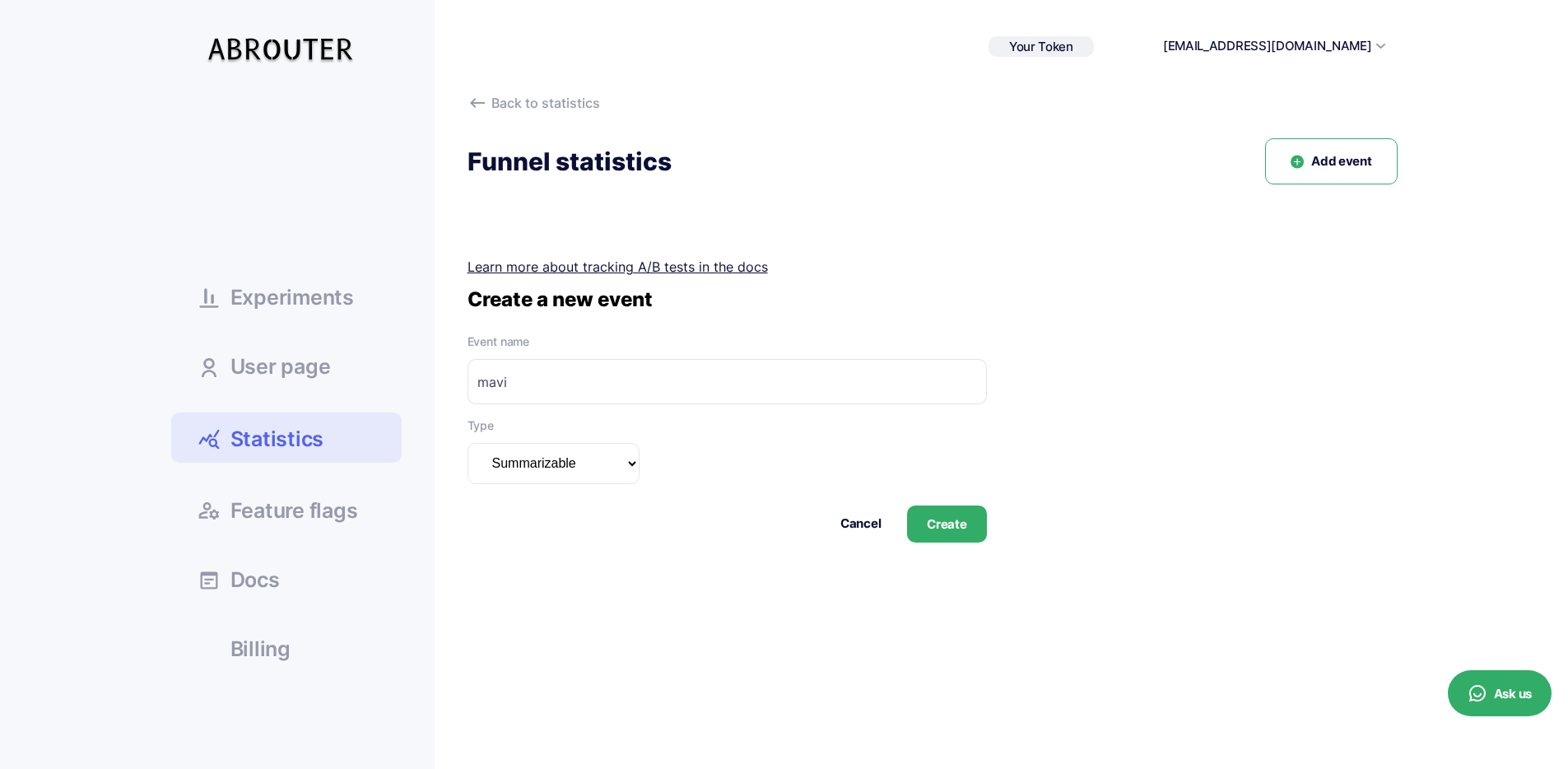
click at [937, 523] on button "Create" at bounding box center [946, 524] width 79 height 37
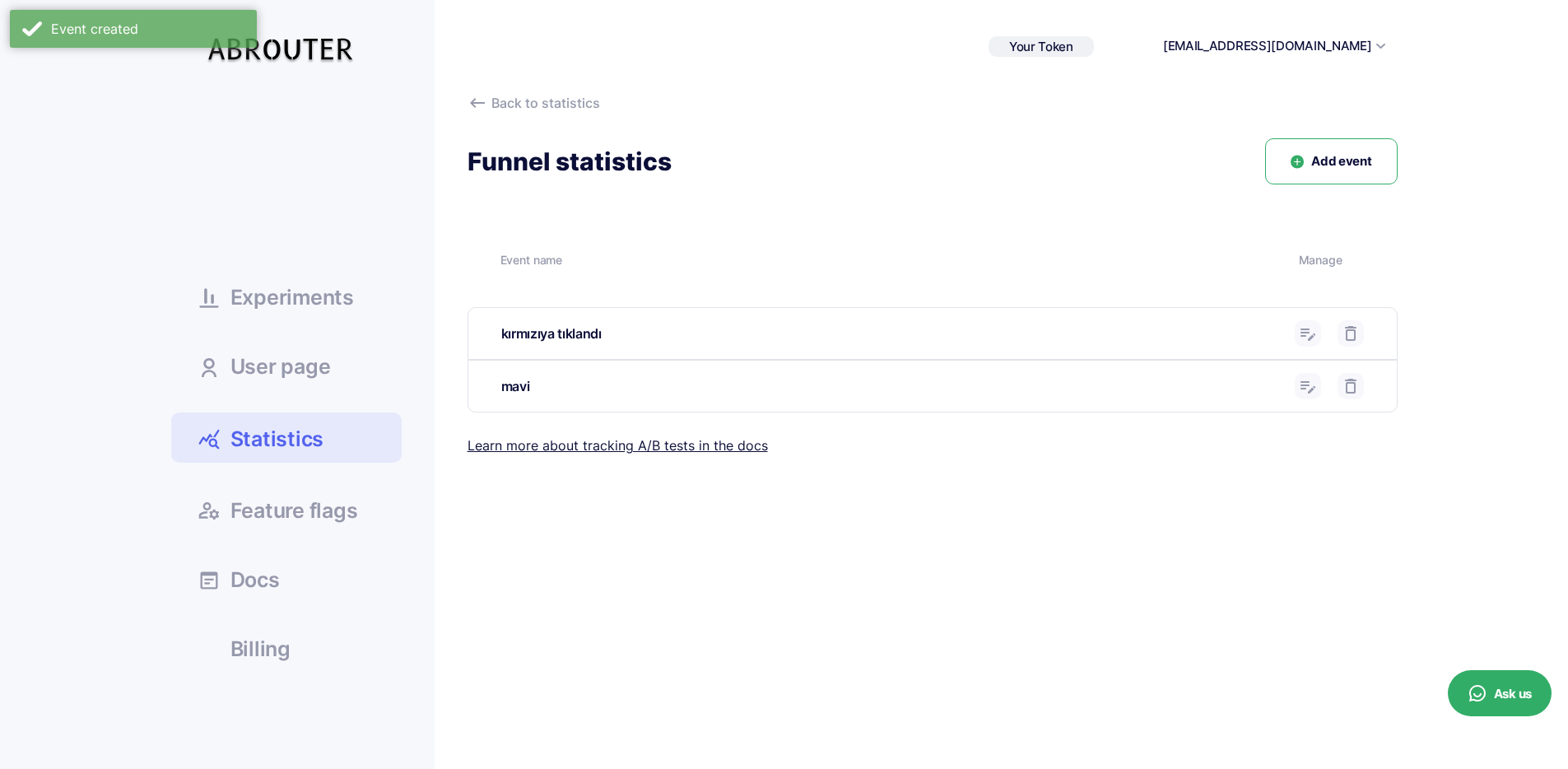
click at [334, 308] on span "Experiments" at bounding box center [293, 298] width 123 height 21
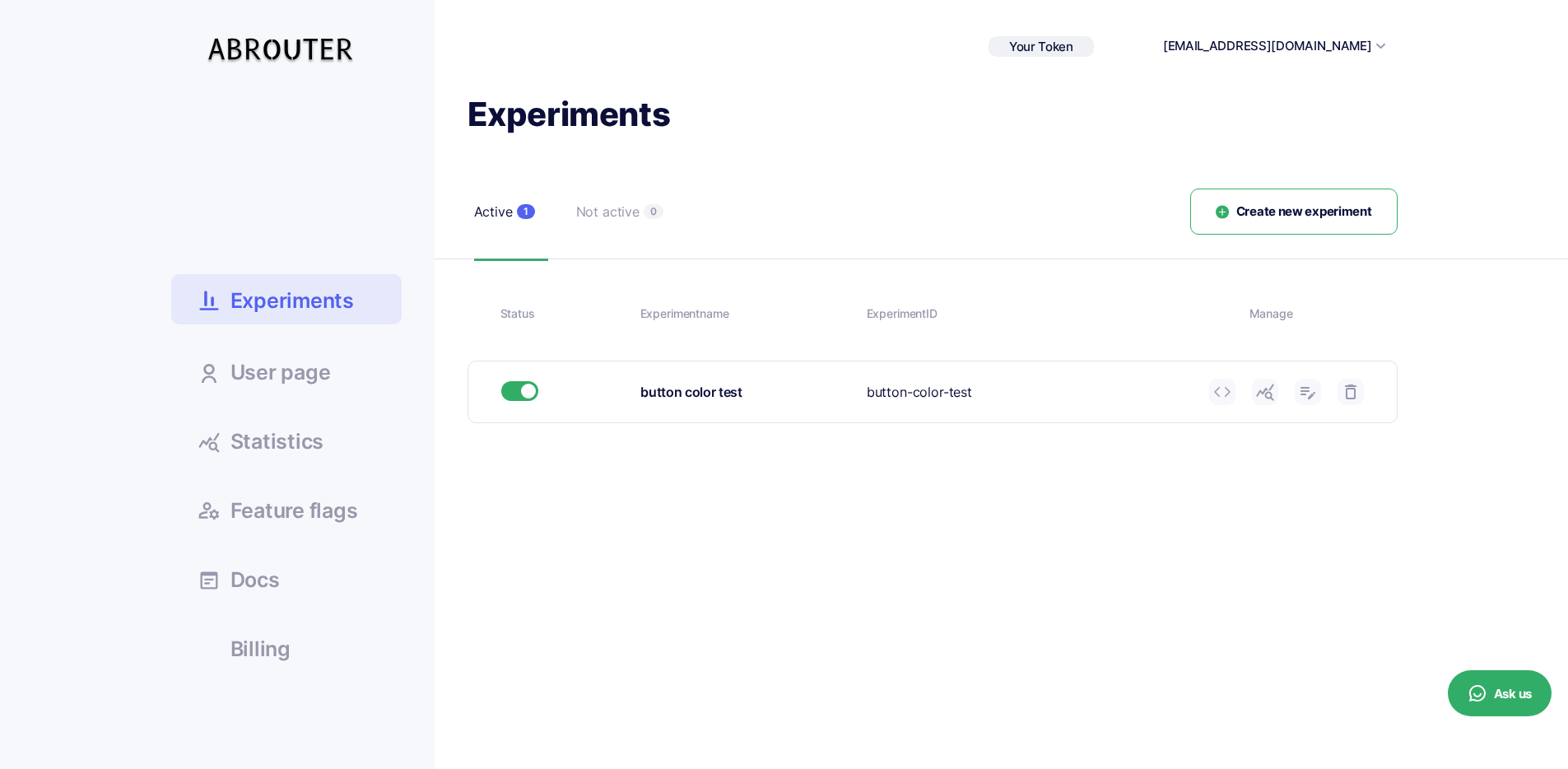
click at [1270, 392] on use at bounding box center [1264, 392] width 17 height 17
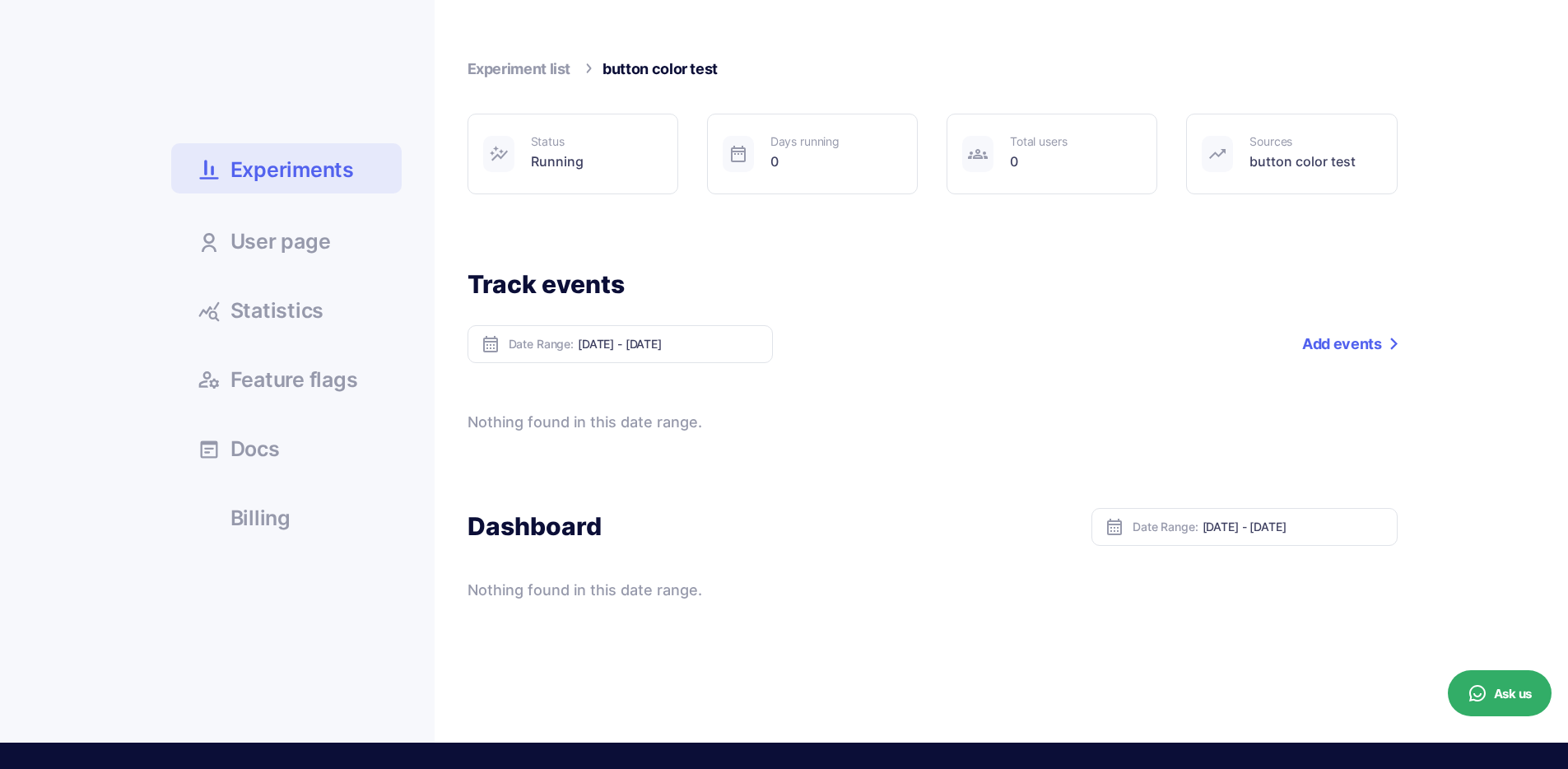
scroll to position [186, 0]
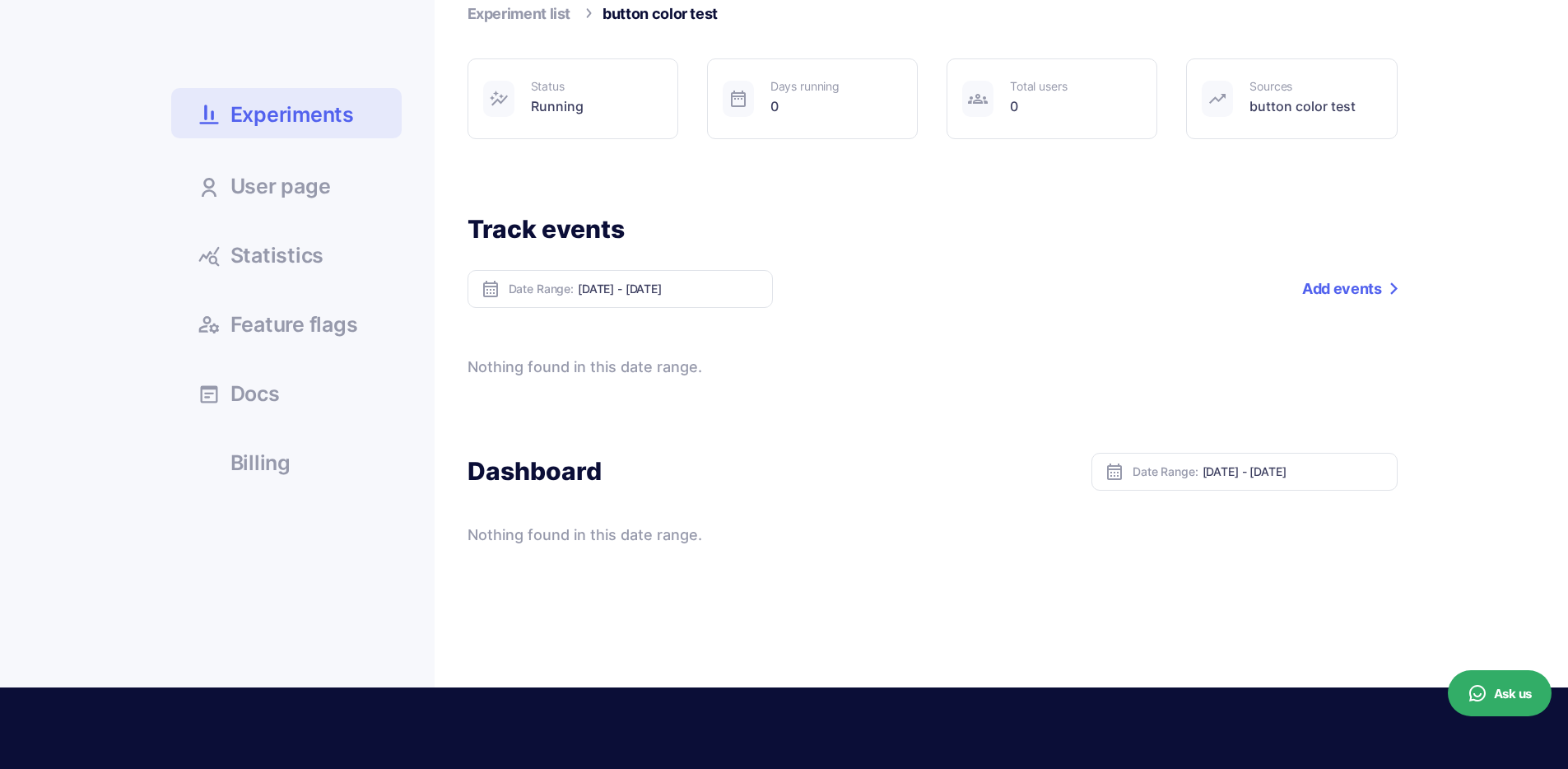
click at [305, 269] on link "Statistics" at bounding box center [287, 254] width 231 height 45
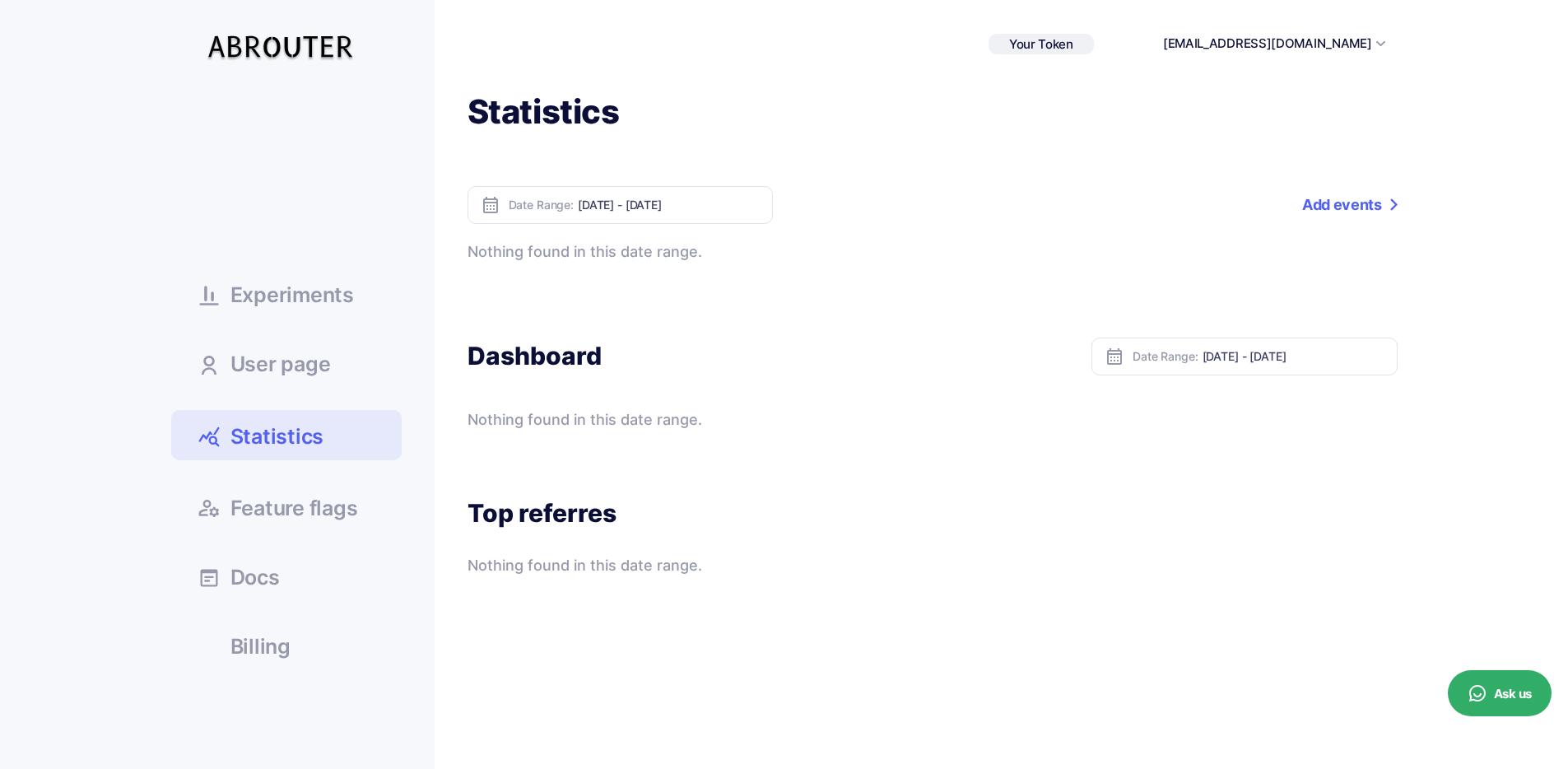
scroll to position [3, 0]
click at [283, 284] on span "Experiments" at bounding box center [293, 294] width 123 height 21
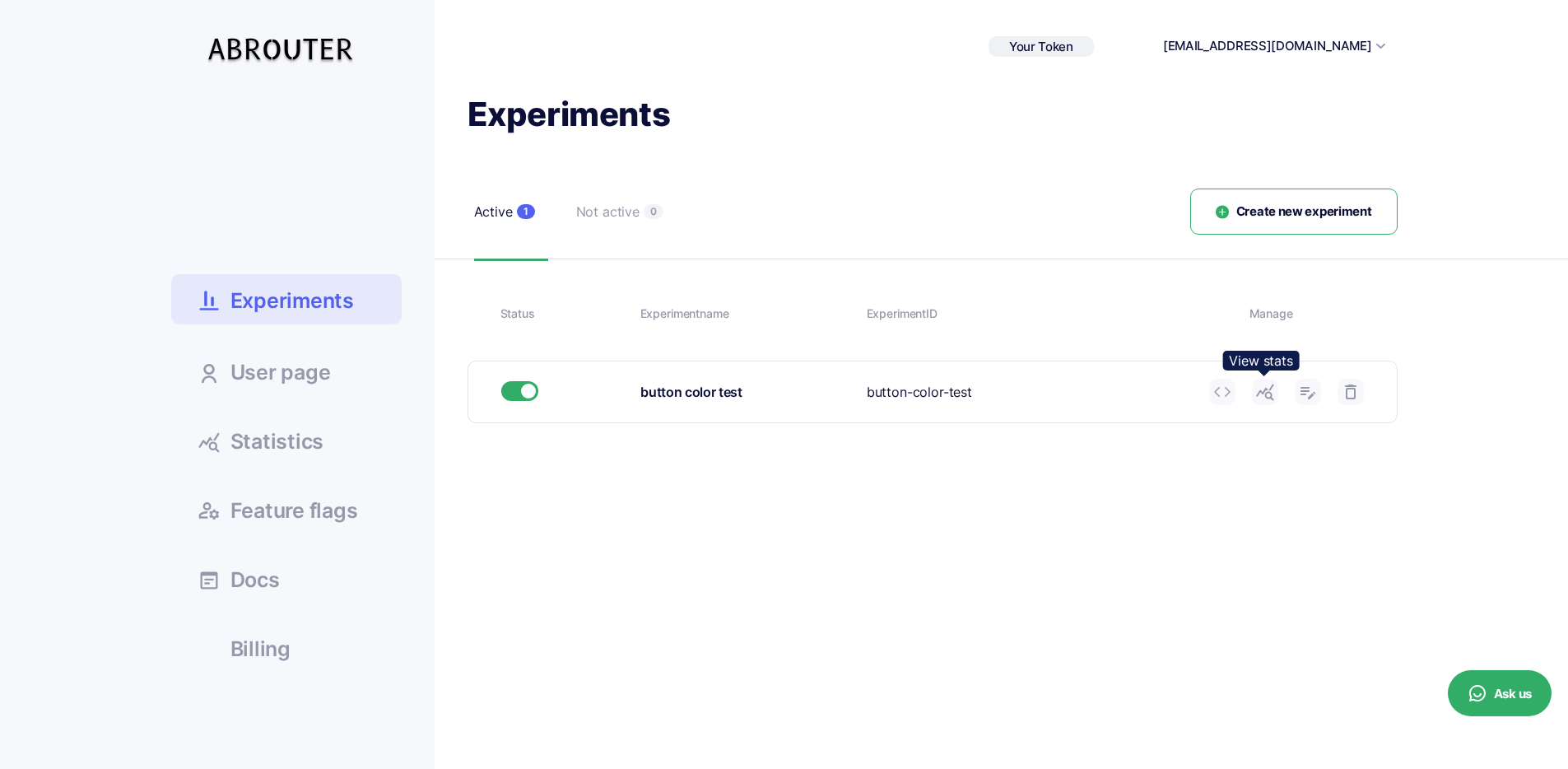
click at [1260, 386] on icon at bounding box center [1265, 392] width 20 height 20
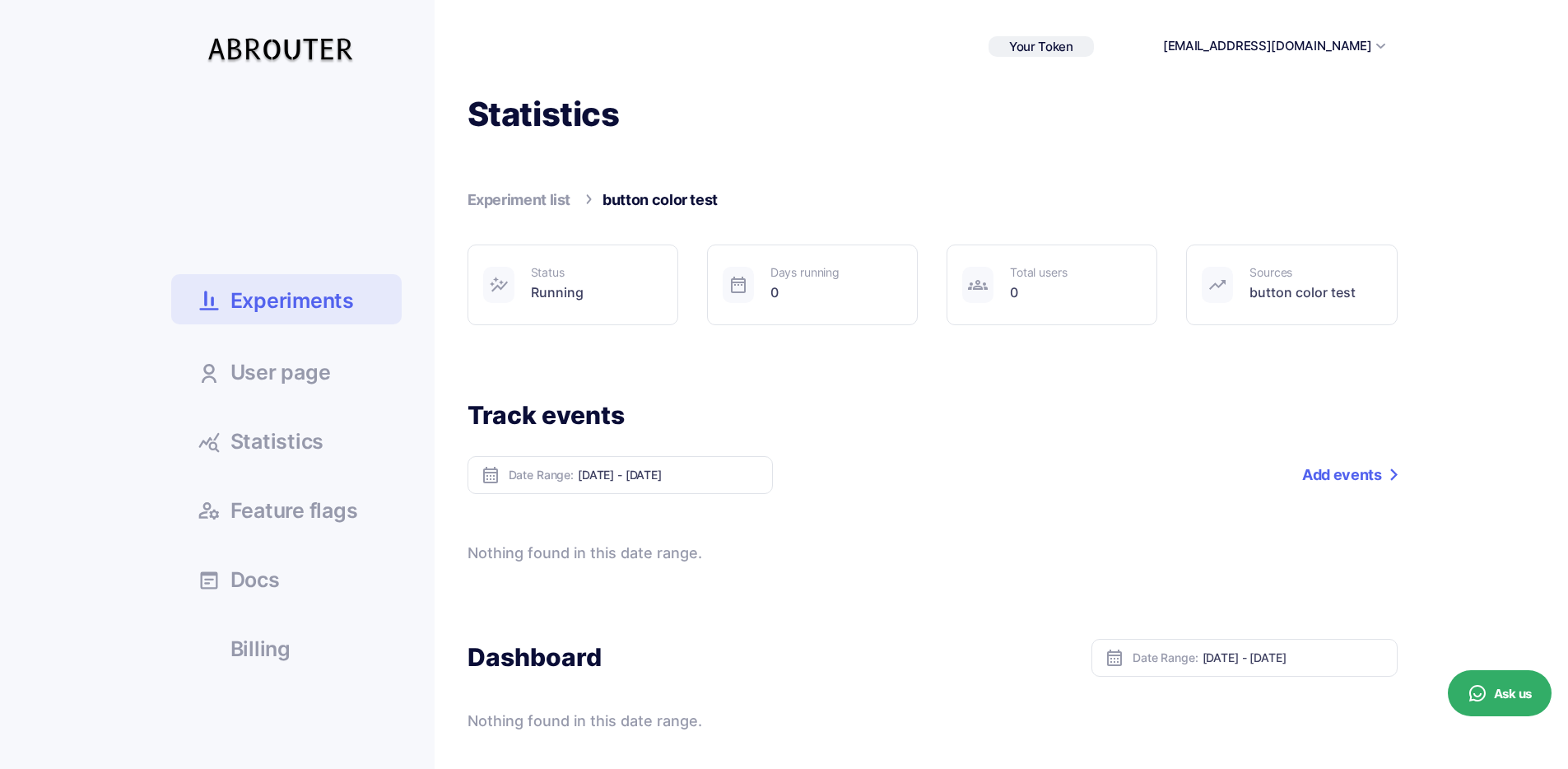
click at [1341, 477] on link "Add events" at bounding box center [1349, 475] width 95 height 38
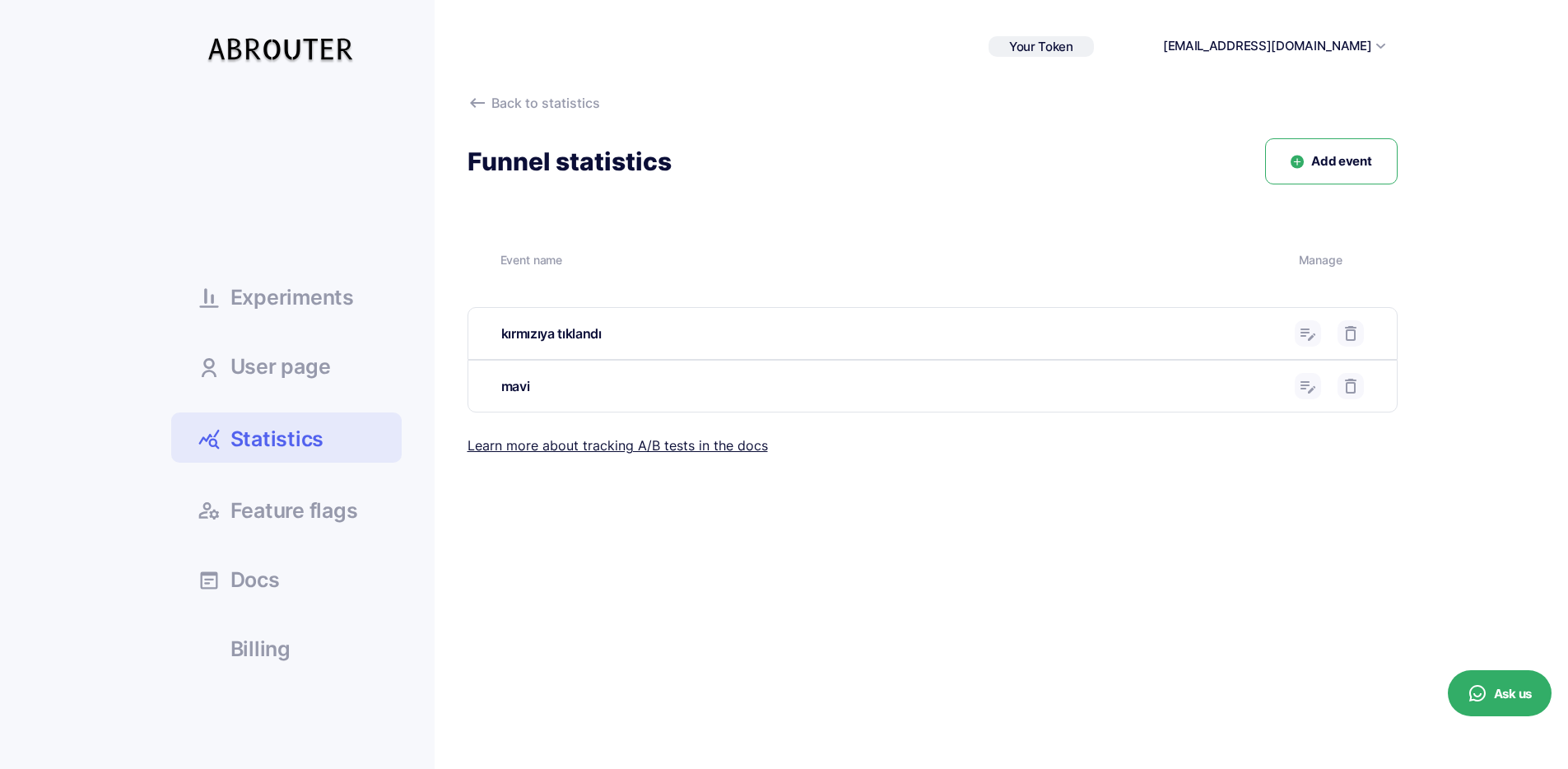
click at [1307, 333] on use at bounding box center [1307, 335] width 15 height 12
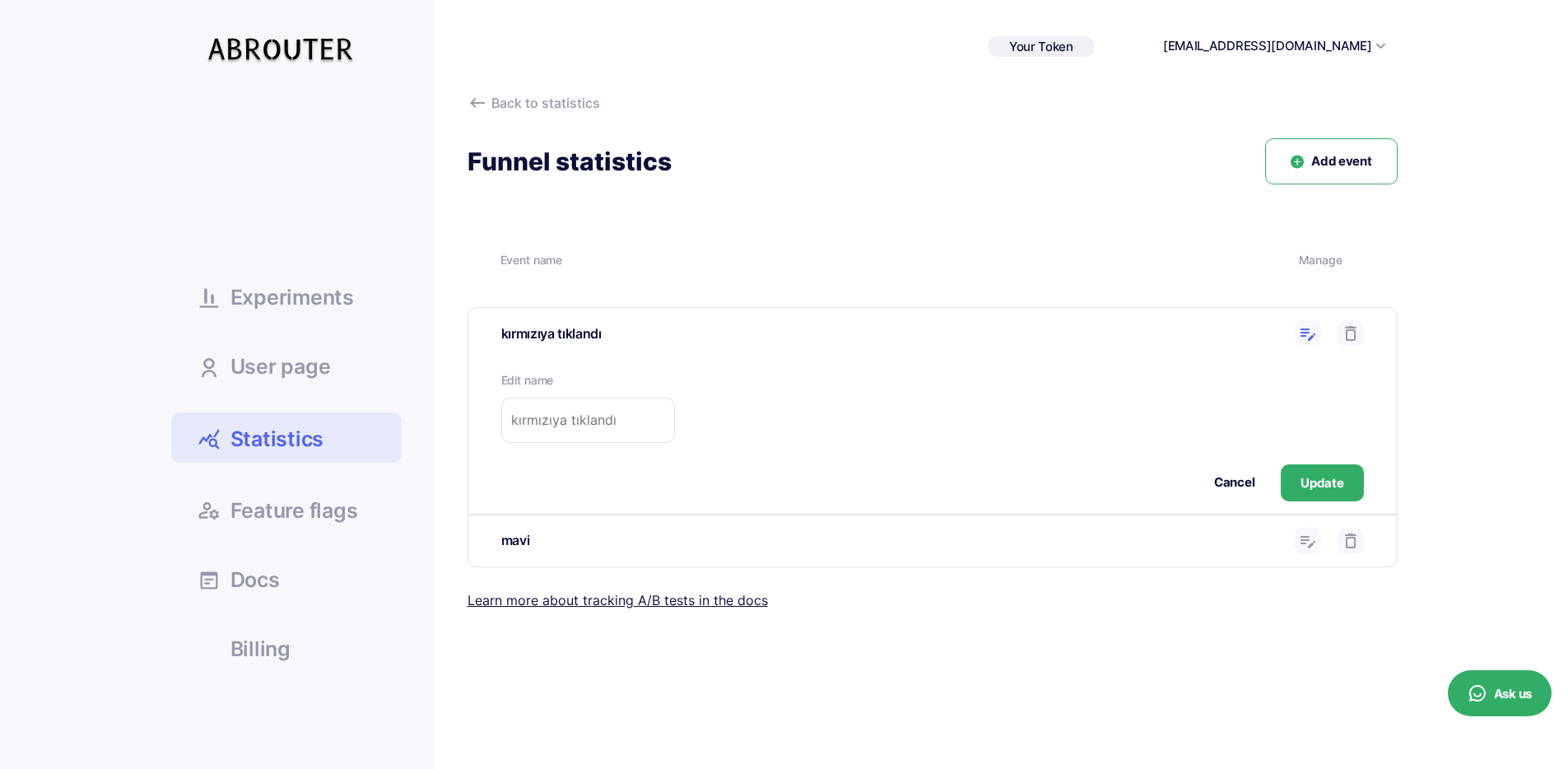
click at [615, 409] on input "text" at bounding box center [588, 419] width 173 height 45
type input "red_button"
click button "Cancel" at bounding box center [1234, 482] width 41 height 19
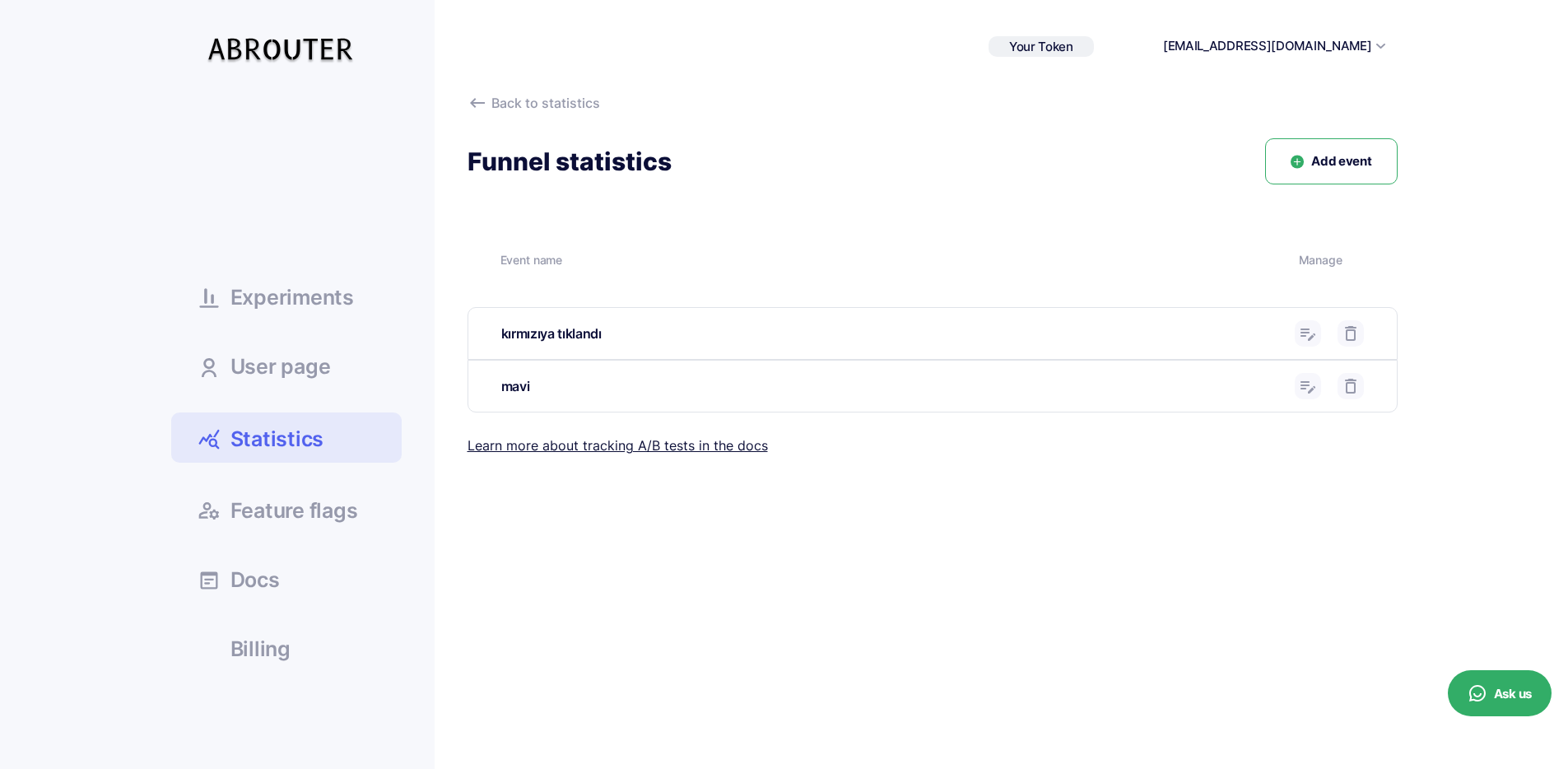
click at [1306, 332] on icon at bounding box center [1308, 334] width 20 height 20
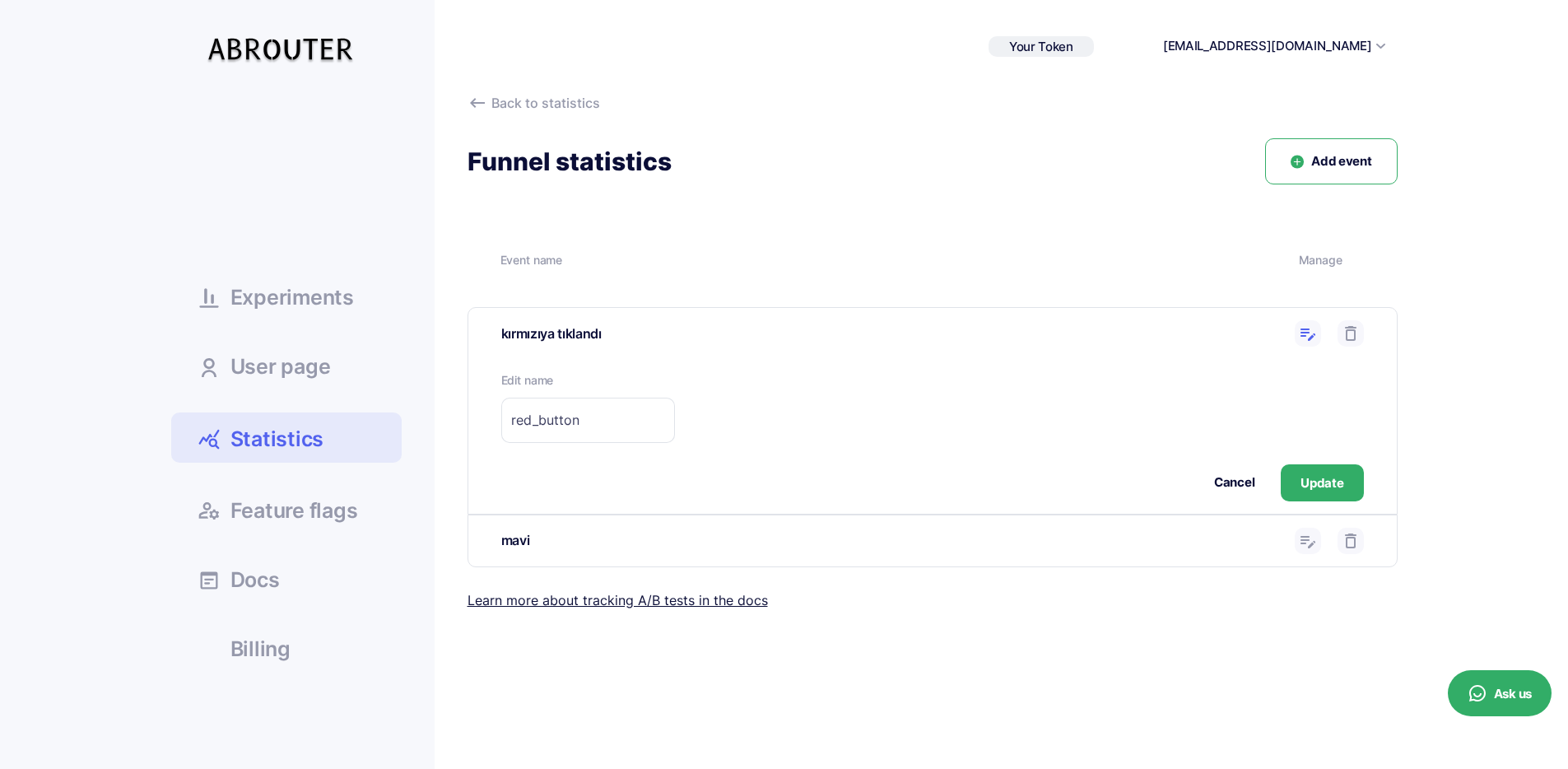
click at [1367, 485] on div "Edit name red_button Cancel Update" at bounding box center [932, 436] width 929 height 154
click at [1349, 483] on button "Update" at bounding box center [1322, 482] width 83 height 37
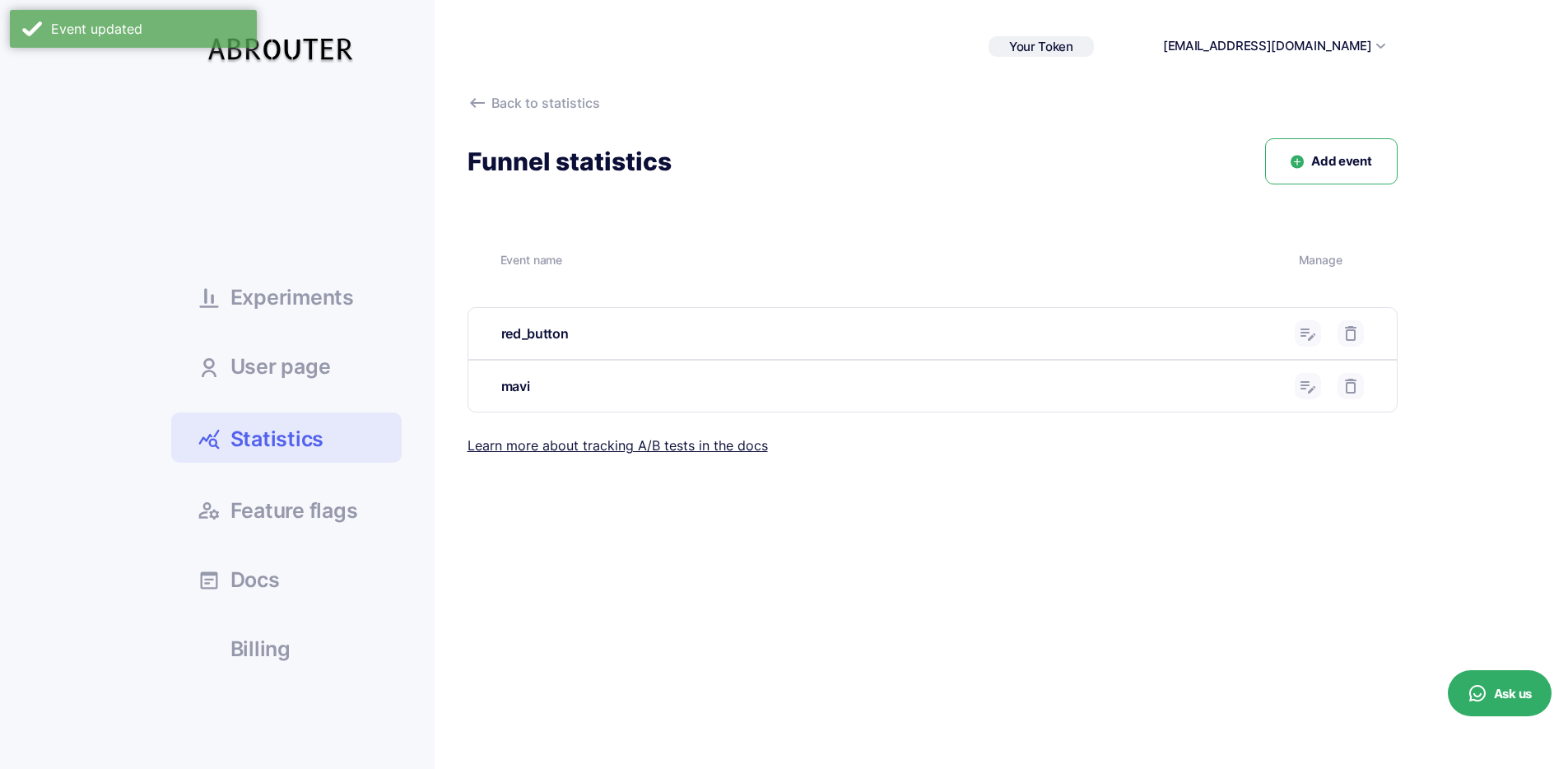
click at [1296, 387] on button at bounding box center [1308, 386] width 26 height 26
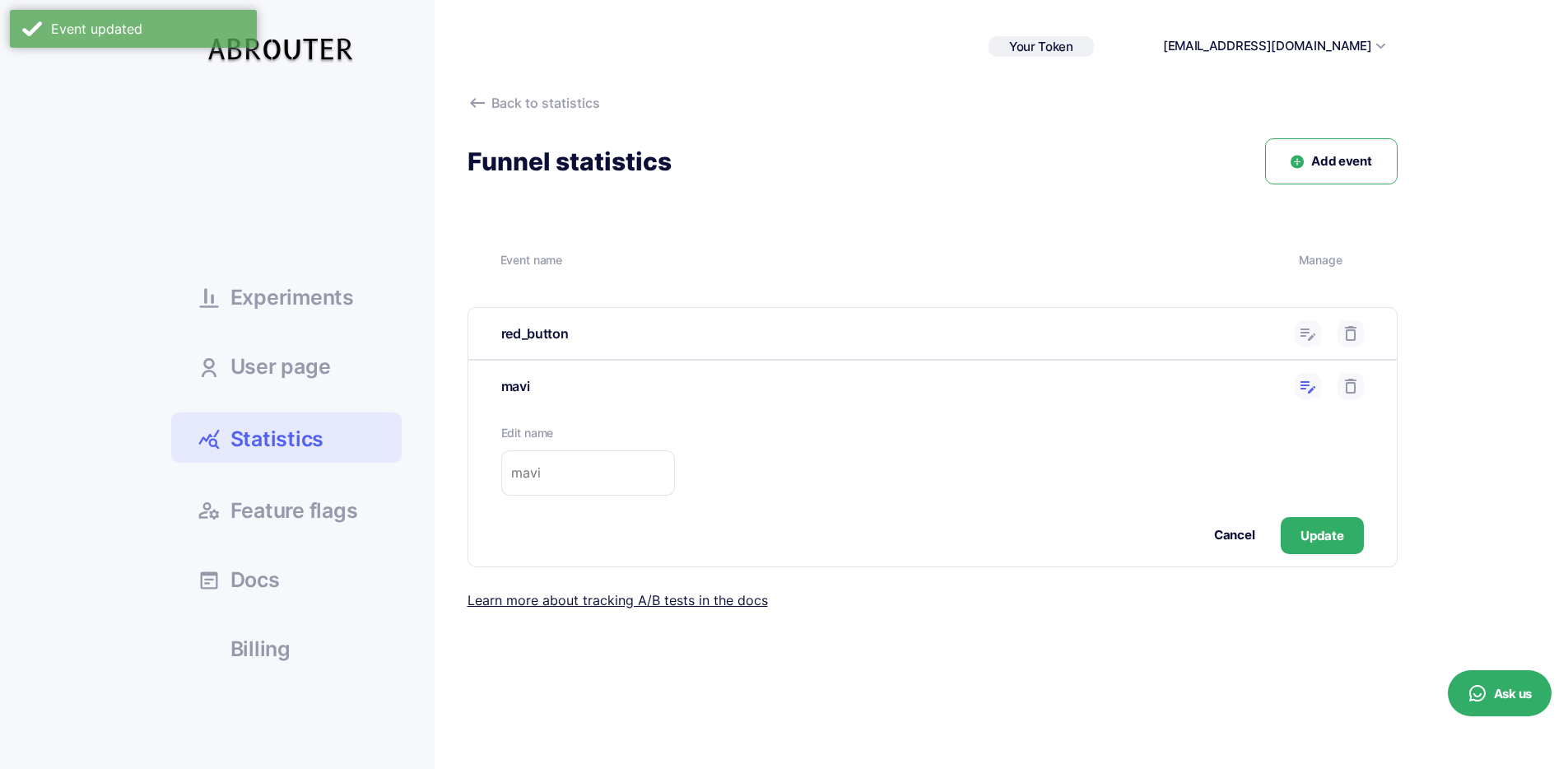
click at [573, 464] on input "text" at bounding box center [588, 472] width 173 height 45
type input "blue_button"
click at [1353, 536] on button "Update" at bounding box center [1322, 535] width 83 height 37
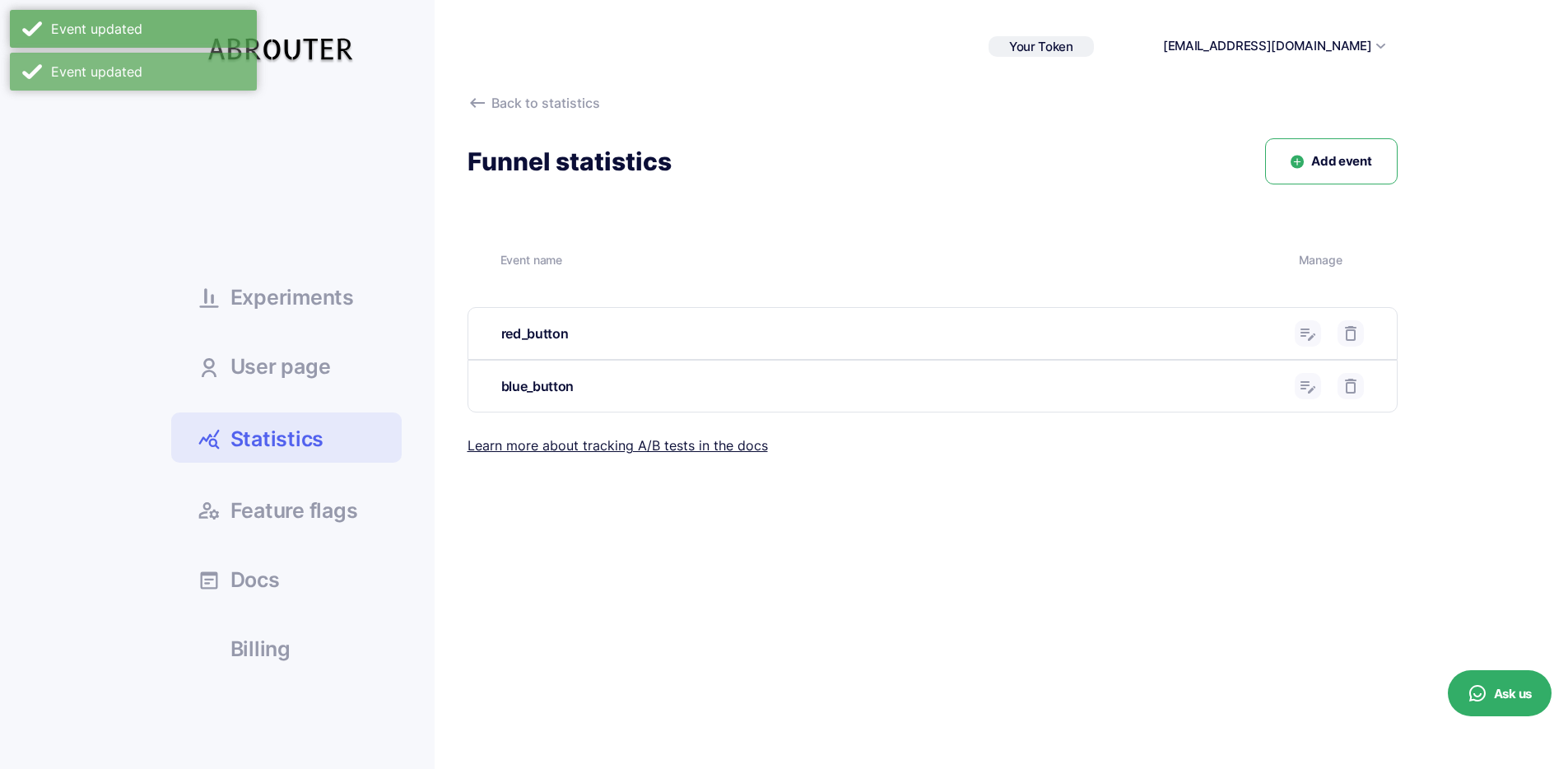
click at [558, 382] on div "blue_button" at bounding box center [892, 386] width 782 height 21
copy div "blue_button"
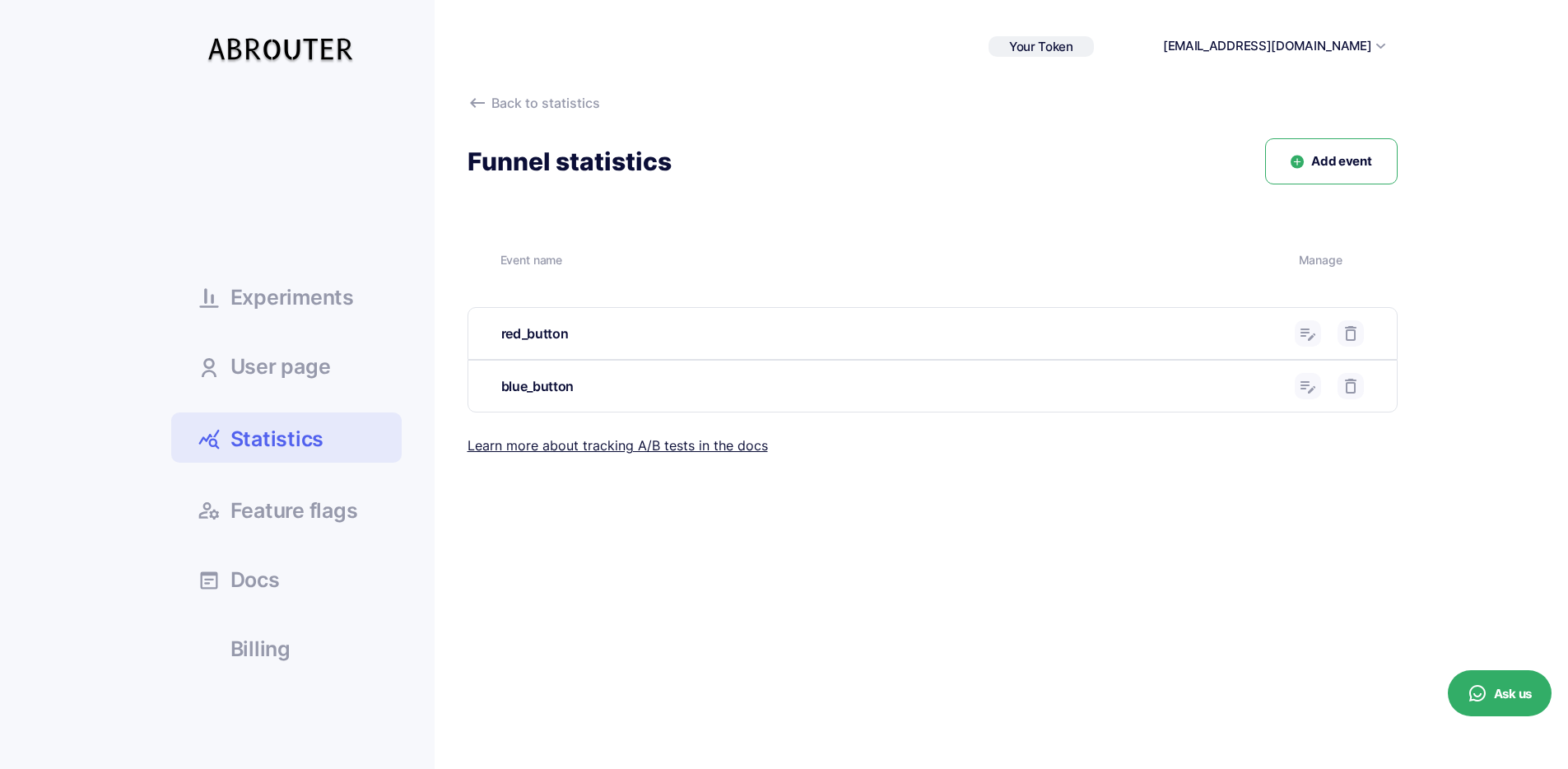
click at [307, 294] on span "Experiments" at bounding box center [293, 298] width 123 height 21
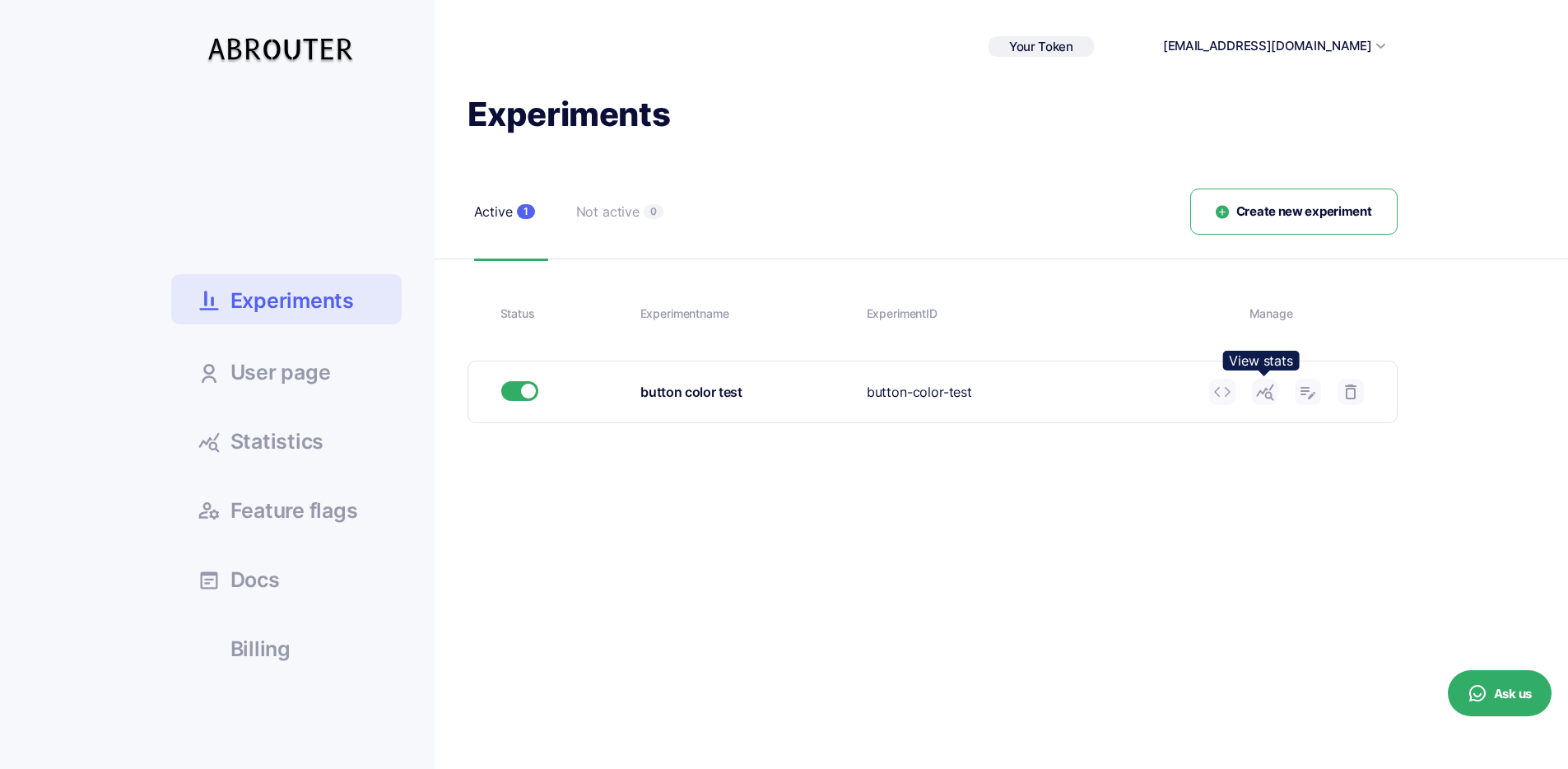
click at [1262, 392] on use at bounding box center [1264, 392] width 17 height 17
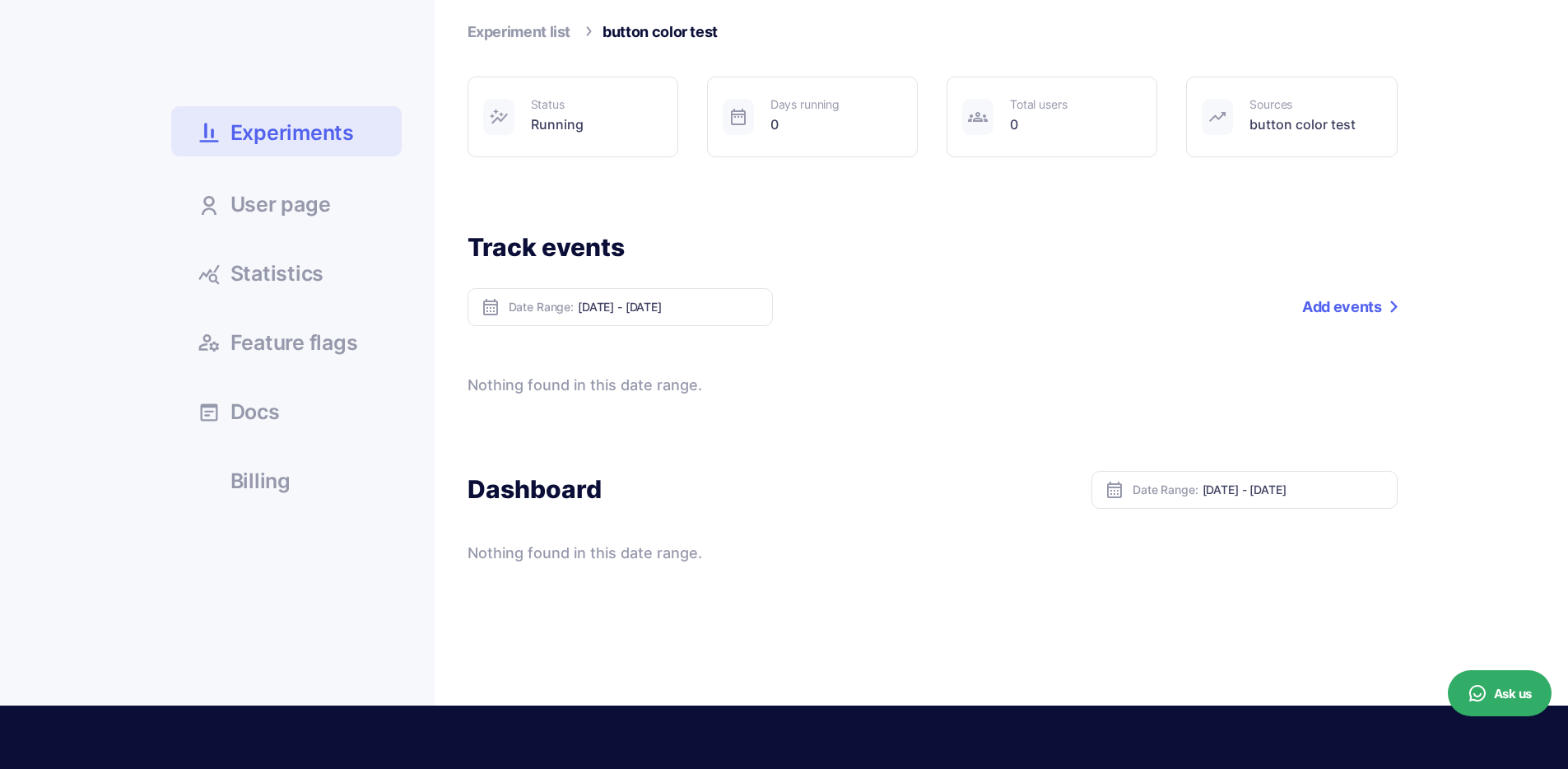
scroll to position [146, 0]
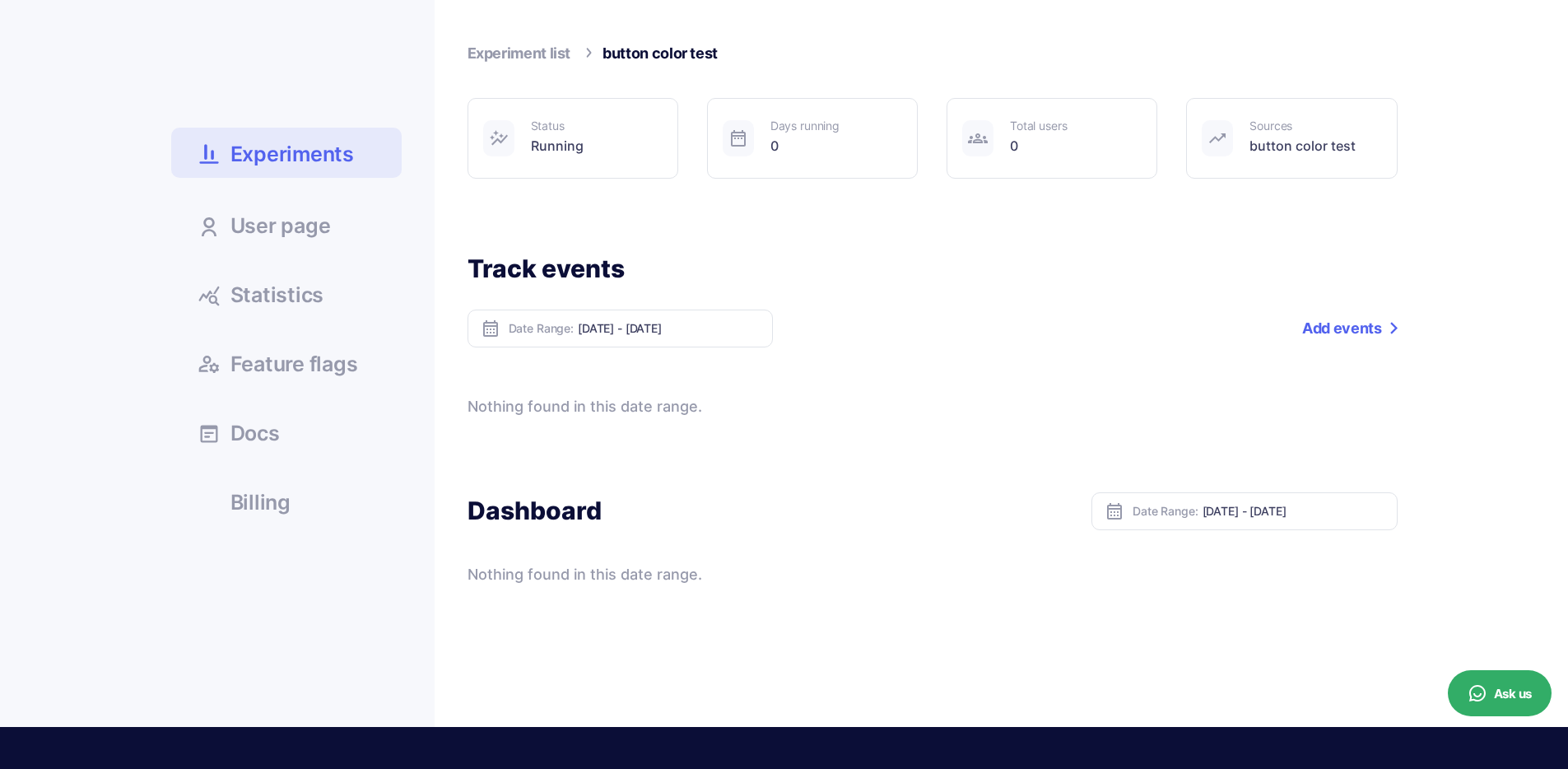
click at [680, 331] on input "Oct 07, 2025 - Oct 13, 2025" at bounding box center [668, 328] width 182 height 14
click at [622, 356] on li "Today" at bounding box center [636, 355] width 115 height 26
type input "Oct 13, 2025 - Oct 13, 2025"
click at [660, 333] on input "Oct 13, 2025 - Oct 13, 2025" at bounding box center [668, 328] width 182 height 14
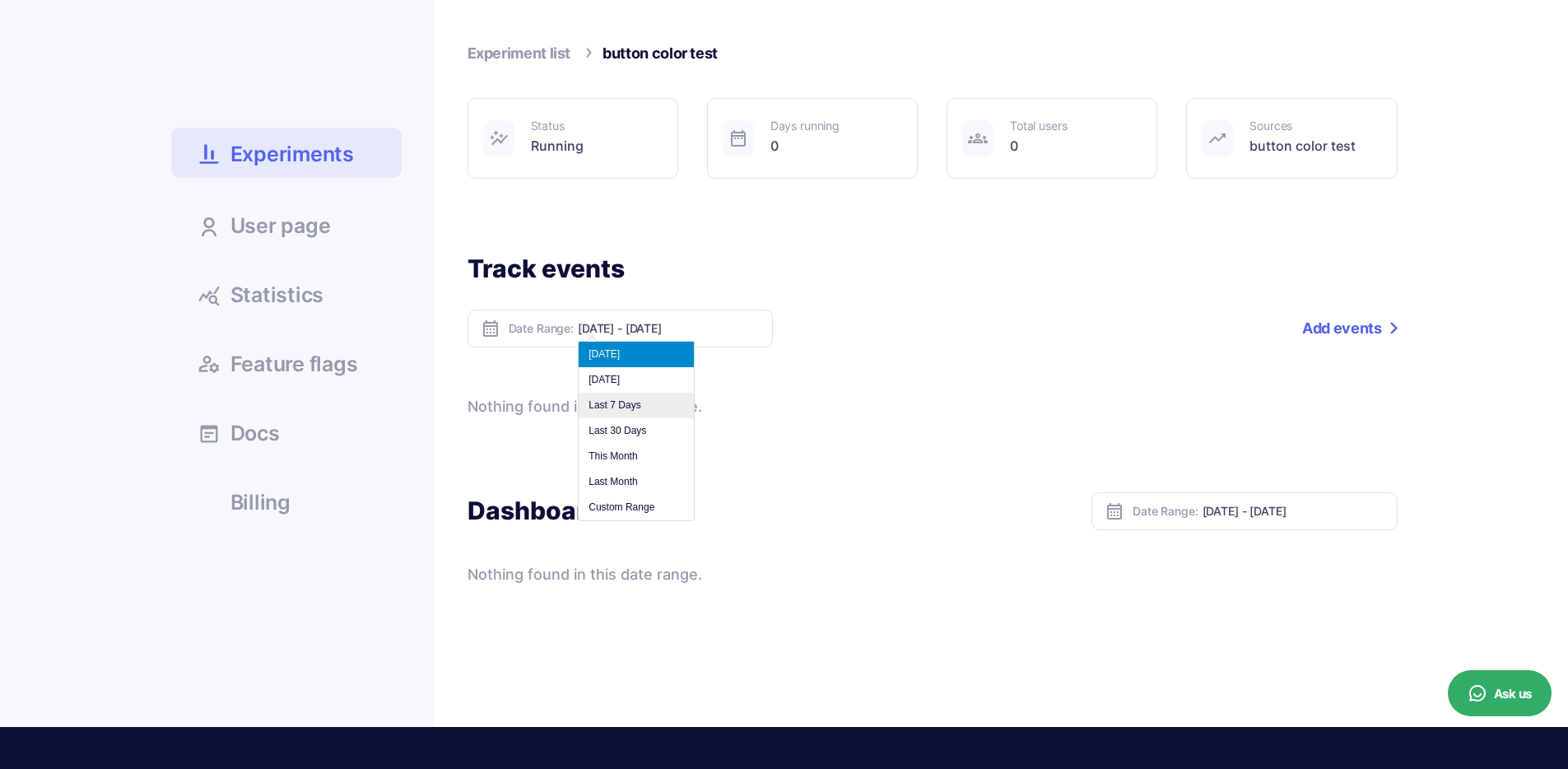
click at [661, 405] on li "Last 7 Days" at bounding box center [636, 405] width 115 height 26
type input "Oct 07, 2025 - Oct 13, 2025"
click at [1335, 326] on link "Add events" at bounding box center [1349, 329] width 95 height 38
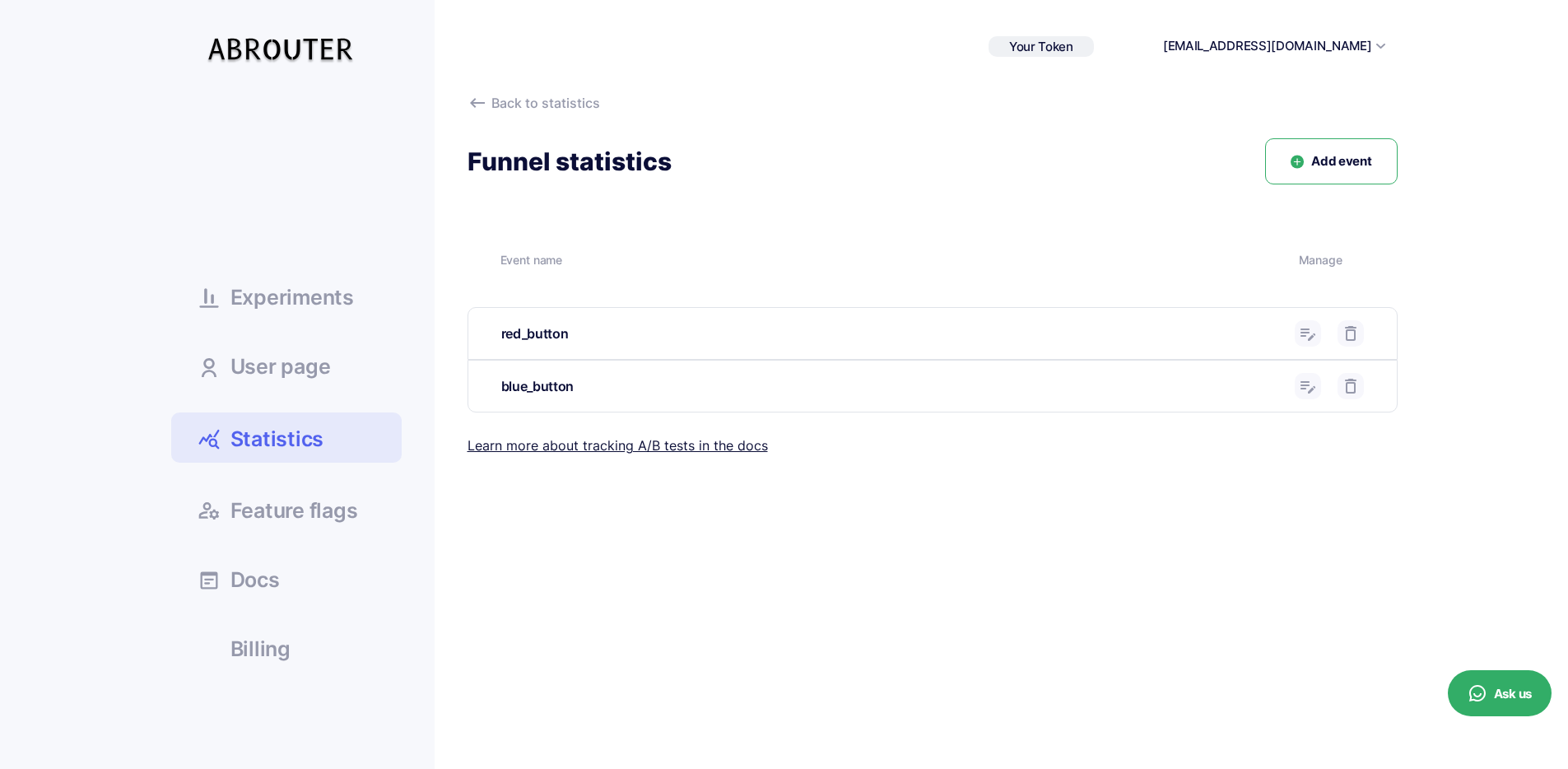
click at [553, 375] on div "blue_button" at bounding box center [932, 385] width 929 height 51
click at [552, 384] on div "blue_button" at bounding box center [892, 386] width 782 height 21
click at [334, 296] on span "Experiments" at bounding box center [293, 298] width 123 height 21
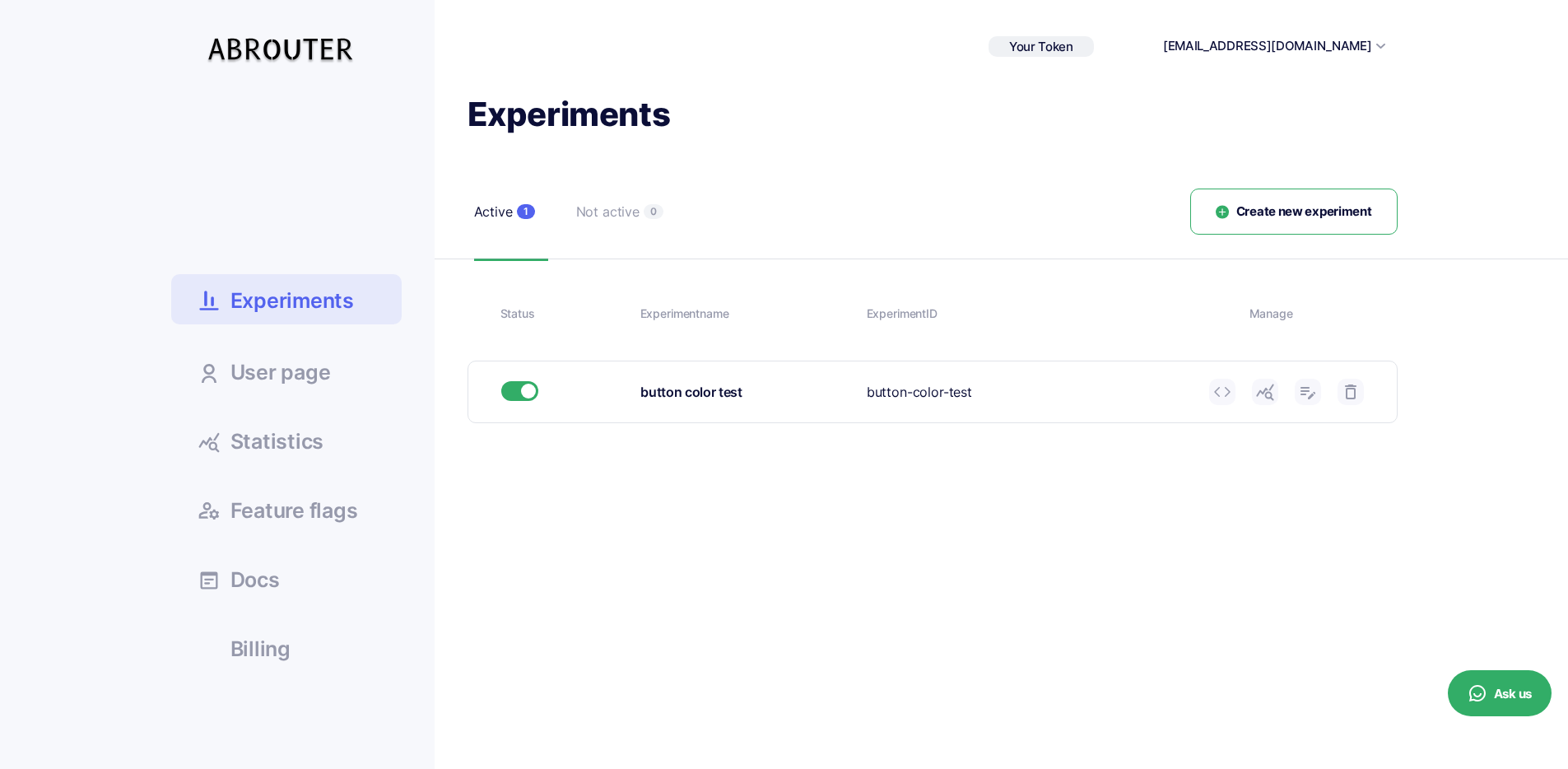
click at [281, 450] on span "Statistics" at bounding box center [278, 441] width 94 height 21
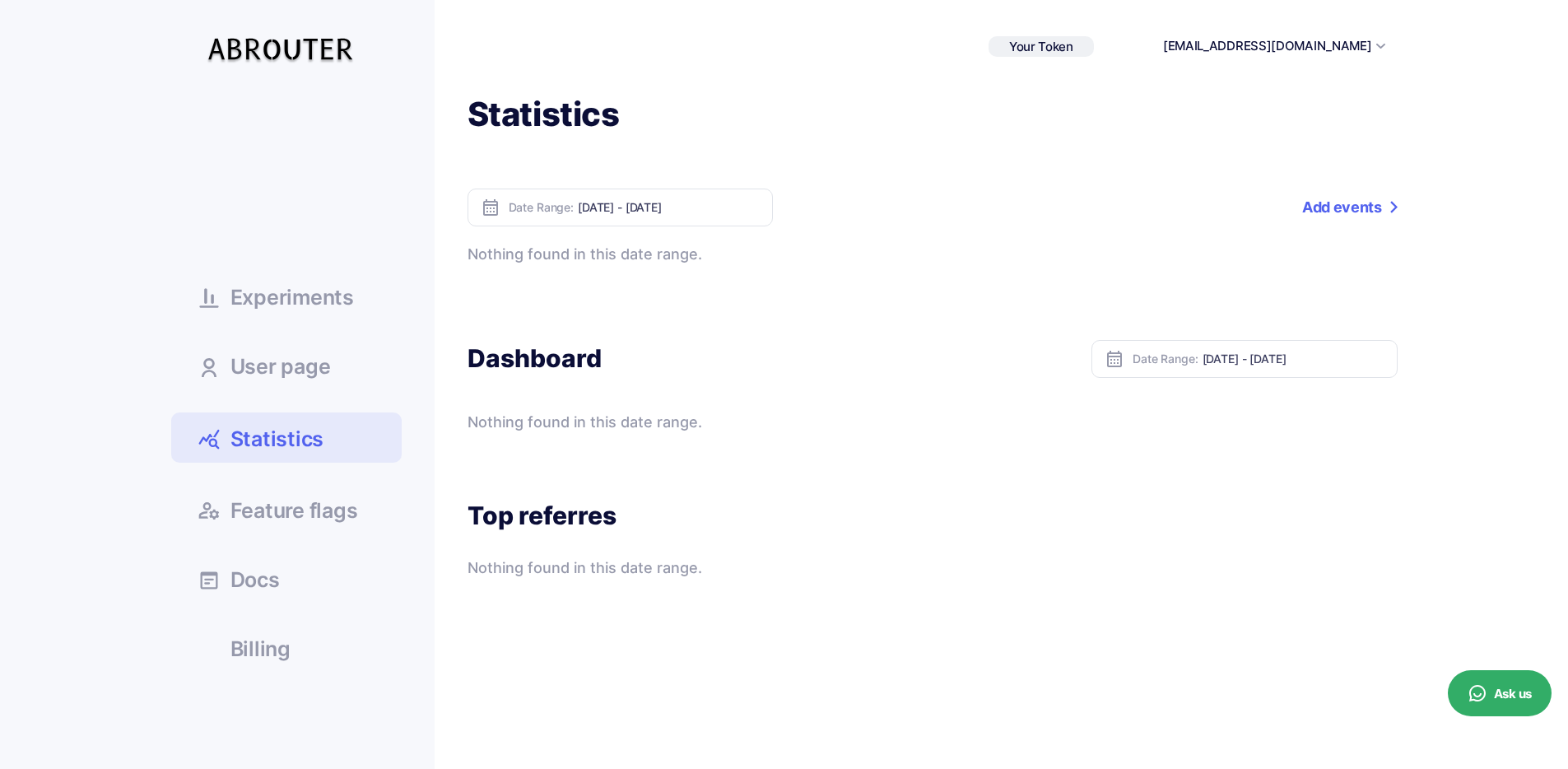
click at [1344, 212] on link "Add events" at bounding box center [1349, 207] width 95 height 38
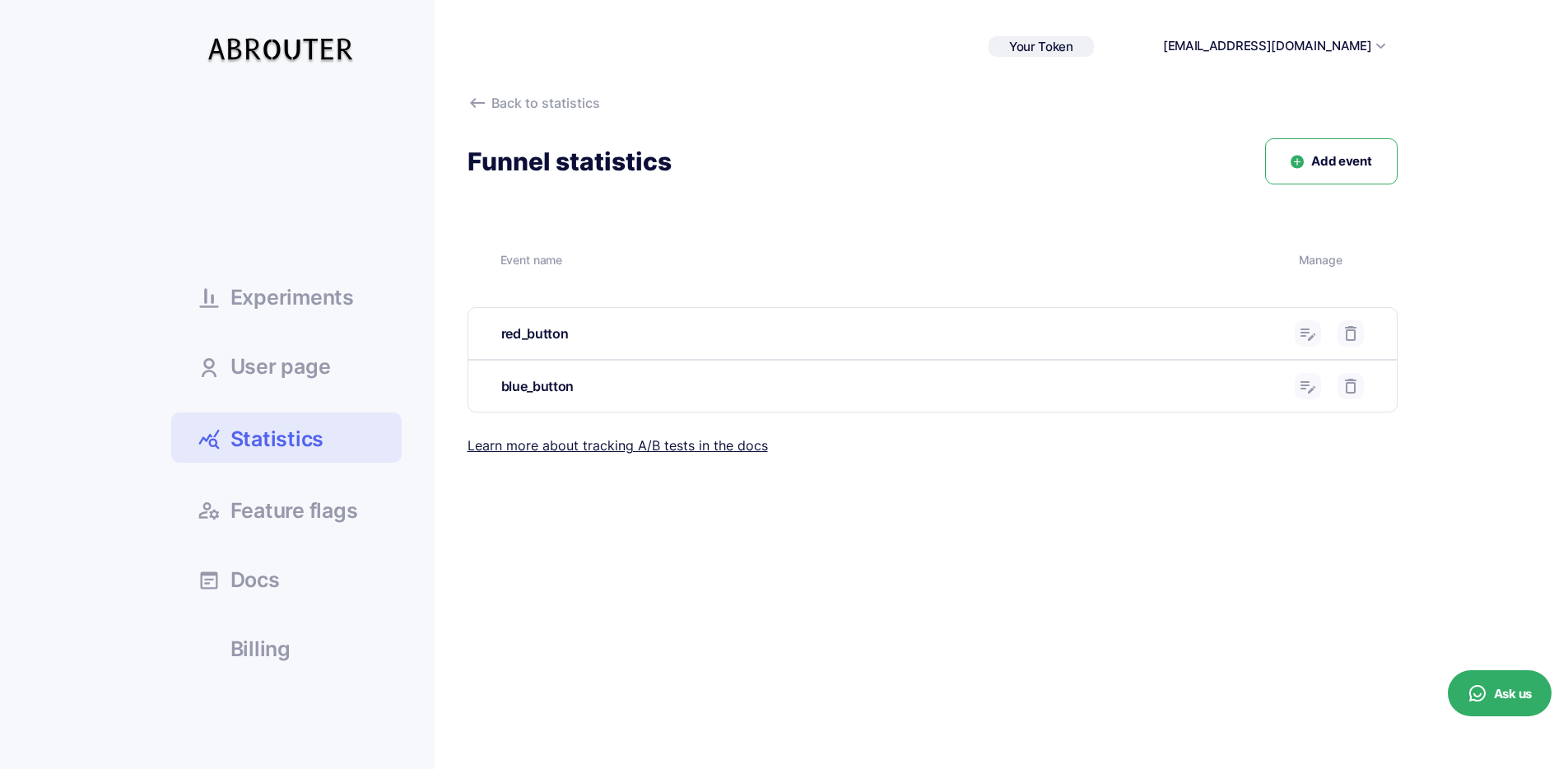
click at [271, 307] on span "Experiments" at bounding box center [293, 298] width 123 height 21
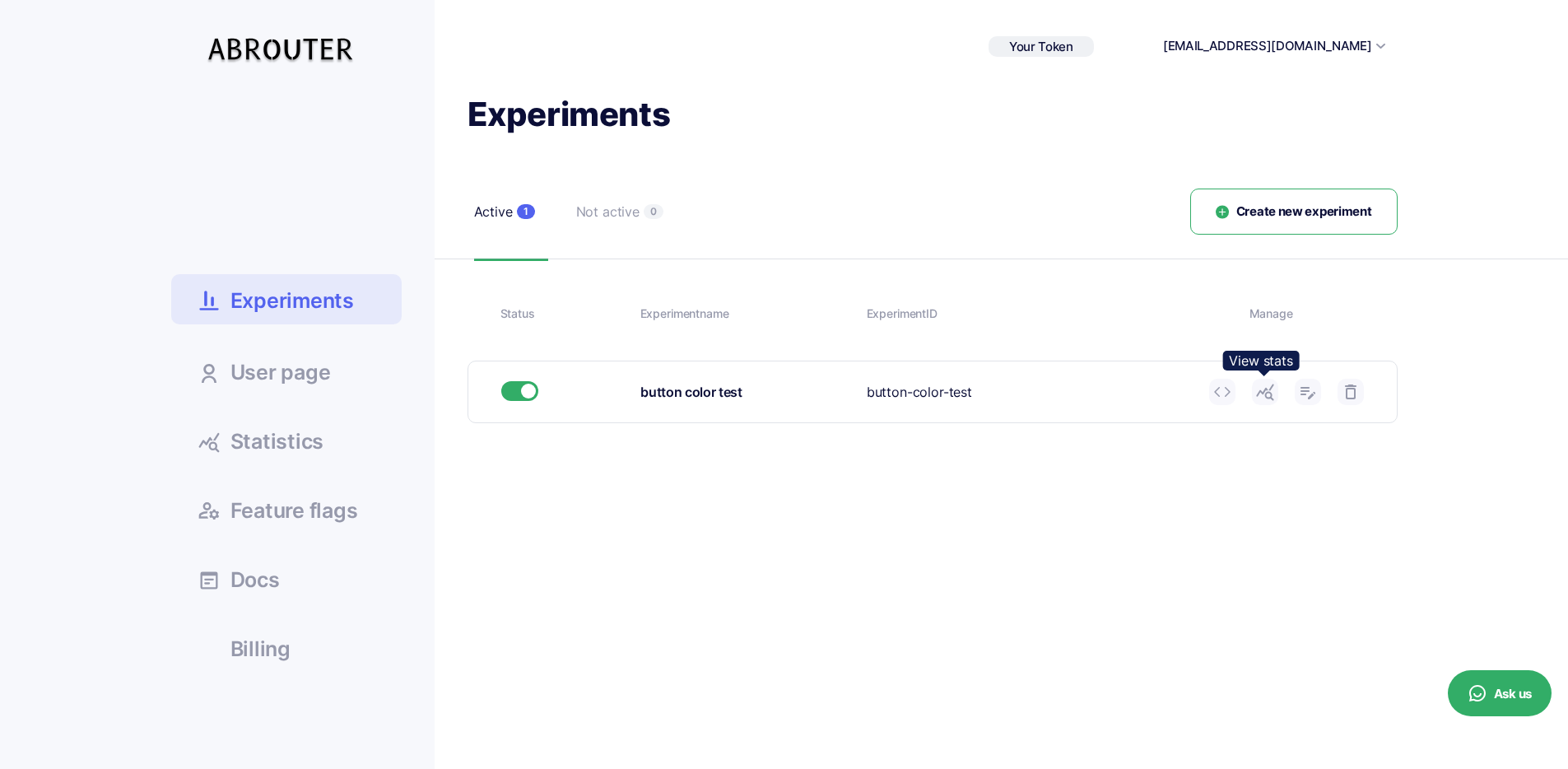
click at [1262, 397] on icon at bounding box center [1265, 392] width 20 height 20
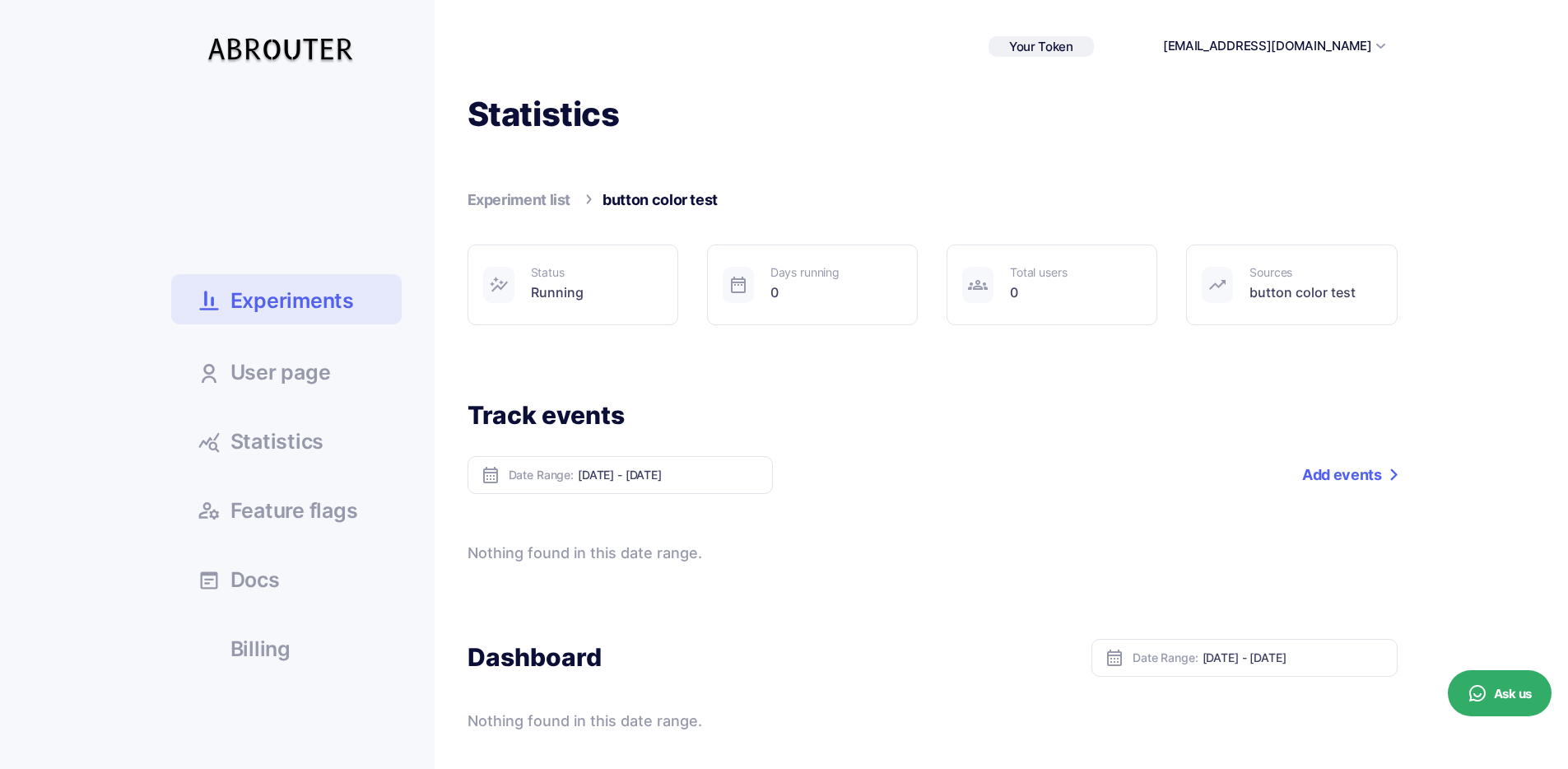
click at [285, 431] on span "Statistics" at bounding box center [278, 441] width 94 height 21
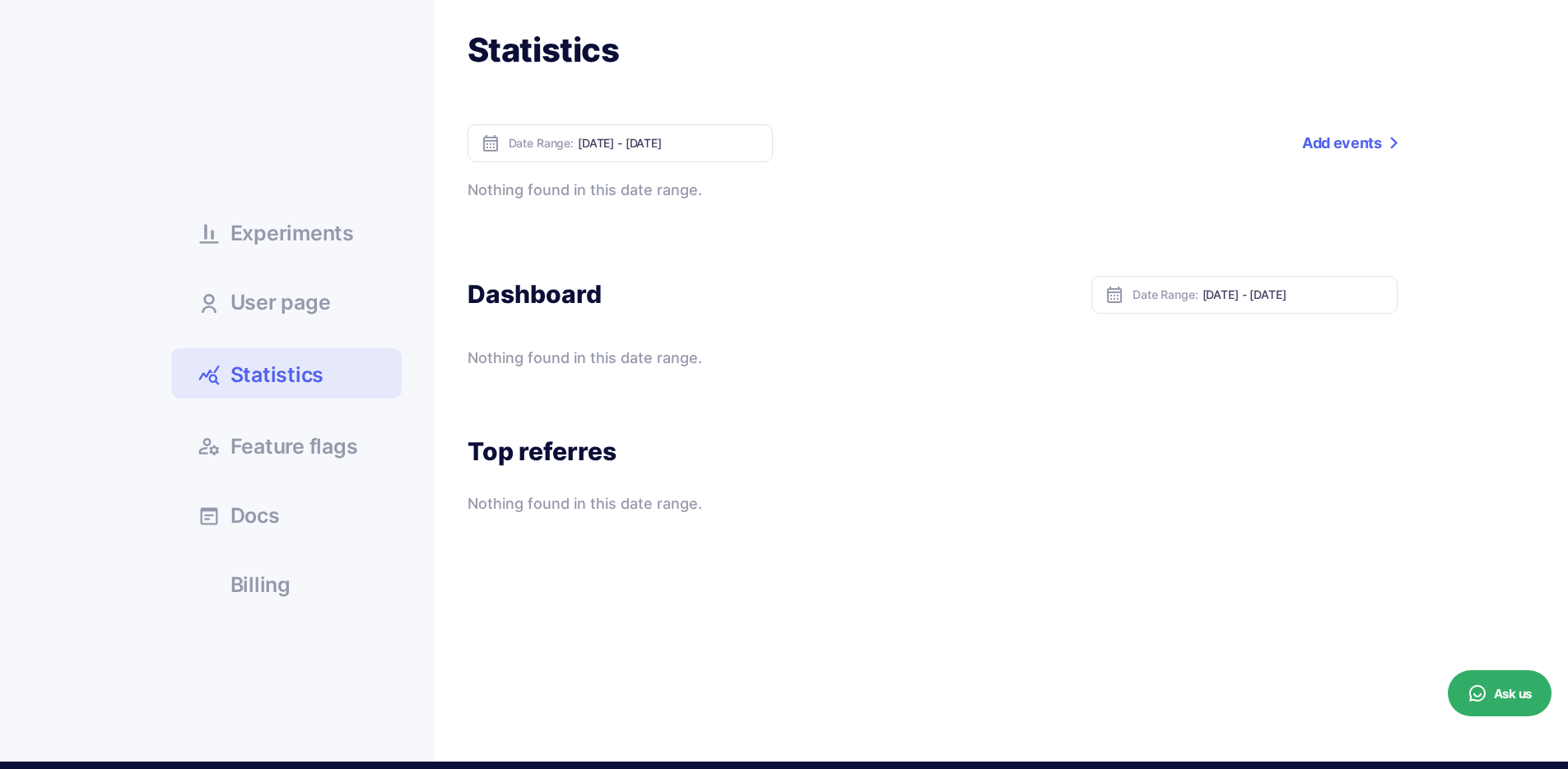
scroll to position [89, 0]
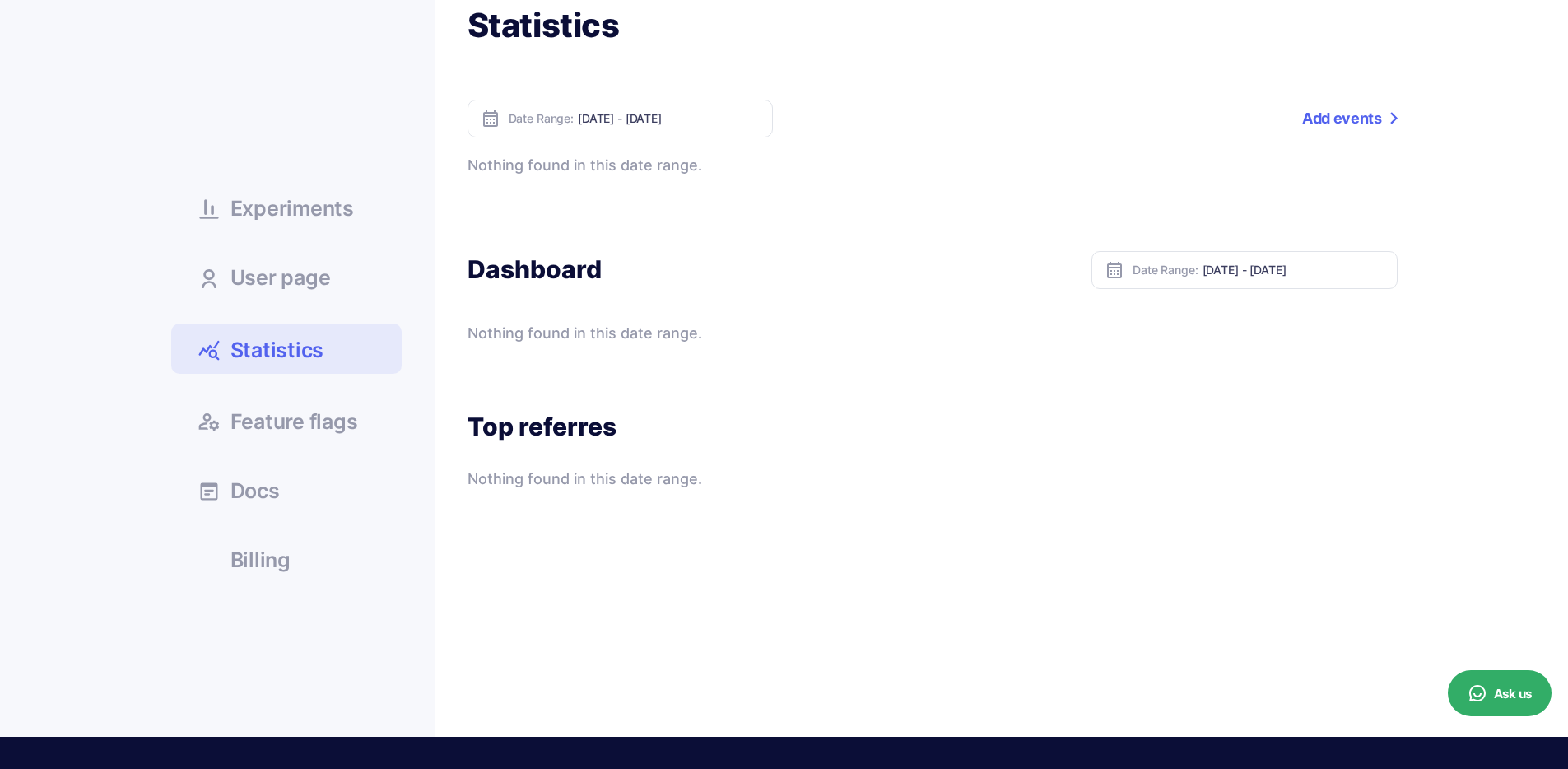
click at [289, 429] on span "Feature flags" at bounding box center [295, 421] width 127 height 21
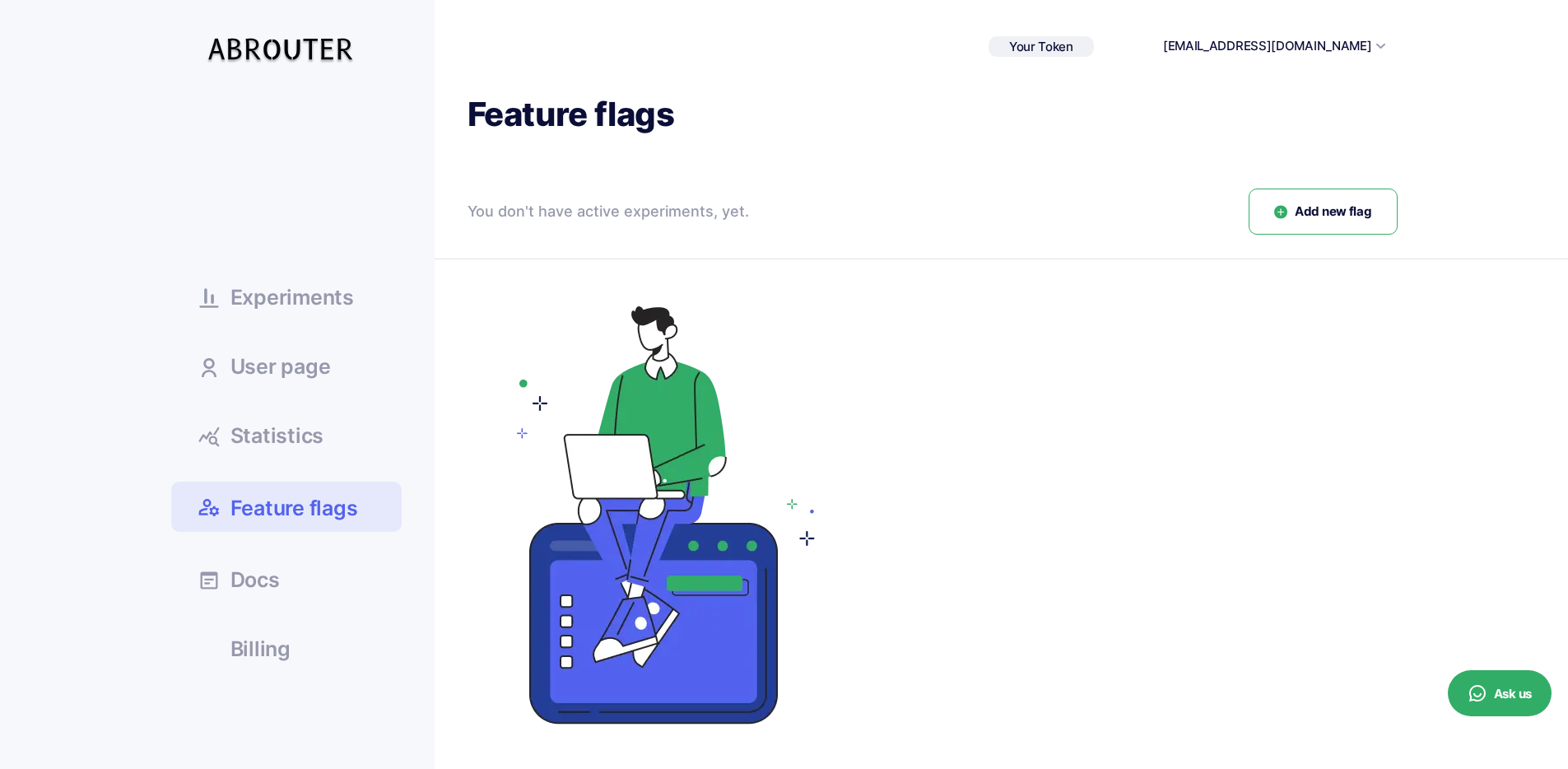
click at [656, 212] on div "You don't have active experiments, yet." at bounding box center [608, 211] width 282 height 23
click at [645, 221] on div at bounding box center [645, 221] width 0 height 0
click at [650, 210] on div "You don't have active experiments, yet." at bounding box center [608, 211] width 282 height 23
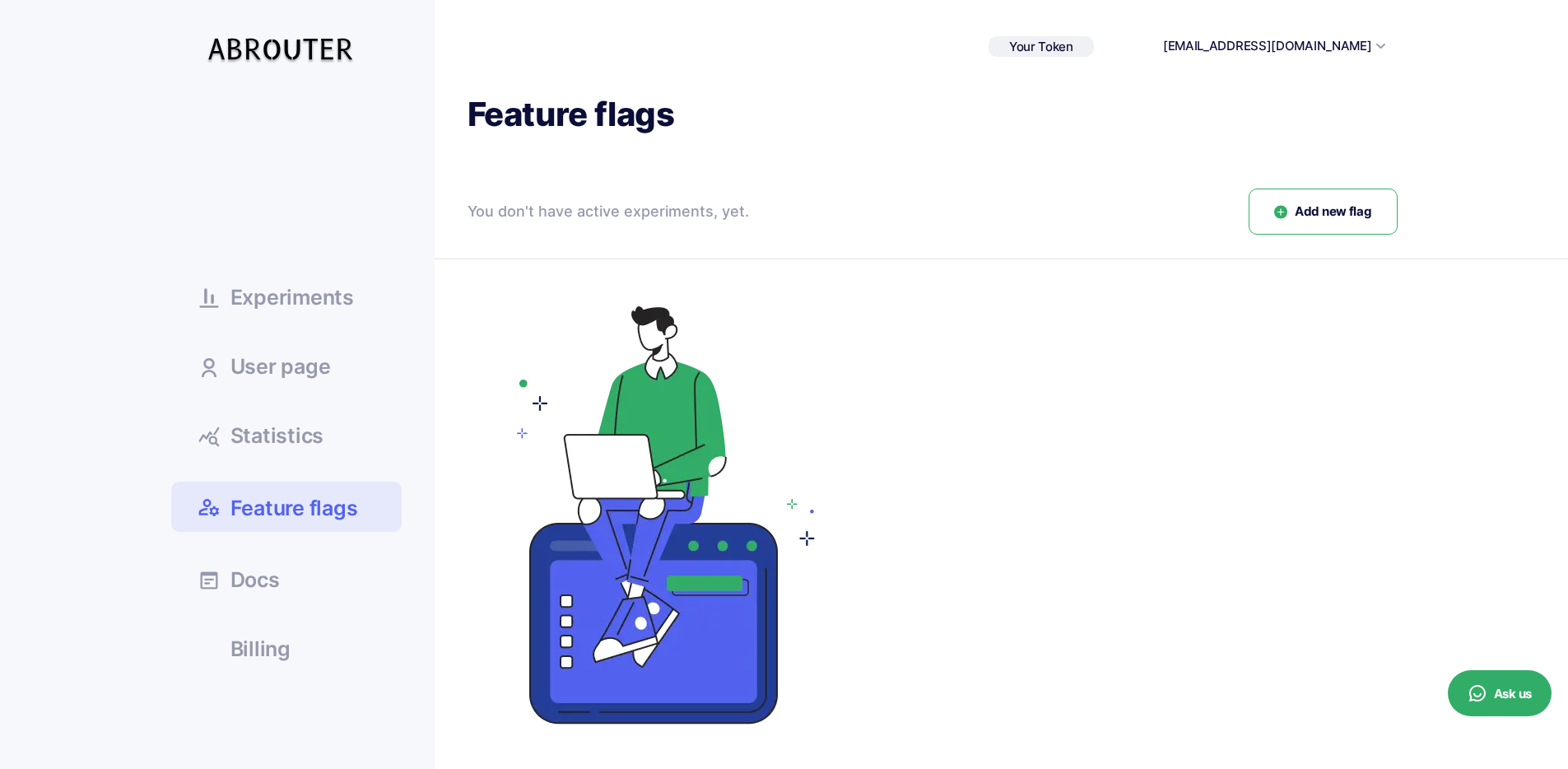
click at [1300, 218] on span "Add new flag" at bounding box center [1333, 211] width 77 height 19
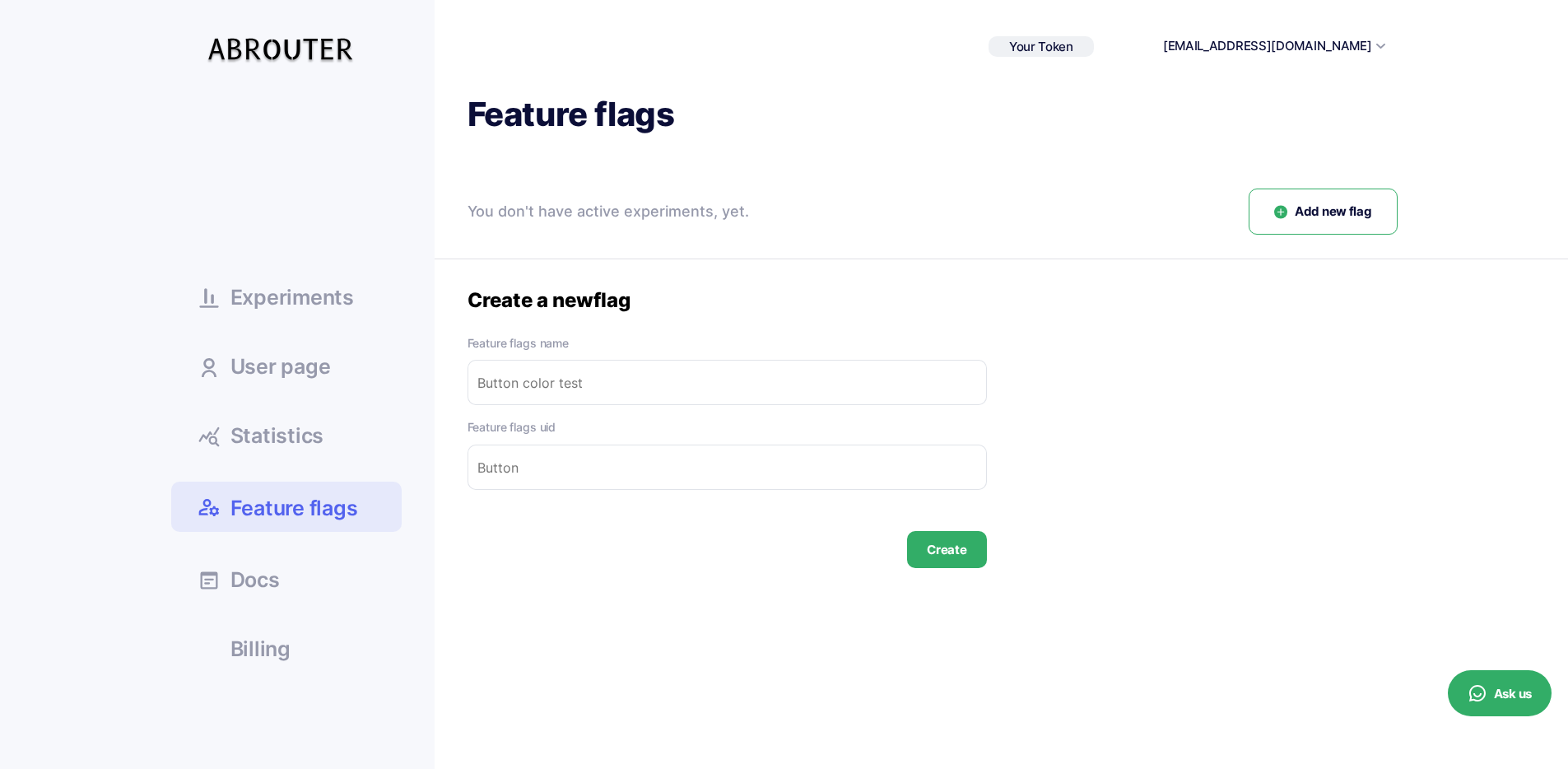
click at [611, 398] on input "text" at bounding box center [728, 382] width 520 height 45
click at [571, 569] on div "Feature flags You don't have active experiments, yet. Add new flag All 0 Add ne…" at bounding box center [916, 388] width 963 height 593
click at [329, 290] on span "Experiments" at bounding box center [293, 298] width 123 height 21
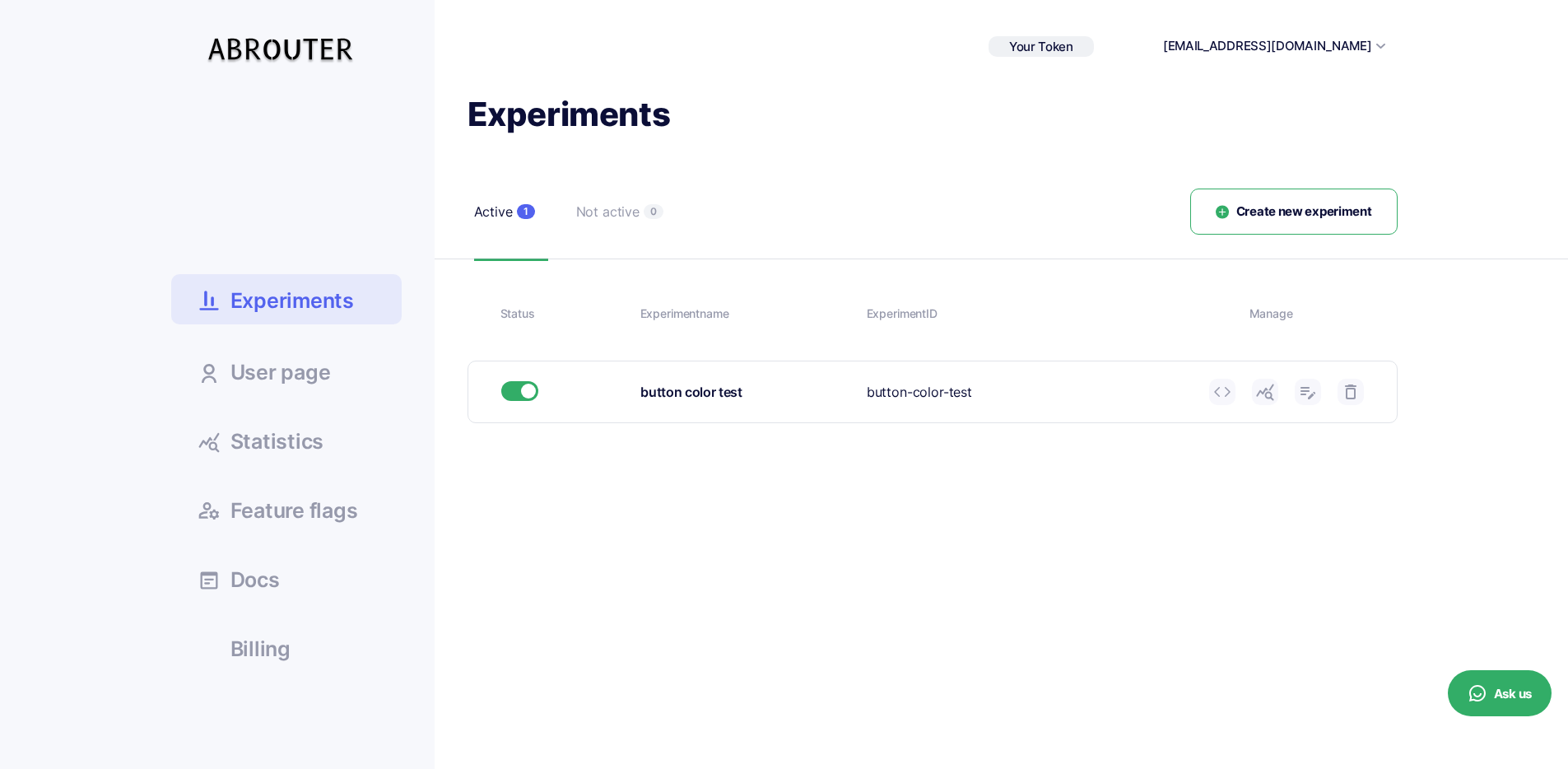
click at [1262, 397] on icon at bounding box center [1265, 392] width 20 height 20
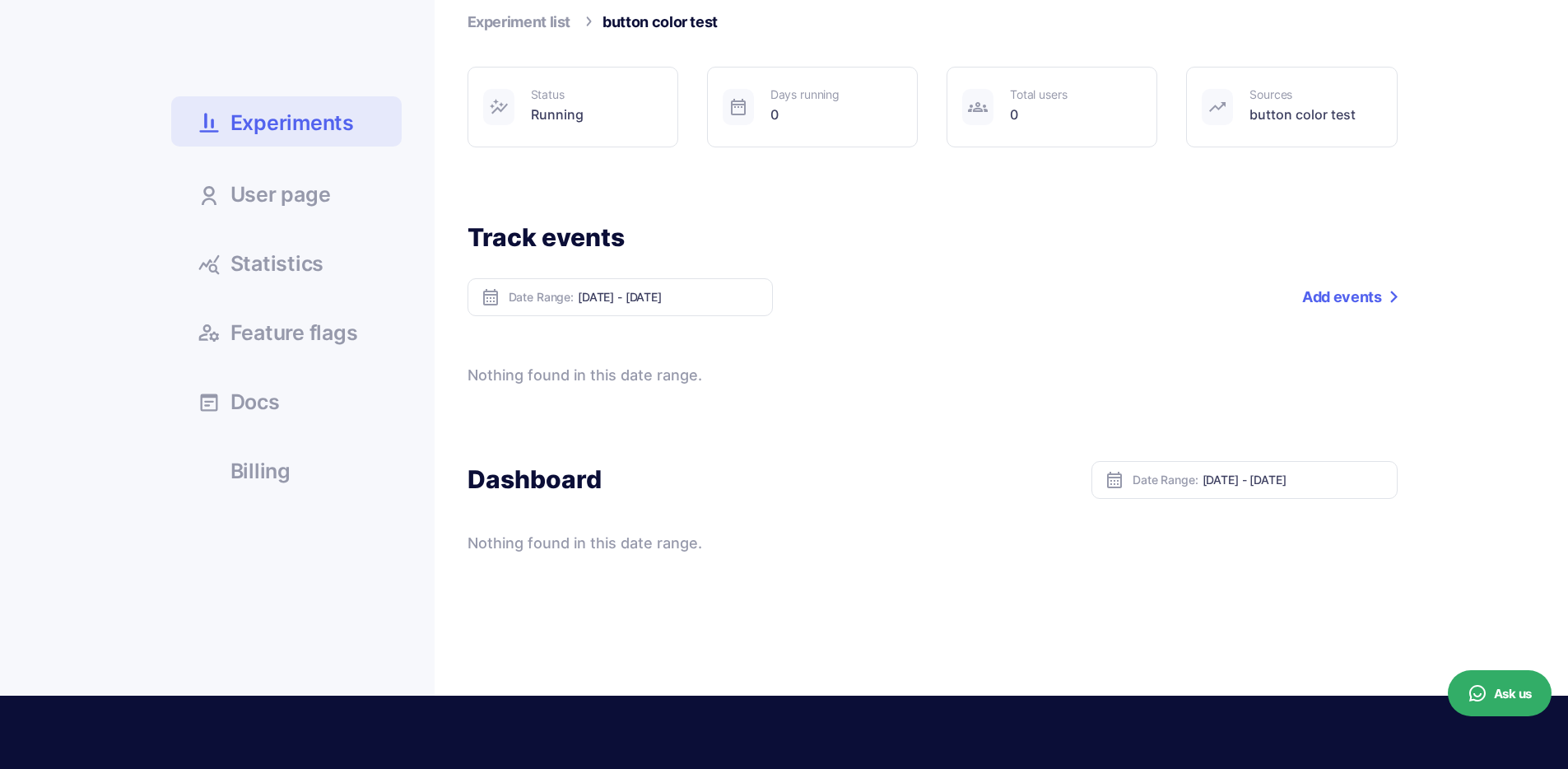
scroll to position [178, 0]
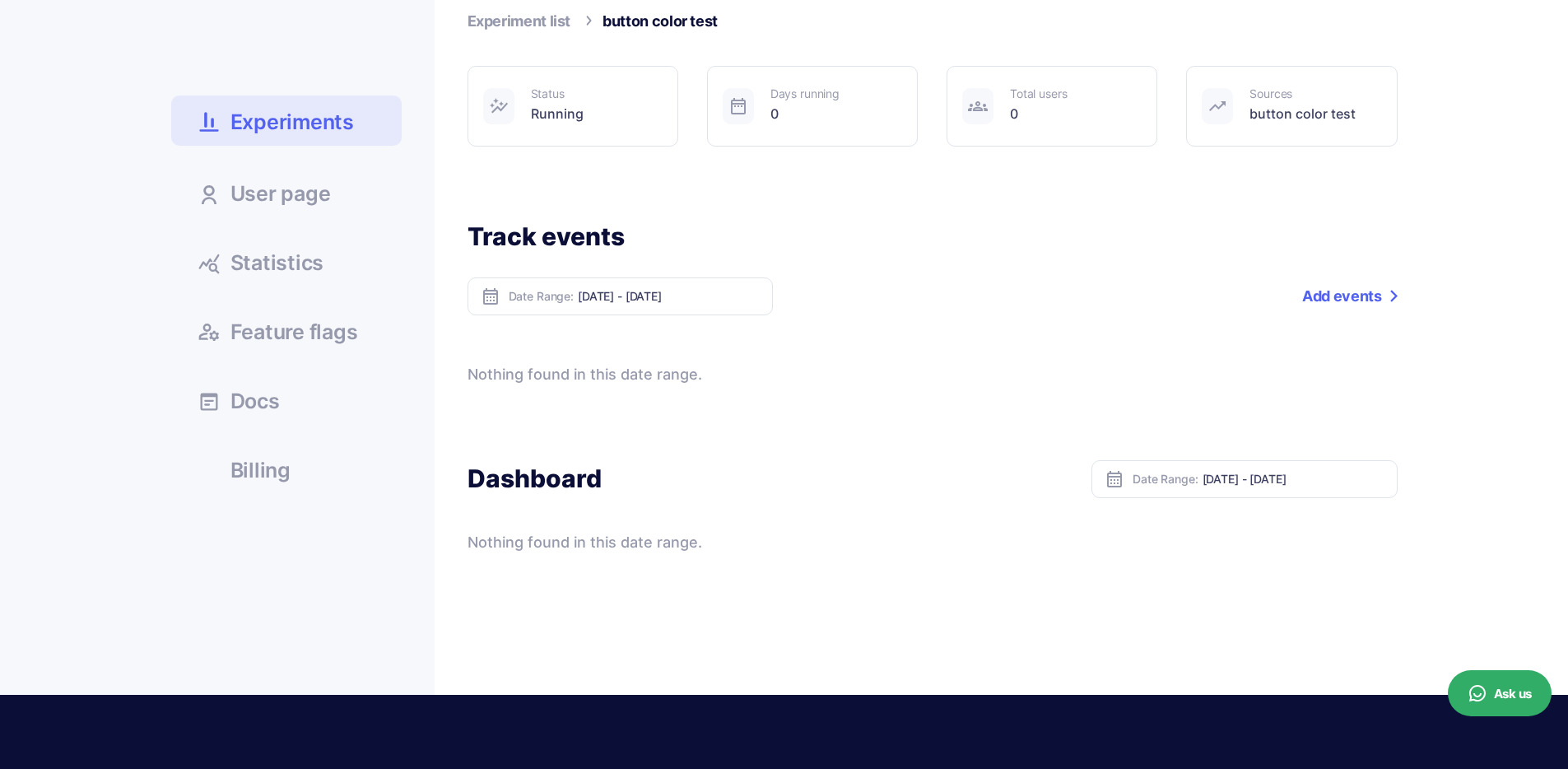
click at [578, 365] on div "Nothing found in this date range." at bounding box center [933, 375] width 930 height 23
click at [568, 343] on div at bounding box center [568, 343] width 0 height 0
click at [583, 373] on div "Nothing found in this date range." at bounding box center [933, 375] width 930 height 23
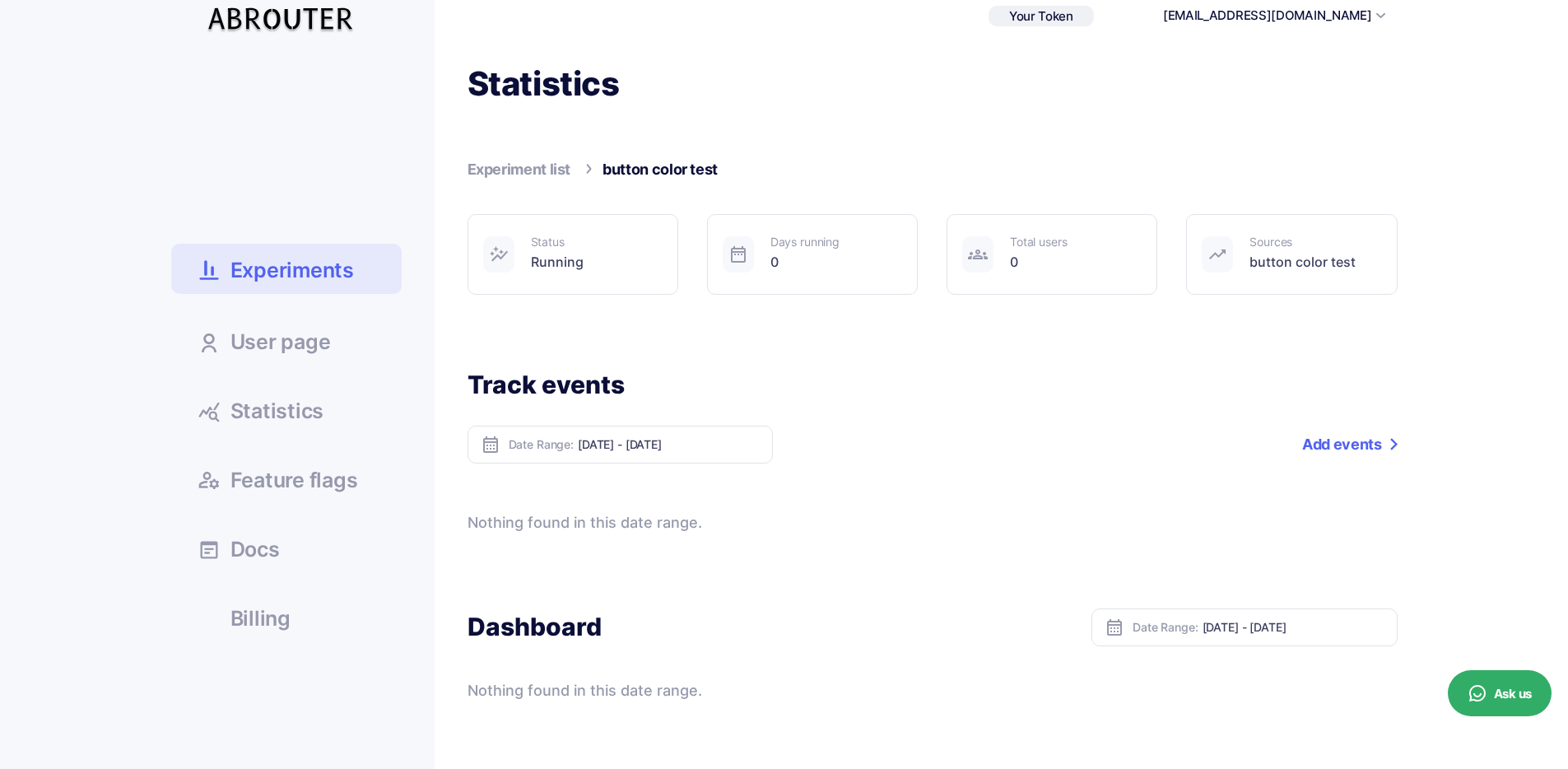
scroll to position [0, 0]
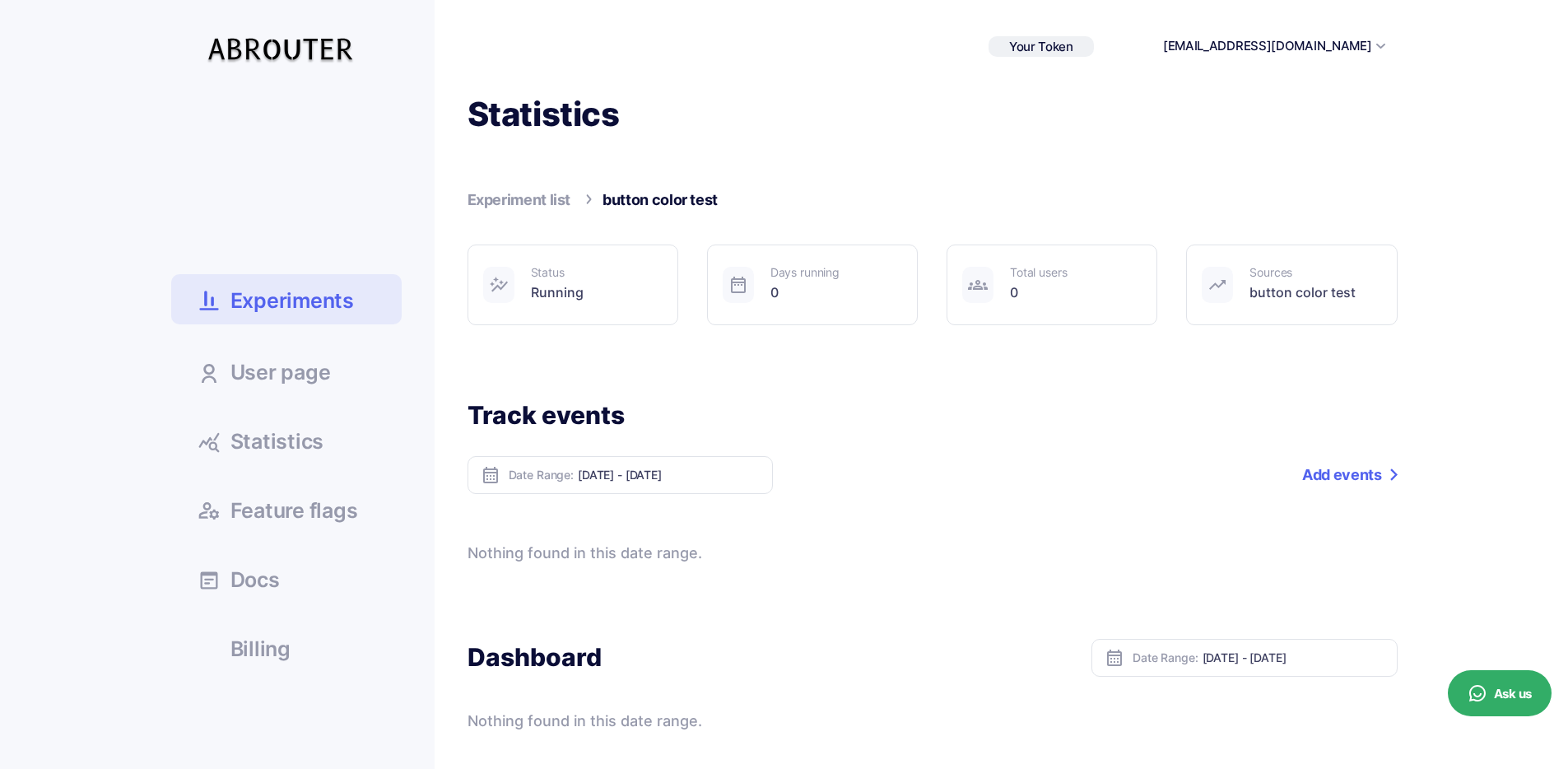
click at [303, 302] on span "Experiments" at bounding box center [293, 301] width 123 height 29
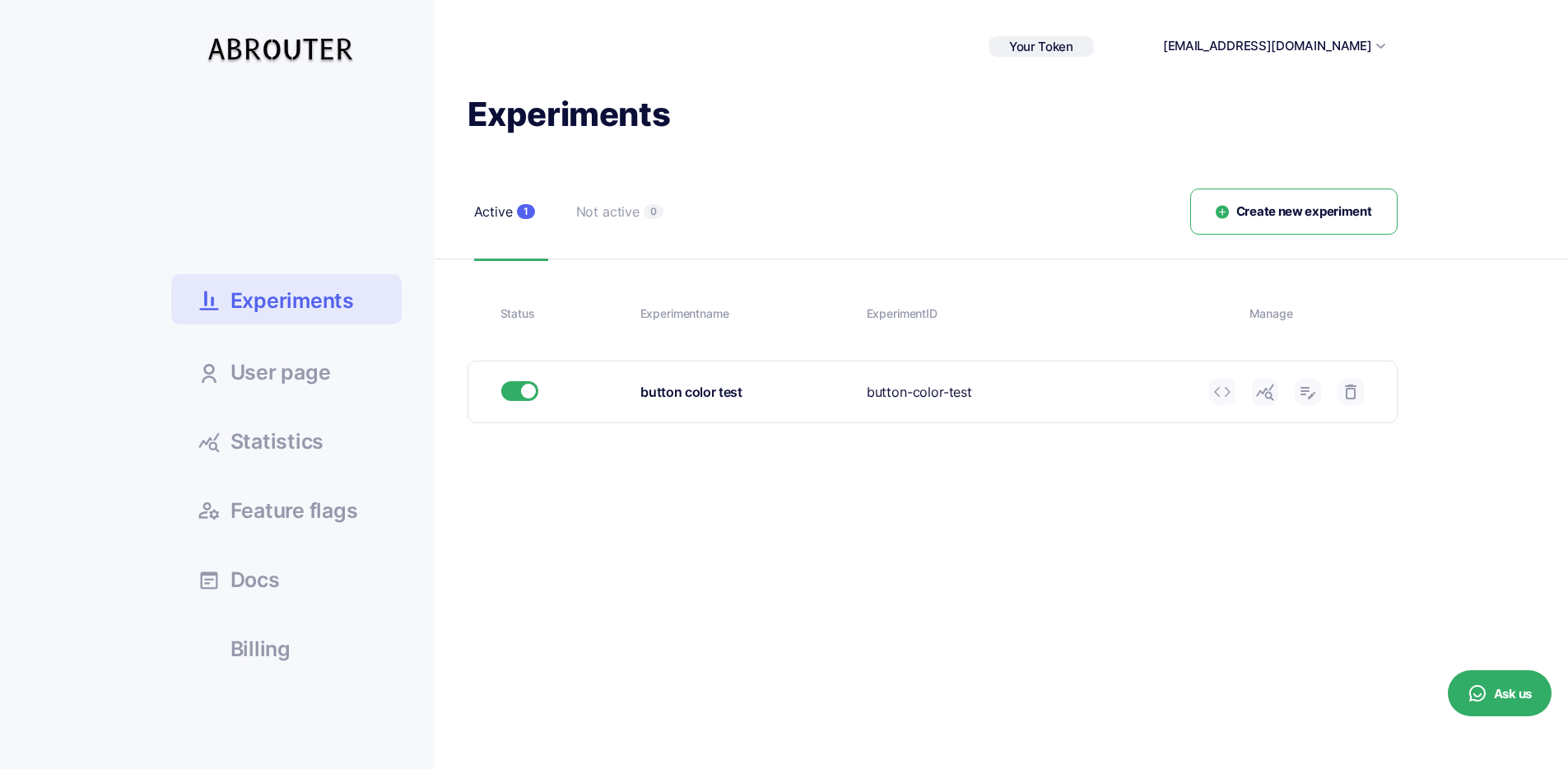
click at [1327, 198] on div at bounding box center [784, 384] width 1568 height 769
click at [1324, 209] on span "Create new experiment" at bounding box center [1304, 211] width 135 height 19
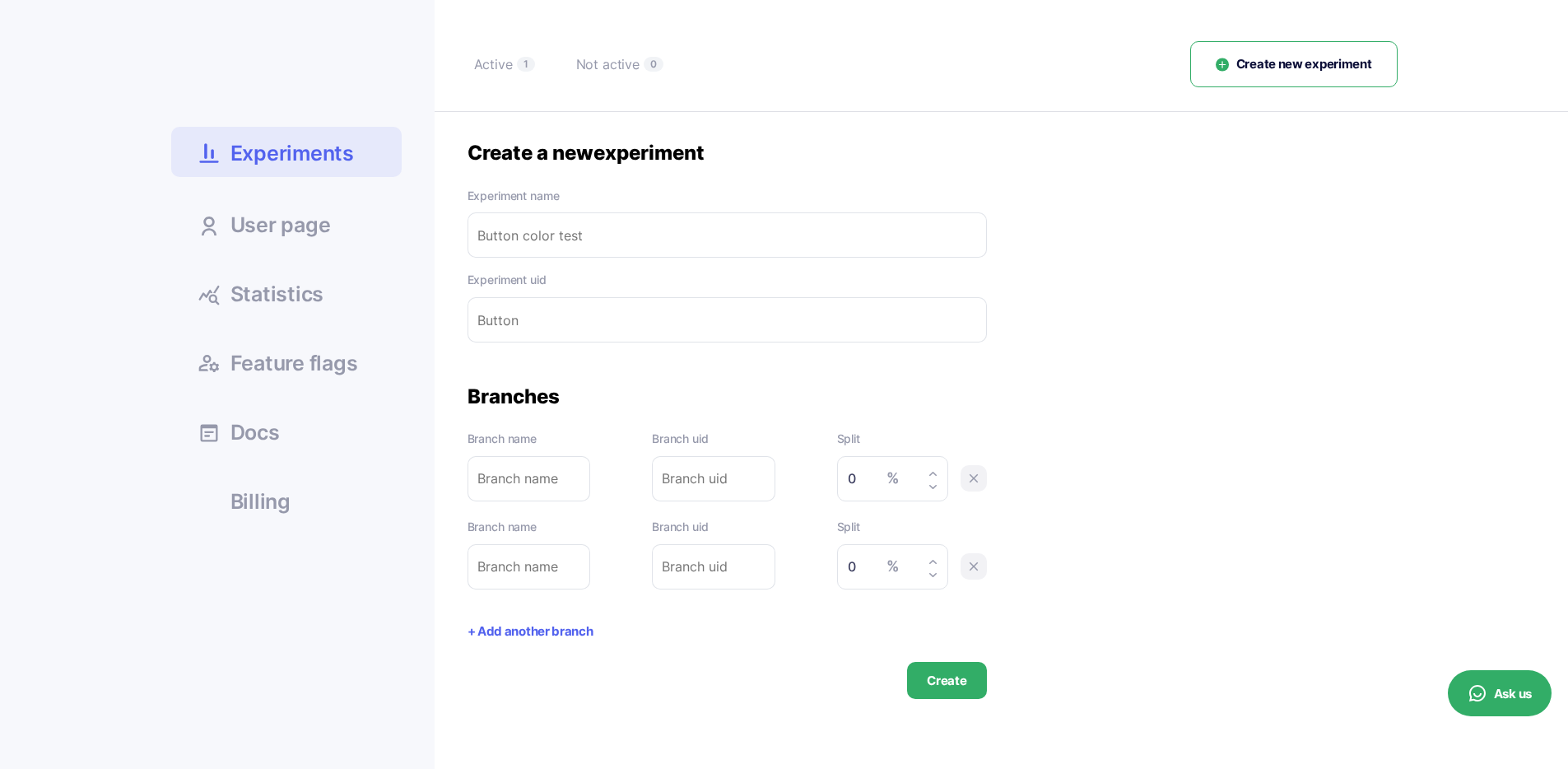
scroll to position [149, 0]
click at [499, 72] on div "Active" at bounding box center [493, 63] width 39 height 21
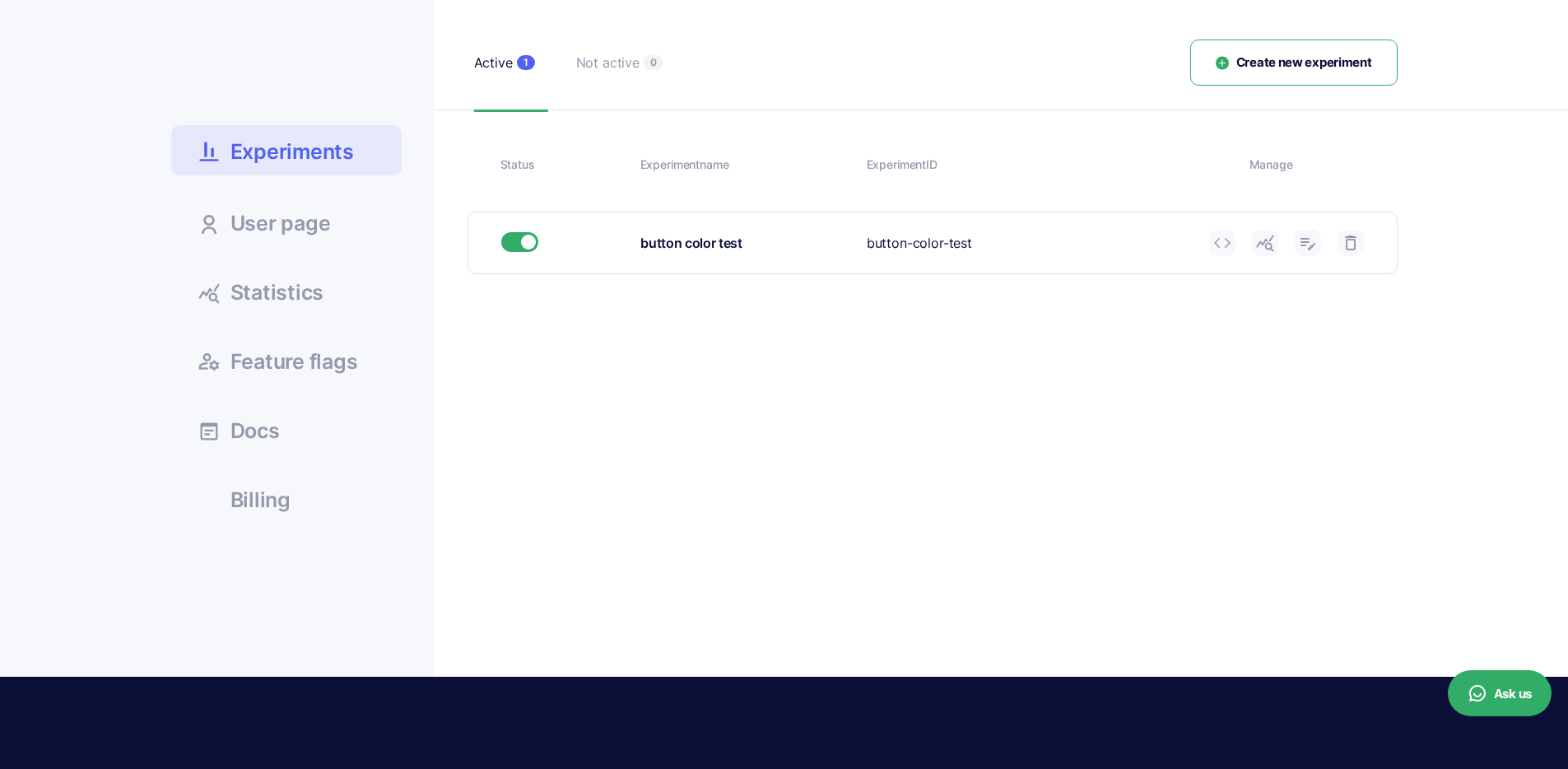
click at [596, 70] on div "Not active" at bounding box center [608, 63] width 64 height 21
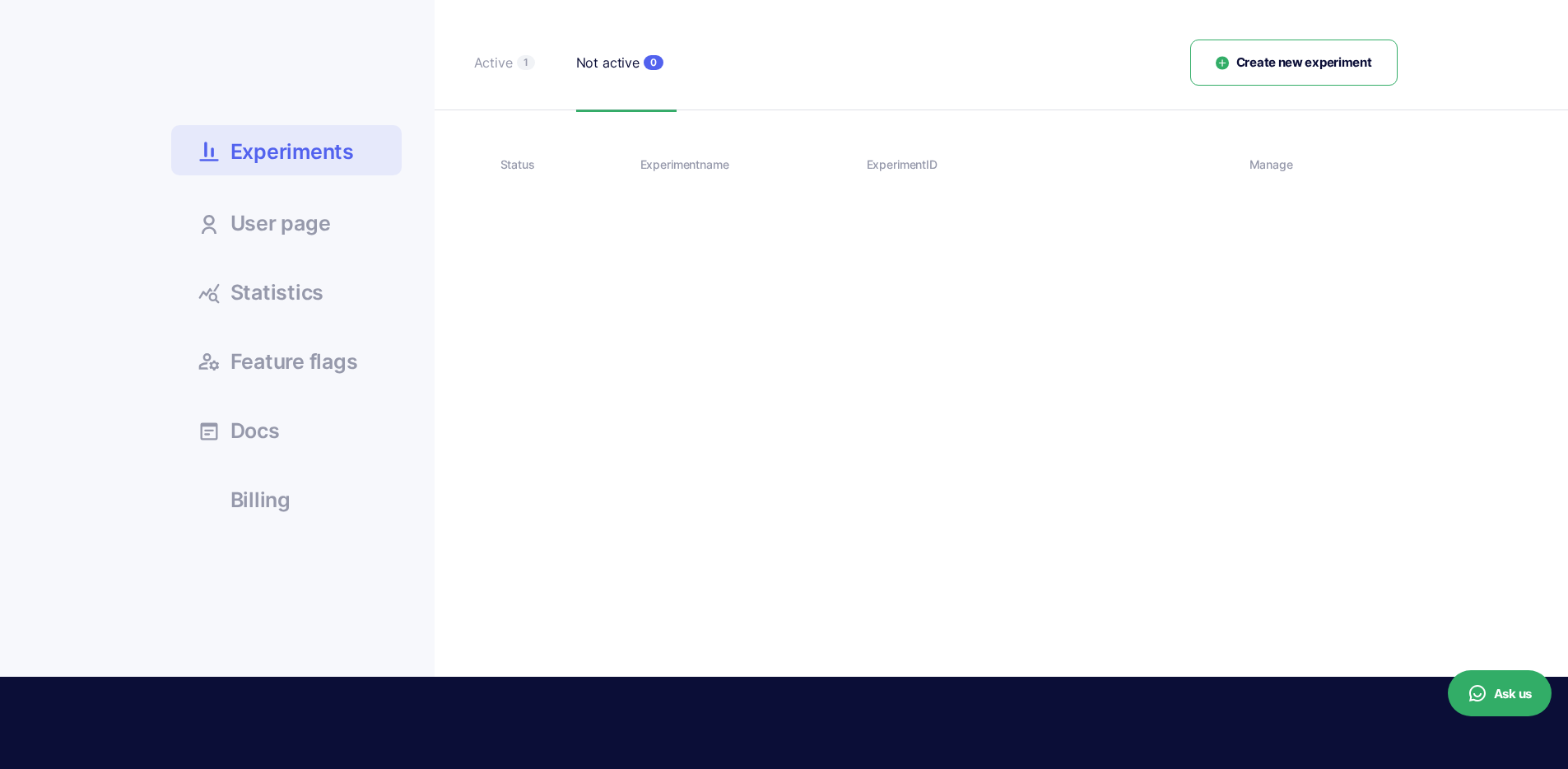
click at [508, 60] on div "Active" at bounding box center [493, 63] width 39 height 21
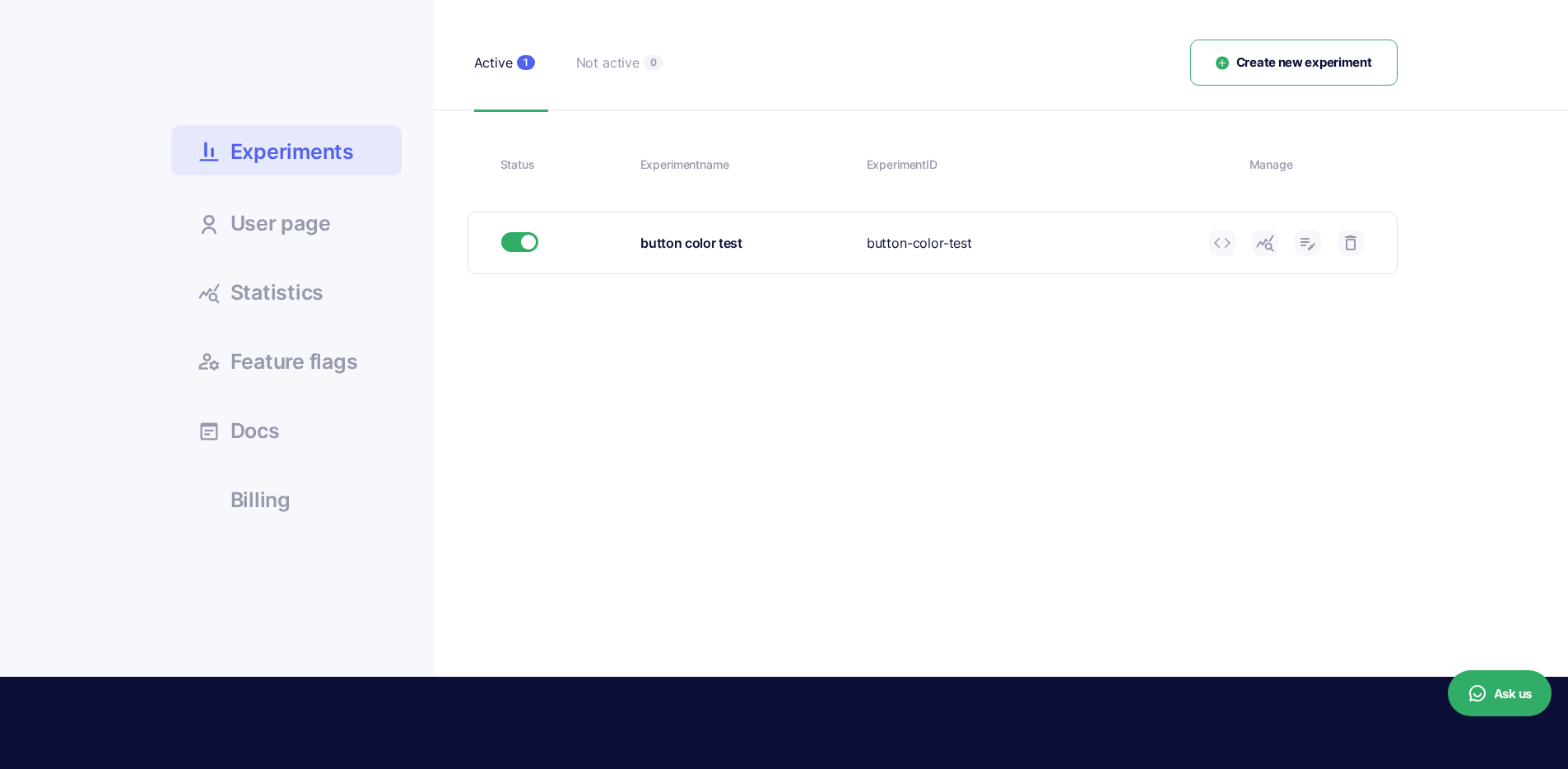
click at [1316, 245] on icon at bounding box center [1308, 243] width 20 height 20
type input "button color test"
type input "red"
type input "50"
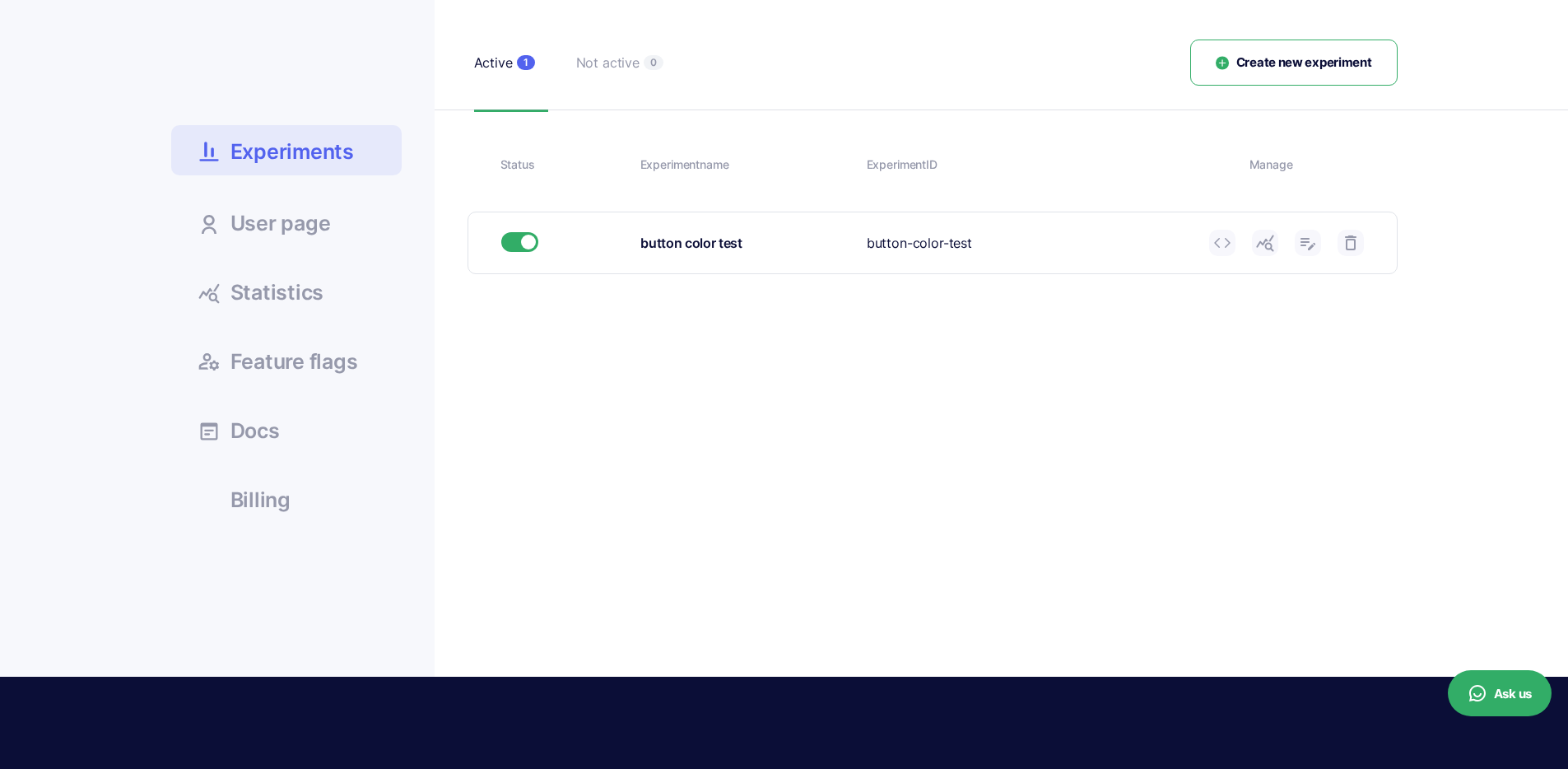
type input "blue"
type input "50"
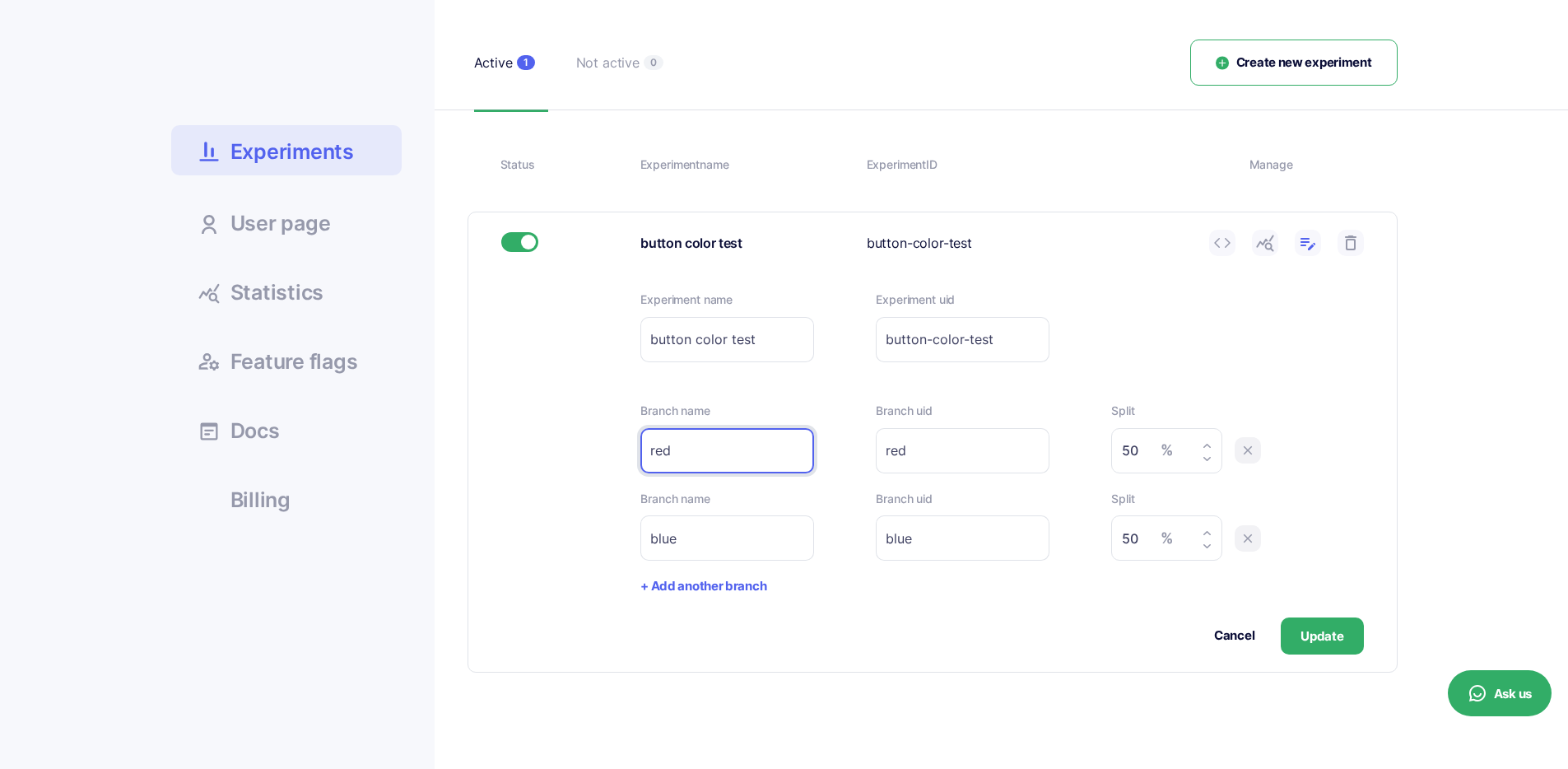
click at [710, 446] on input "red" at bounding box center [727, 450] width 173 height 45
type input "red_button"
click at [873, 631] on div "Cancel Update" at bounding box center [1002, 636] width 723 height 37
click at [749, 592] on button "+ Add another branch" at bounding box center [703, 587] width 126 height 19
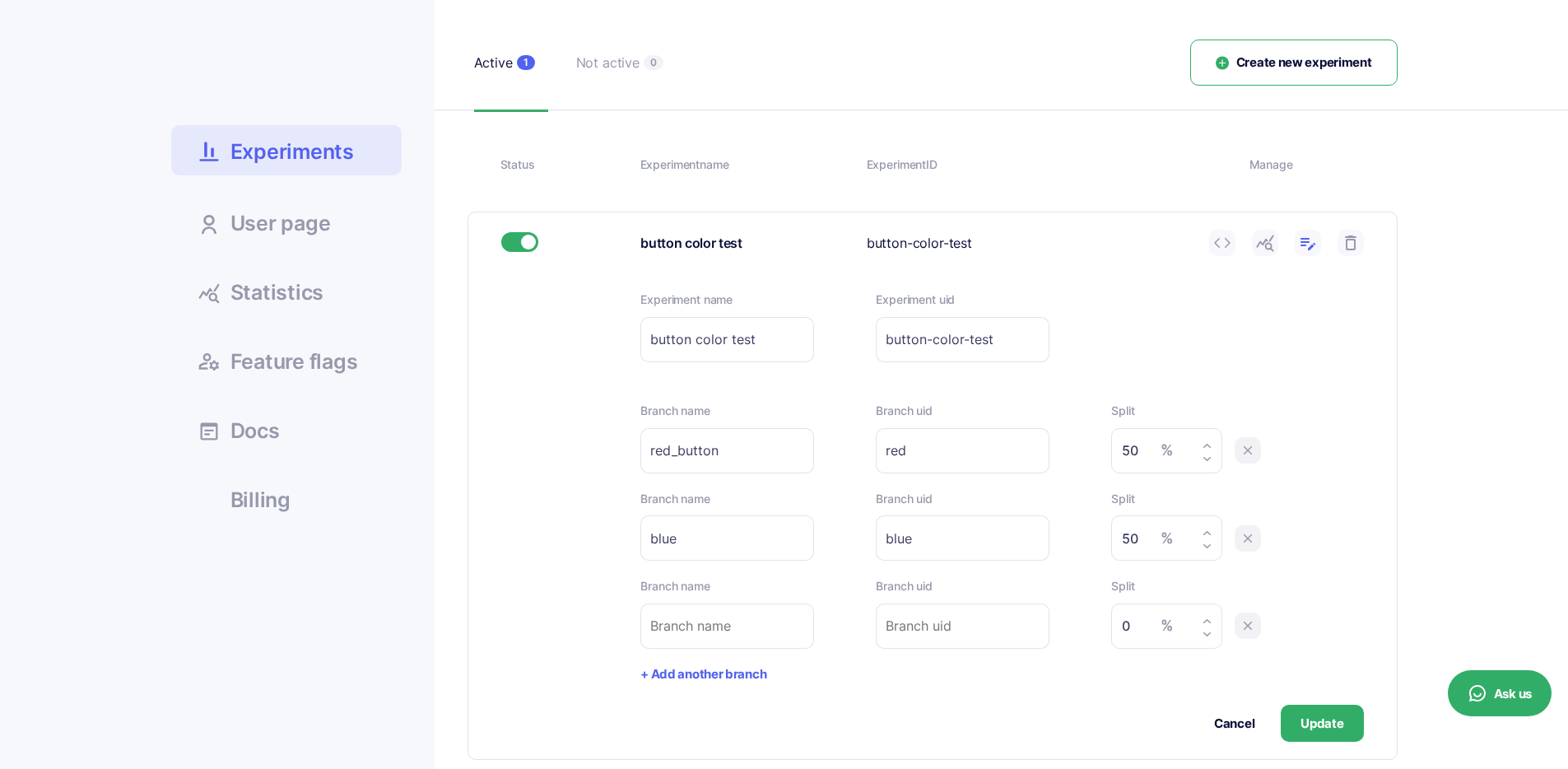
click at [1244, 626] on icon at bounding box center [1247, 626] width 15 height 15
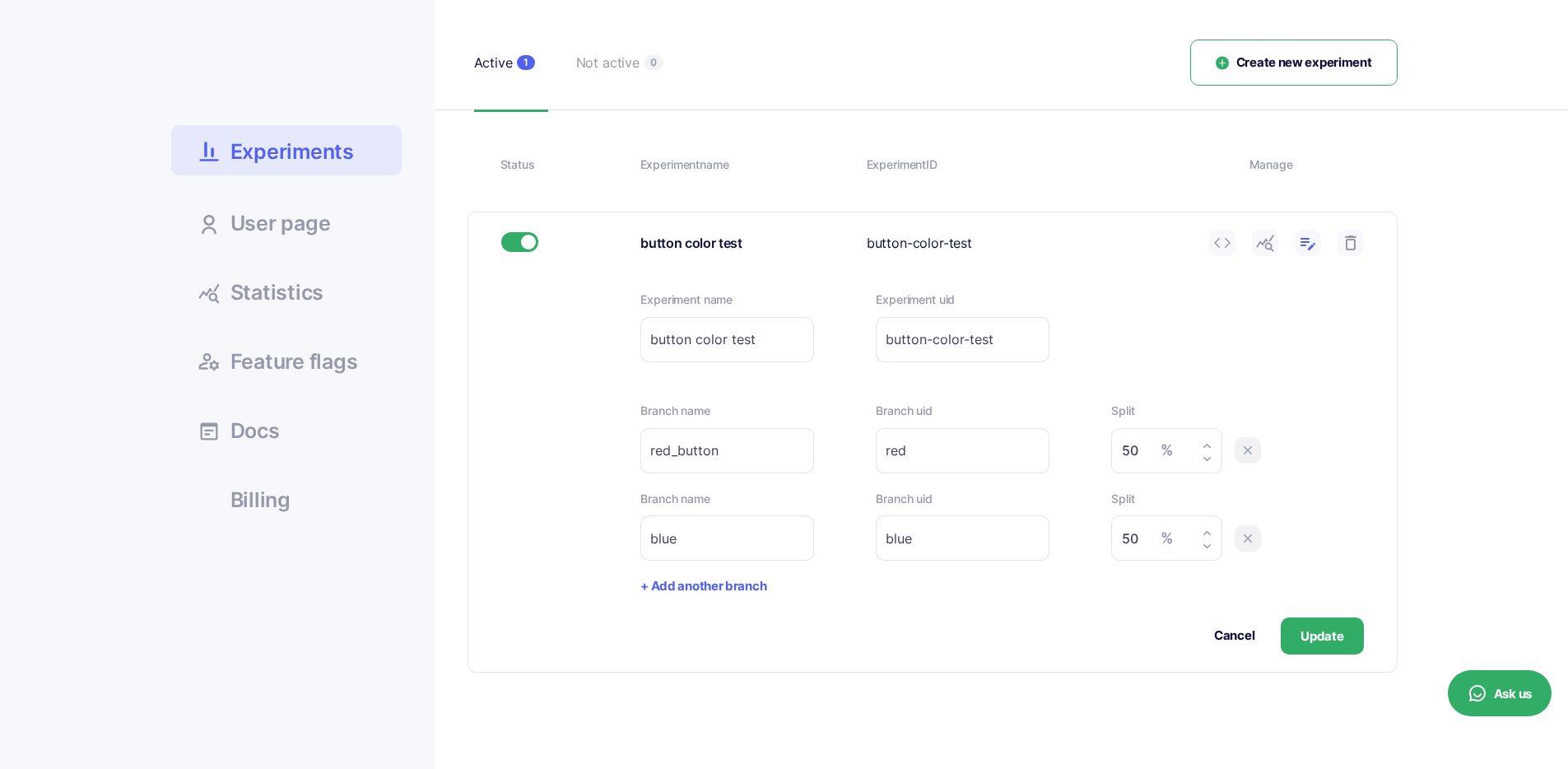
click at [341, 154] on span "Experiments" at bounding box center [293, 151] width 123 height 29
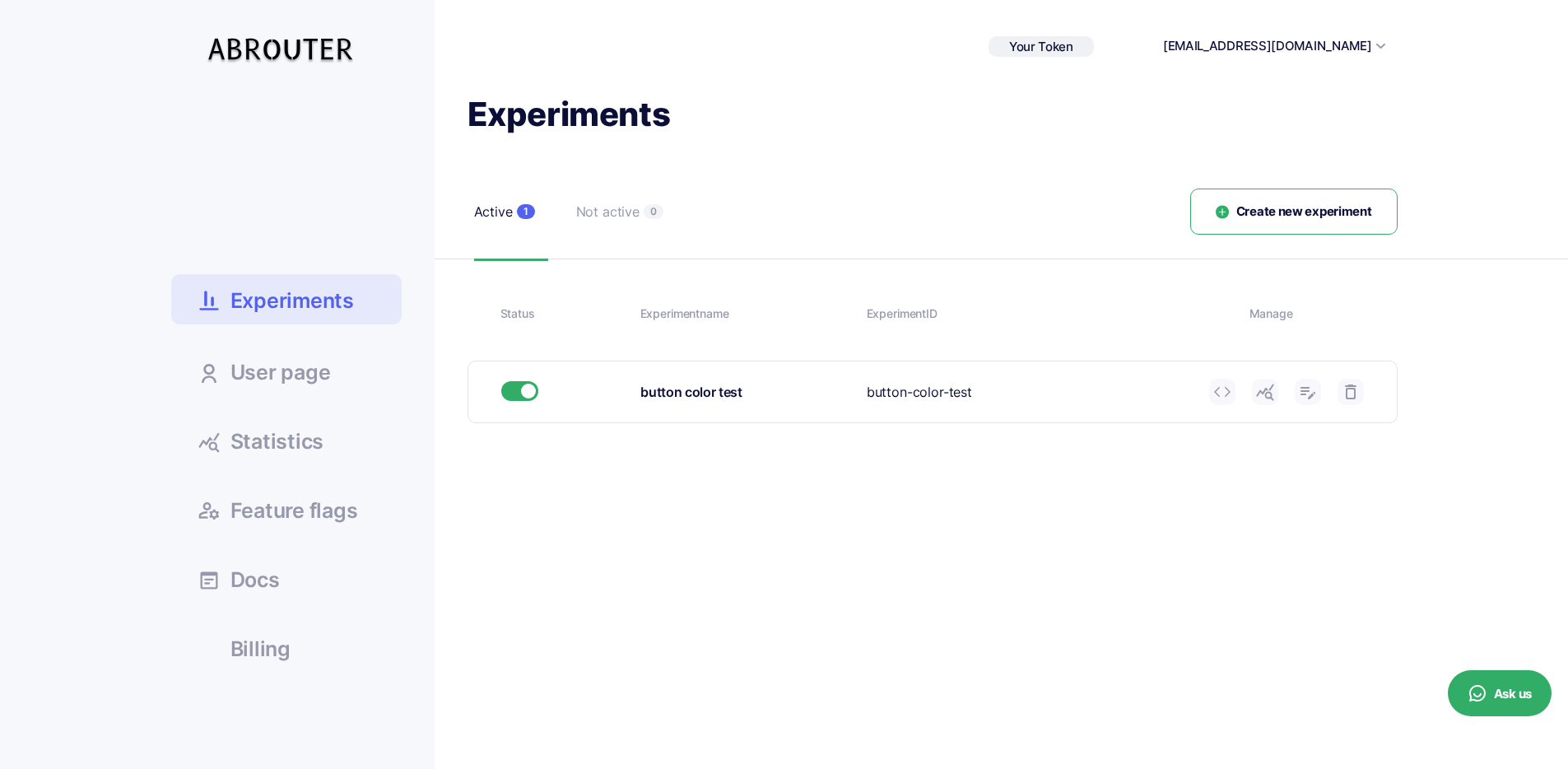
drag, startPoint x: 588, startPoint y: 220, endPoint x: 493, endPoint y: 212, distance: 95.3
click at [586, 218] on div "Not active" at bounding box center [608, 212] width 64 height 21
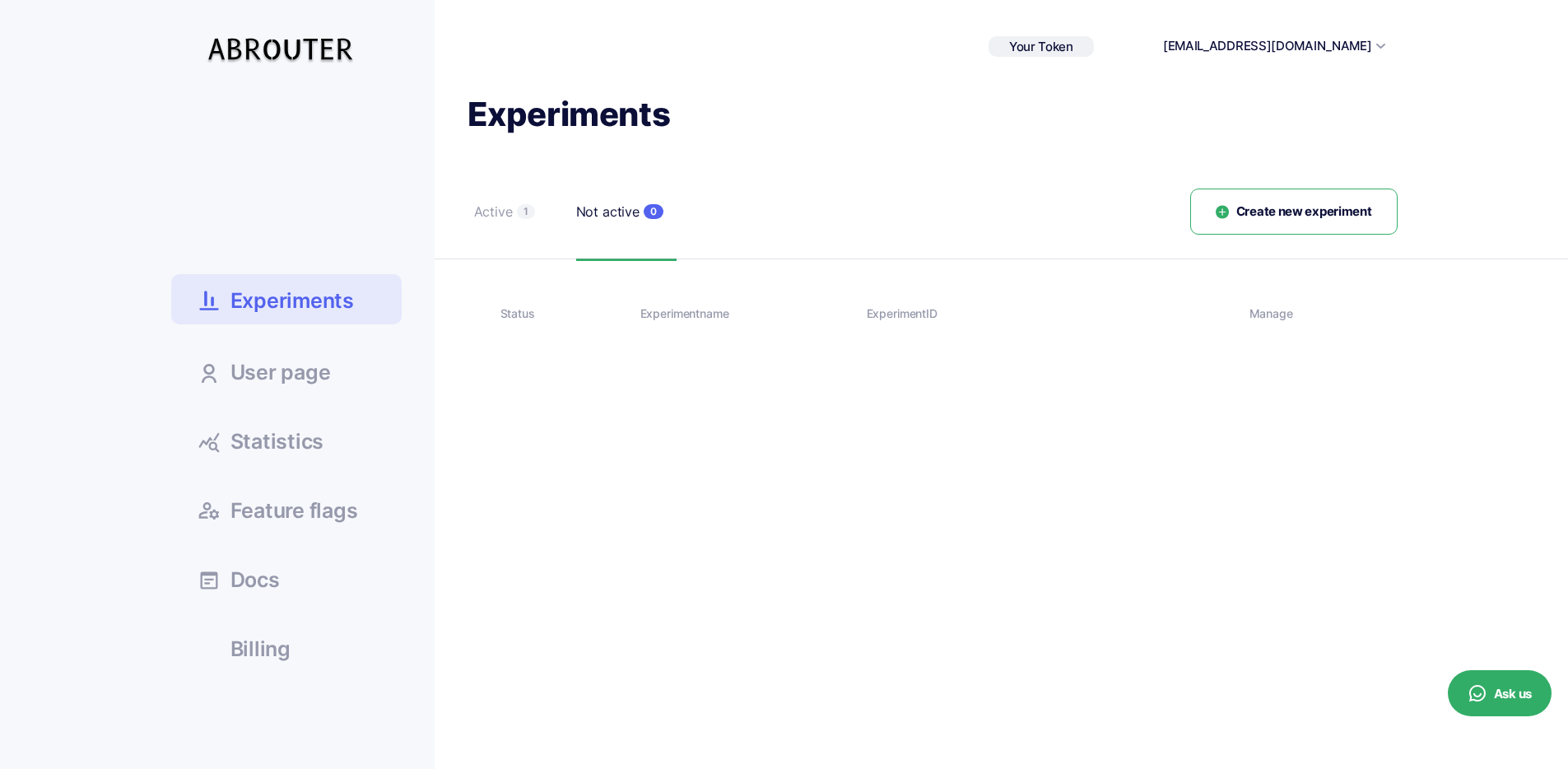
click at [488, 215] on div "Active" at bounding box center [493, 212] width 39 height 21
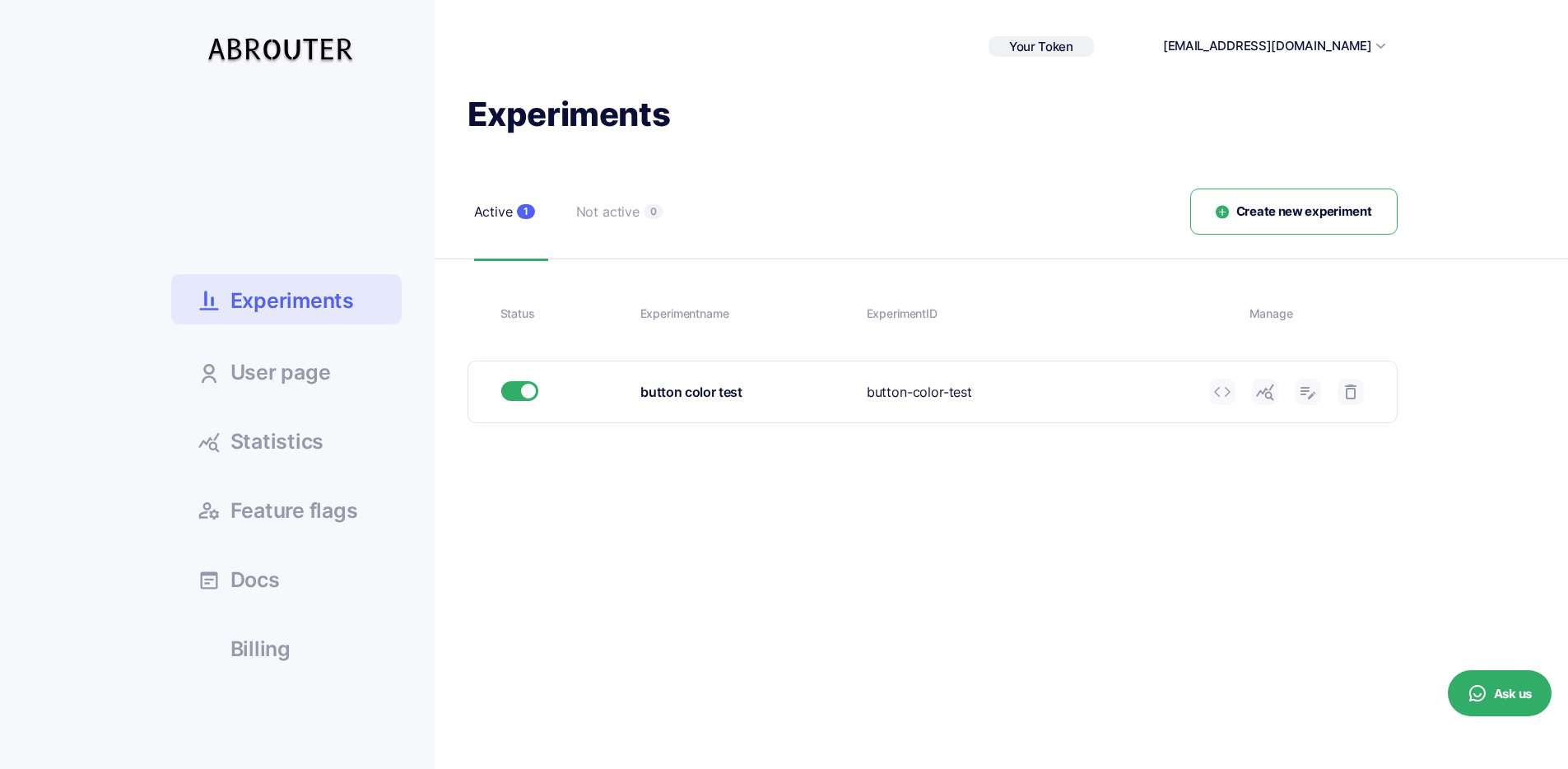
click at [1267, 396] on icon at bounding box center [1265, 392] width 20 height 20
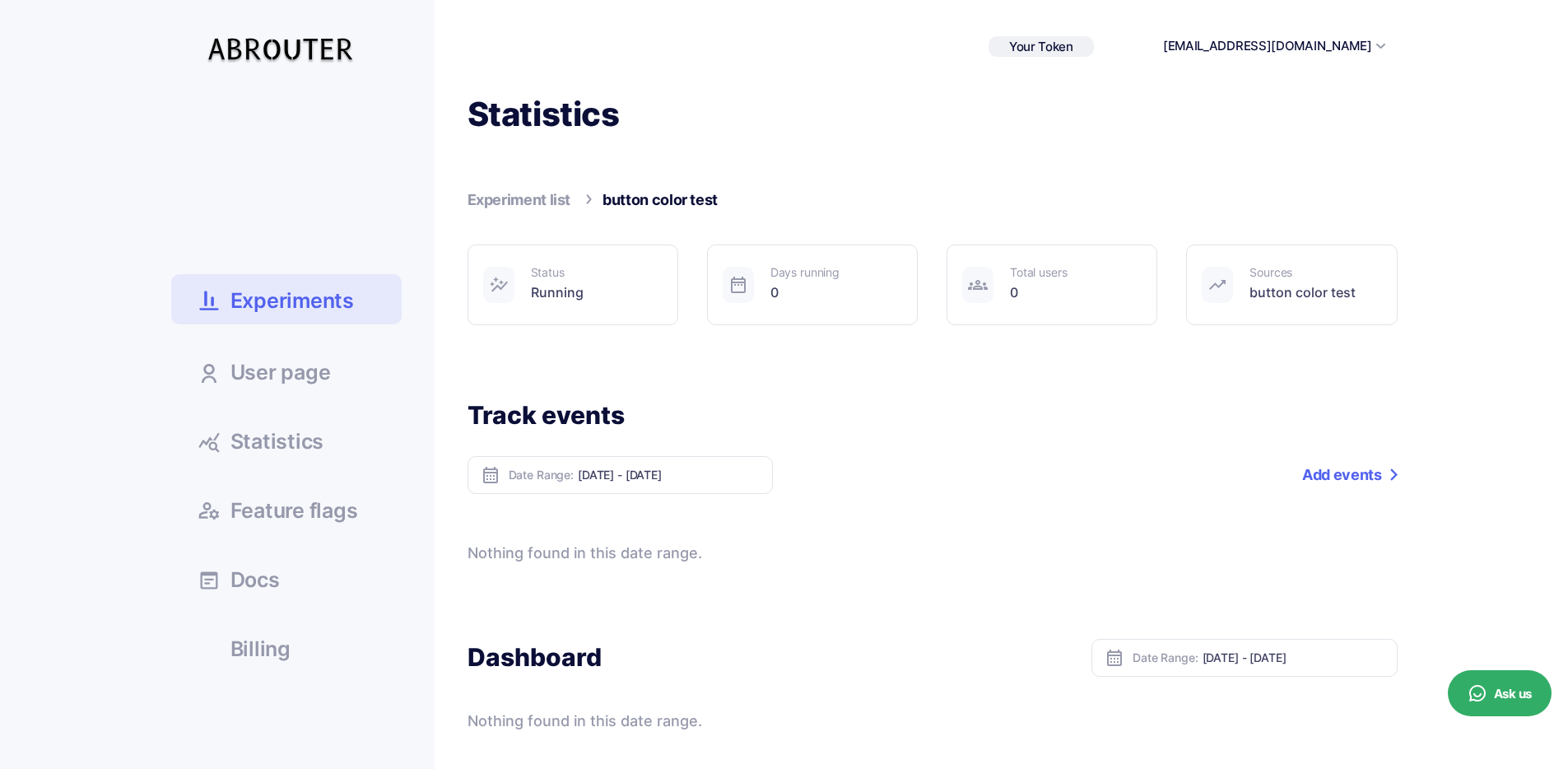
click at [332, 443] on link "Statistics" at bounding box center [287, 440] width 231 height 45
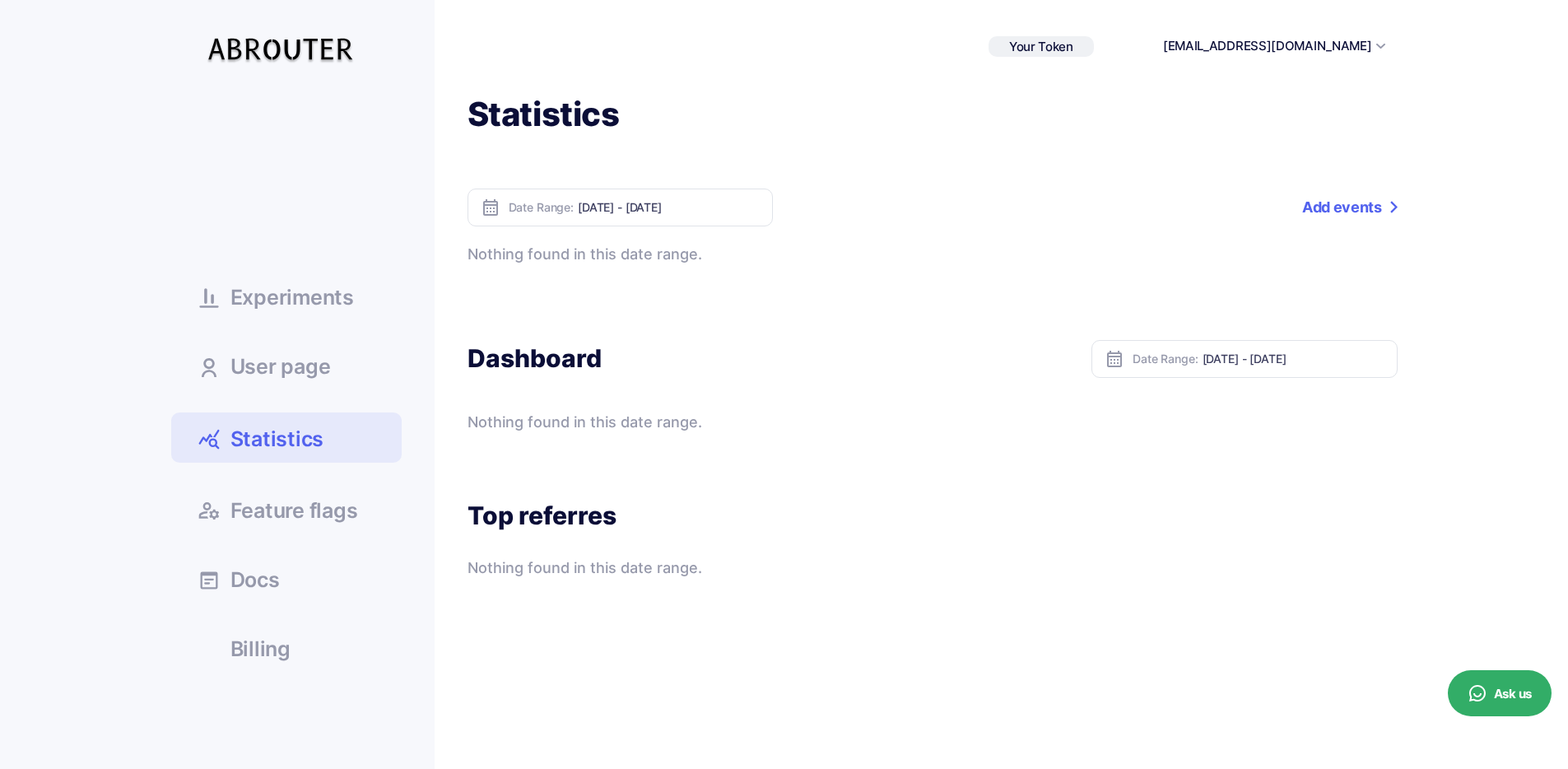
click at [233, 307] on span "Experiments" at bounding box center [293, 298] width 123 height 21
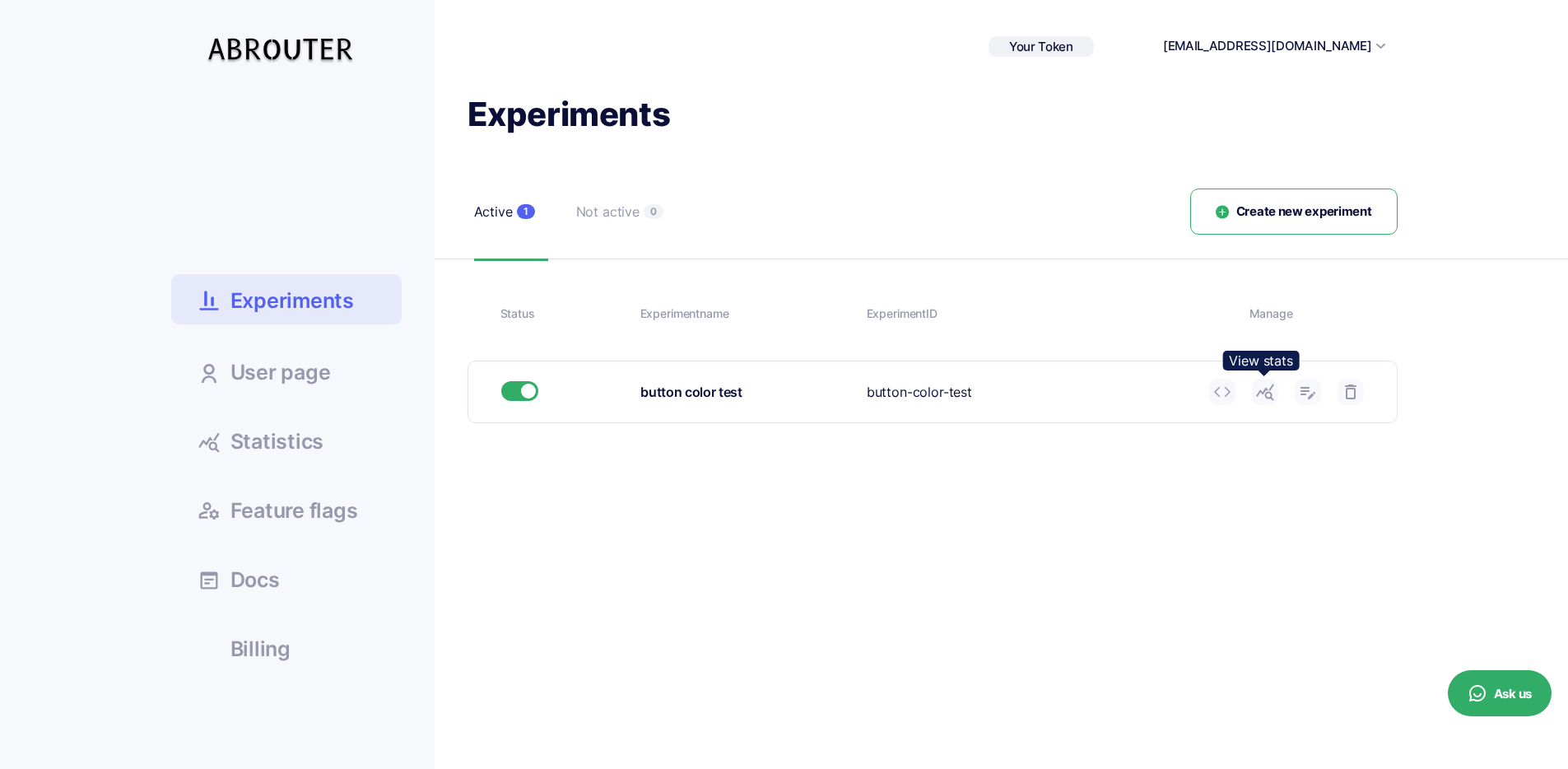
click at [1271, 395] on use at bounding box center [1264, 392] width 17 height 17
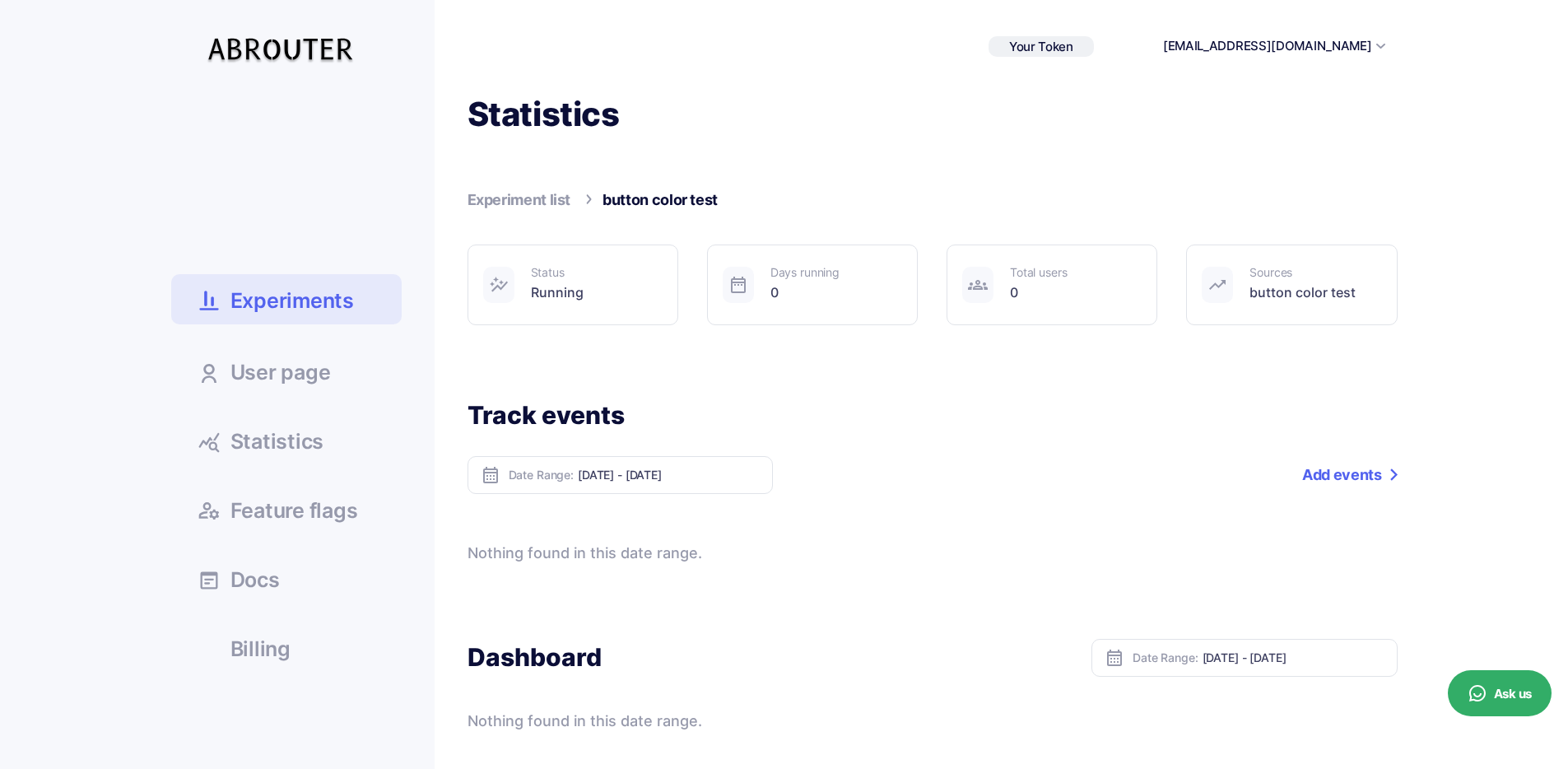
click at [663, 474] on input "[DATE] - [DATE]" at bounding box center [668, 475] width 182 height 14
click at [861, 487] on div "Date Range: Oct 07, 2025 - Oct 13, 2025 Add a tag Add events" at bounding box center [933, 475] width 930 height 38
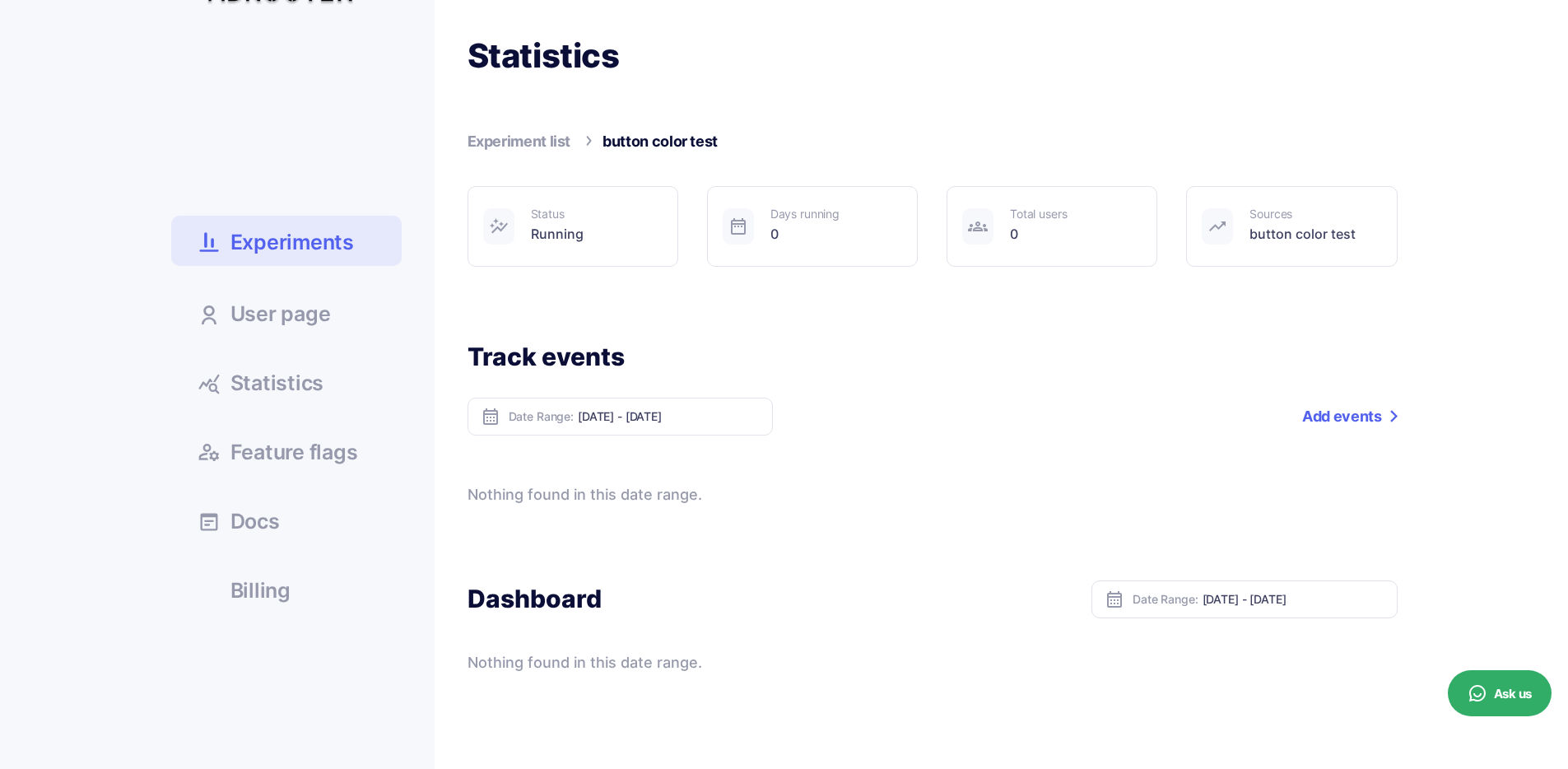
scroll to position [153, 0]
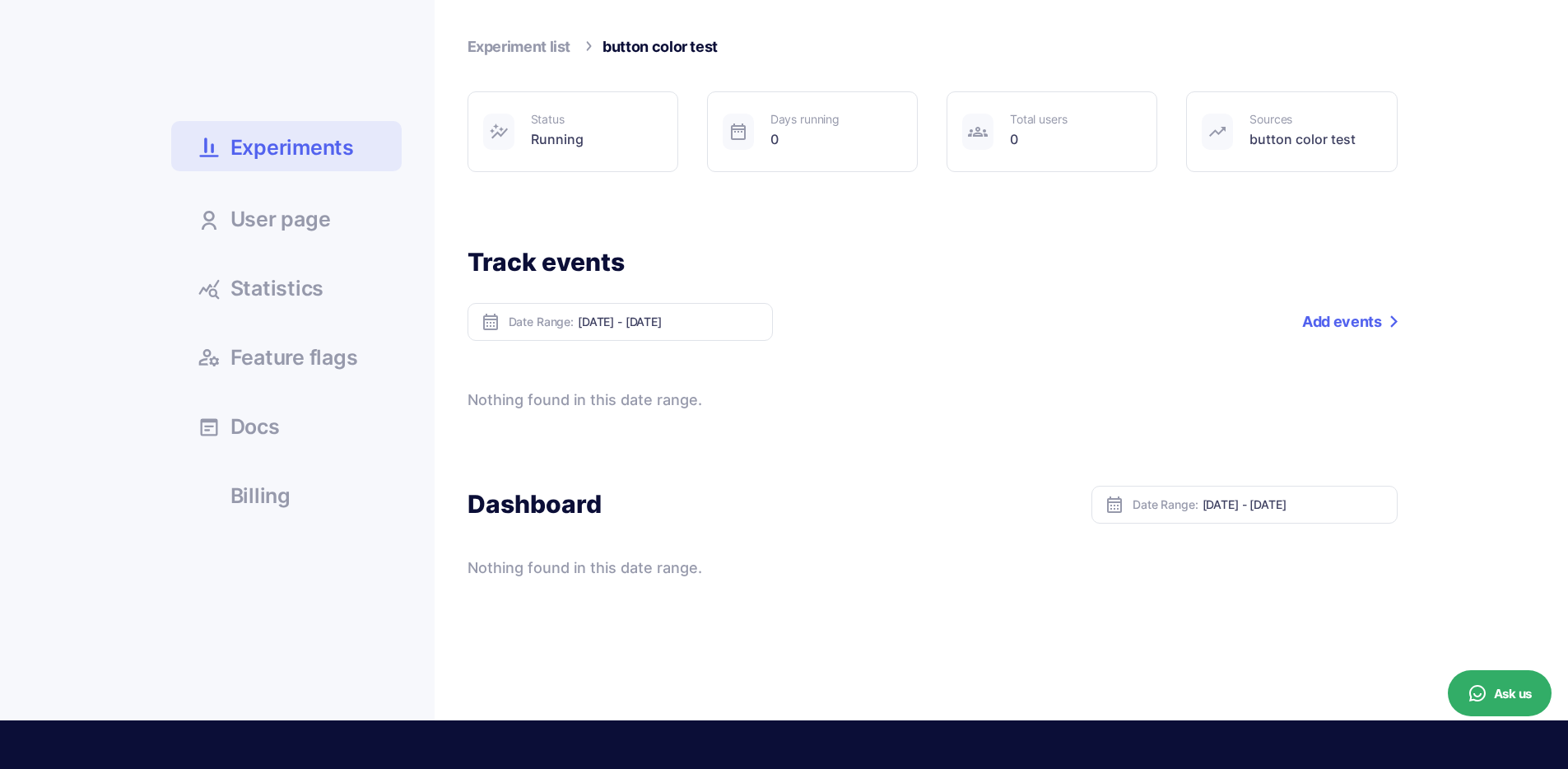
click at [282, 273] on link "Statistics" at bounding box center [287, 287] width 231 height 45
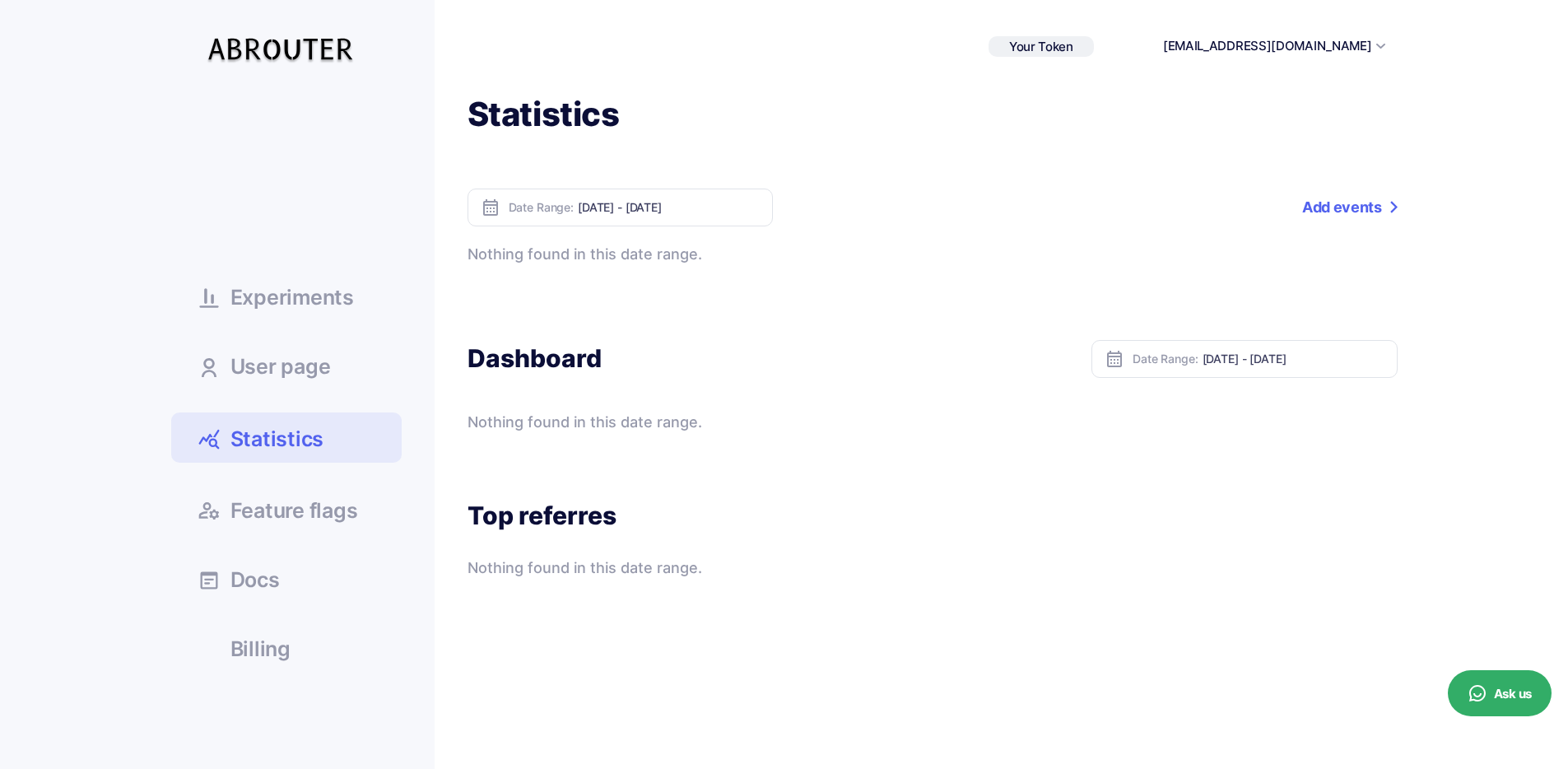
click at [293, 306] on span "Experiments" at bounding box center [293, 298] width 123 height 21
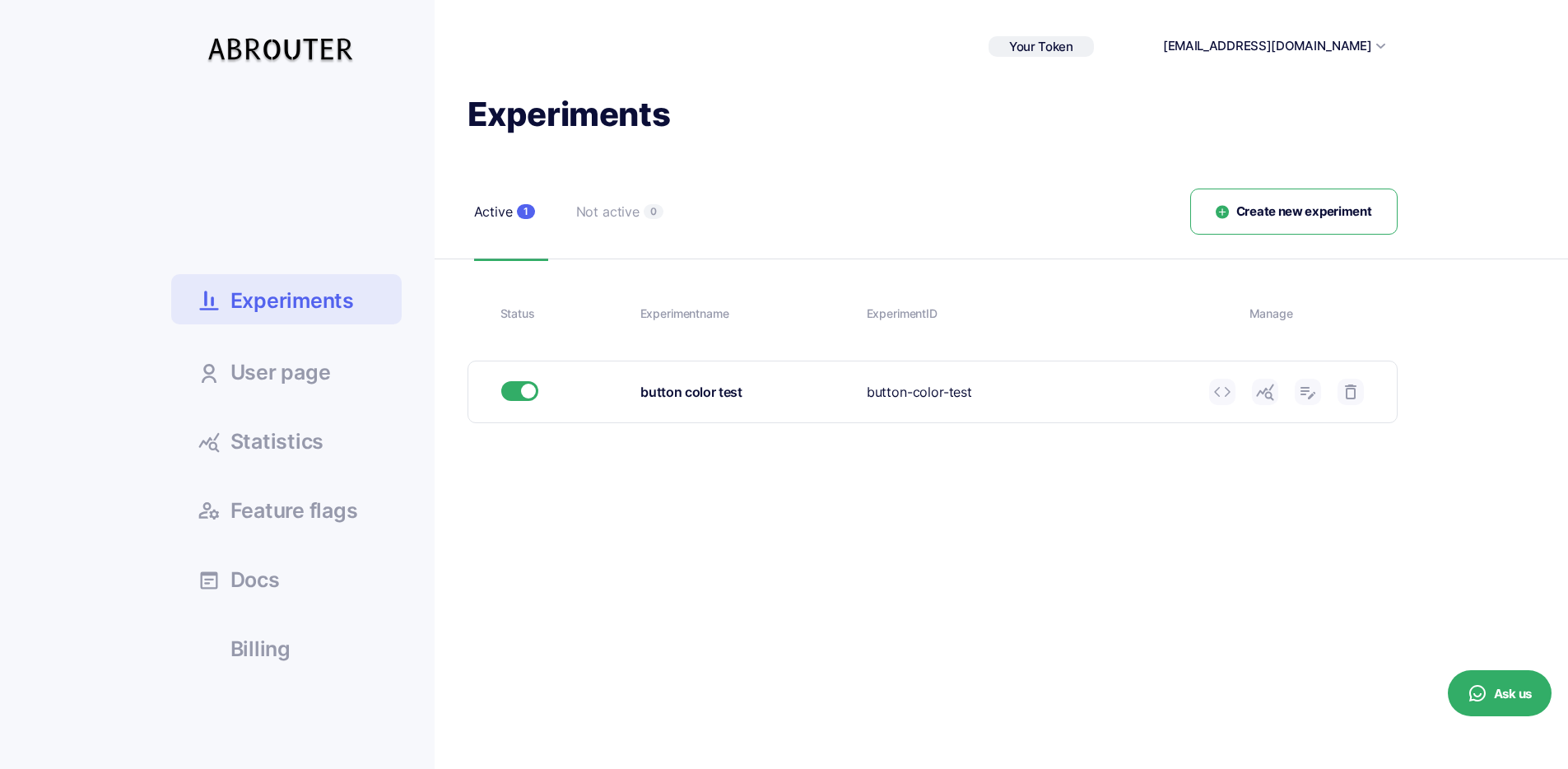
click at [245, 443] on span "Statistics" at bounding box center [278, 441] width 94 height 21
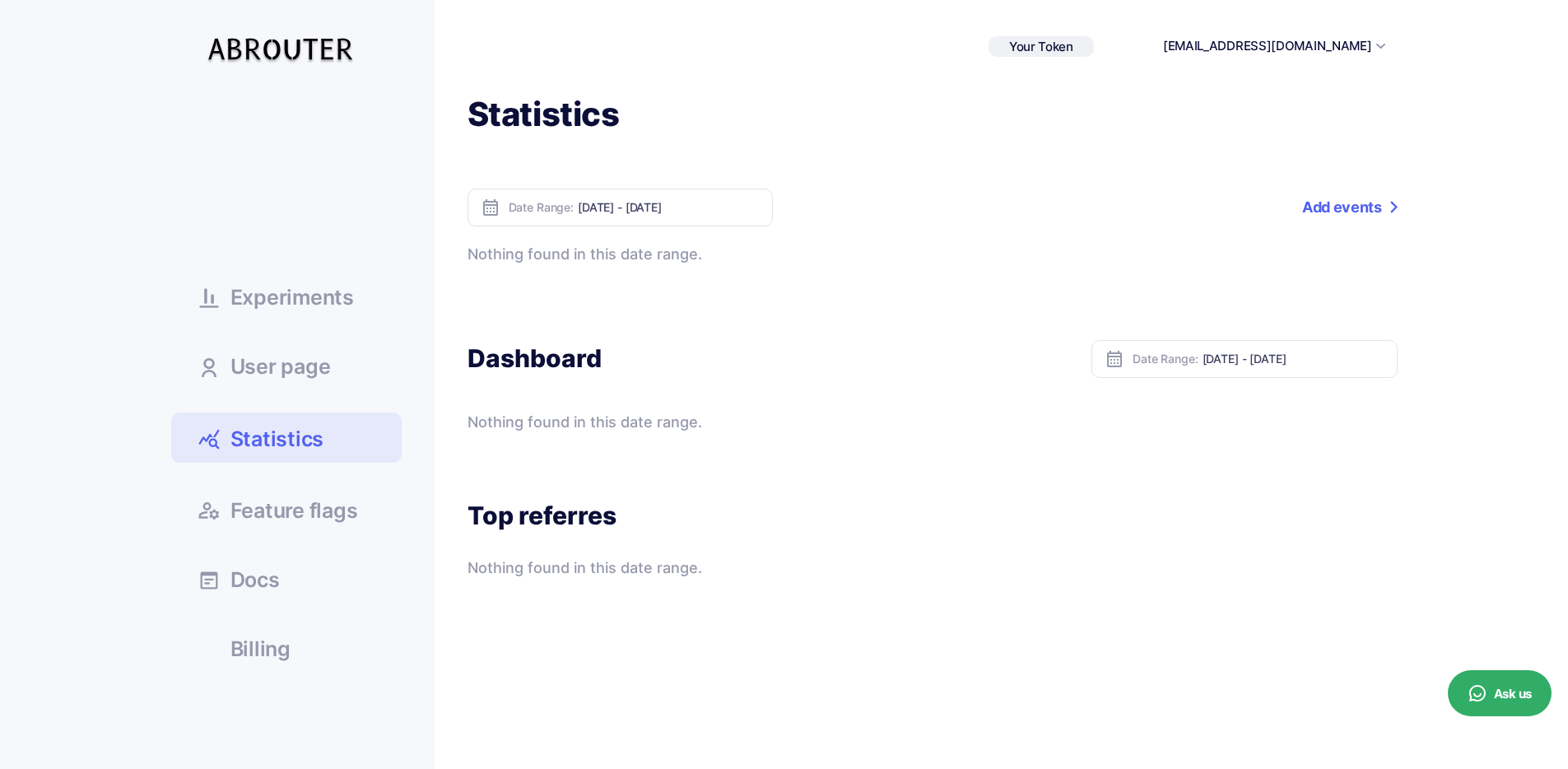
click at [612, 255] on div "Nothing found in this date range." at bounding box center [933, 254] width 930 height 23
click at [601, 264] on div at bounding box center [601, 264] width 0 height 0
click at [613, 250] on div "Nothing found in this date range." at bounding box center [933, 254] width 930 height 23
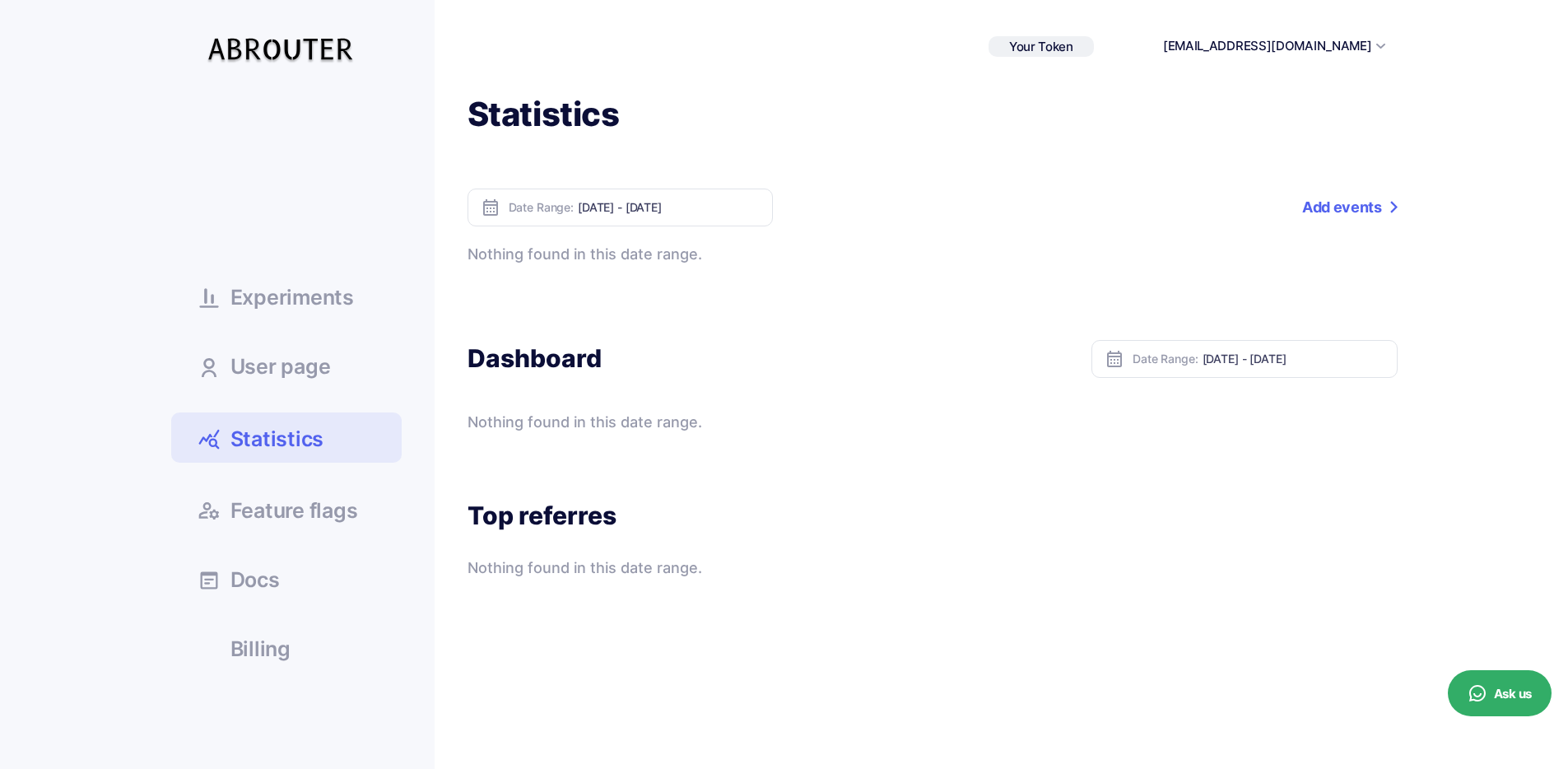
click at [1315, 202] on link "Add events" at bounding box center [1349, 207] width 95 height 38
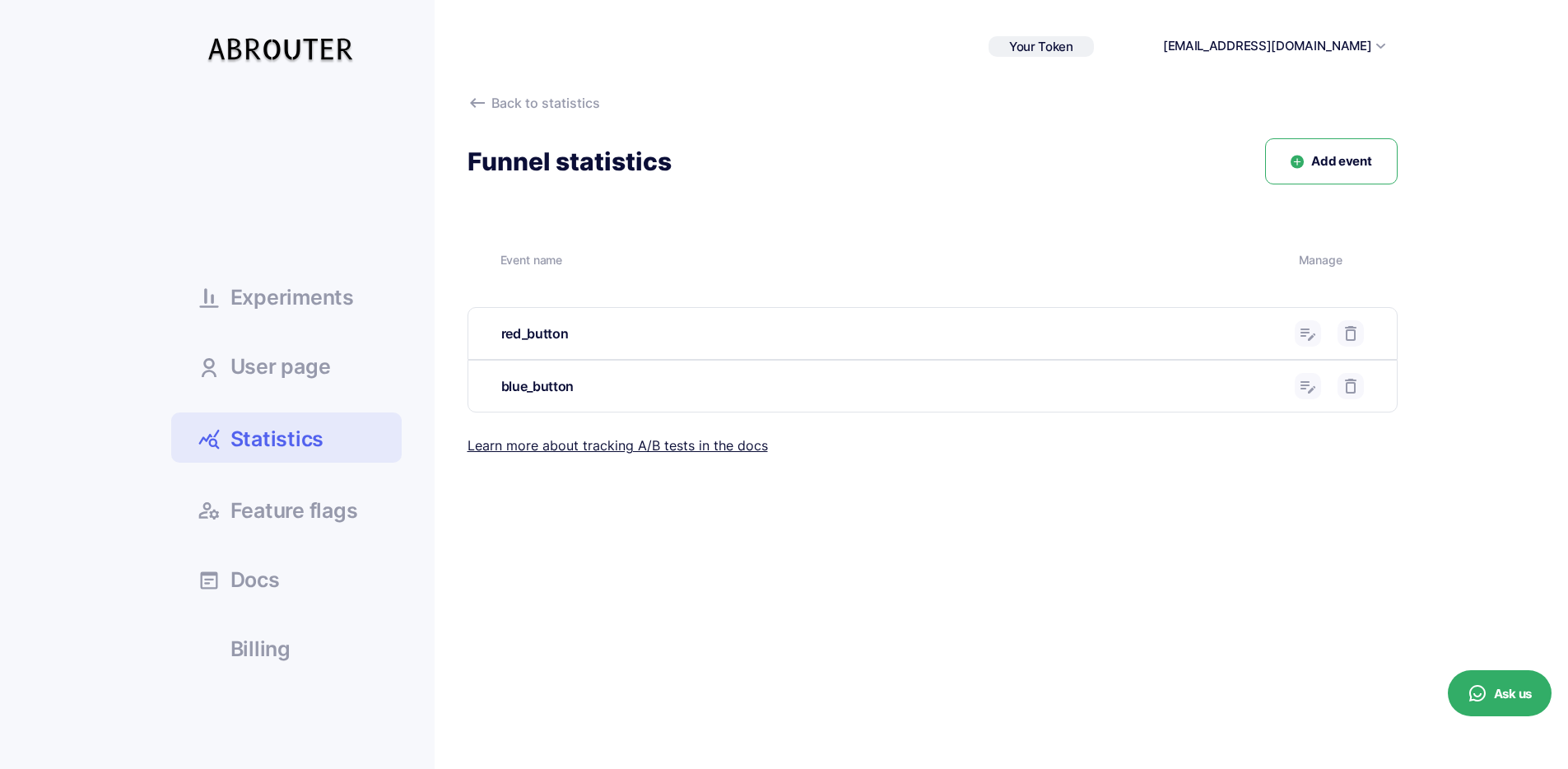
click at [552, 339] on div "red_button" at bounding box center [892, 334] width 782 height 21
click at [576, 393] on div "blue_button" at bounding box center [892, 386] width 782 height 21
drag, startPoint x: 560, startPoint y: 384, endPoint x: 662, endPoint y: 379, distance: 102.1
click at [585, 380] on div "blue_button" at bounding box center [892, 386] width 782 height 21
click at [1312, 384] on icon at bounding box center [1308, 386] width 20 height 20
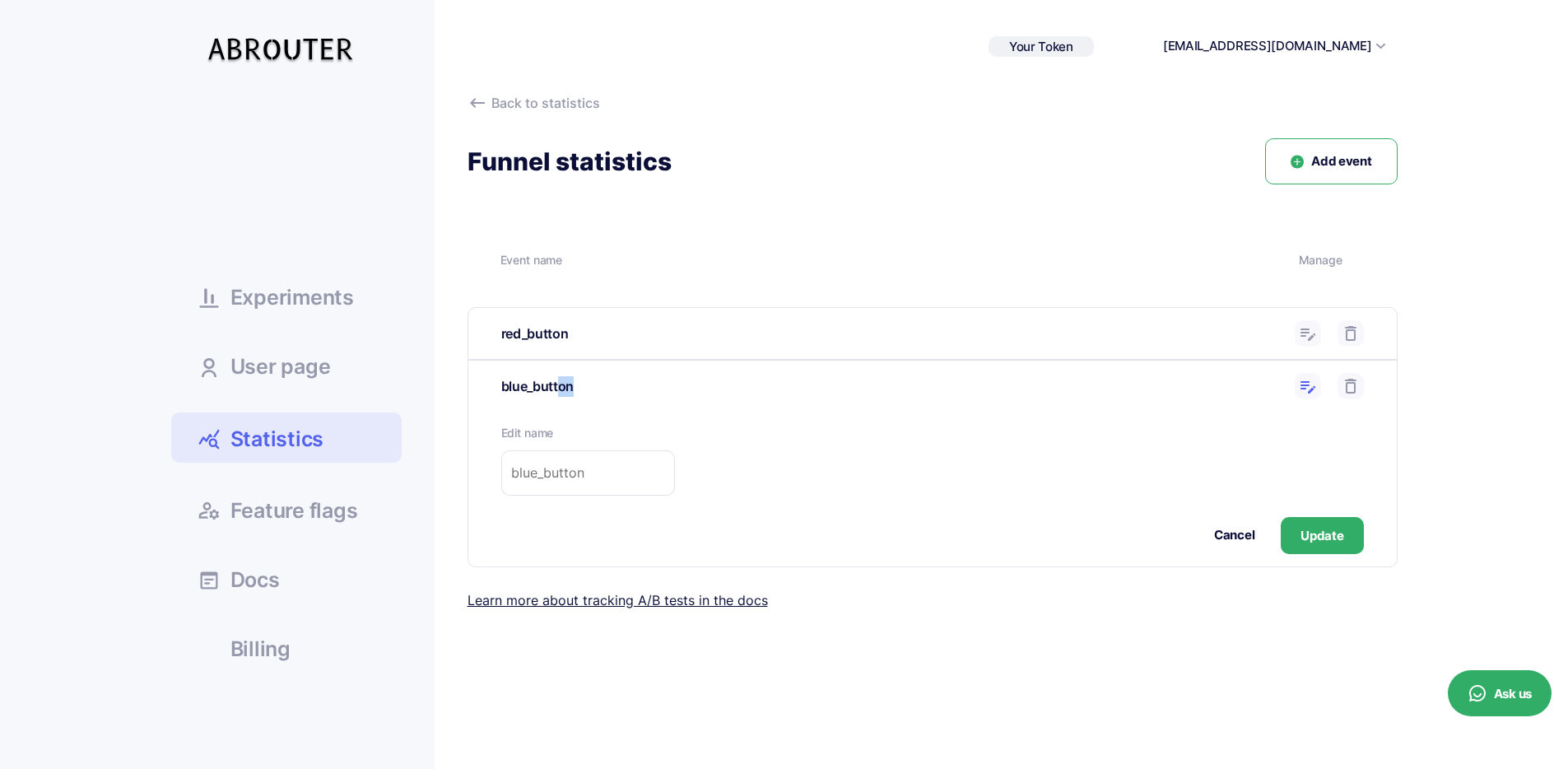
click at [1312, 384] on icon at bounding box center [1308, 386] width 20 height 20
click at [1230, 526] on button "Cancel" at bounding box center [1234, 535] width 41 height 19
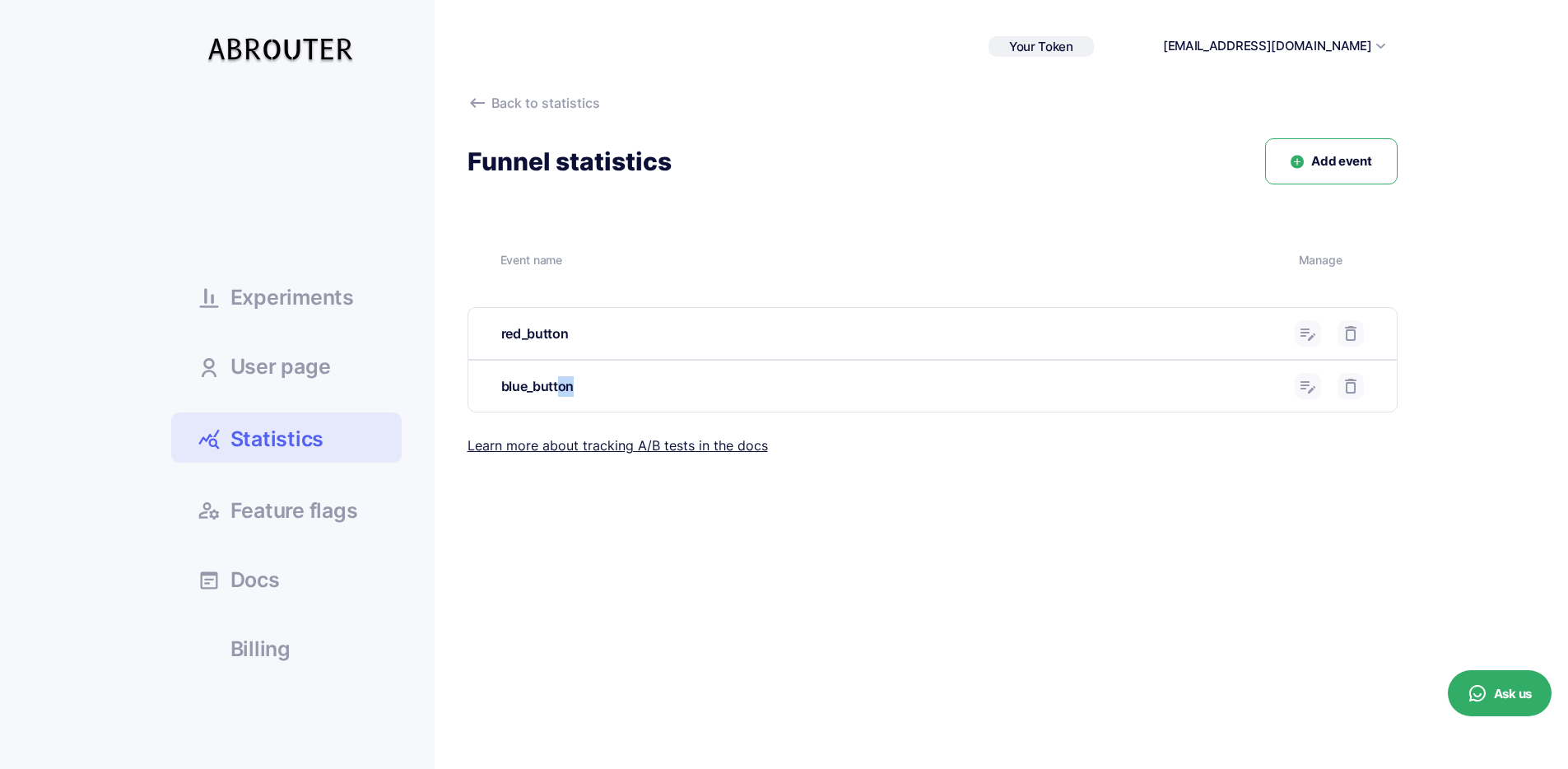
click at [1347, 159] on span "Add event" at bounding box center [1341, 161] width 60 height 19
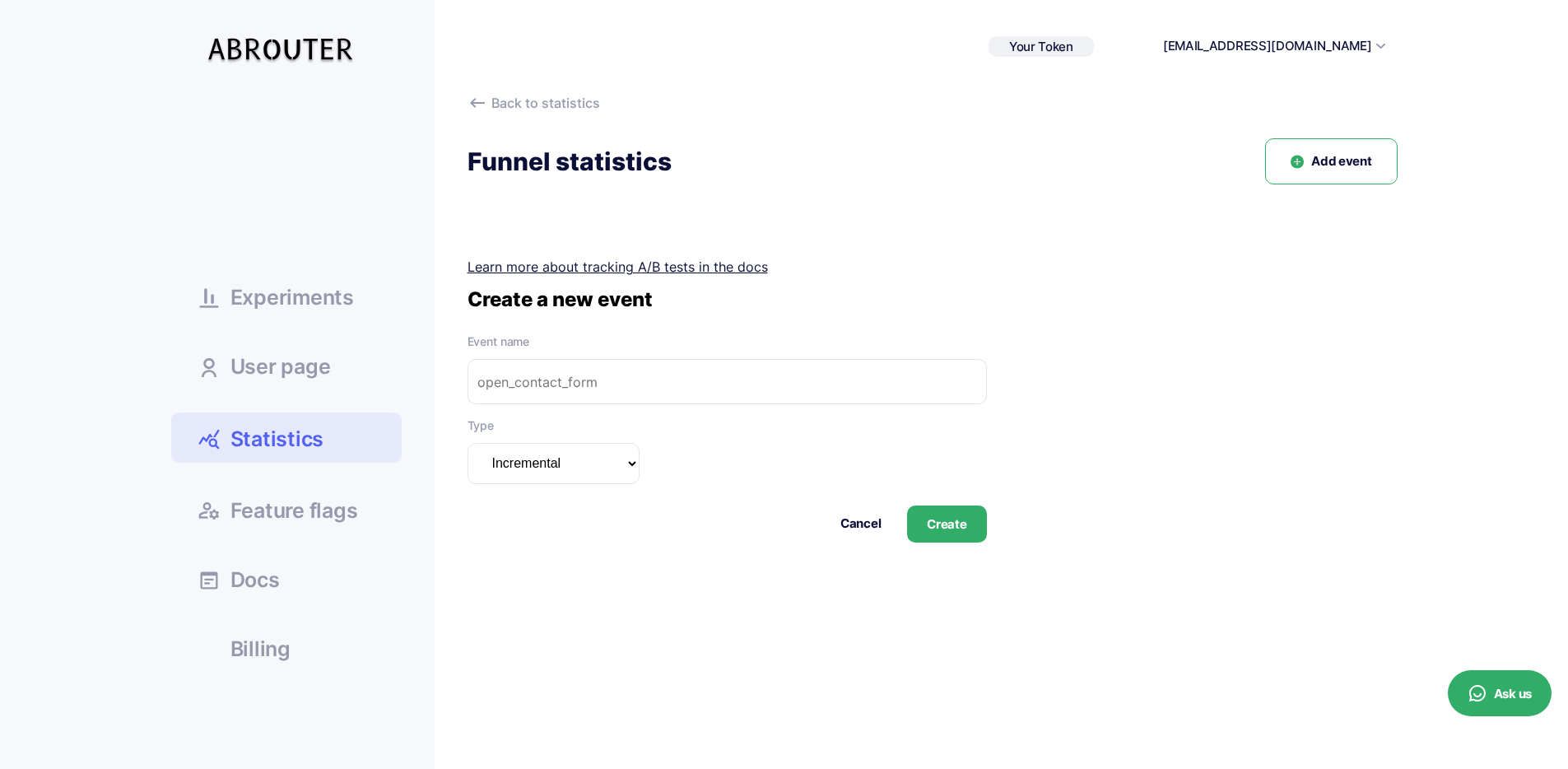
click at [599, 462] on select "Incremental Summarizable Incremental unique" at bounding box center [554, 463] width 172 height 41
click at [891, 534] on div "Cancel Create" at bounding box center [728, 524] width 520 height 37
click at [860, 527] on button "Cancel" at bounding box center [860, 524] width 41 height 19
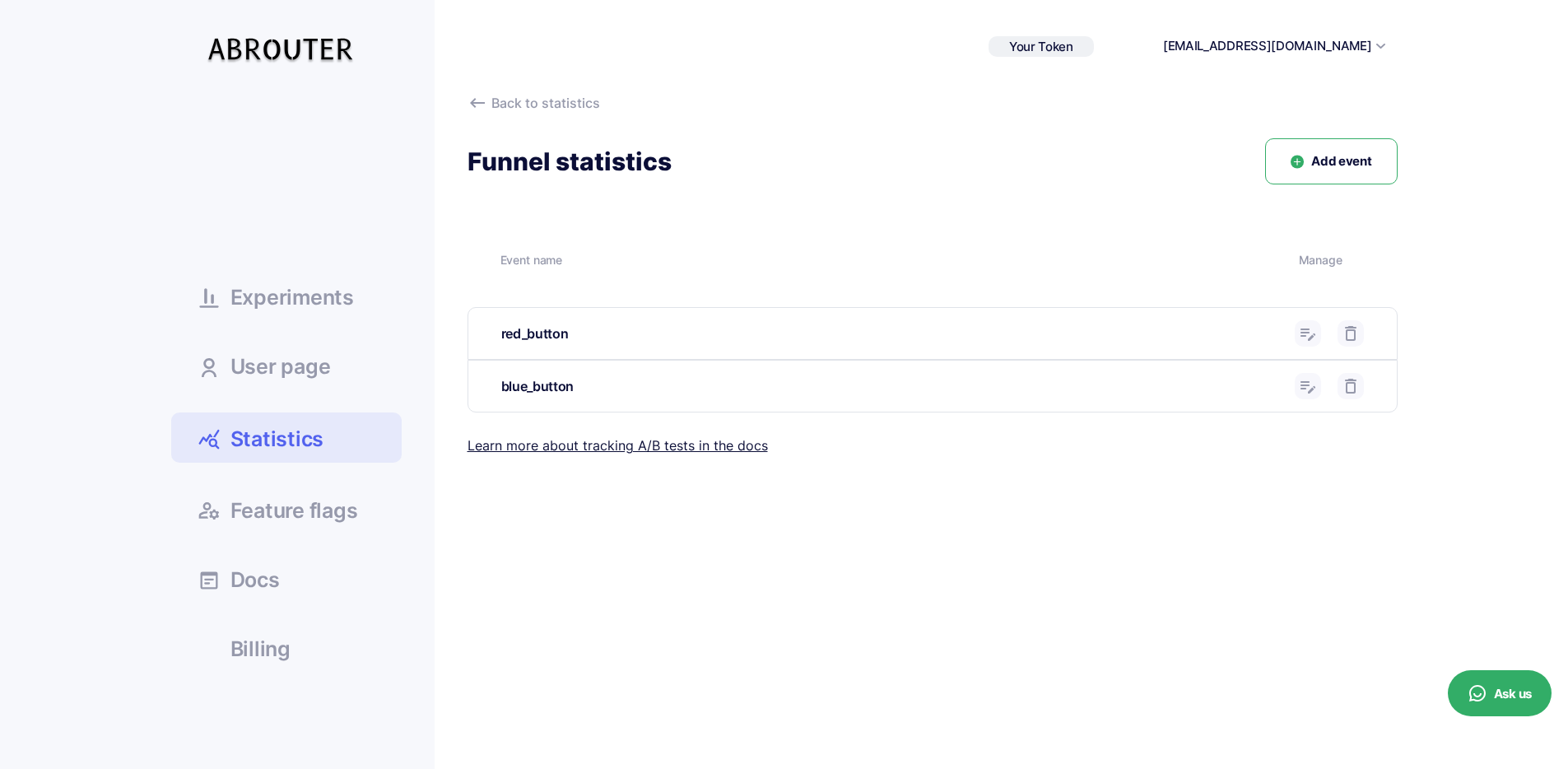
click at [1305, 173] on button "Add event" at bounding box center [1331, 161] width 131 height 47
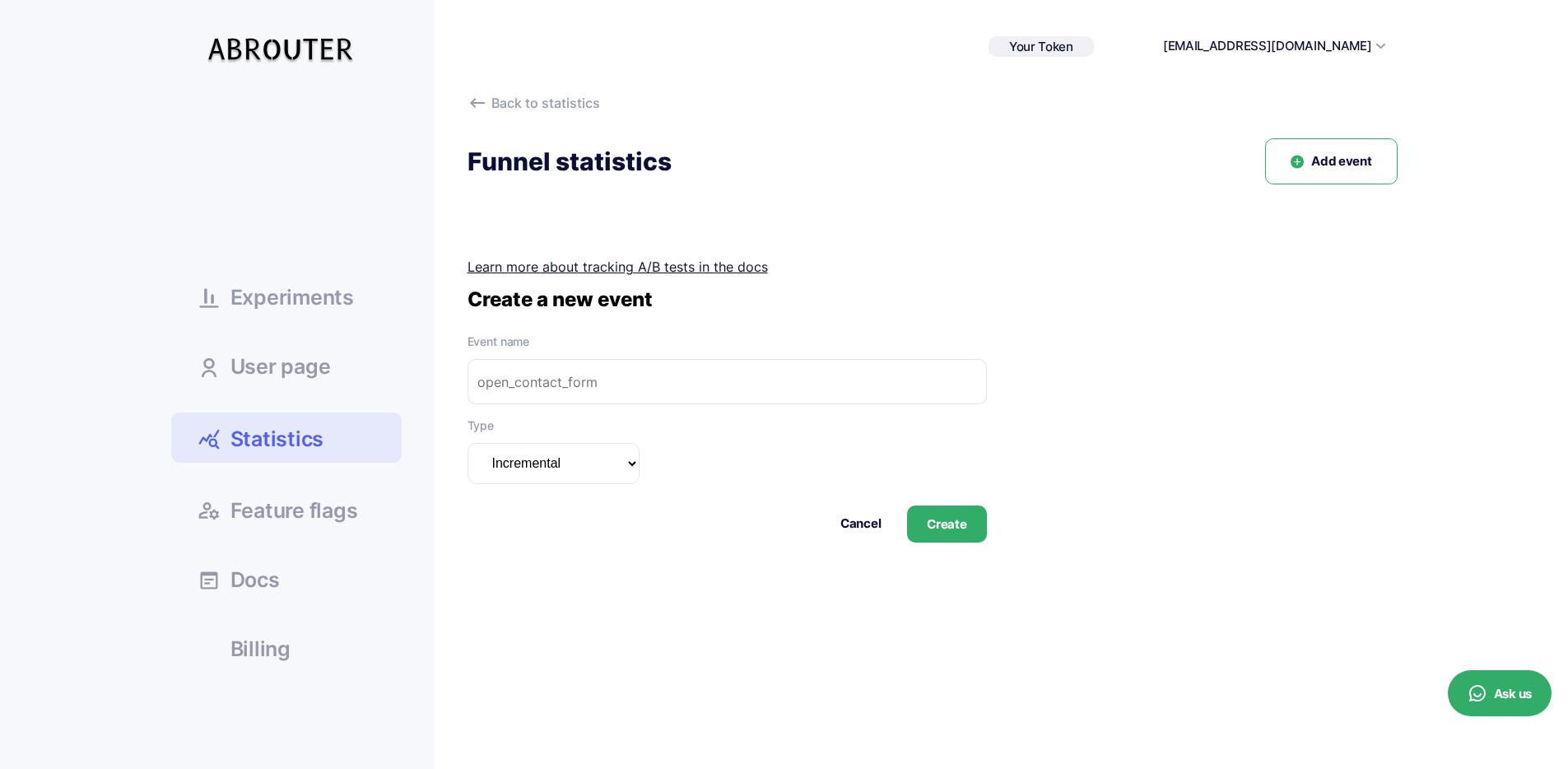
click at [695, 381] on input "text" at bounding box center [728, 382] width 520 height 45
type input "test"
click at [951, 521] on button "Create" at bounding box center [946, 524] width 79 height 37
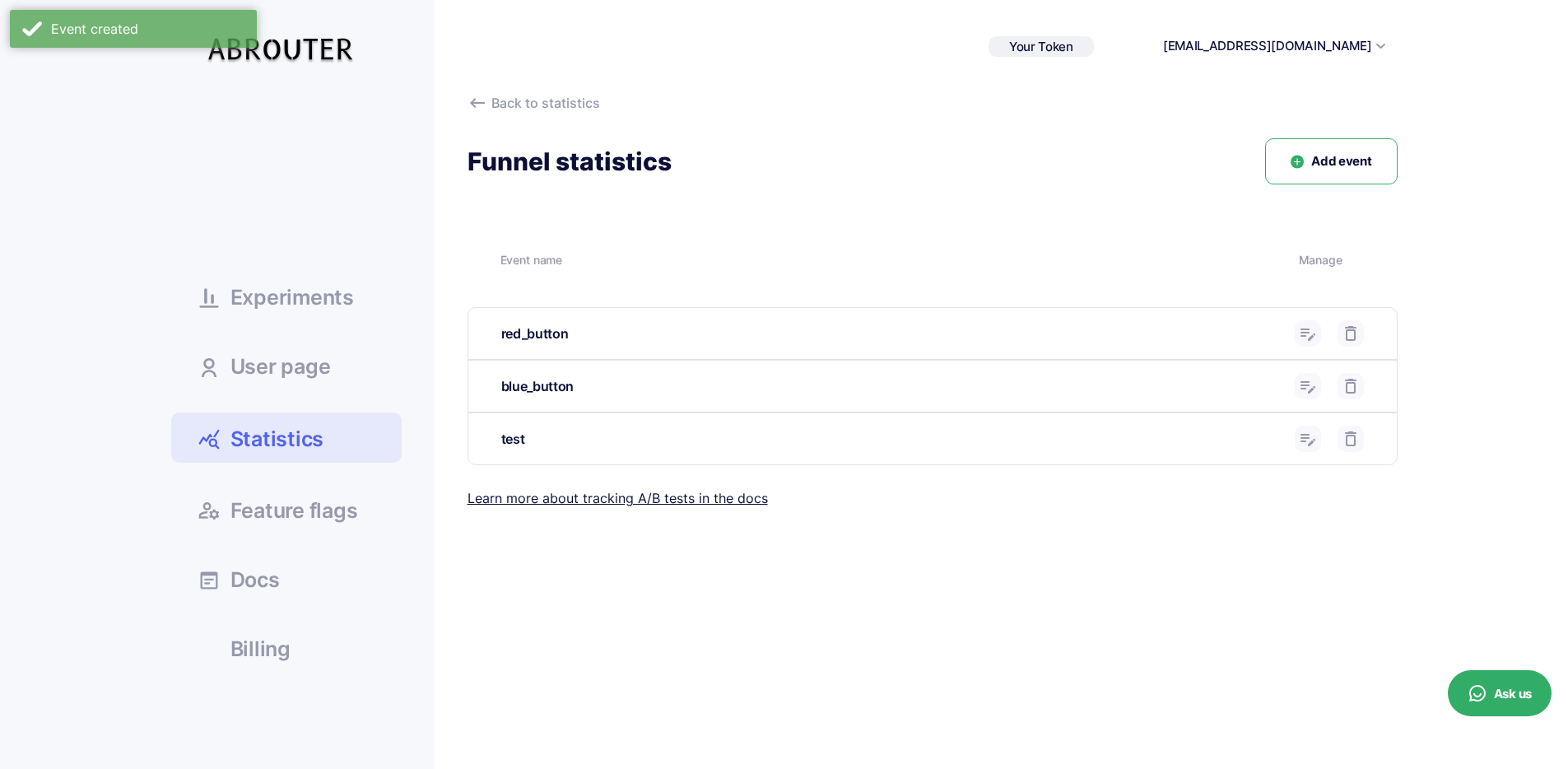
click at [194, 432] on link "Statistics" at bounding box center [287, 437] width 231 height 50
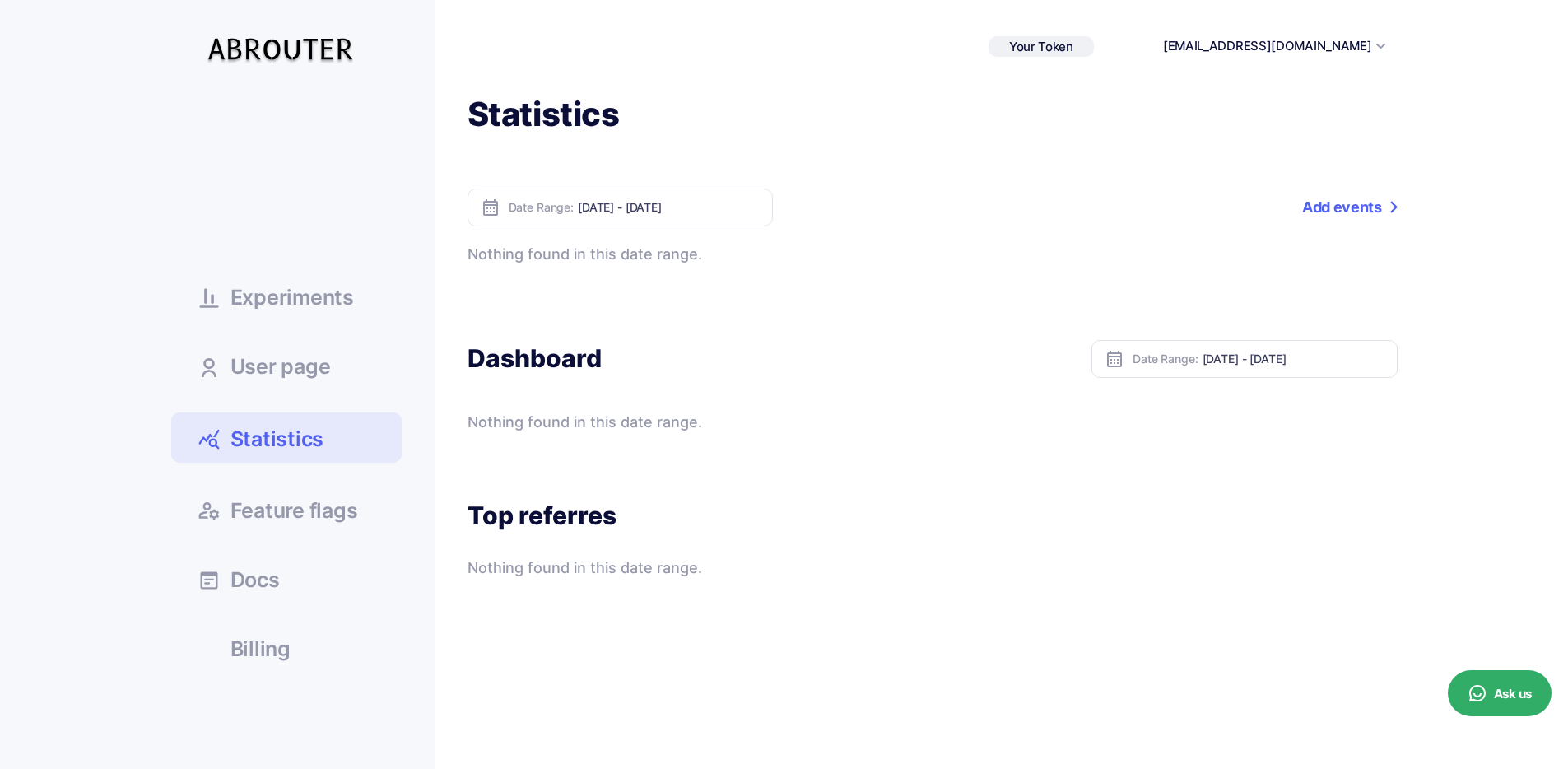
click at [1322, 200] on link "Add events" at bounding box center [1349, 207] width 95 height 38
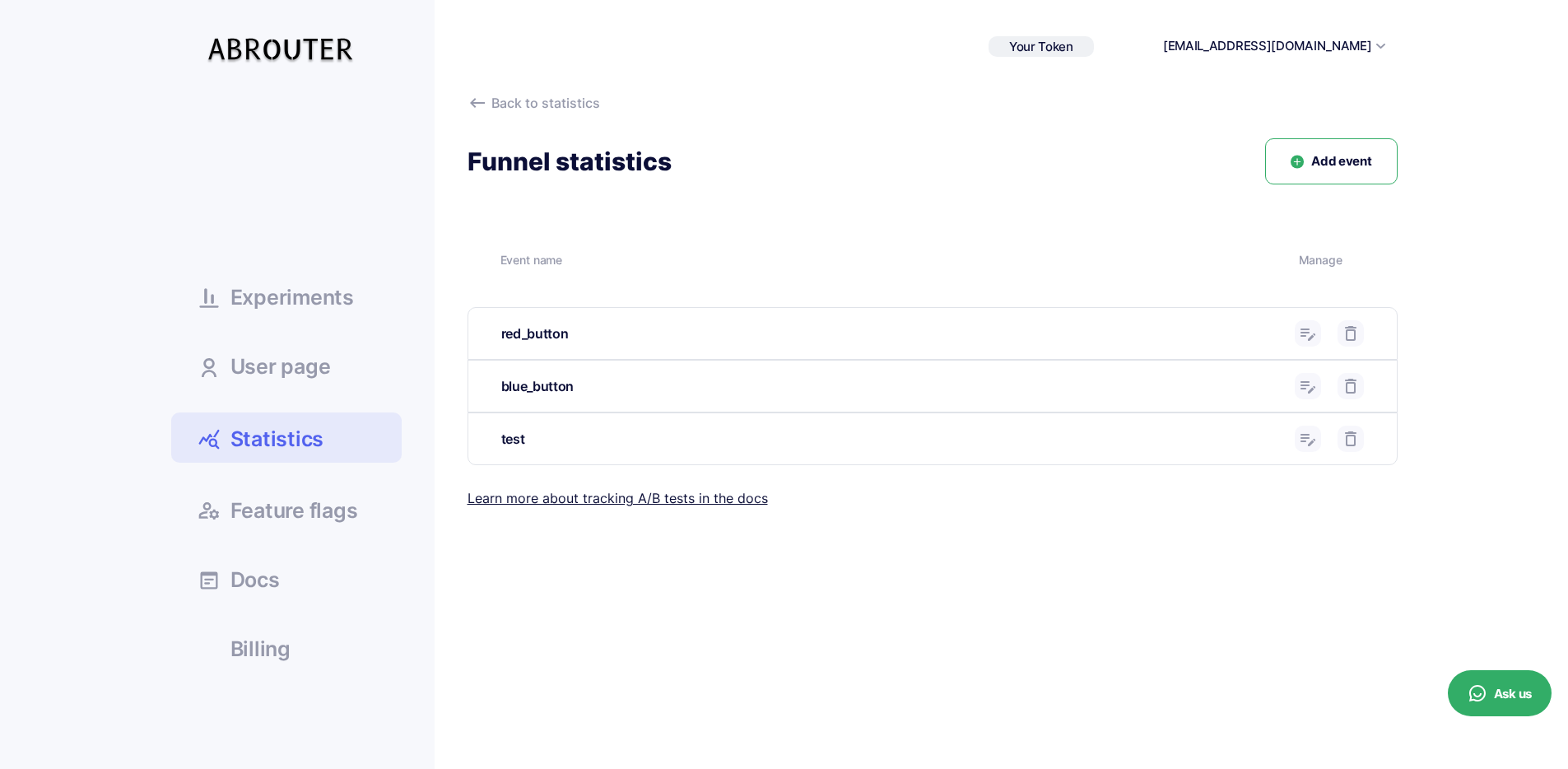
click at [1352, 442] on icon at bounding box center [1351, 439] width 20 height 20
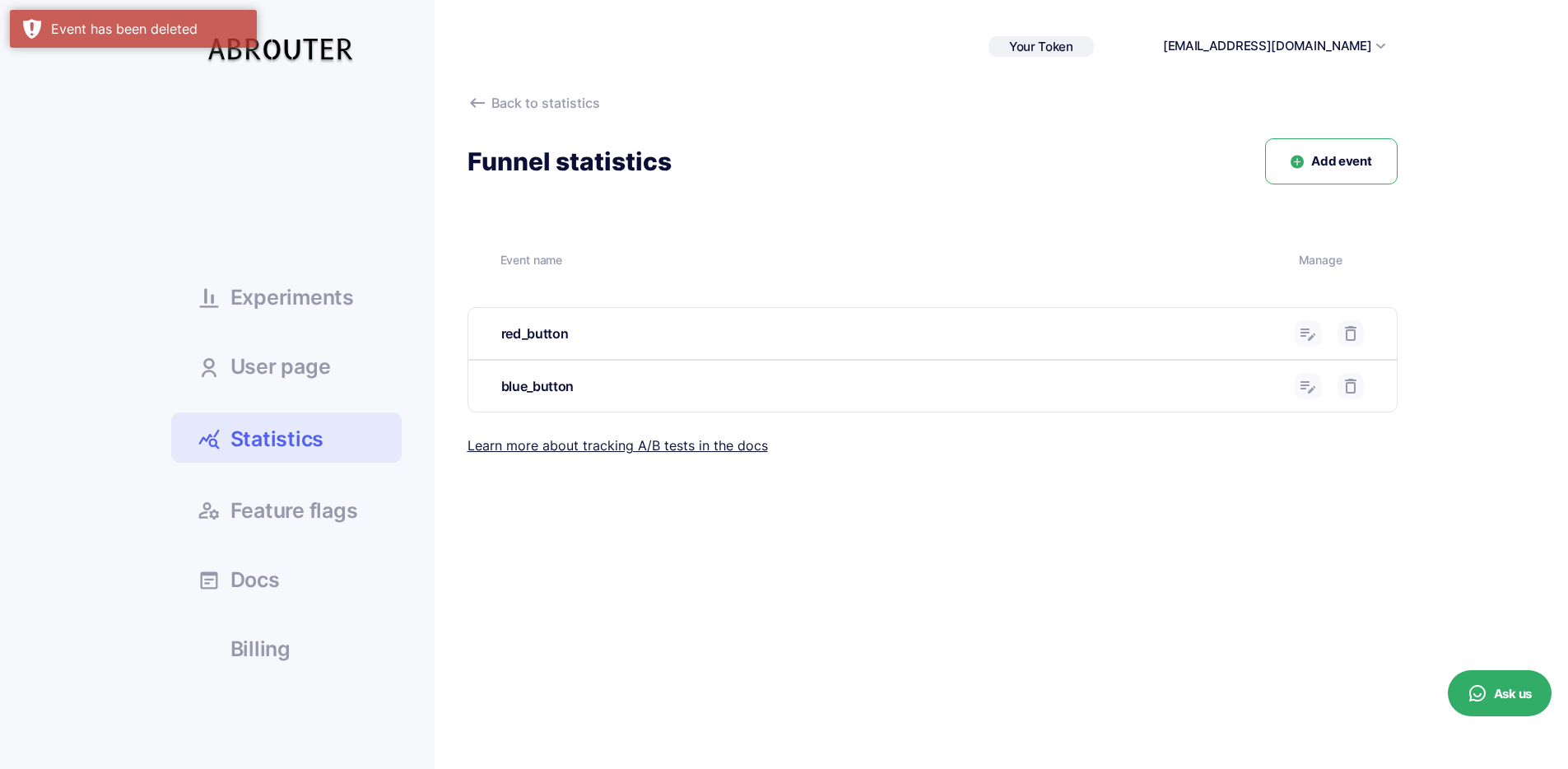
click at [1339, 164] on span "Add event" at bounding box center [1341, 161] width 60 height 19
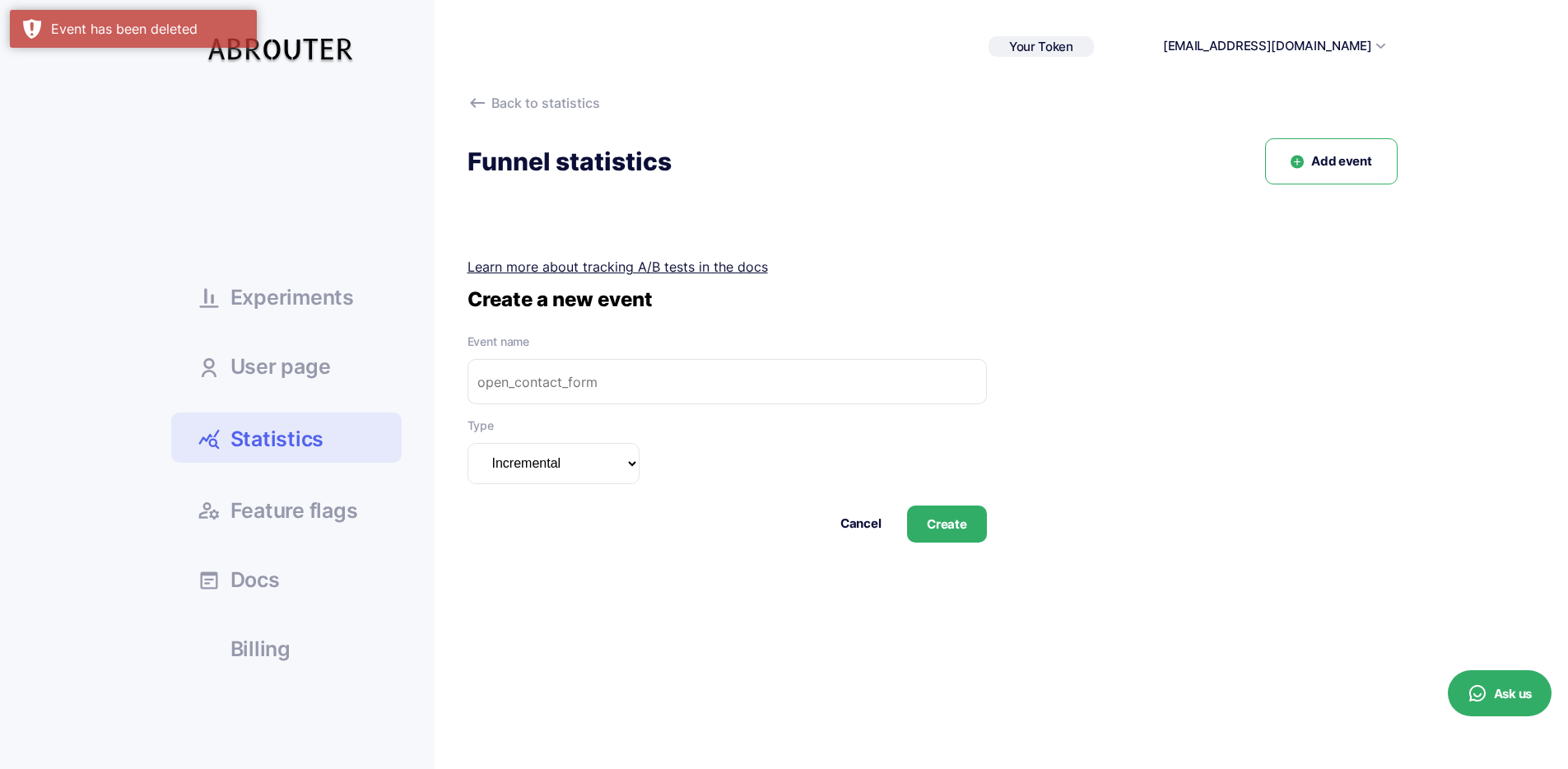
click at [617, 454] on select "Incremental Summarizable Incremental unique" at bounding box center [554, 463] width 172 height 41
select select "summarizable"
click at [468, 443] on select "Incremental Summarizable Incremental unique" at bounding box center [554, 463] width 172 height 41
click at [592, 400] on input "text" at bounding box center [728, 382] width 520 height 45
type input "test"
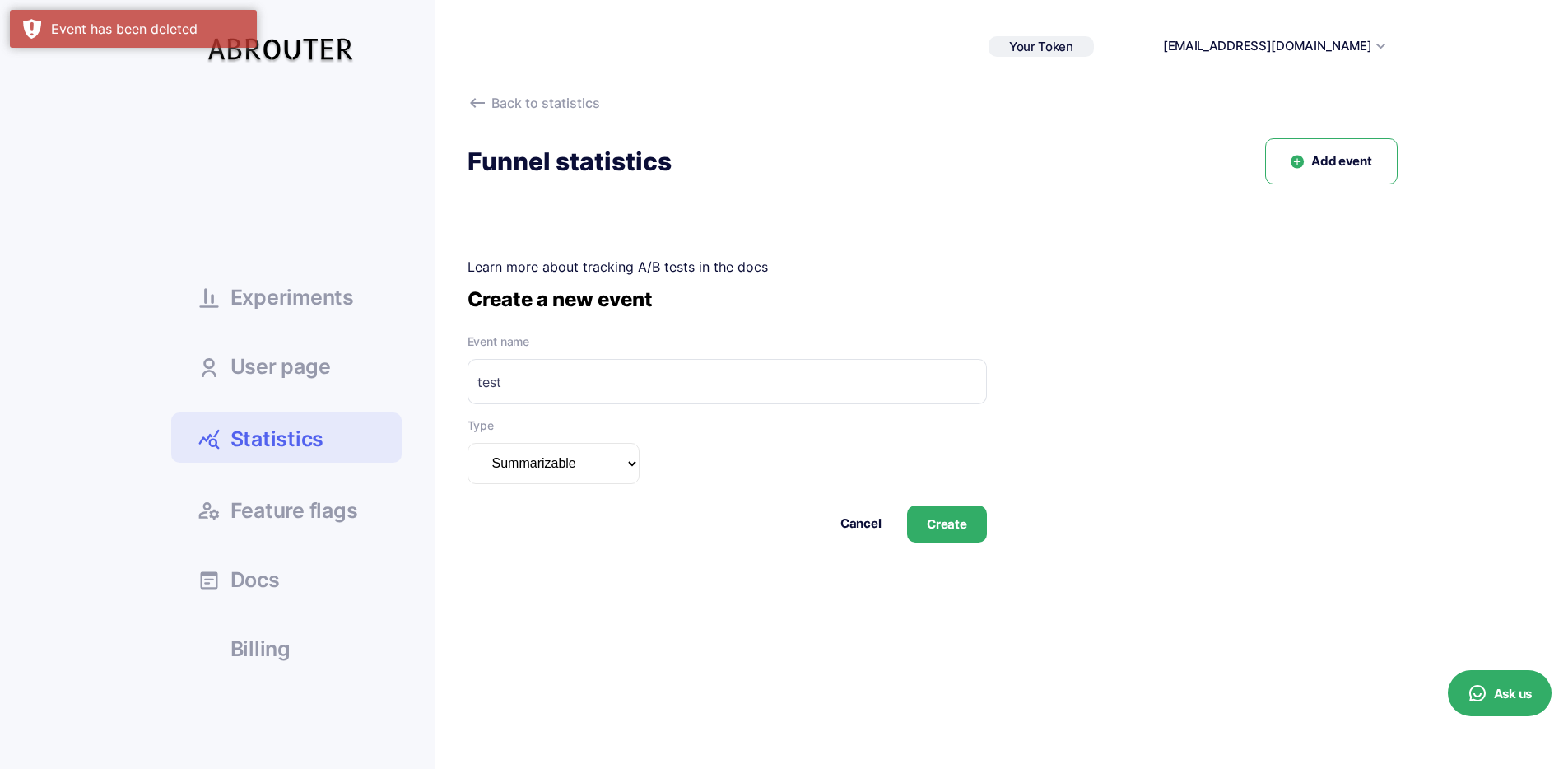
click at [971, 544] on div "Back to statistics Funnel statistics Add event Event name Manage red_button Edi…" at bounding box center [916, 388] width 963 height 593
click at [971, 535] on button "Create" at bounding box center [946, 524] width 79 height 37
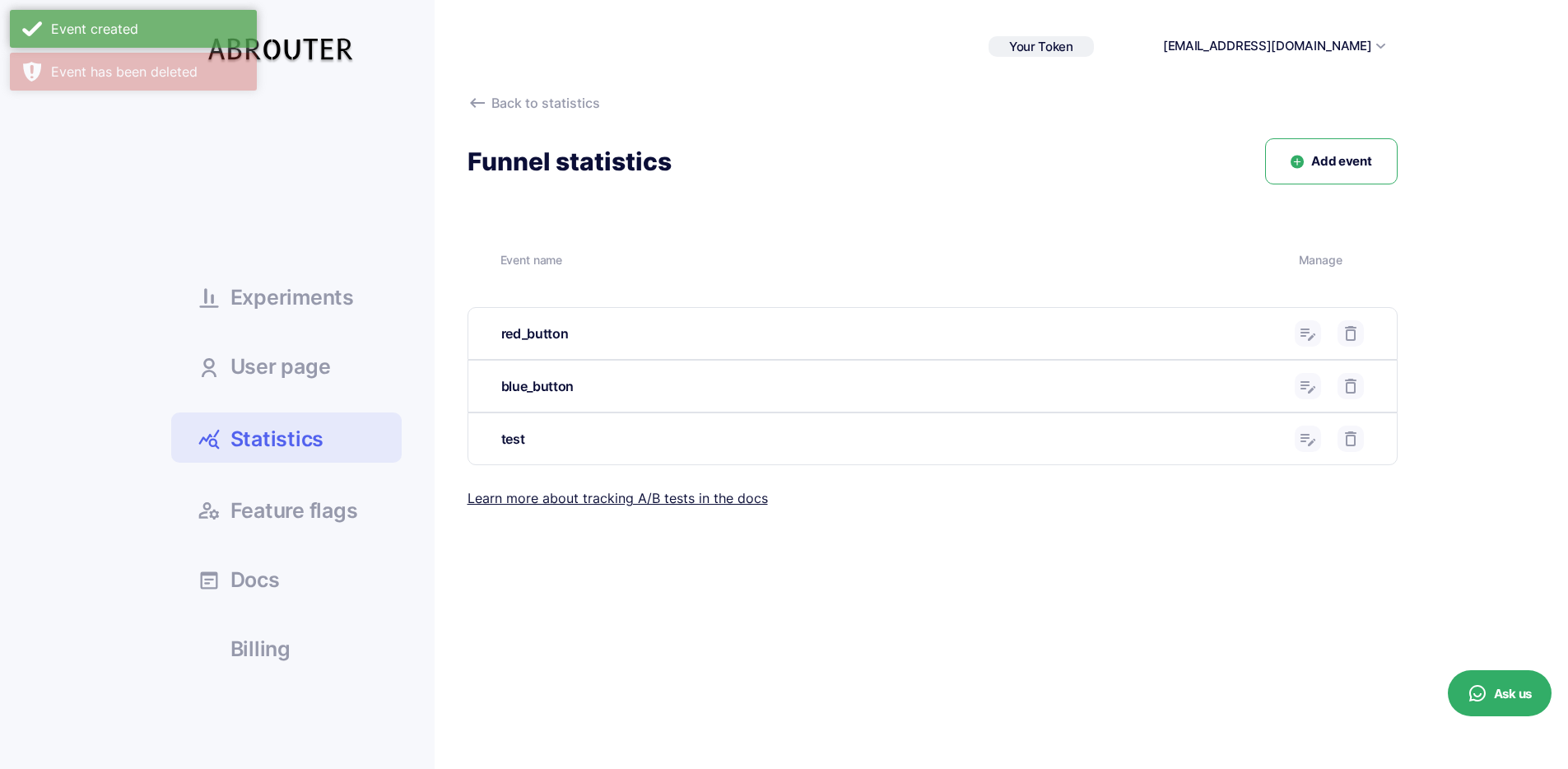
click at [1308, 429] on icon at bounding box center [1308, 439] width 20 height 20
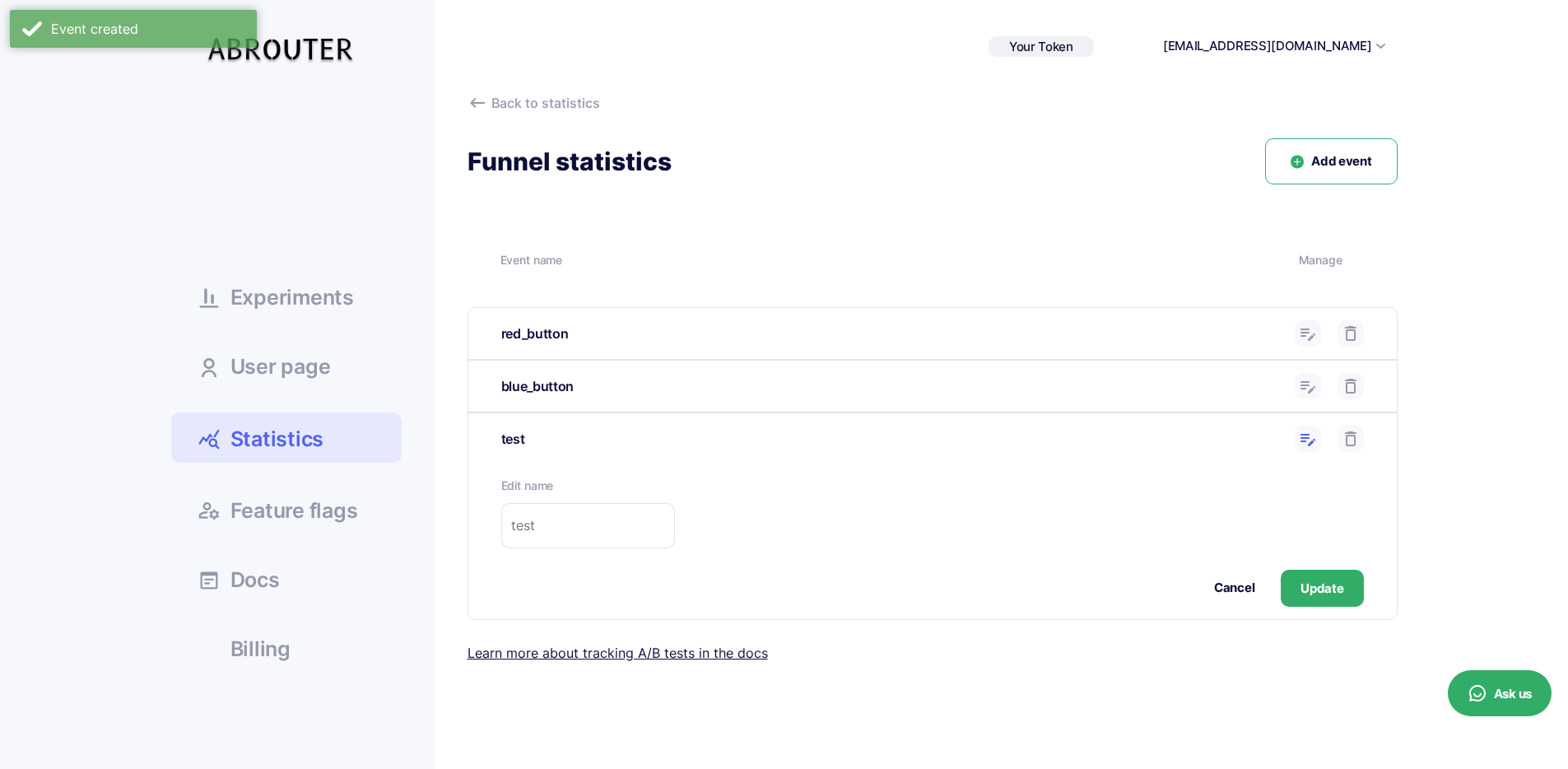
click at [1309, 436] on icon at bounding box center [1308, 439] width 20 height 20
click at [283, 425] on span "Statistics" at bounding box center [278, 439] width 94 height 29
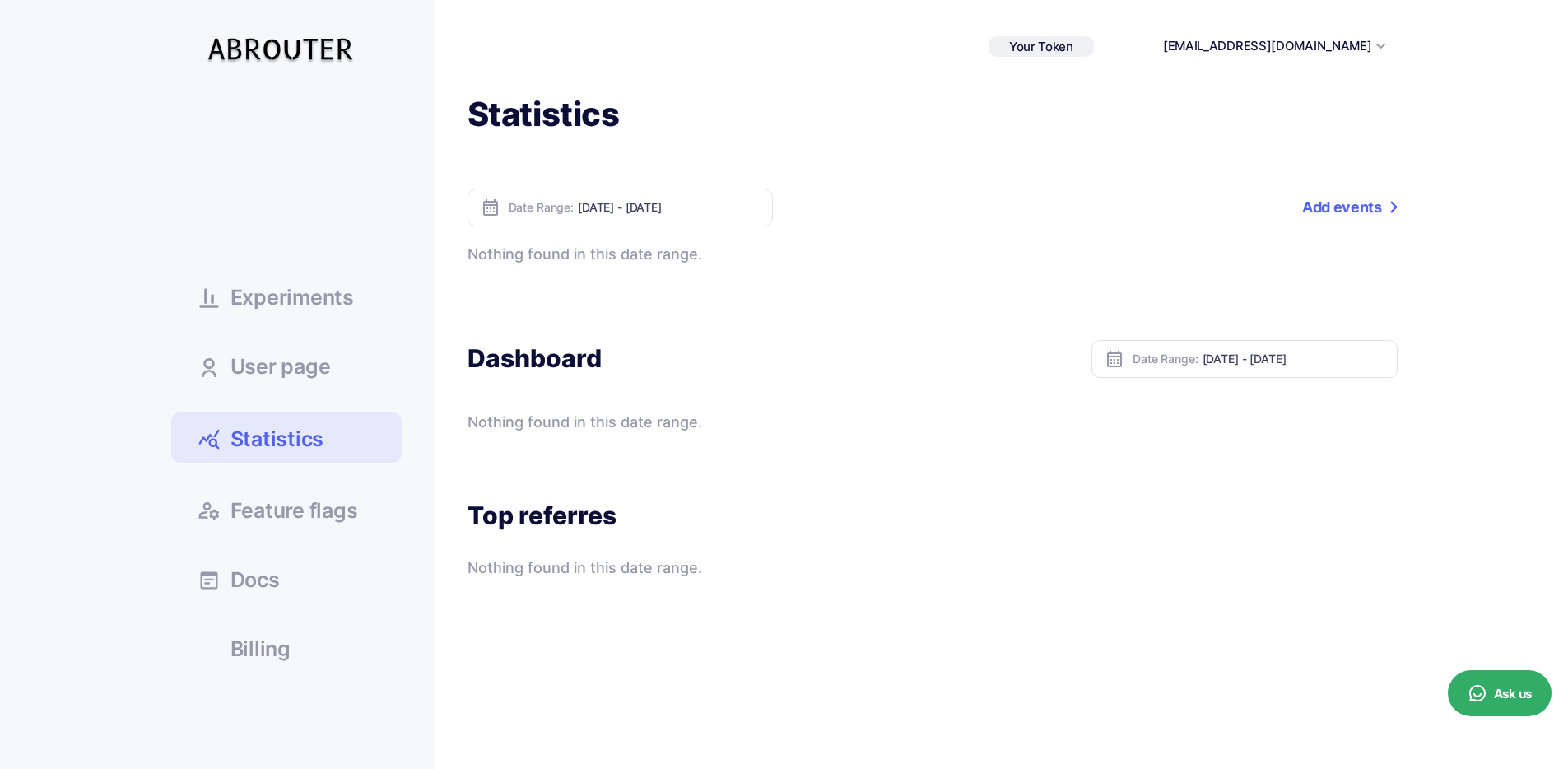
click at [1358, 200] on link "Add events" at bounding box center [1349, 207] width 95 height 38
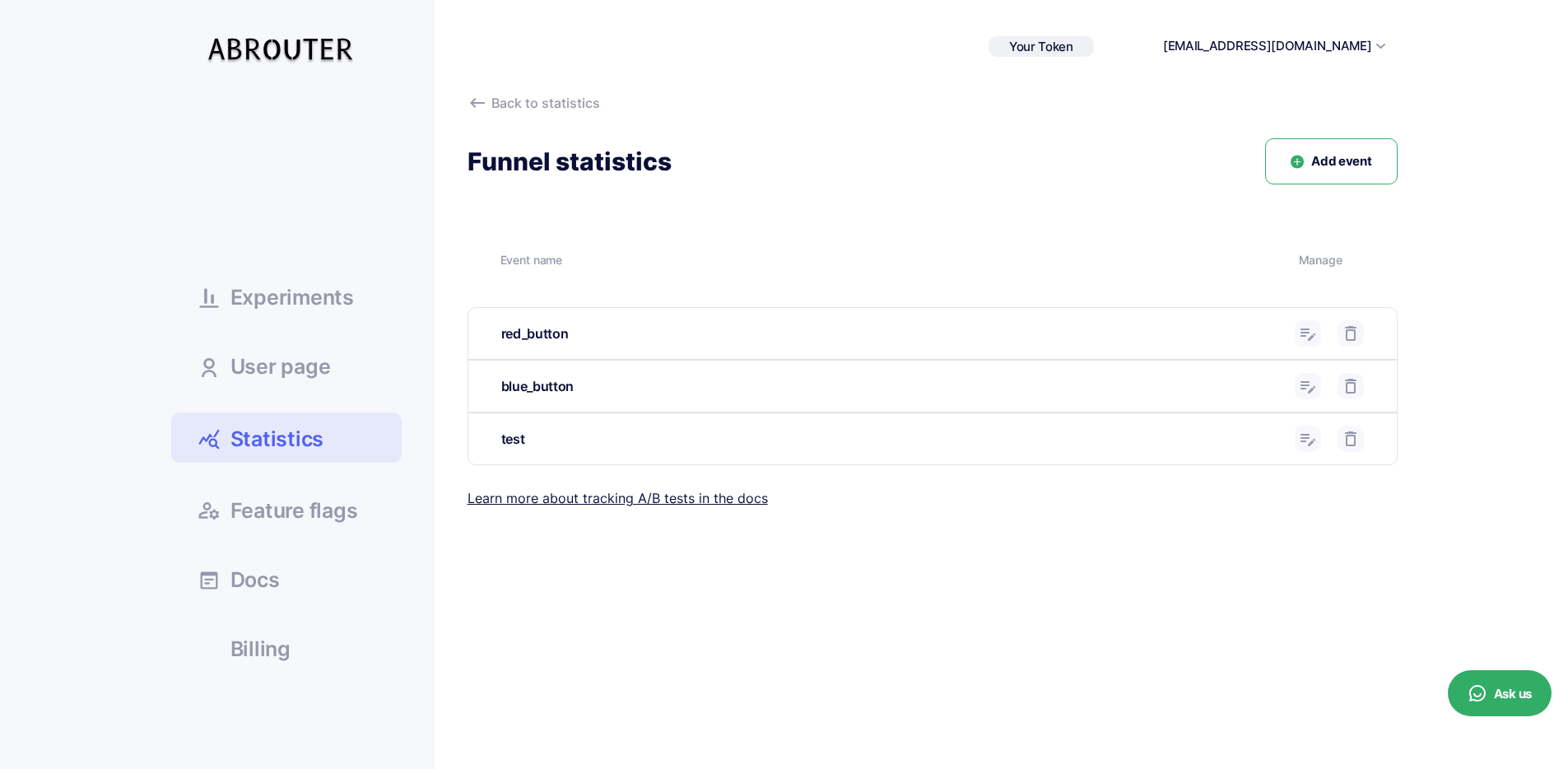
click at [1307, 440] on icon at bounding box center [1308, 439] width 20 height 20
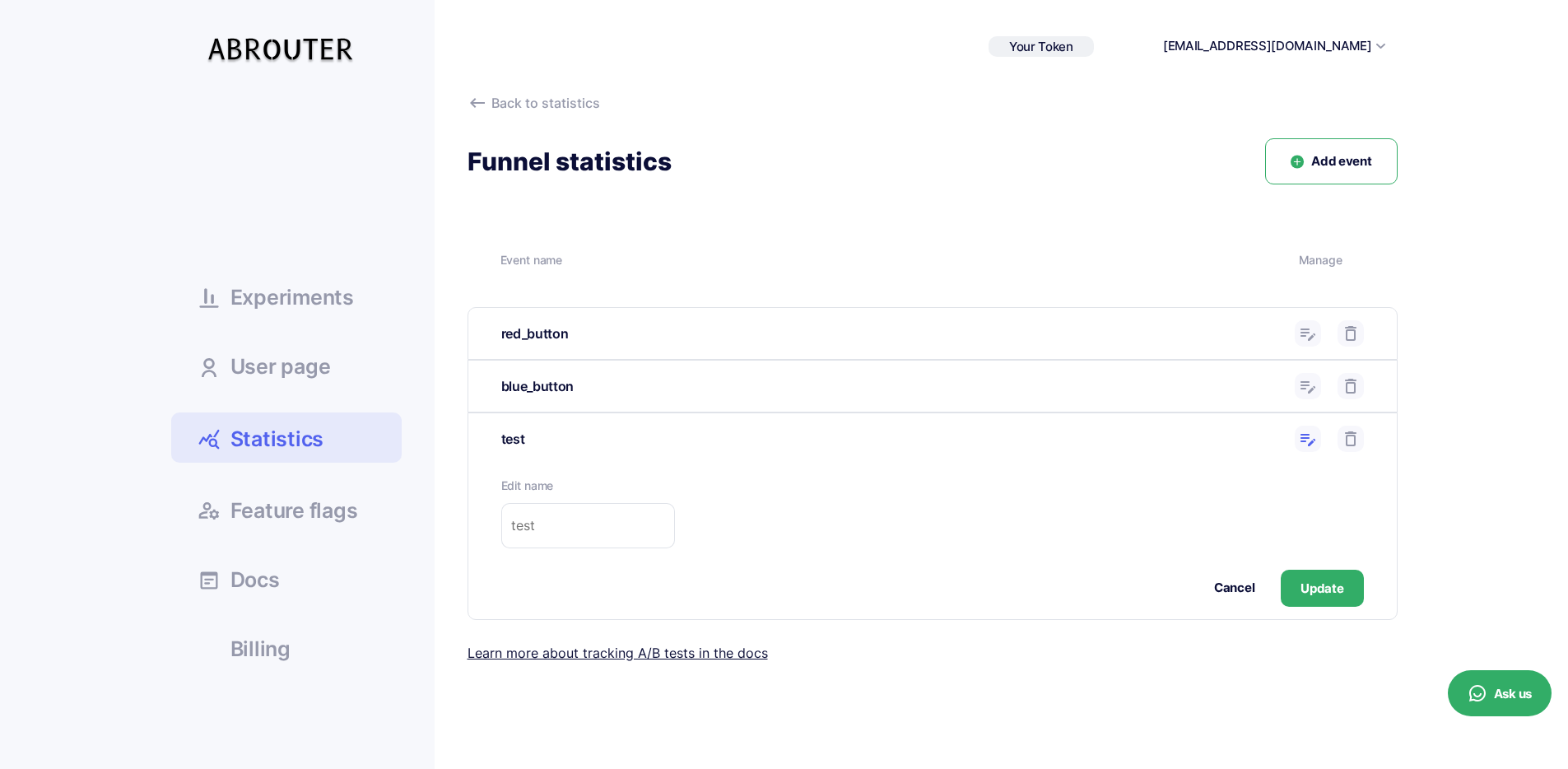
click at [1242, 576] on div "Cancel Update" at bounding box center [933, 588] width 863 height 37
click at [1344, 450] on link at bounding box center [1351, 439] width 26 height 26
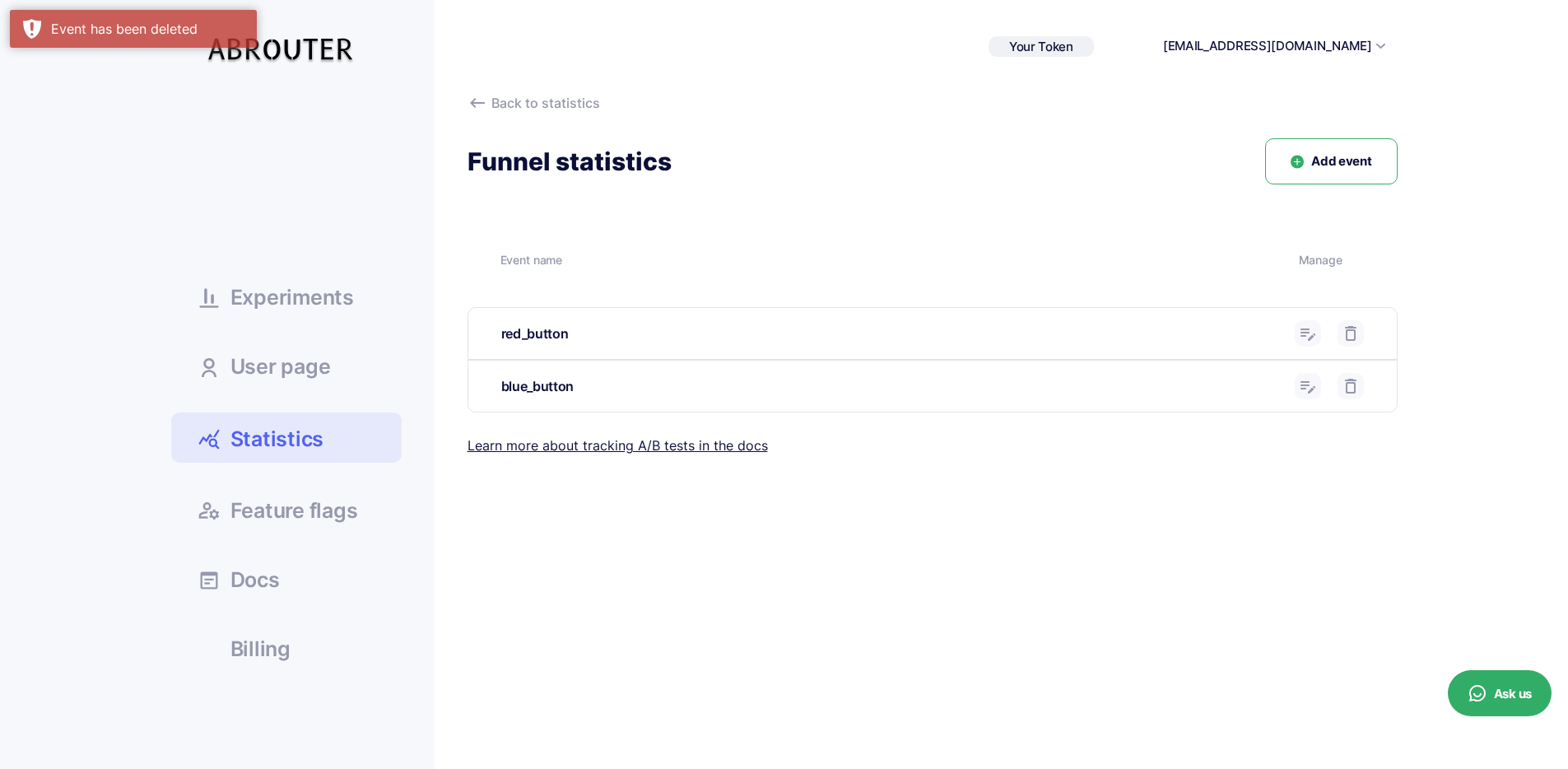
click at [1370, 153] on span "Add event" at bounding box center [1341, 161] width 60 height 19
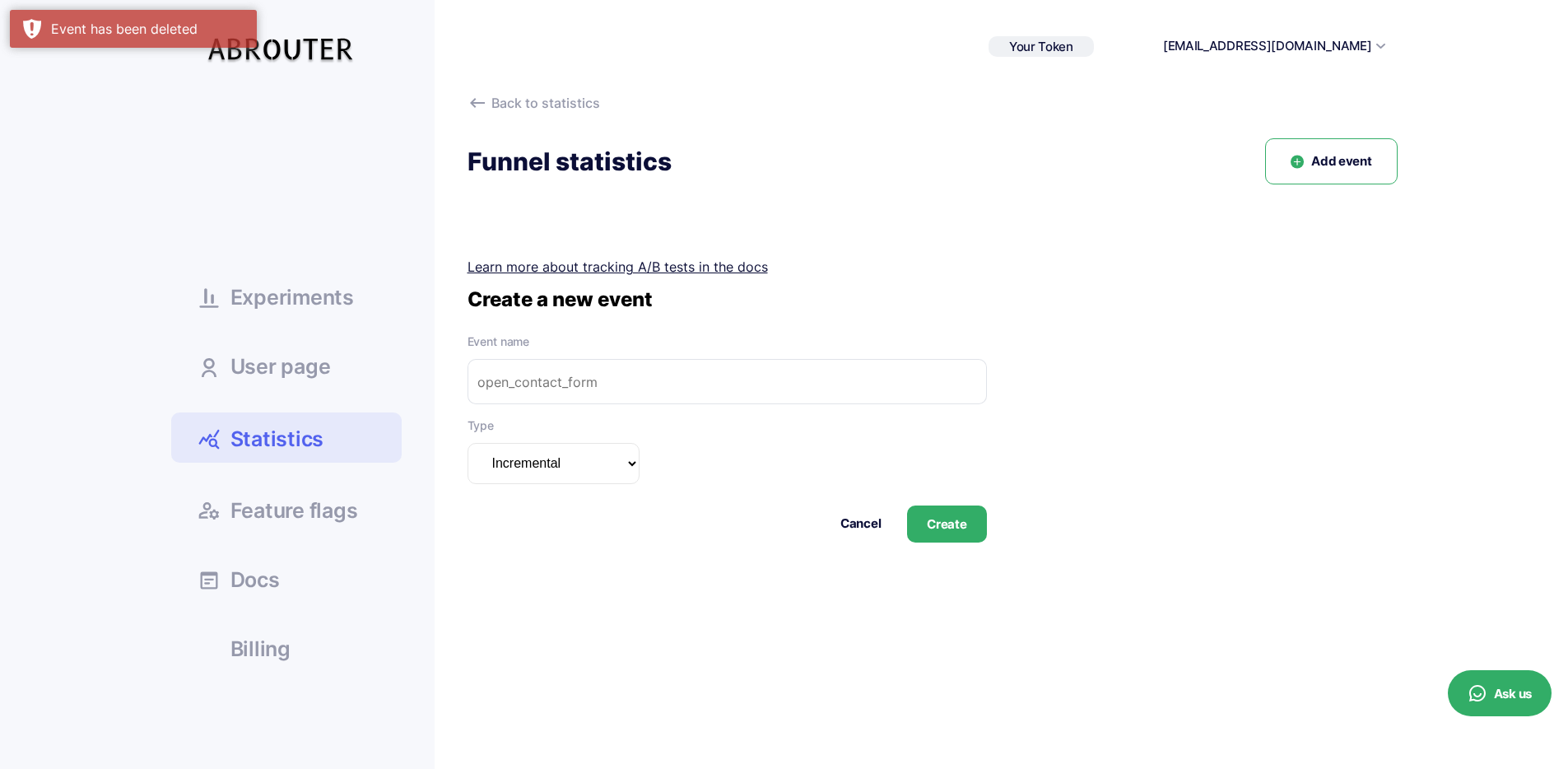
click at [611, 453] on select "Incremental Summarizable Incremental unique" at bounding box center [554, 463] width 172 height 41
select select "incremental-unique"
click at [468, 443] on select "Incremental Summarizable Incremental unique" at bounding box center [554, 463] width 172 height 41
click at [616, 388] on input "text" at bounding box center [728, 382] width 520 height 45
type input "test"
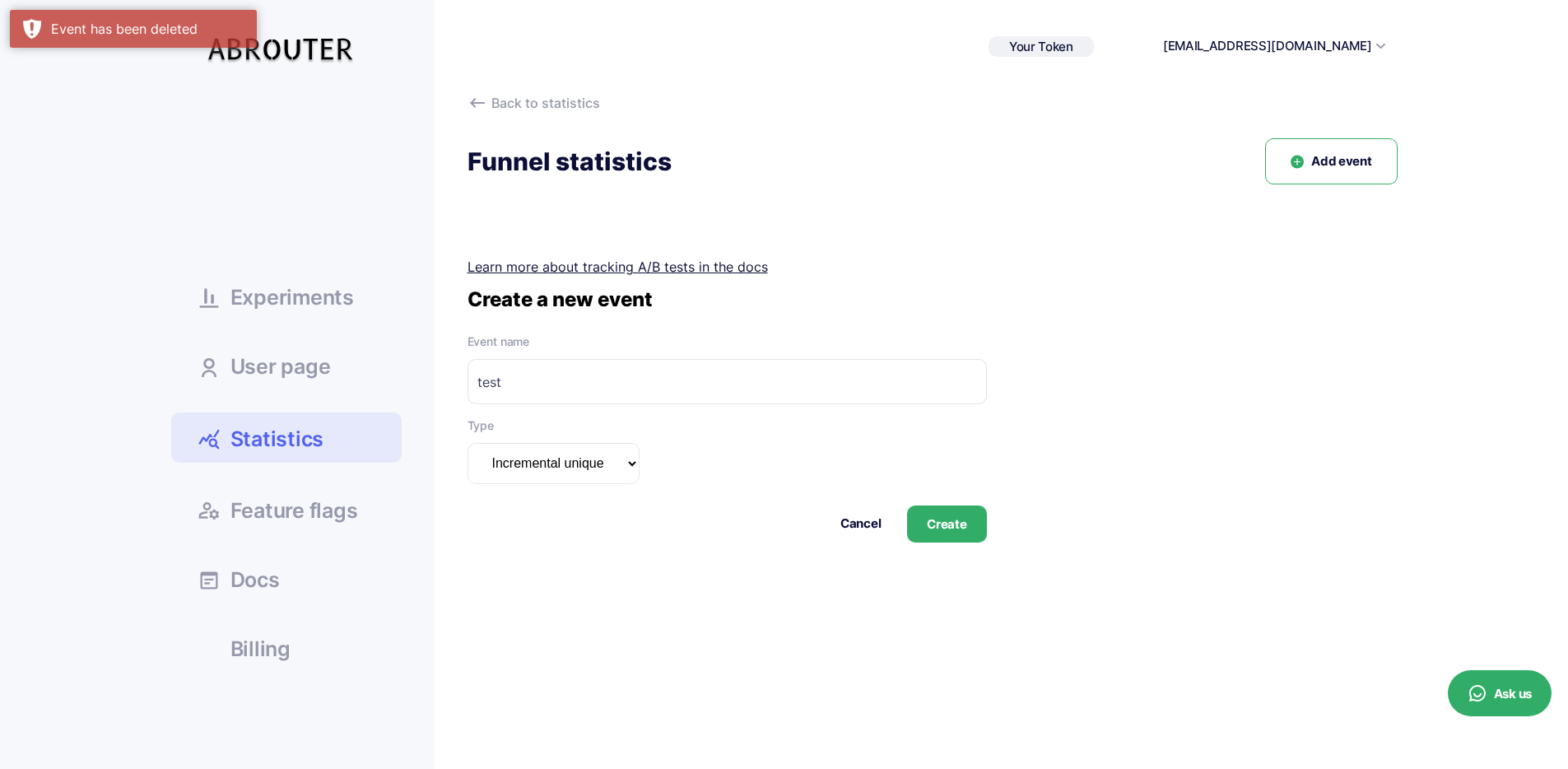
click at [943, 531] on button "Create" at bounding box center [946, 524] width 79 height 37
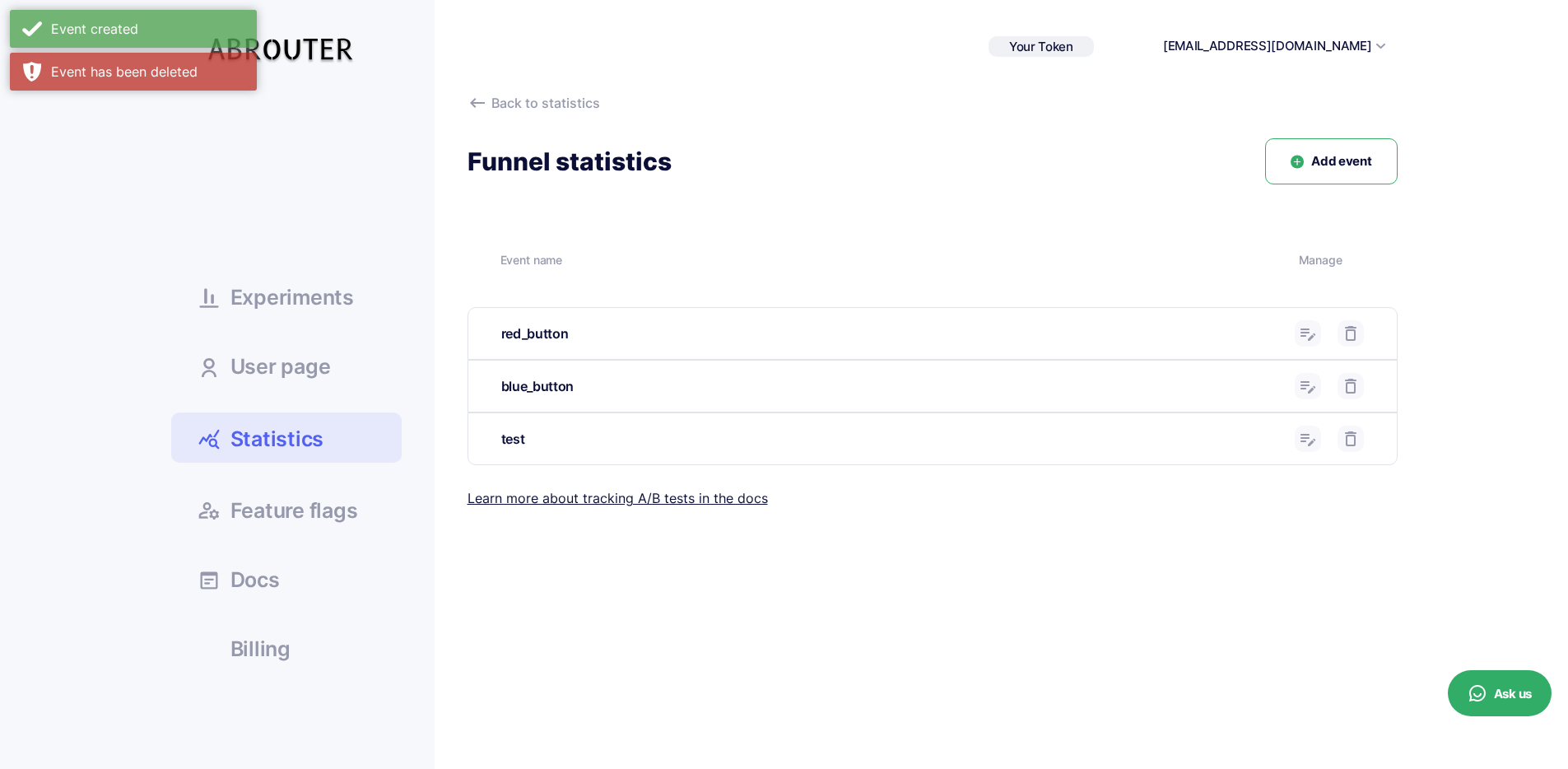
click at [349, 420] on link "Statistics" at bounding box center [287, 437] width 231 height 50
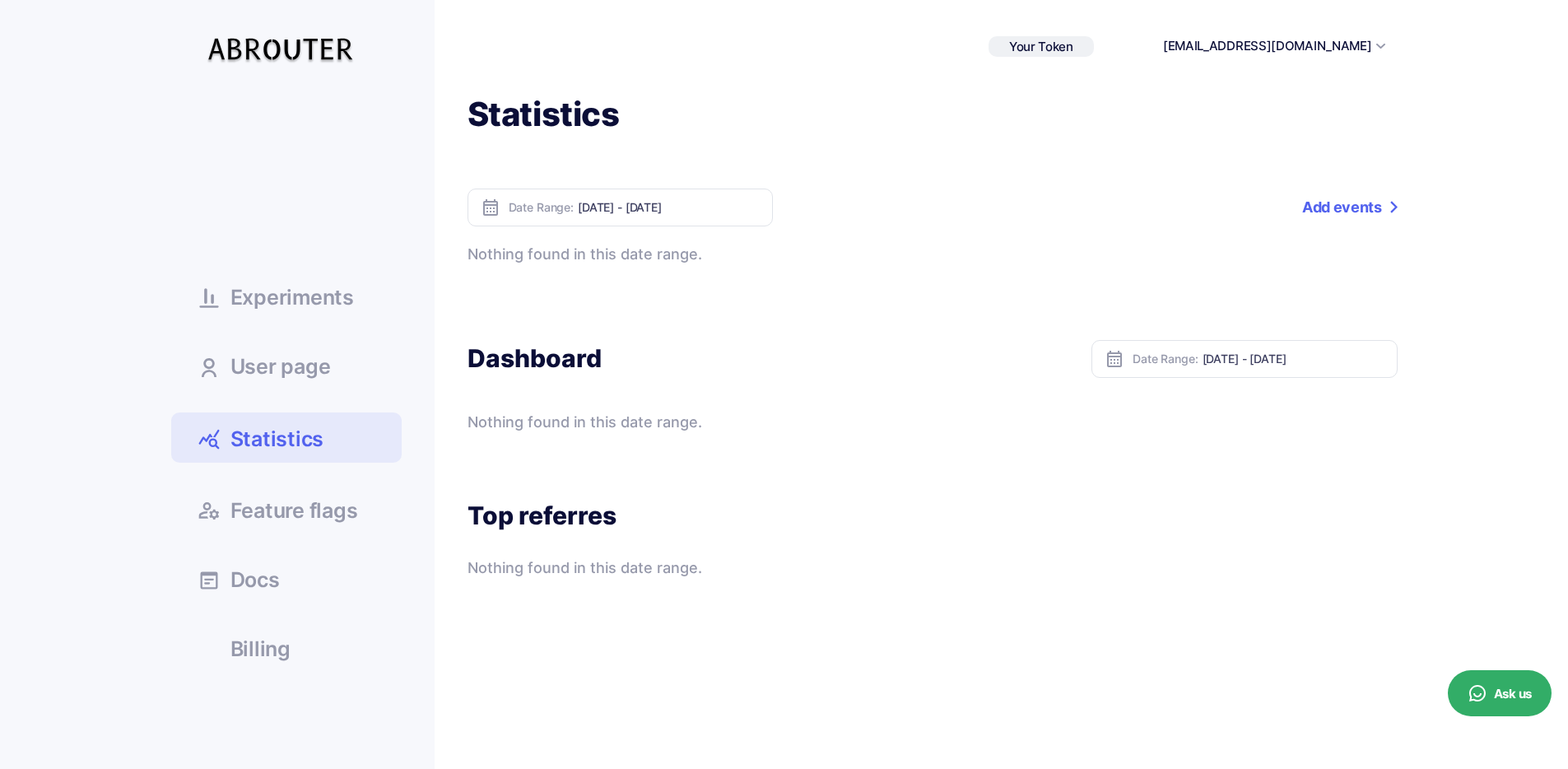
click at [1387, 193] on link "Add events" at bounding box center [1349, 207] width 95 height 38
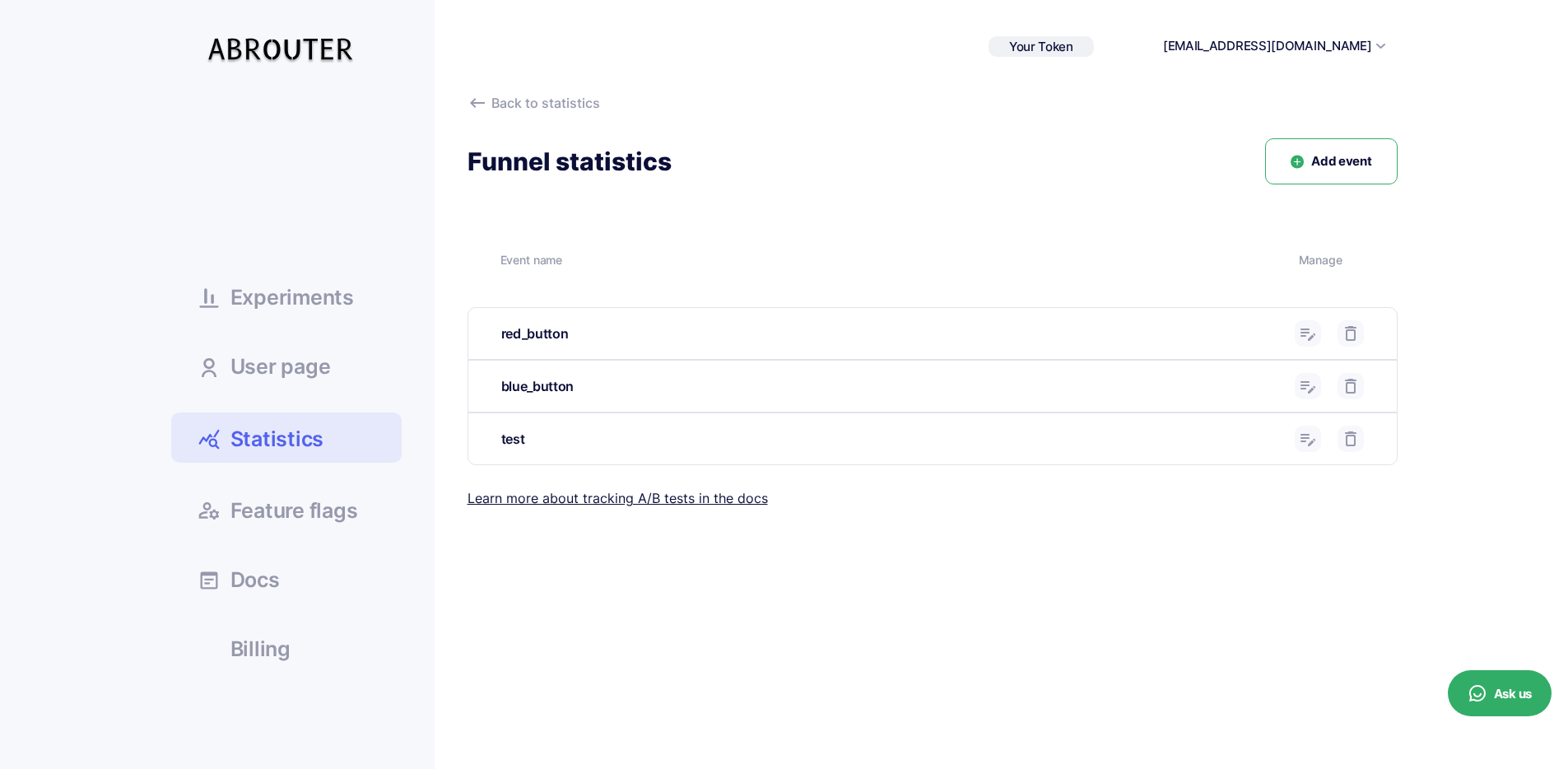
click at [1353, 439] on use at bounding box center [1351, 438] width 12 height 15
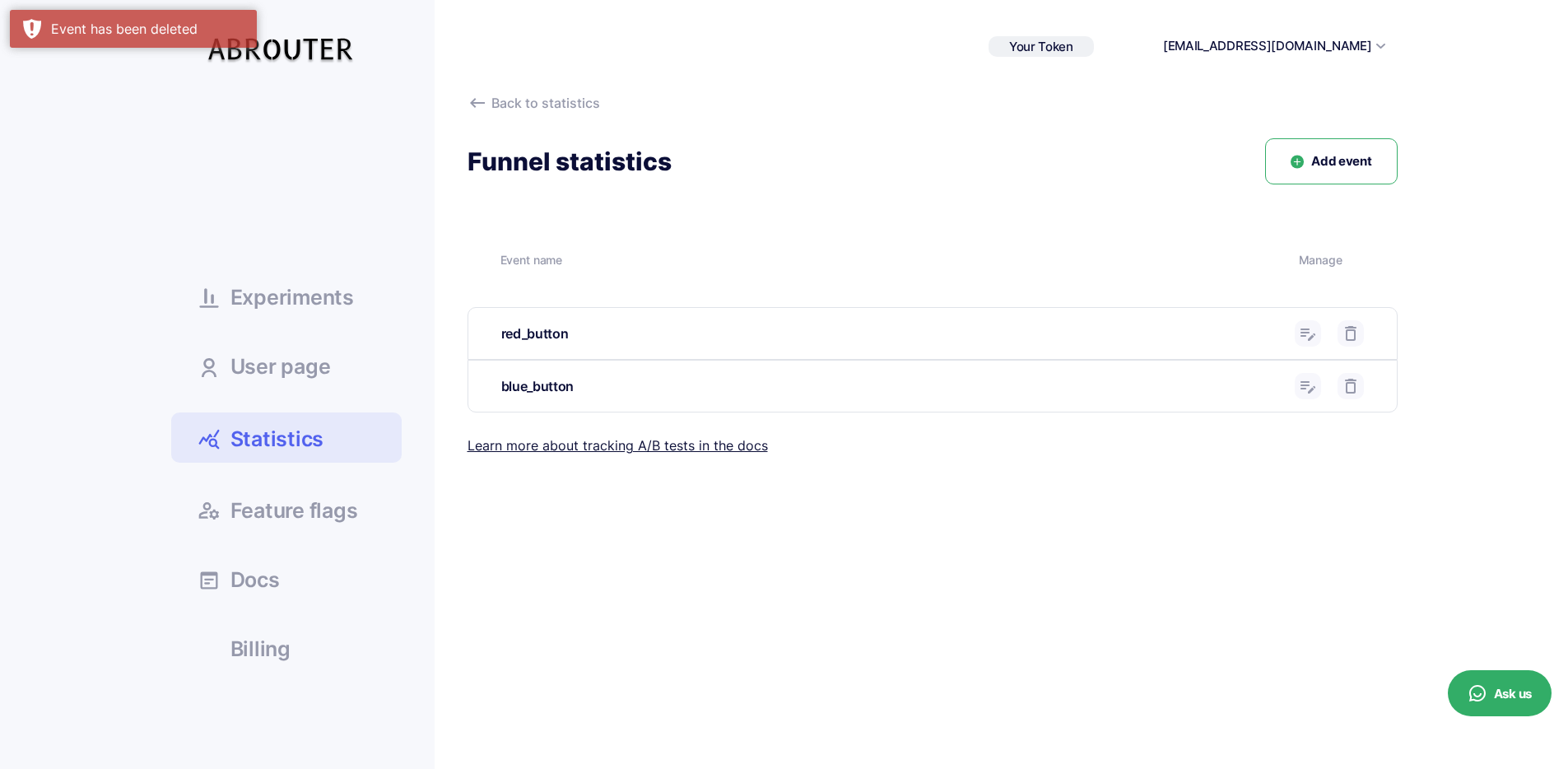
click at [316, 329] on ul "Experiments User page Statistics Docs" at bounding box center [287, 382] width 231 height 578
click at [316, 308] on span "Experiments" at bounding box center [293, 298] width 123 height 21
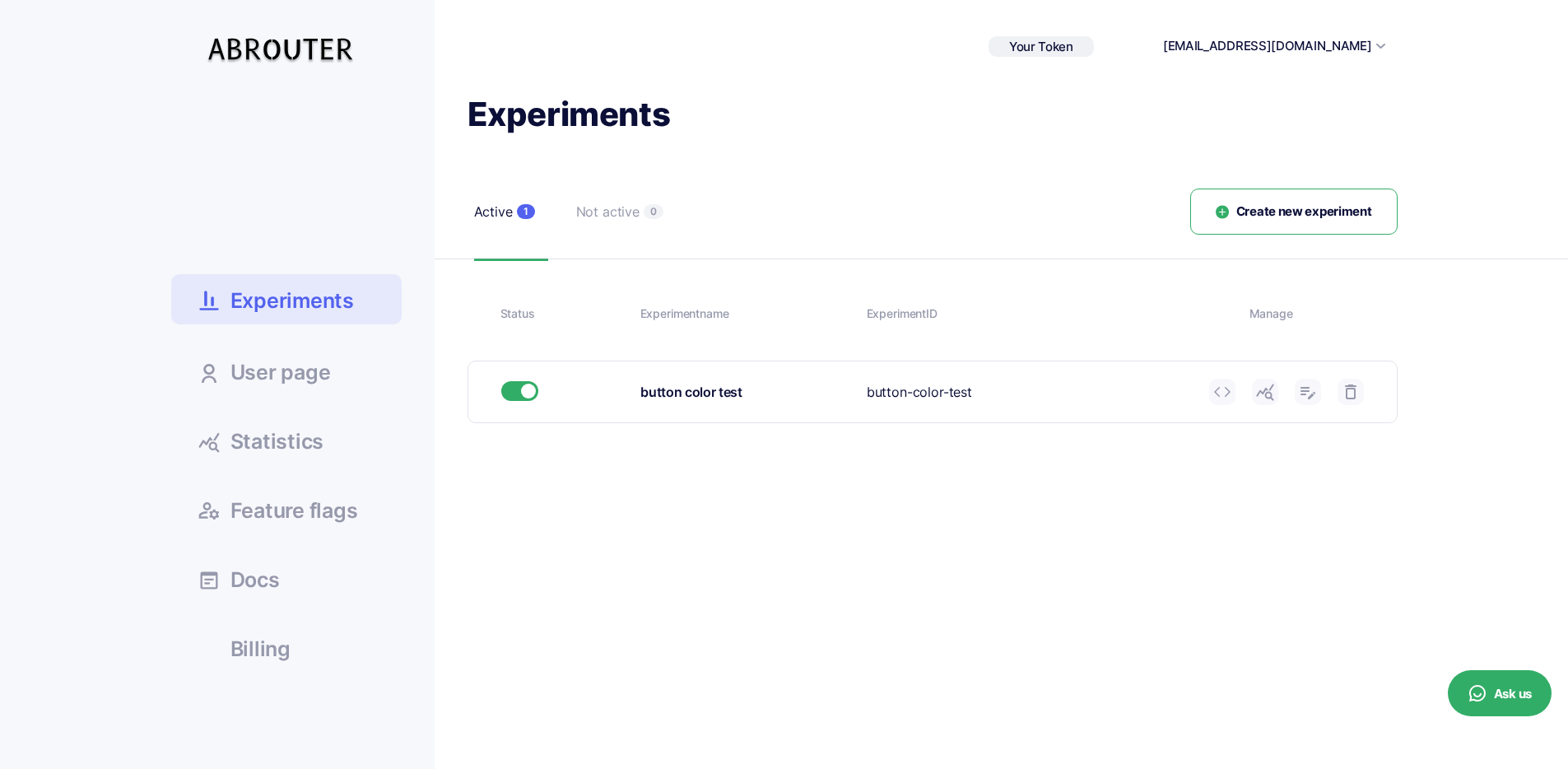
click at [1227, 392] on icon at bounding box center [1223, 392] width 20 height 20
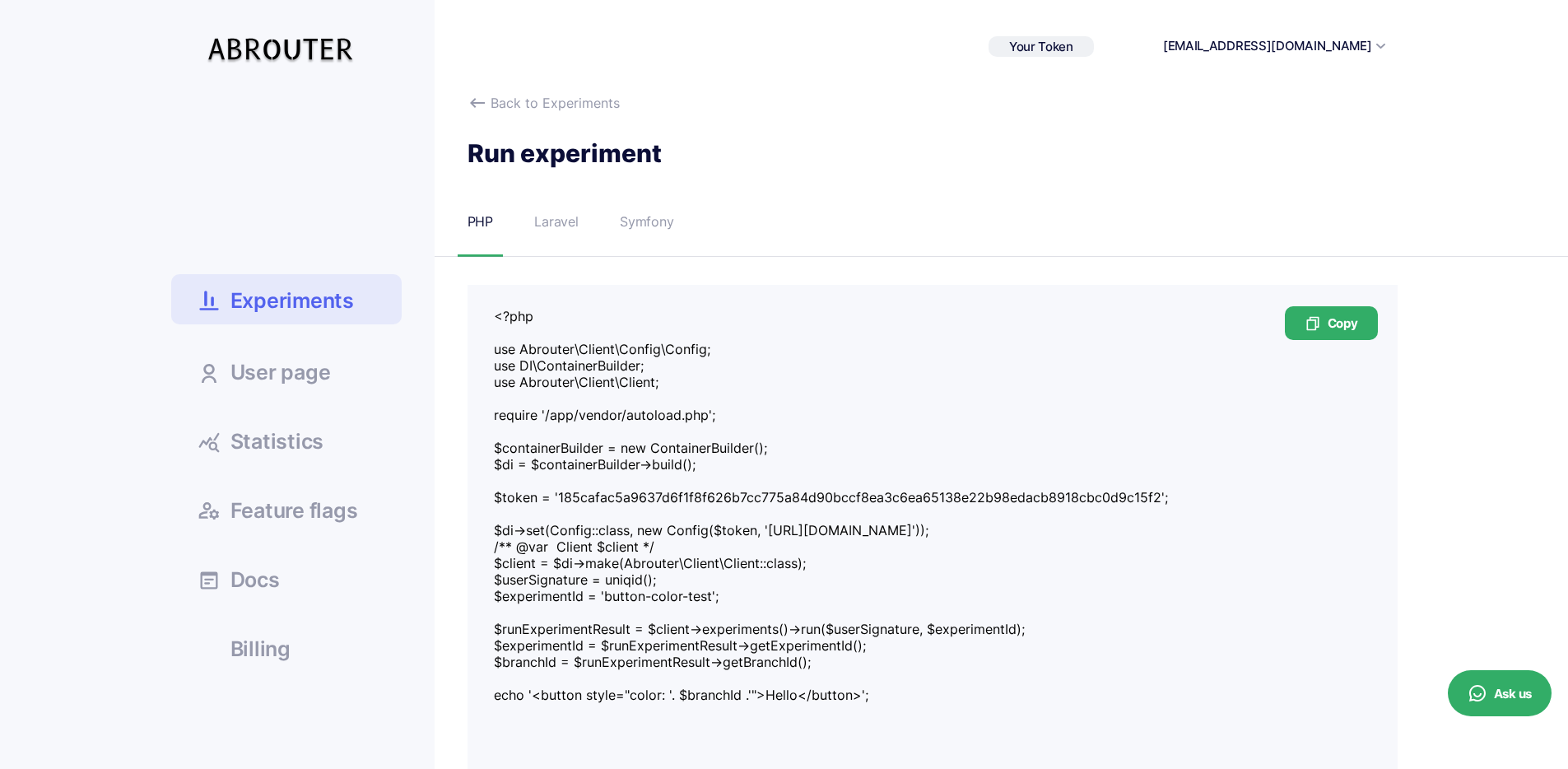
click at [354, 303] on link "Experiments" at bounding box center [287, 299] width 231 height 50
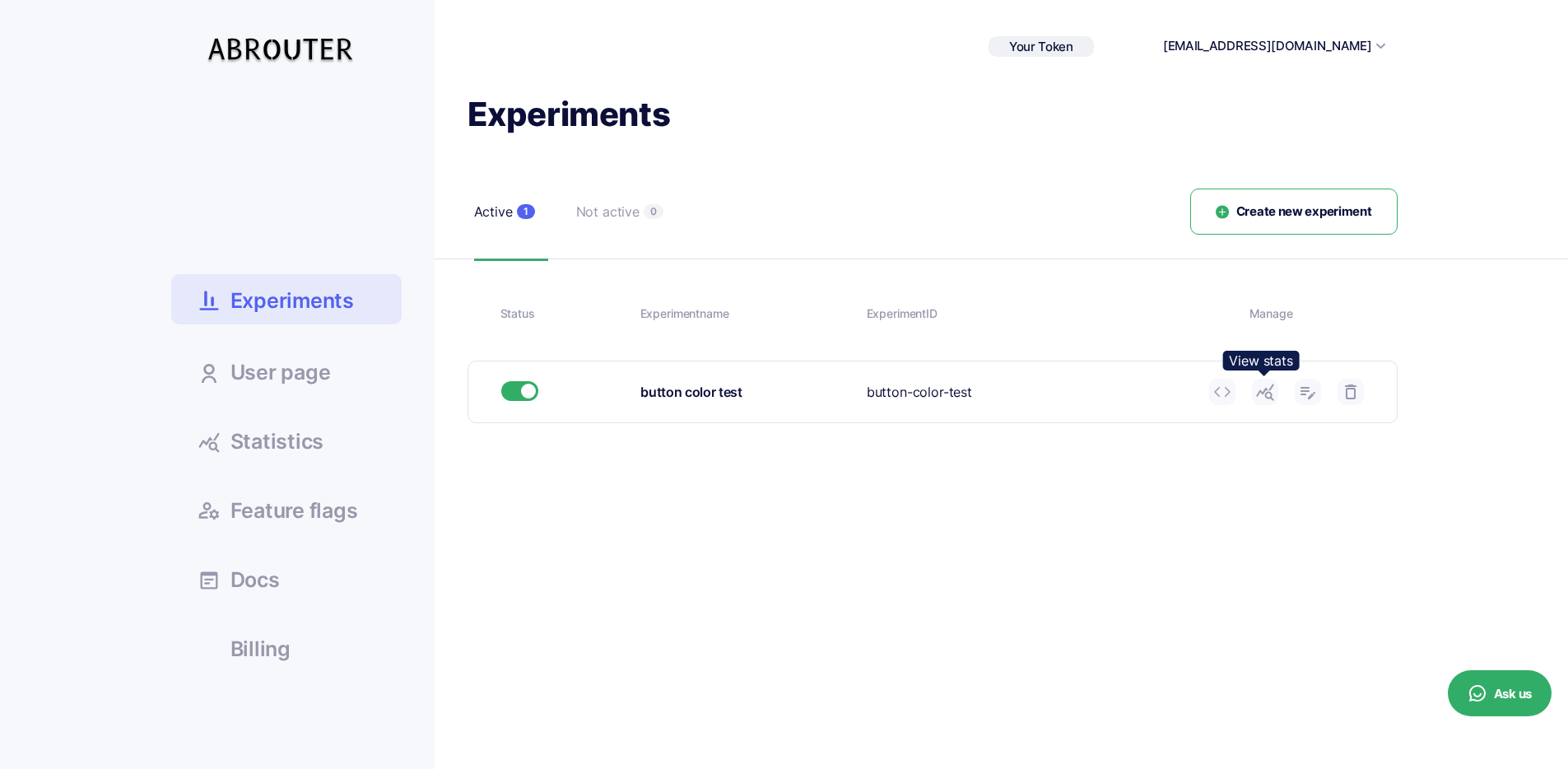
click at [1276, 387] on link at bounding box center [1265, 391] width 26 height 26
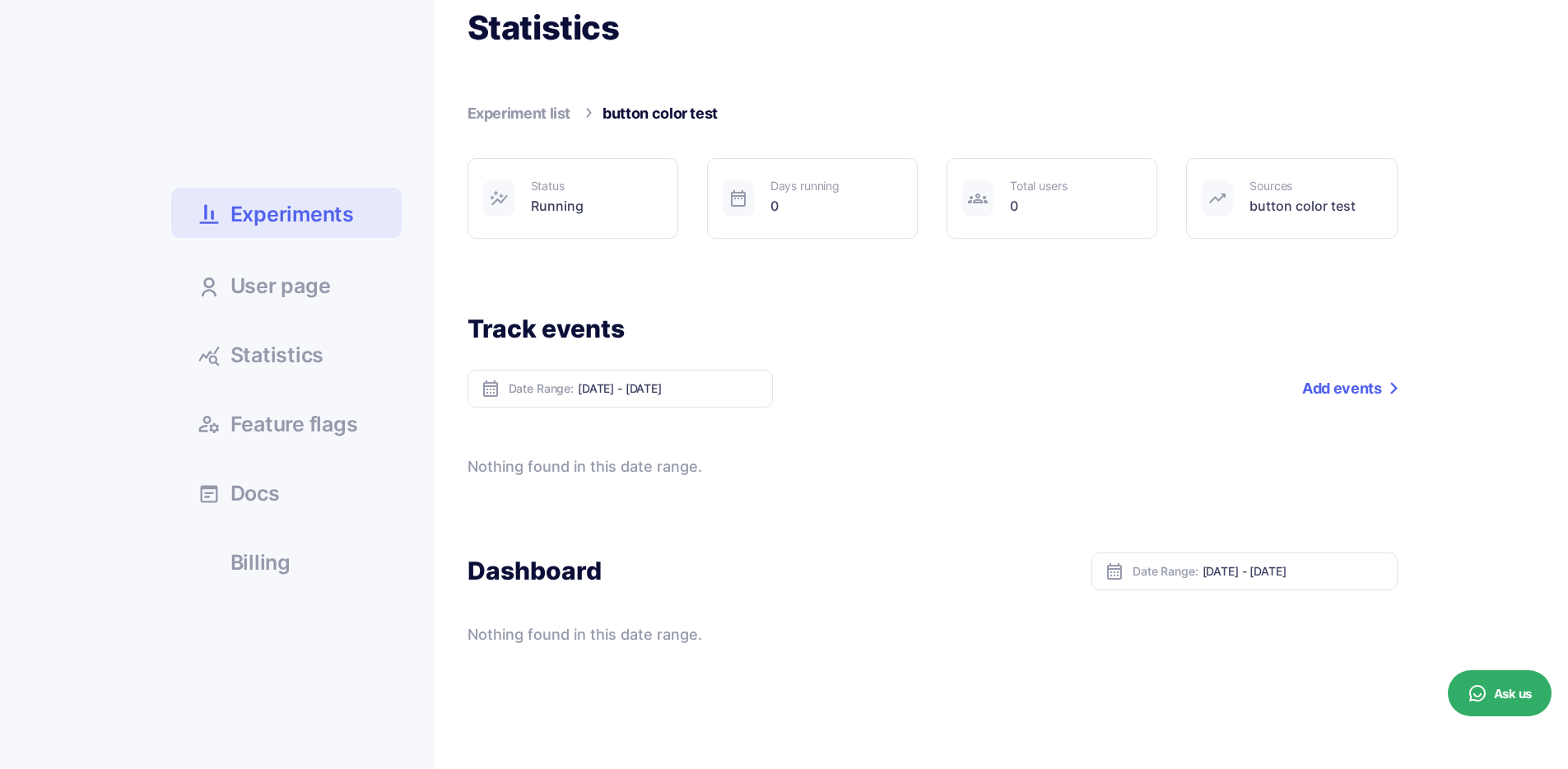
scroll to position [15, 0]
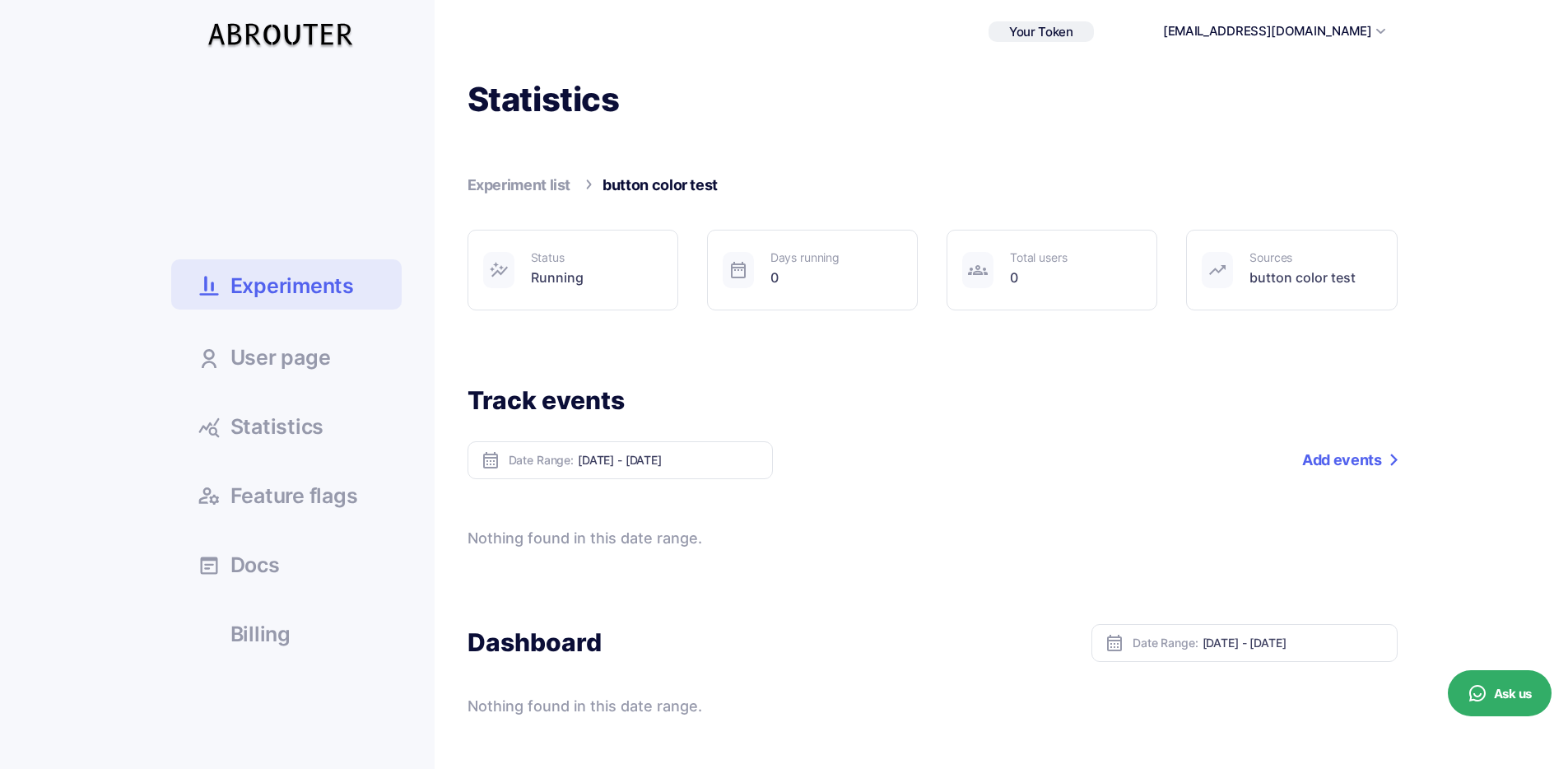
click at [928, 449] on div "Date Range: [DATE] - [DATE] Add a tag Add events" at bounding box center [933, 460] width 930 height 38
click at [1336, 465] on link "Add events" at bounding box center [1349, 460] width 95 height 38
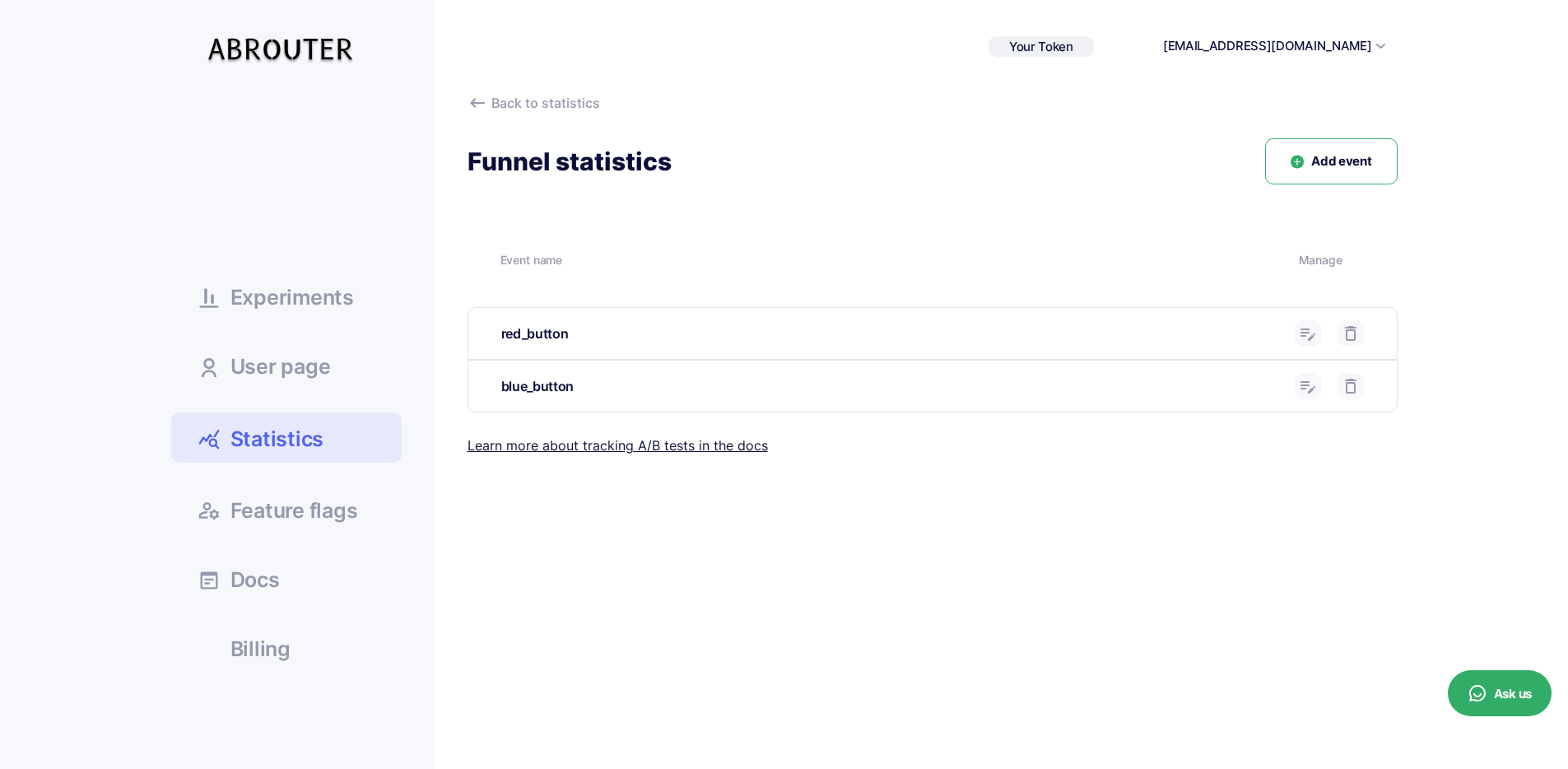
click at [528, 329] on div "red_button" at bounding box center [892, 334] width 782 height 21
click at [517, 302] on div at bounding box center [517, 302] width 0 height 0
click at [649, 319] on div "red_button" at bounding box center [932, 333] width 929 height 51
click at [727, 446] on link "Learn more about tracking A/B tests in the docs" at bounding box center [618, 445] width 301 height 17
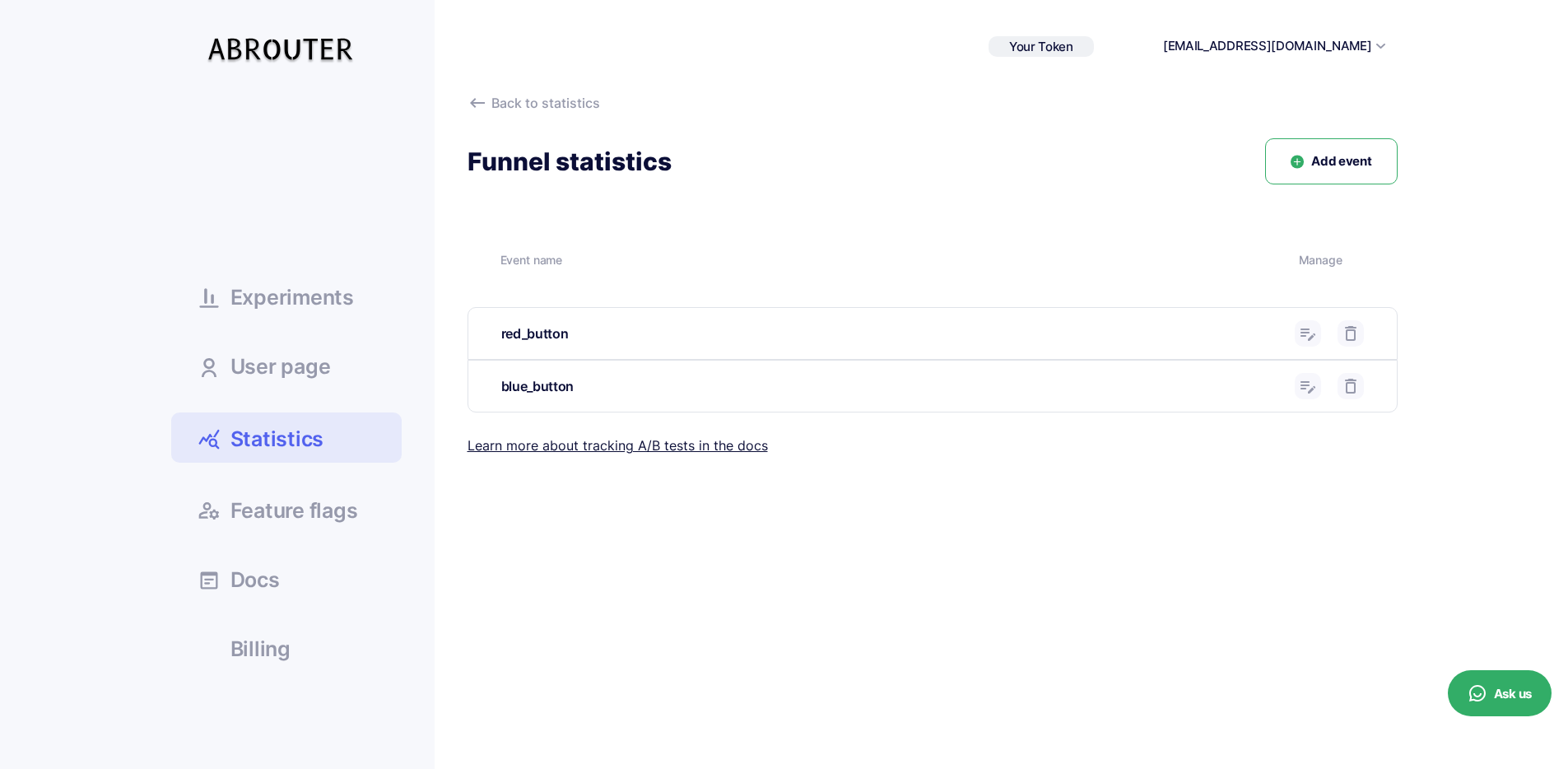
click at [336, 440] on link "Statistics" at bounding box center [287, 437] width 231 height 50
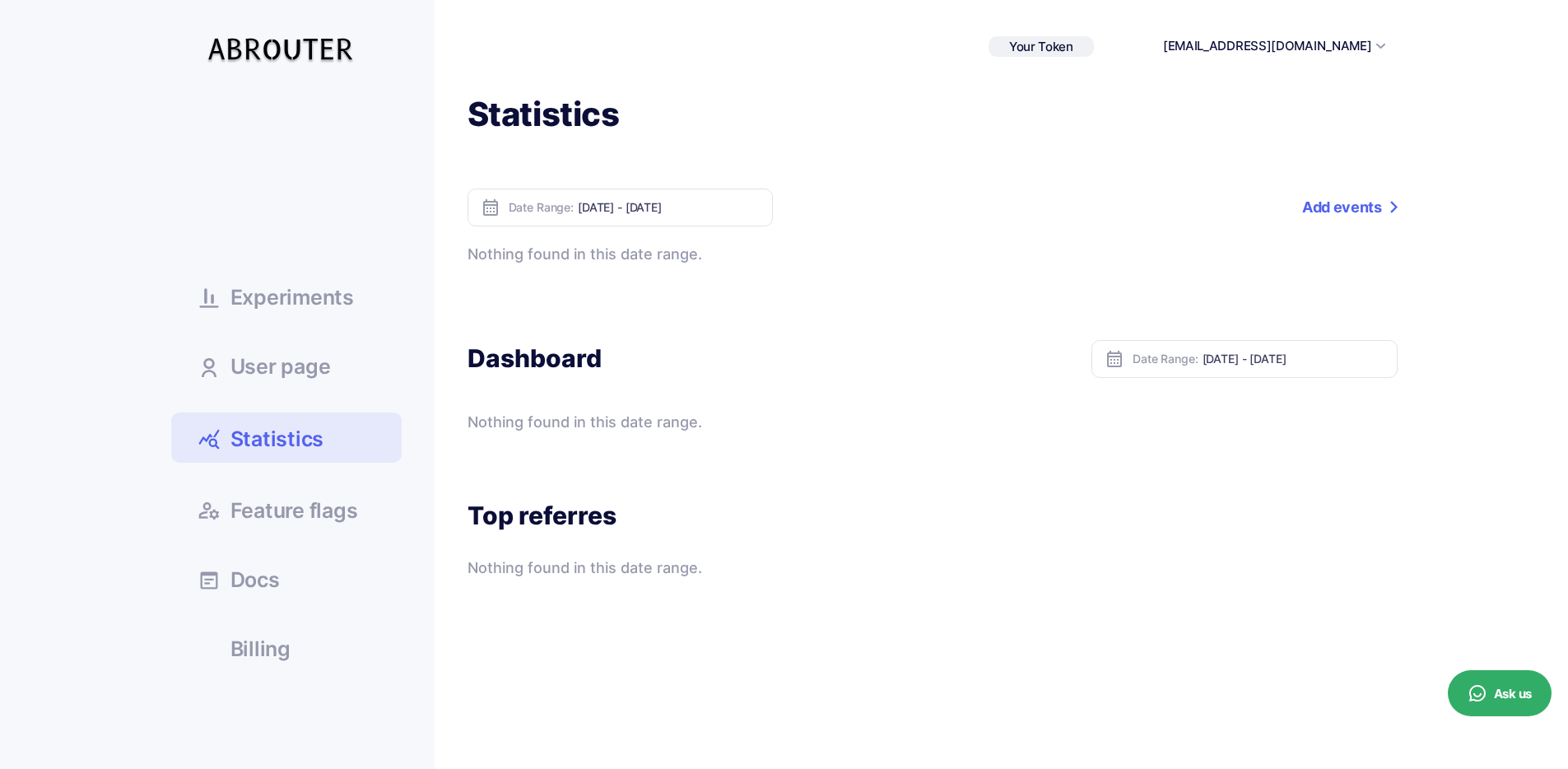
click at [336, 332] on ul "Experiments User page Statistics Docs" at bounding box center [287, 382] width 231 height 578
click at [339, 305] on span "Experiments" at bounding box center [293, 298] width 123 height 21
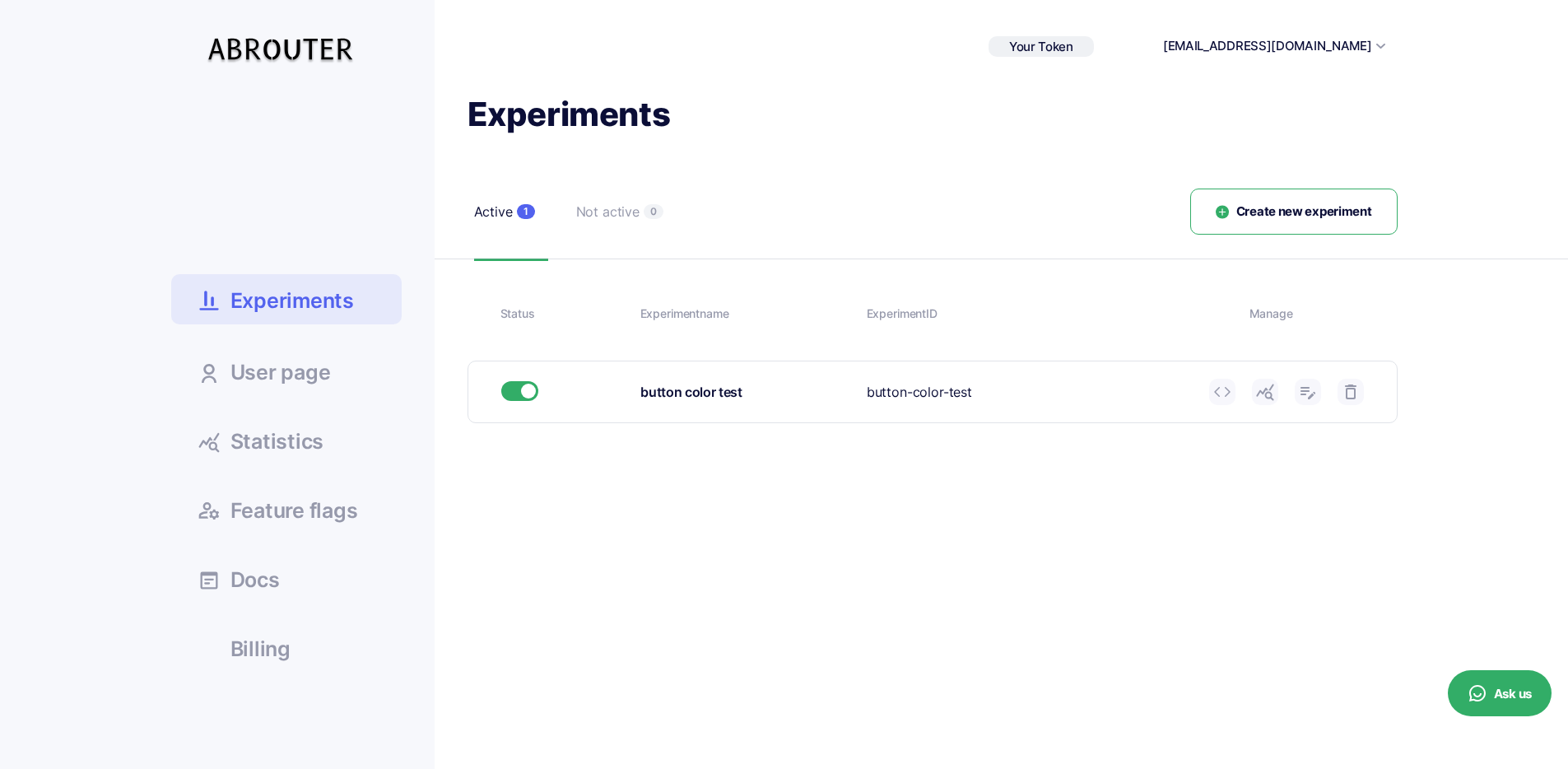
click at [1271, 398] on use at bounding box center [1264, 392] width 17 height 17
